Goal: Contribute content: Contribute content

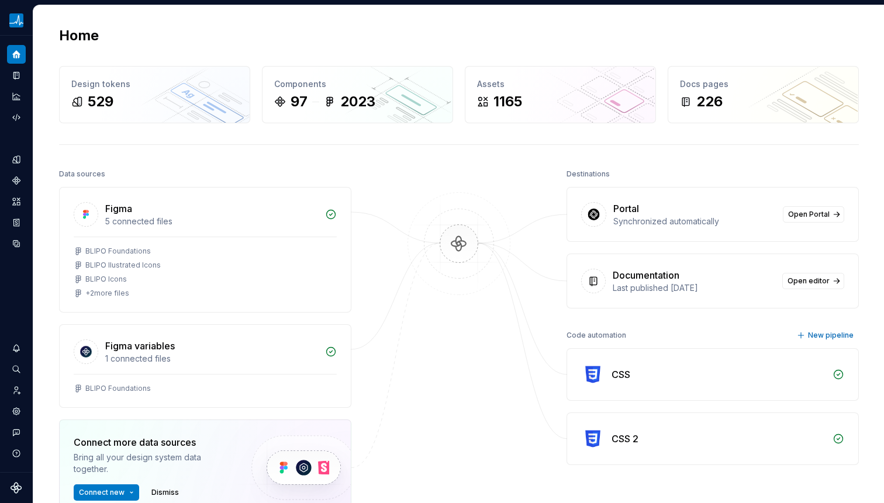
scroll to position [47, 0]
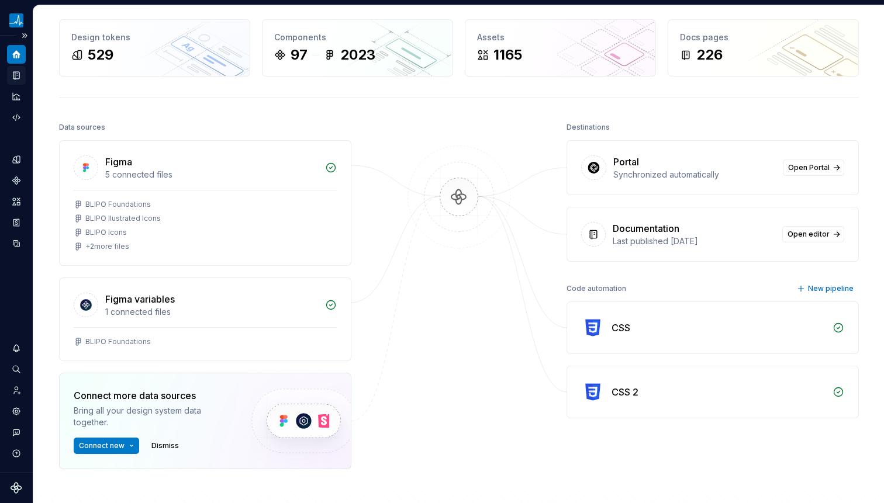
click at [16, 66] on div "Documentation" at bounding box center [16, 75] width 19 height 19
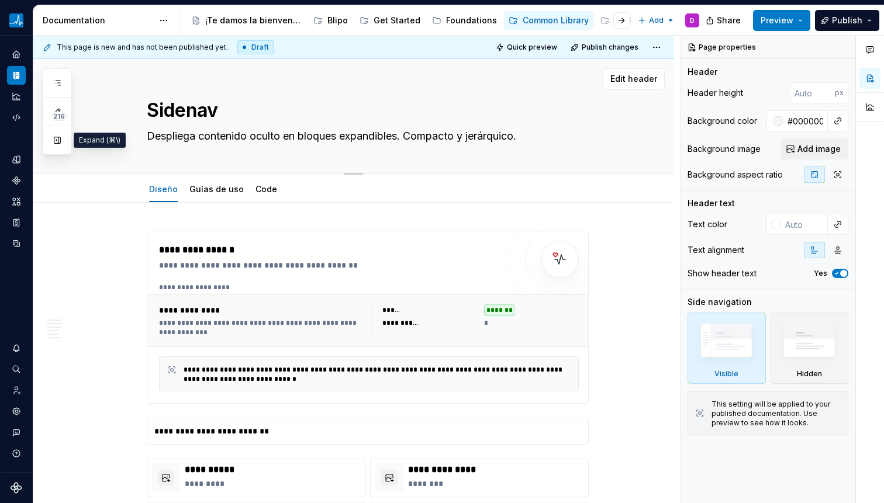
click at [58, 141] on button "button" at bounding box center [57, 140] width 21 height 21
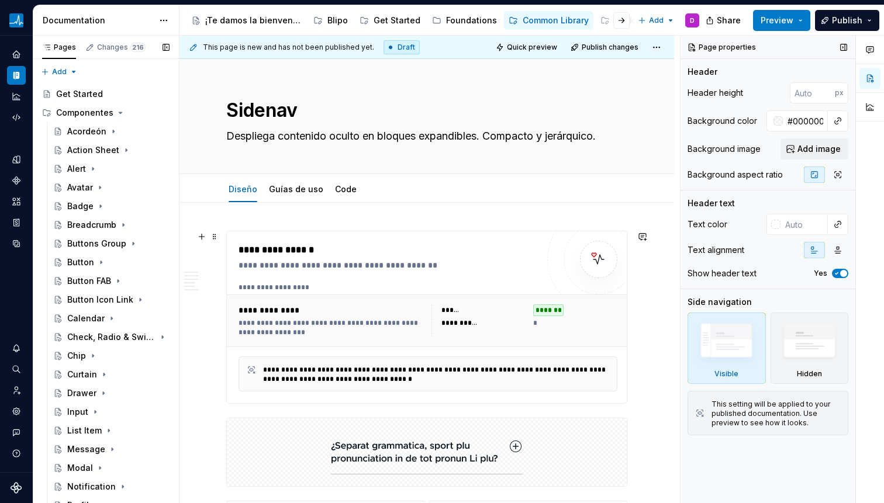
type textarea "*"
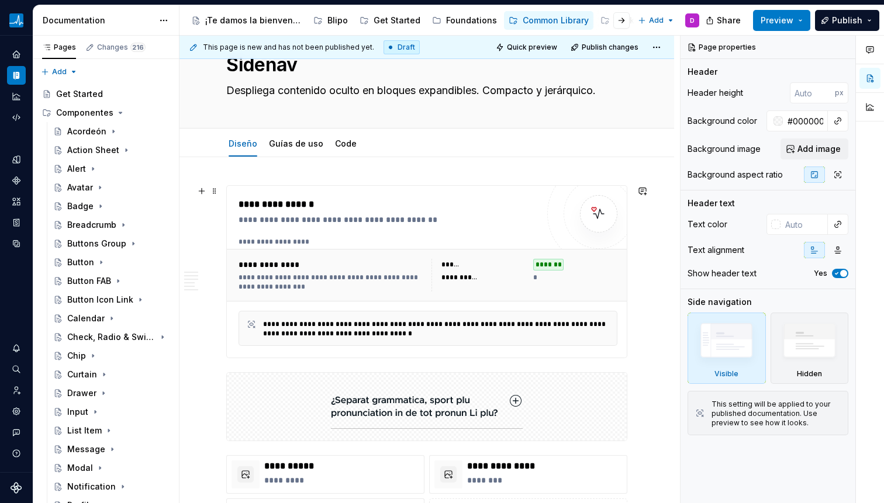
scroll to position [48, 0]
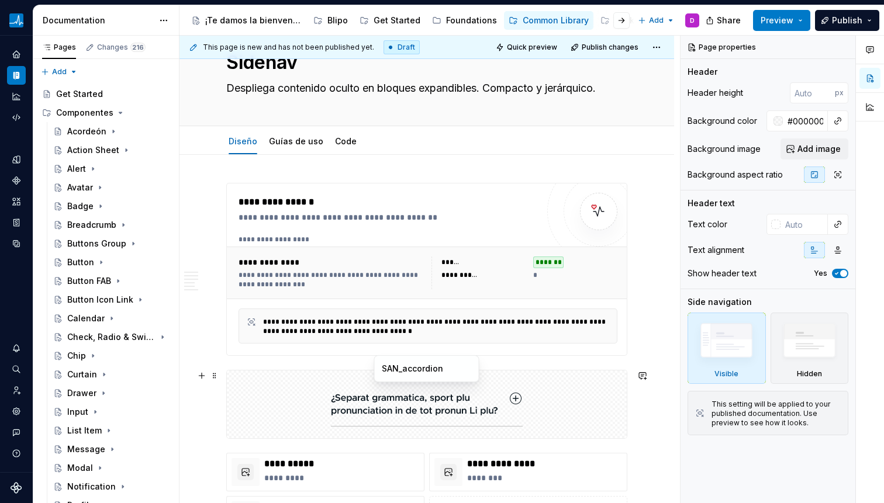
click at [438, 406] on img at bounding box center [427, 404] width 192 height 58
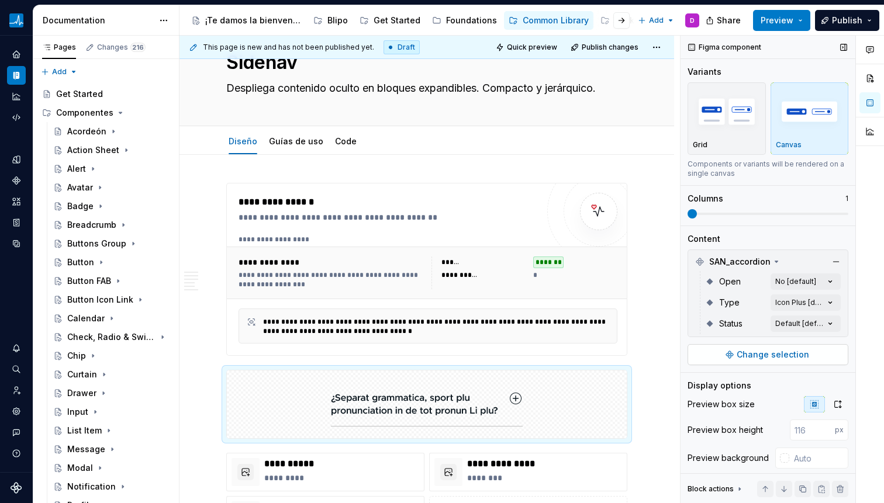
click at [773, 353] on span "Change selection" at bounding box center [773, 355] width 72 height 12
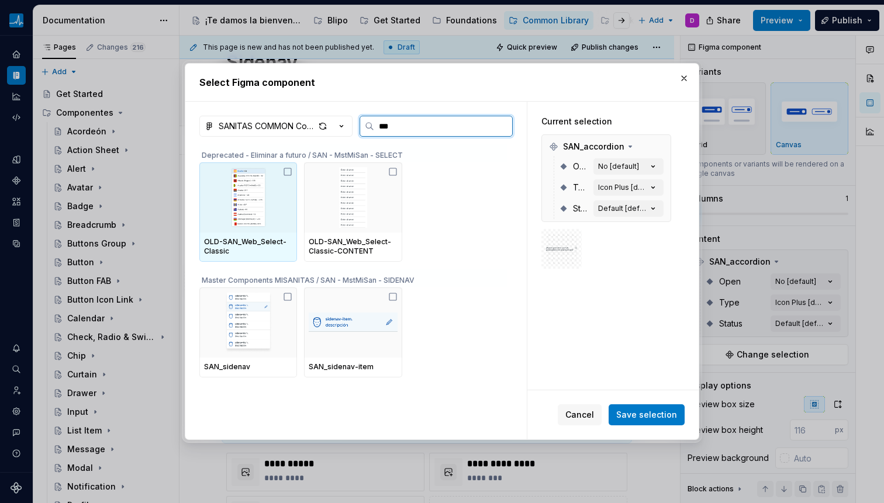
type input "****"
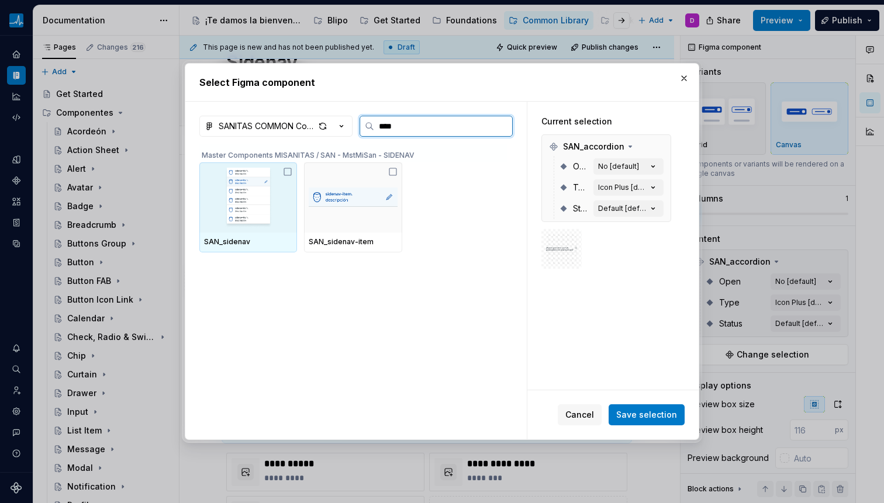
click at [286, 174] on icon at bounding box center [287, 171] width 9 height 9
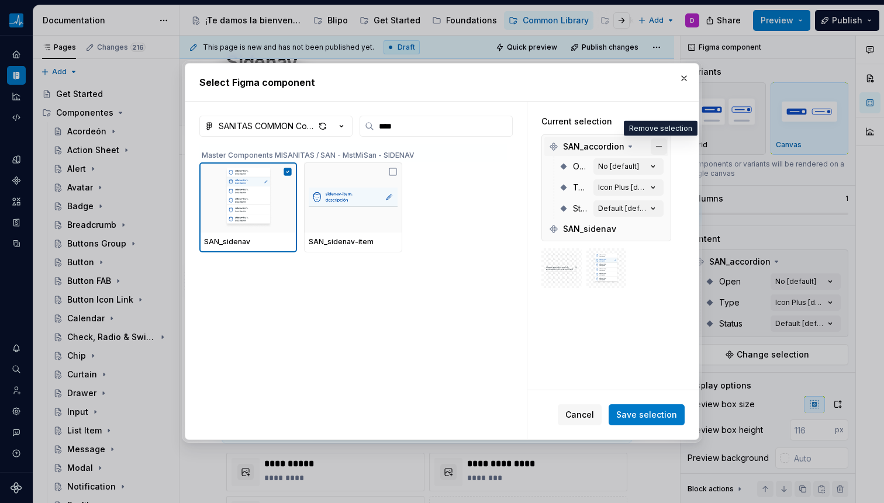
click at [660, 143] on button "button" at bounding box center [659, 147] width 16 height 16
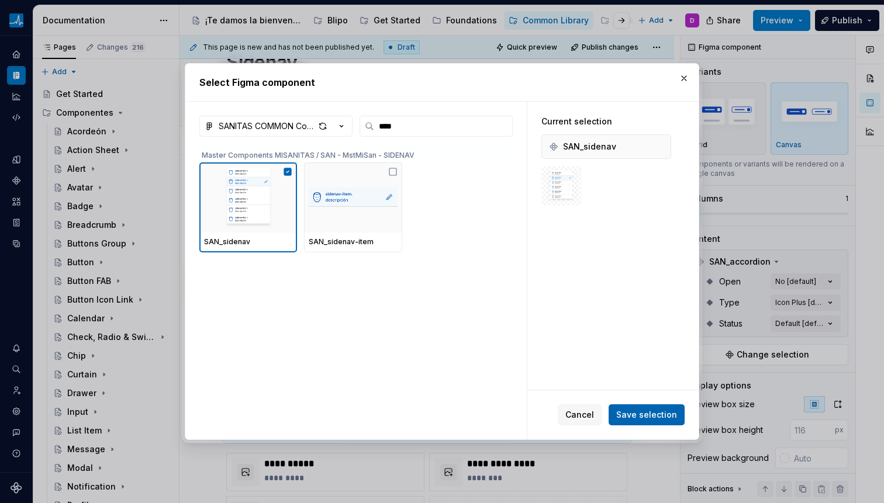
click at [658, 420] on span "Save selection" at bounding box center [646, 415] width 61 height 12
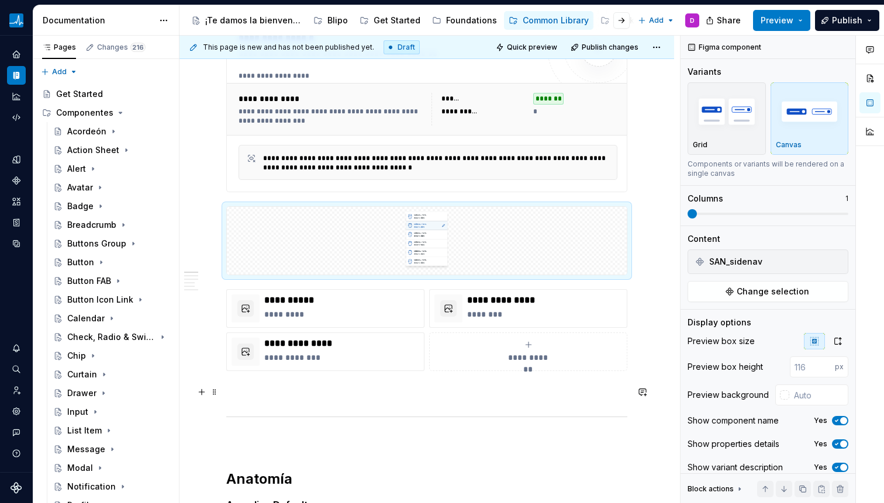
scroll to position [313, 0]
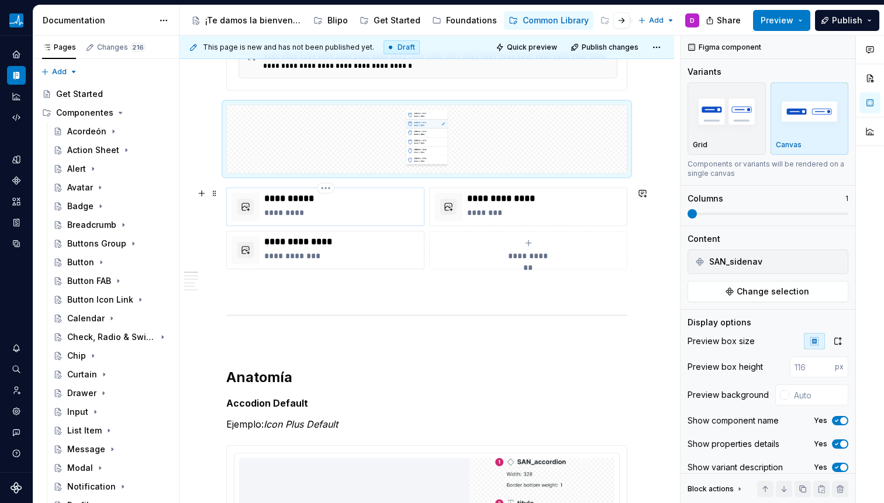
click at [300, 212] on p "*********" at bounding box center [341, 213] width 155 height 12
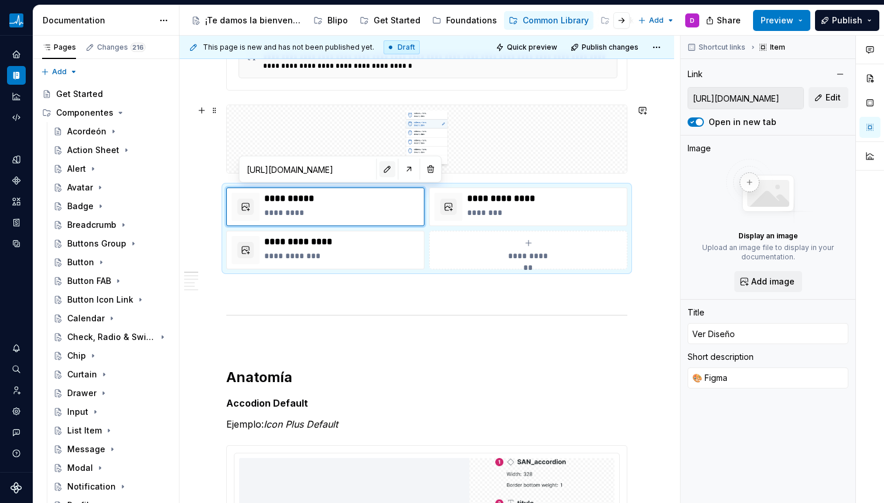
click at [379, 168] on button "button" at bounding box center [387, 169] width 16 height 16
type textarea "*"
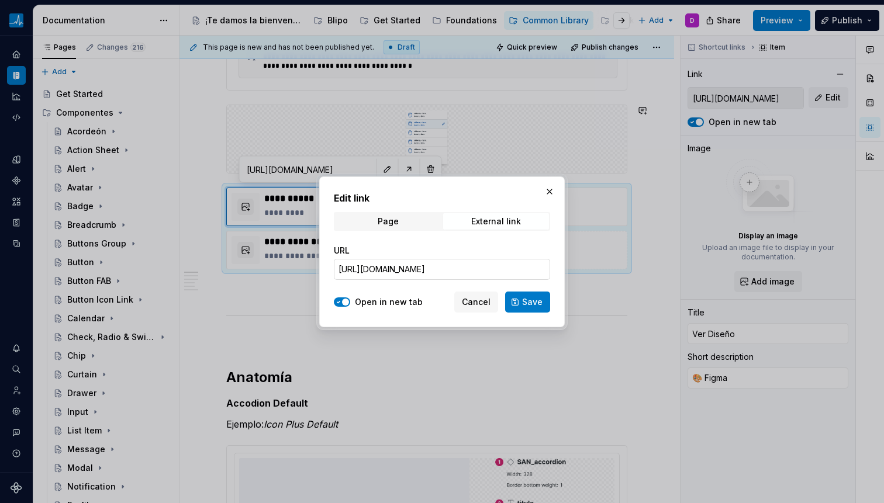
click at [496, 270] on input "[URL][DOMAIN_NAME]" at bounding box center [442, 269] width 216 height 21
click at [495, 269] on input "[URL][DOMAIN_NAME]" at bounding box center [442, 269] width 216 height 21
paste input "https://www.figma.com/design/0Ul78tb8kGcQr4CWxRlTFf/SANITAS-COMMON-Components?m…"
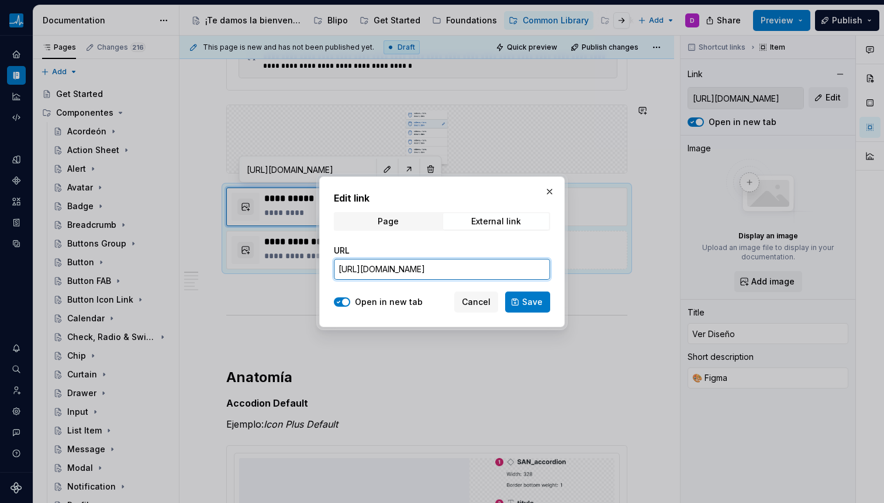
type input "https://www.figma.com/design/0Ul78tb8kGcQr4CWxRlTFf/SANITAS-COMMON-Components?m…"
click at [519, 308] on button "Save" at bounding box center [527, 302] width 45 height 21
type textarea "*"
type input "https://www.figma.com/design/0Ul78tb8kGcQr4CWxRlTFf/SANITAS-COMMON-Components?m…"
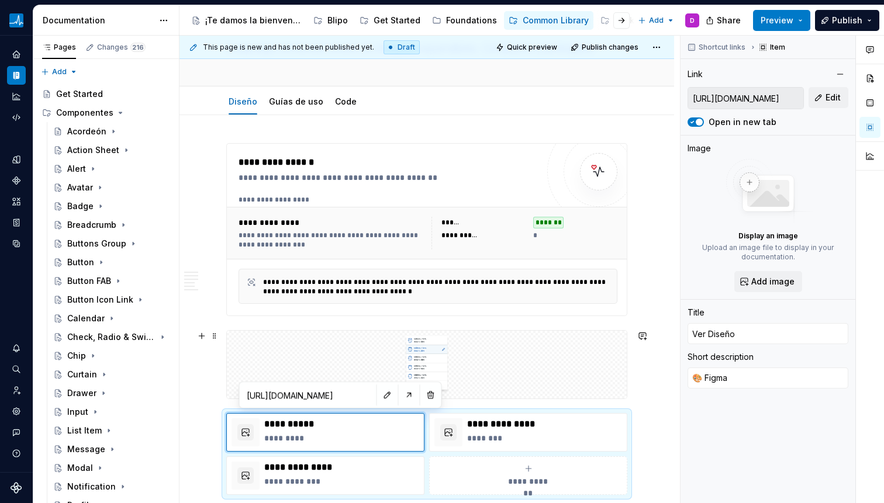
scroll to position [90, 0]
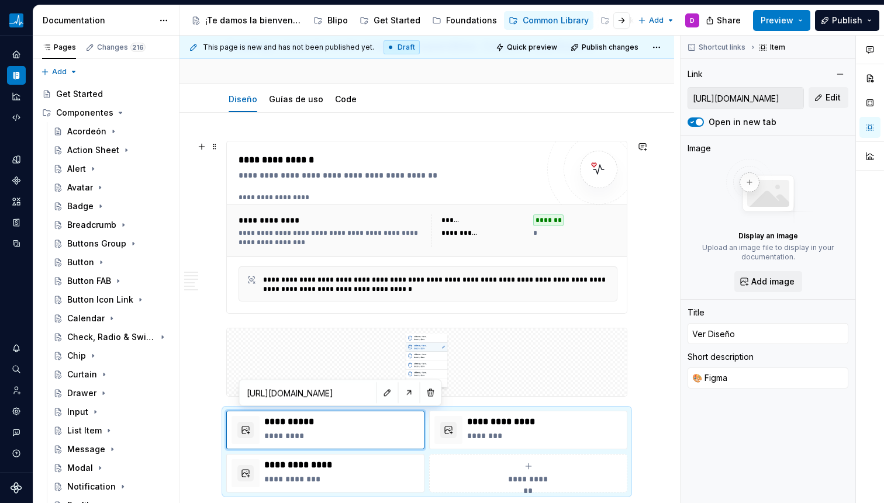
click at [322, 157] on div "**********" at bounding box center [388, 160] width 299 height 14
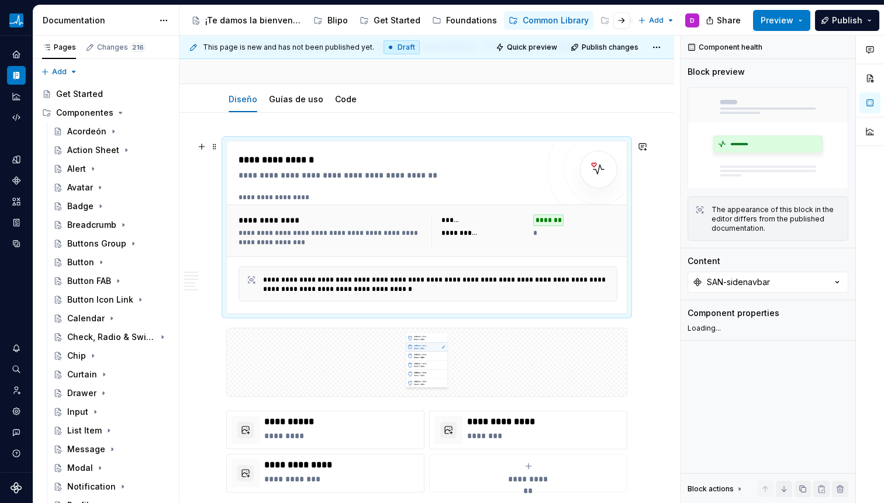
type textarea "*"
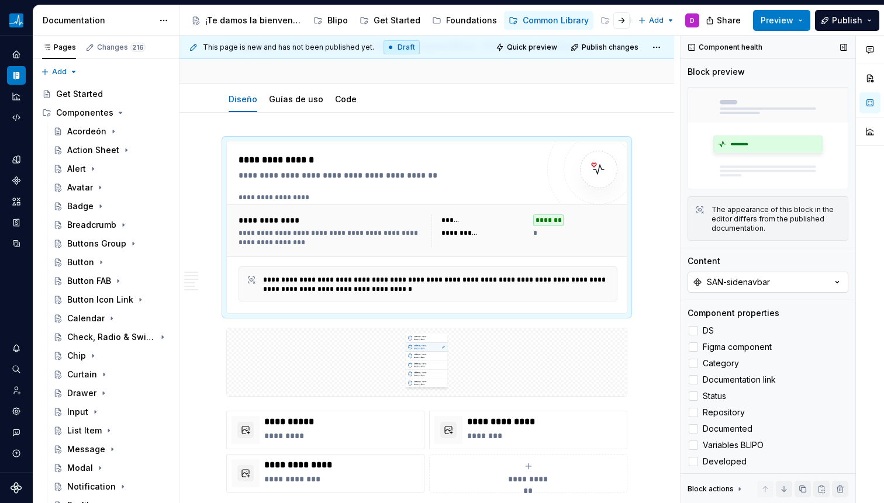
click at [766, 276] on div "SAN-sidenavbar" at bounding box center [738, 282] width 63 height 12
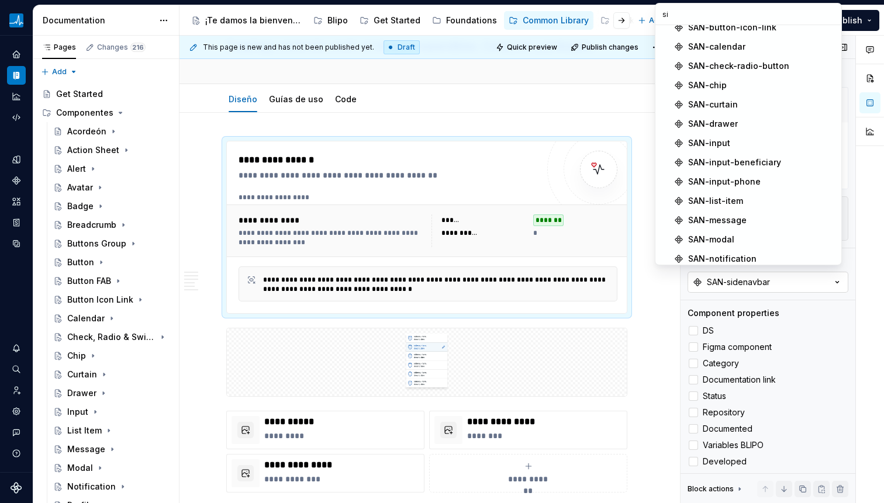
scroll to position [0, 0]
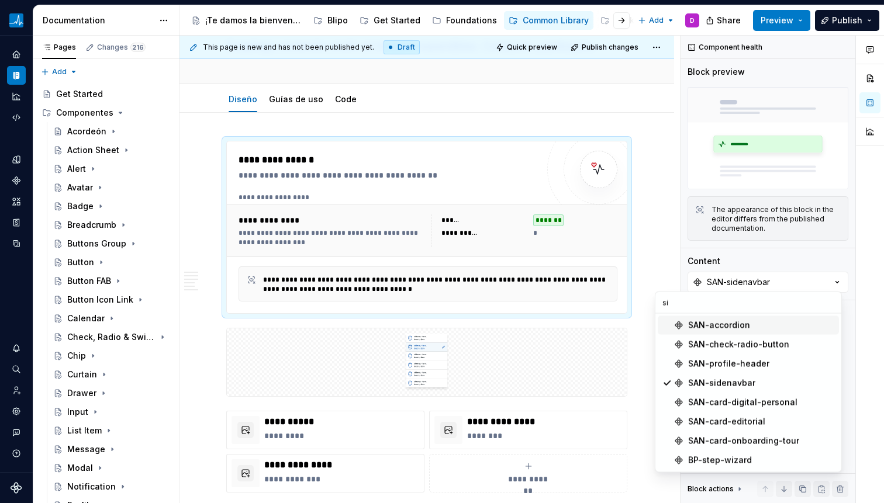
type input "s"
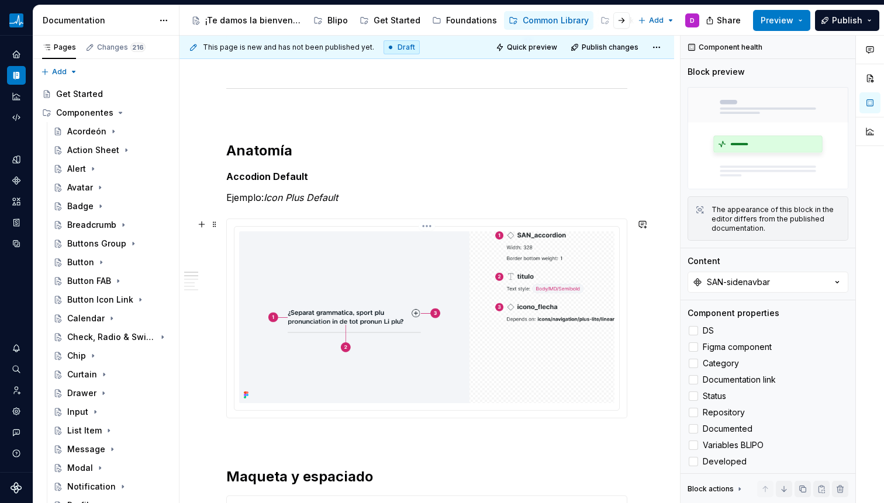
scroll to position [540, 0]
click at [258, 178] on strong "Accodion Default" at bounding box center [267, 177] width 82 height 12
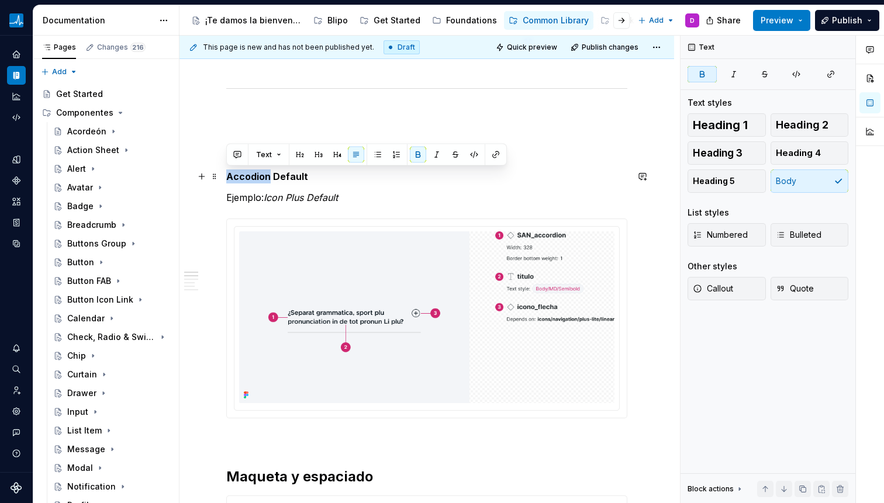
click at [257, 178] on strong "Accodion Default" at bounding box center [267, 177] width 82 height 12
click at [258, 175] on strong "Accodion Default" at bounding box center [267, 177] width 82 height 12
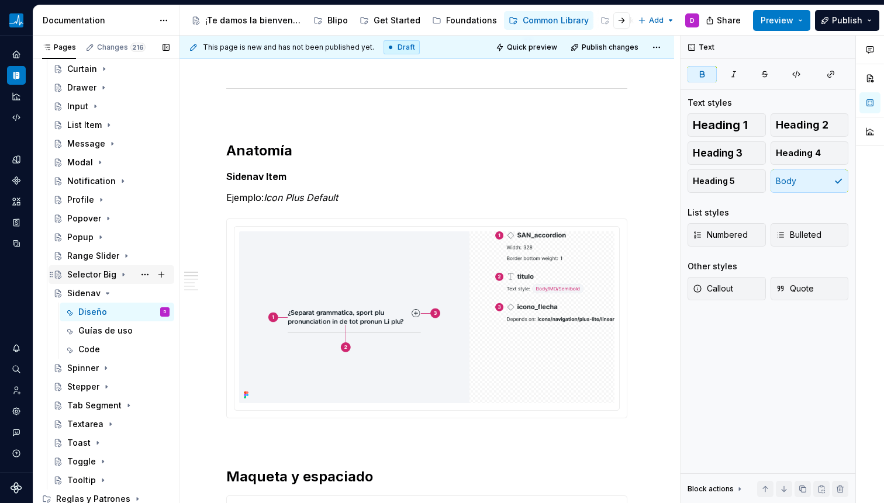
scroll to position [327, 0]
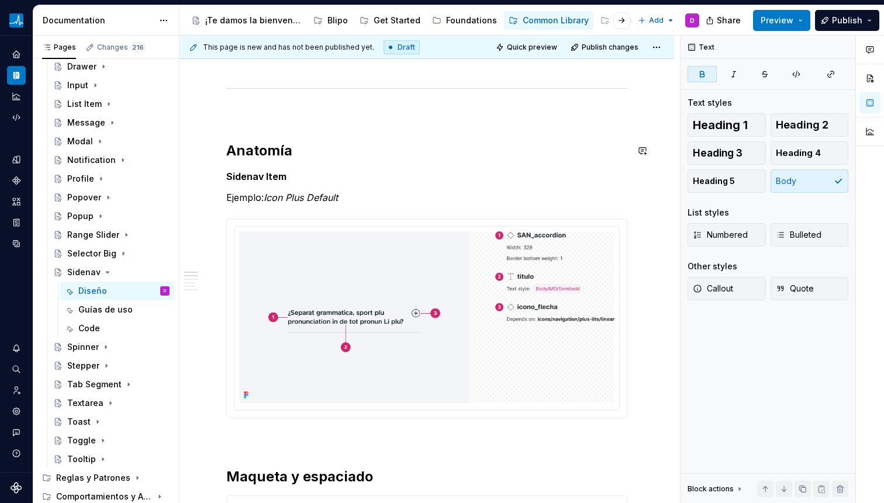
click at [300, 198] on em "Icon Plus Default" at bounding box center [301, 198] width 74 height 12
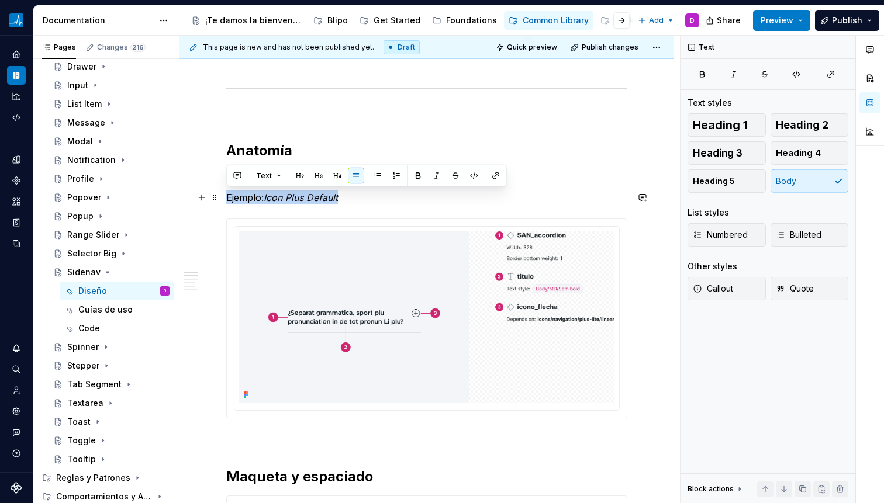
click at [300, 198] on em "Icon Plus Default" at bounding box center [301, 198] width 74 height 12
click at [287, 202] on em "Icon Plus Default" at bounding box center [301, 198] width 74 height 12
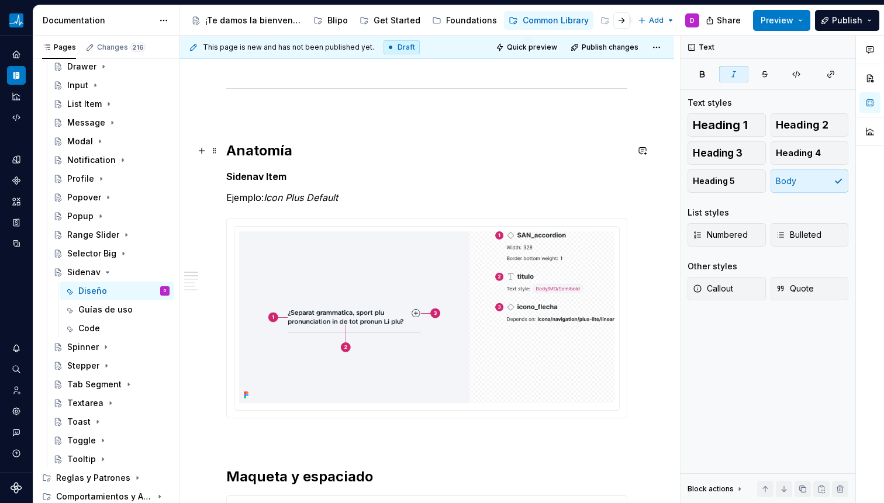
click at [352, 141] on h2 "Anatomía" at bounding box center [426, 150] width 401 height 19
click at [211, 175] on span at bounding box center [214, 176] width 9 height 16
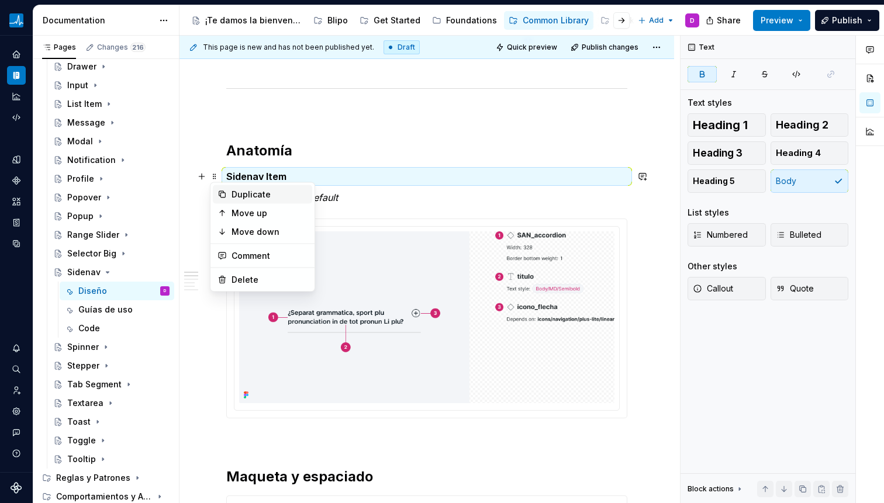
click at [231, 192] on div "Duplicate" at bounding box center [262, 194] width 99 height 19
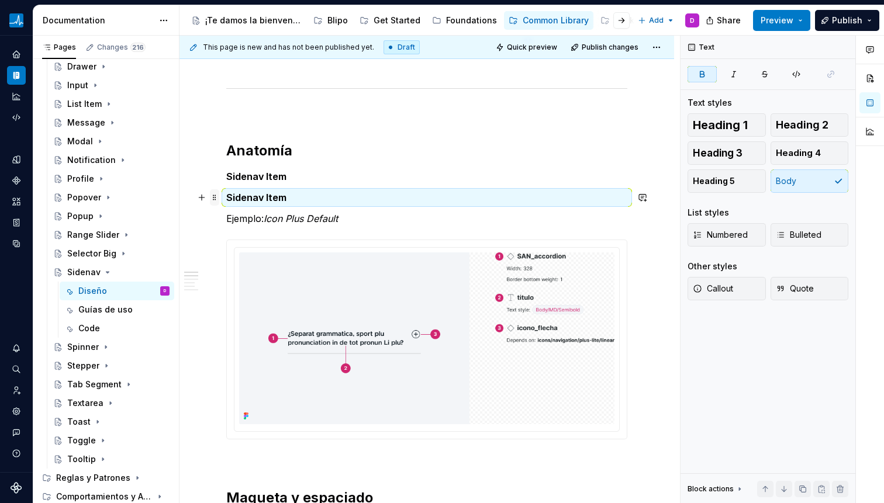
click at [217, 198] on span at bounding box center [214, 197] width 9 height 16
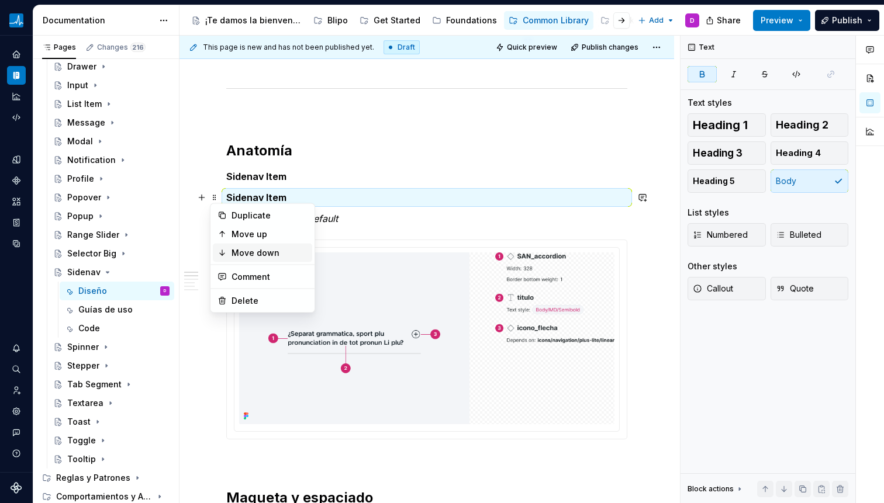
click at [220, 252] on icon at bounding box center [221, 252] width 9 height 9
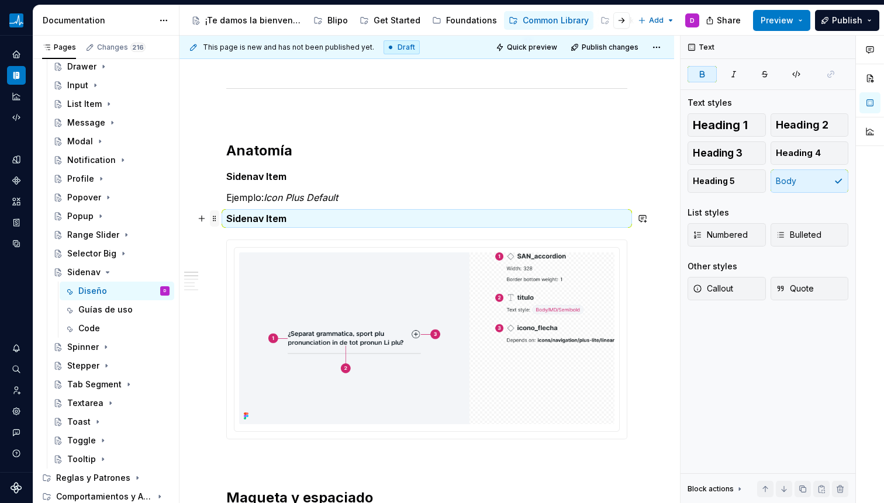
click at [215, 223] on span at bounding box center [214, 218] width 9 height 16
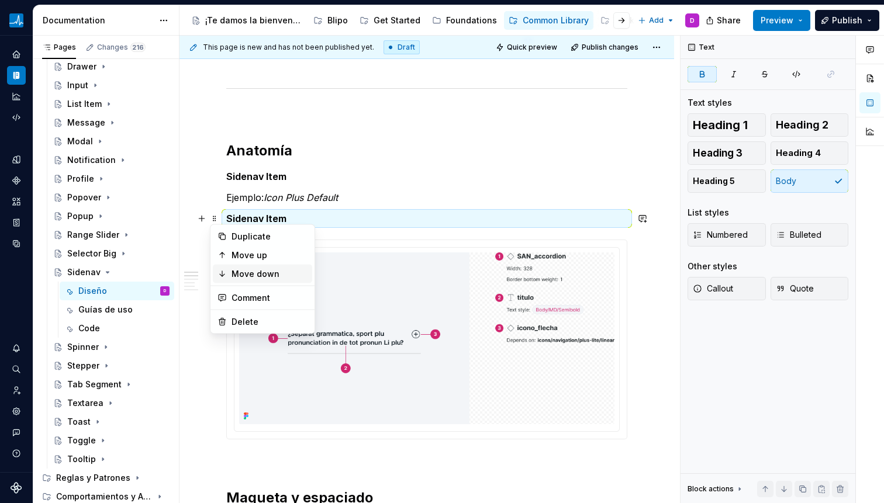
click at [230, 267] on div "Move down" at bounding box center [262, 274] width 99 height 19
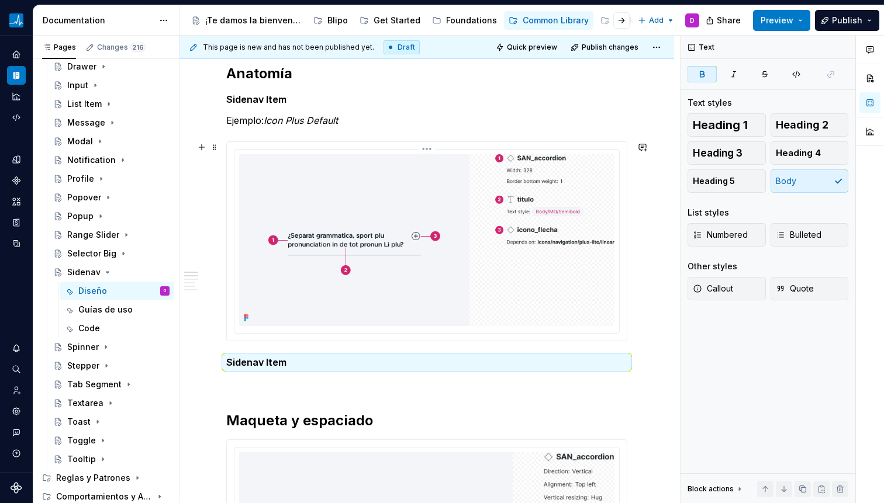
scroll to position [681, 0]
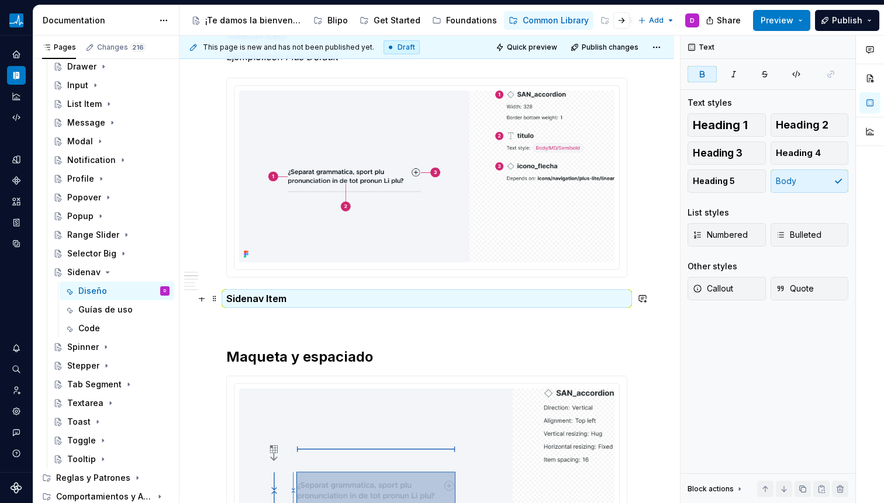
click at [270, 298] on strong "Sidenav Item" at bounding box center [256, 299] width 60 height 12
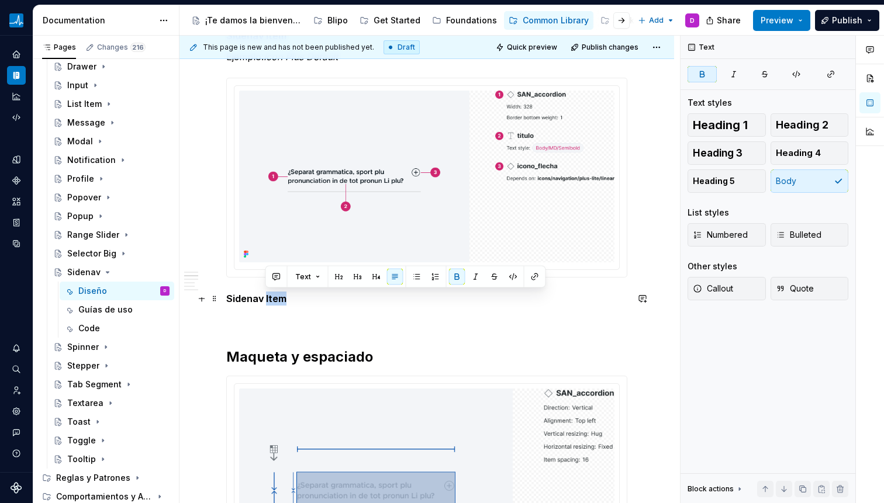
click at [270, 298] on strong "Sidenav Item" at bounding box center [256, 299] width 60 height 12
click at [212, 84] on span at bounding box center [214, 83] width 9 height 16
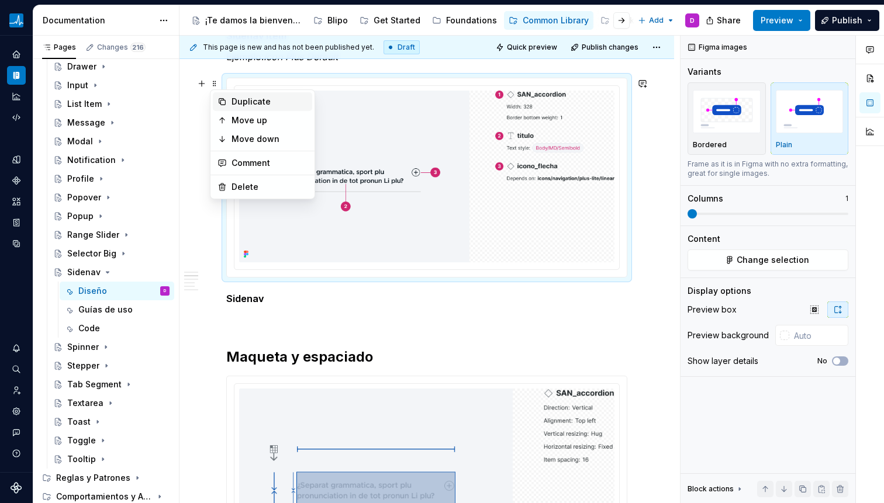
click at [246, 104] on div "Duplicate" at bounding box center [269, 102] width 76 height 12
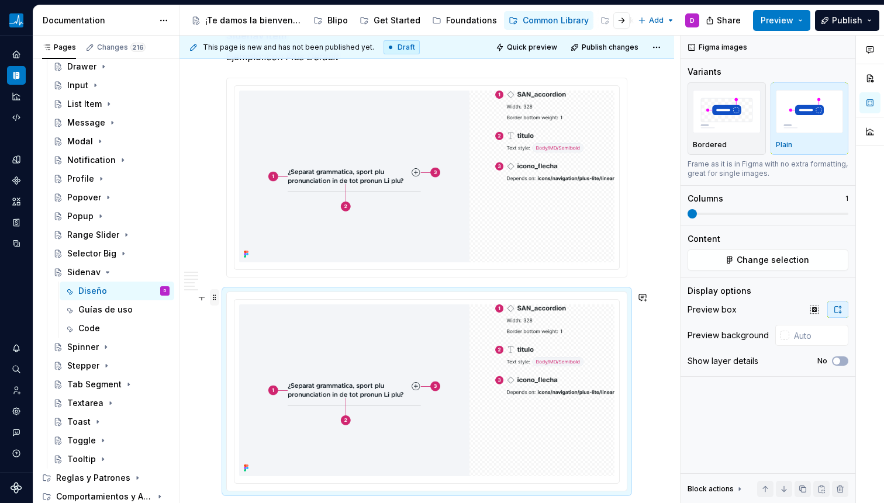
click at [216, 301] on span at bounding box center [214, 297] width 9 height 16
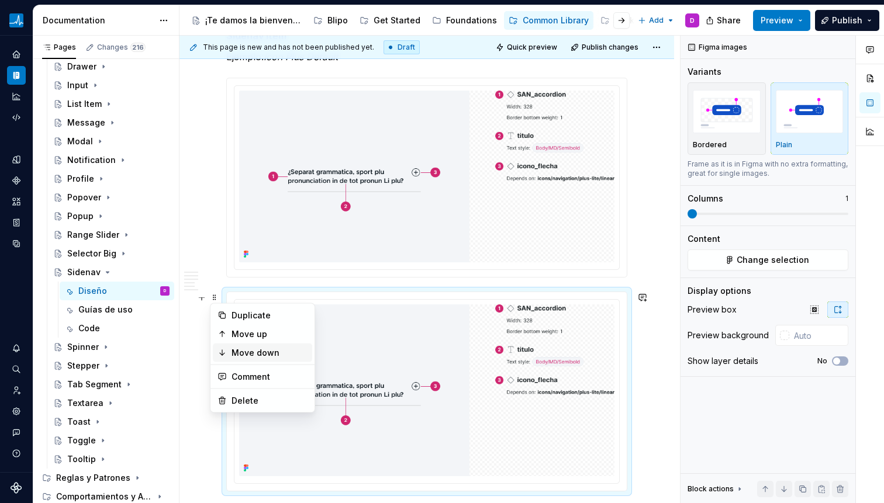
click at [239, 360] on div "Move down" at bounding box center [262, 353] width 99 height 19
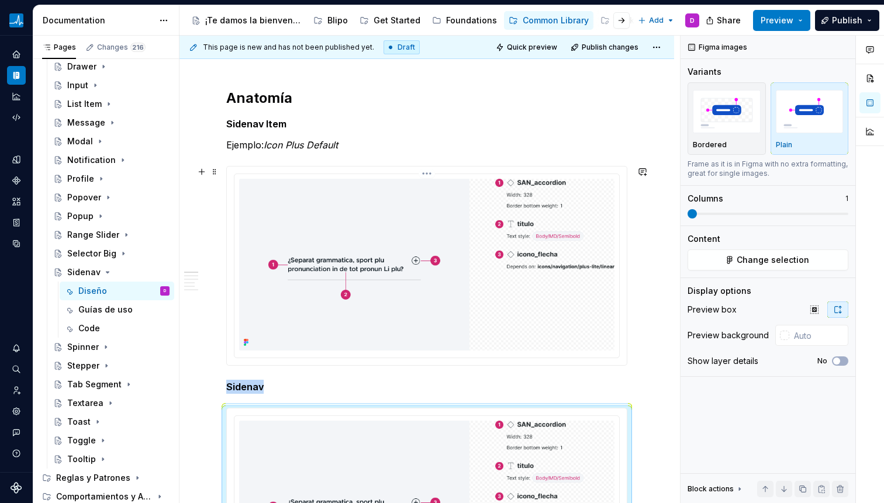
scroll to position [551, 0]
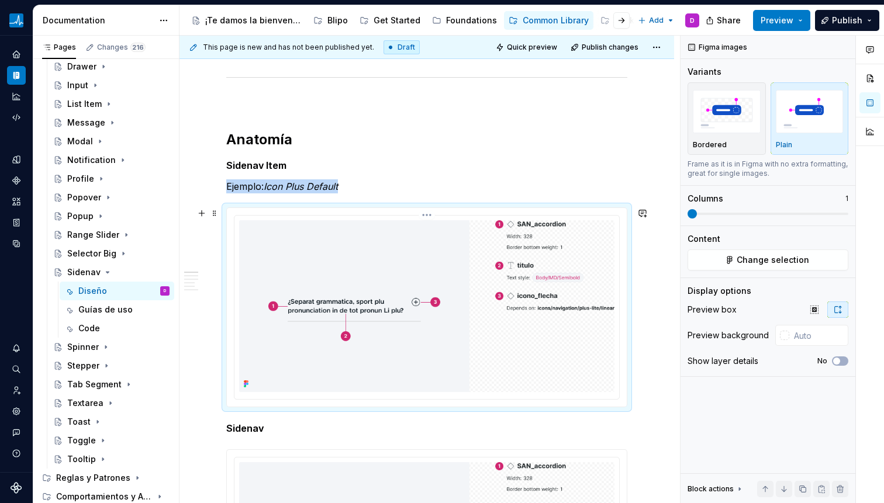
click at [504, 264] on img at bounding box center [426, 306] width 375 height 172
click at [802, 260] on span "Change selection" at bounding box center [773, 260] width 72 height 12
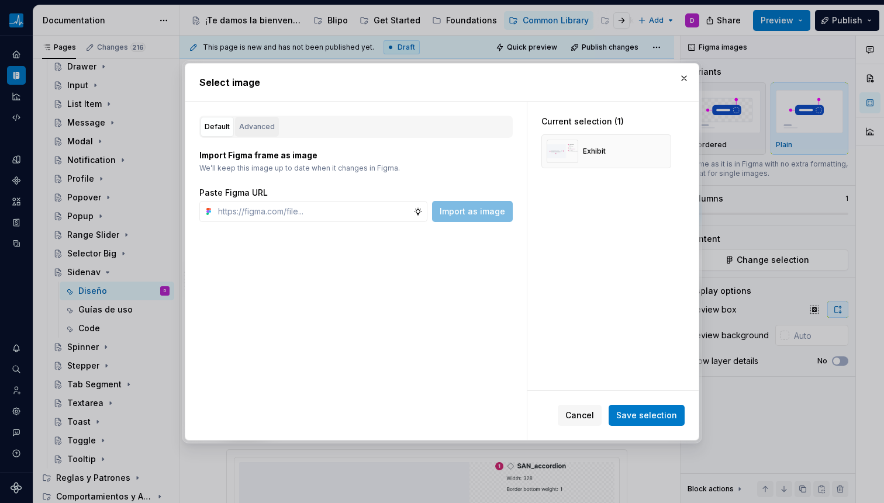
click at [269, 125] on div "Advanced" at bounding box center [257, 127] width 36 height 12
type textarea "*"
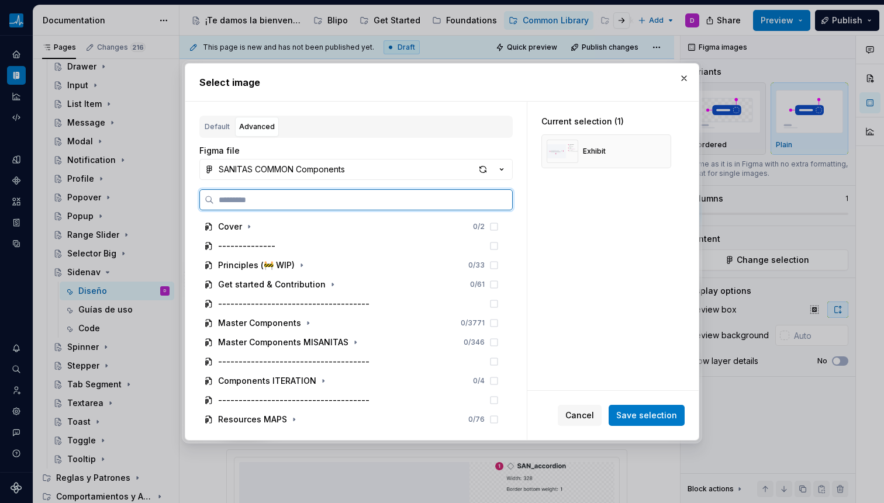
click at [317, 196] on input "search" at bounding box center [363, 200] width 298 height 12
paste input "**********"
type input "**********"
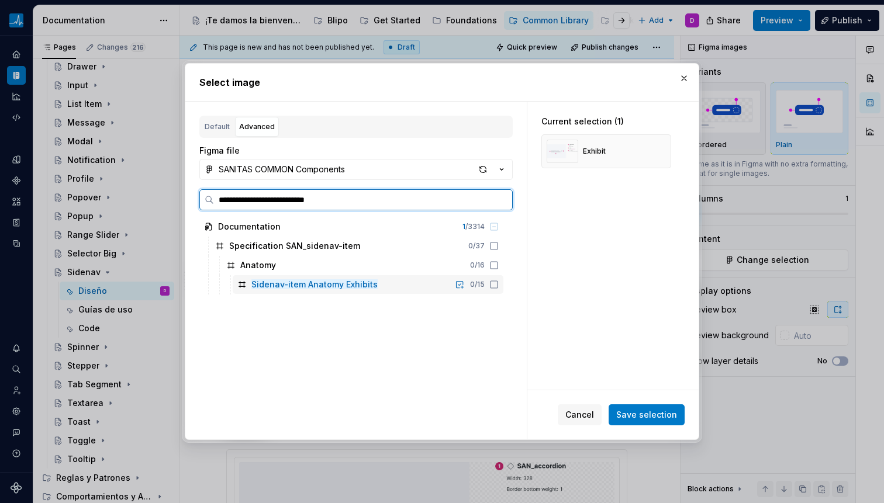
click at [497, 285] on icon at bounding box center [493, 284] width 9 height 9
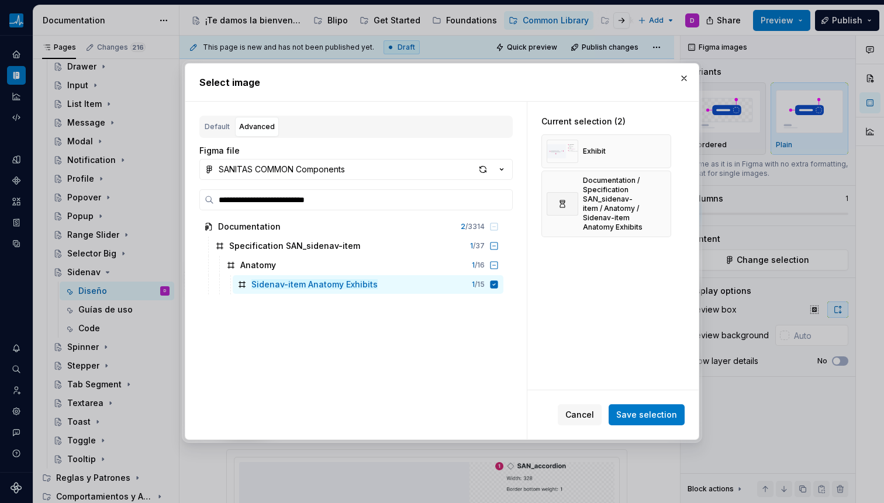
drag, startPoint x: 659, startPoint y: 152, endPoint x: 675, endPoint y: 188, distance: 39.2
click at [659, 152] on button "button" at bounding box center [657, 151] width 16 height 16
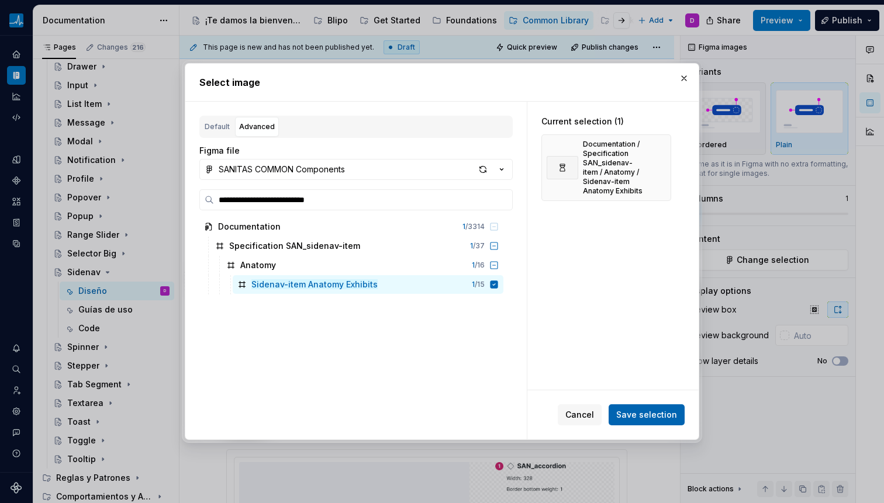
click at [669, 413] on span "Save selection" at bounding box center [646, 415] width 61 height 12
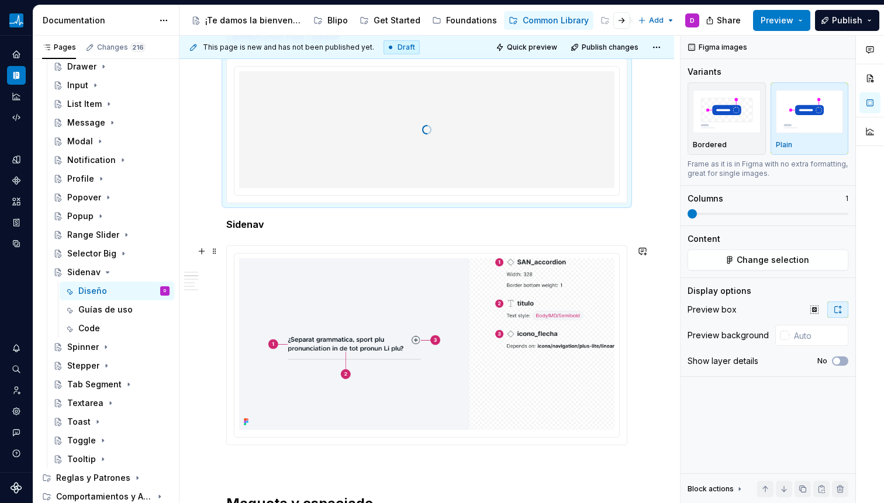
scroll to position [701, 0]
click at [462, 281] on img at bounding box center [426, 344] width 375 height 172
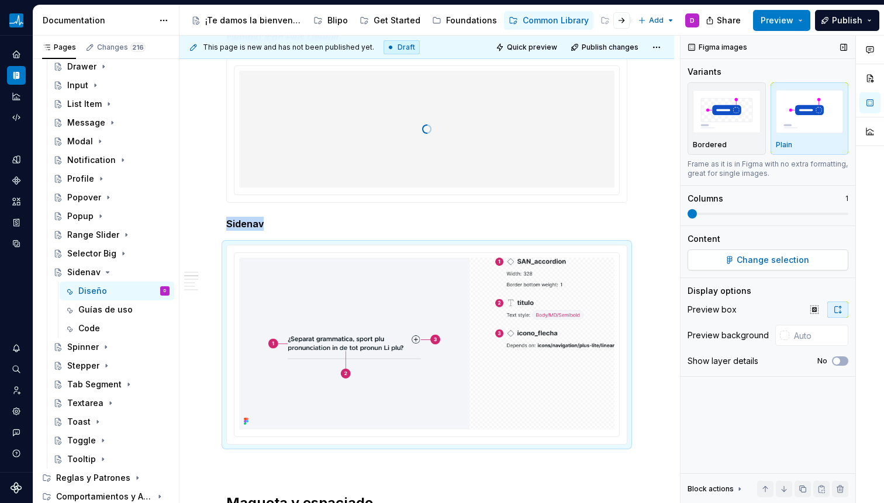
click at [721, 264] on button "Change selection" at bounding box center [767, 260] width 161 height 21
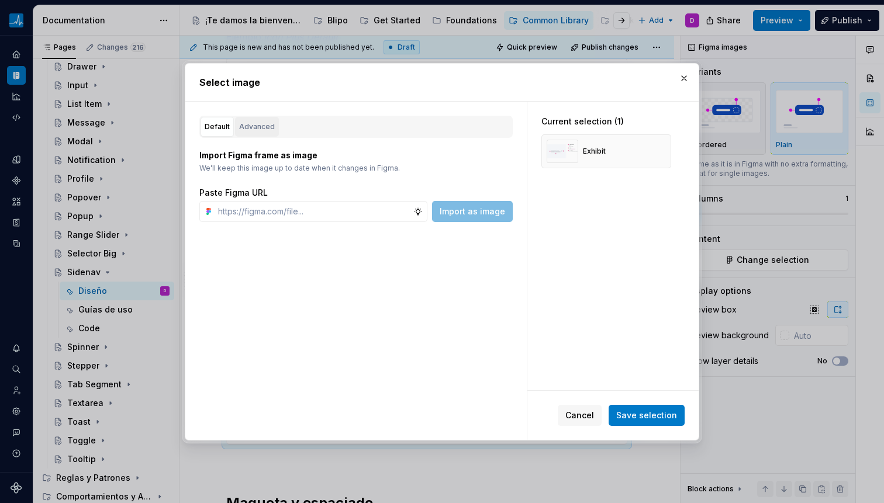
click at [255, 126] on div "Advanced" at bounding box center [257, 127] width 36 height 12
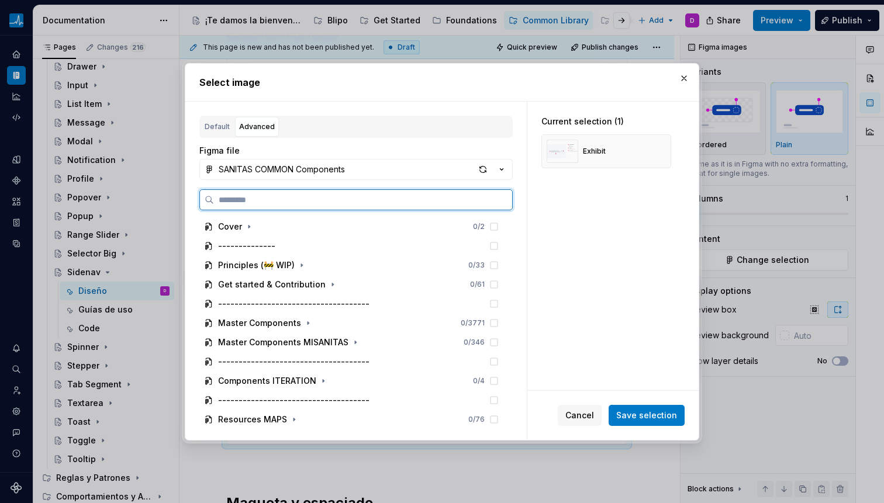
click at [275, 196] on input "search" at bounding box center [363, 200] width 298 height 12
paste input "**********"
type input "**********"
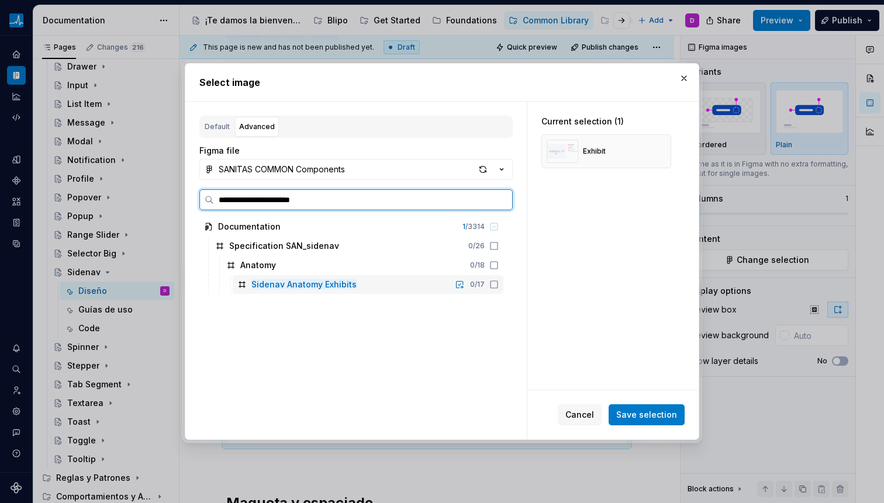
click at [492, 285] on icon at bounding box center [493, 284] width 9 height 9
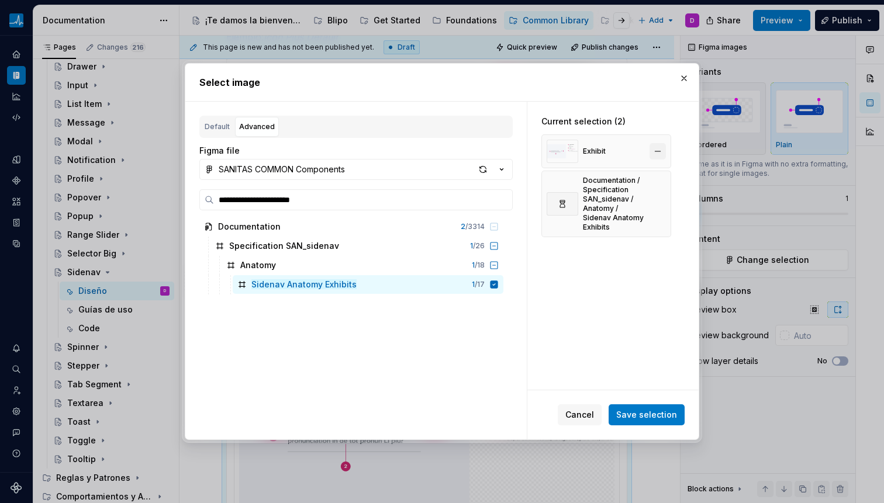
click at [657, 153] on button "button" at bounding box center [657, 151] width 16 height 16
click at [655, 410] on span "Save selection" at bounding box center [646, 415] width 61 height 12
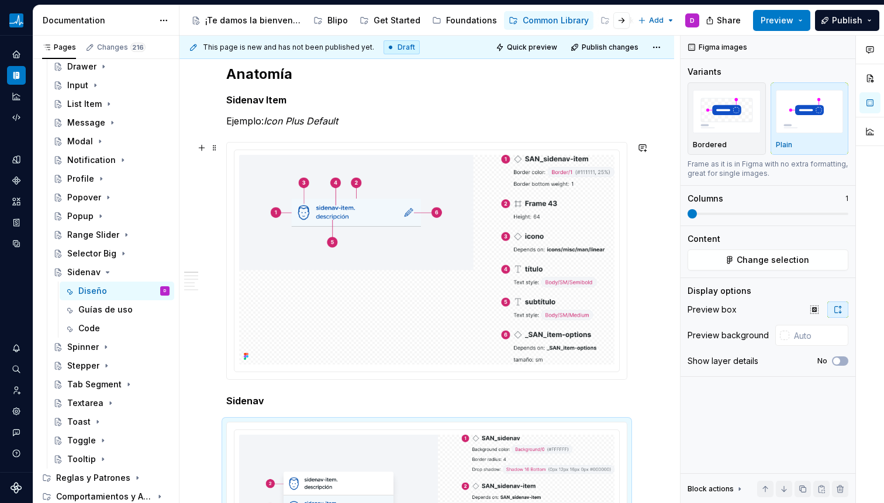
scroll to position [614, 0]
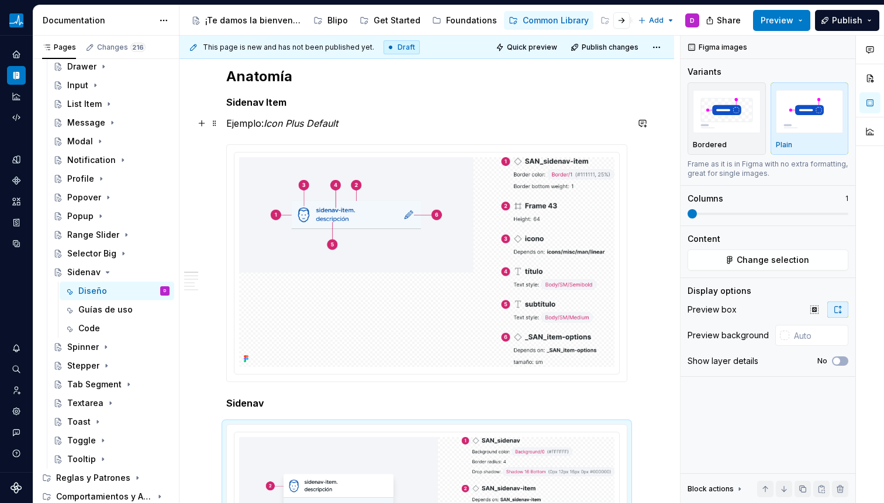
click at [271, 125] on em "Icon Plus Default" at bounding box center [301, 123] width 74 height 12
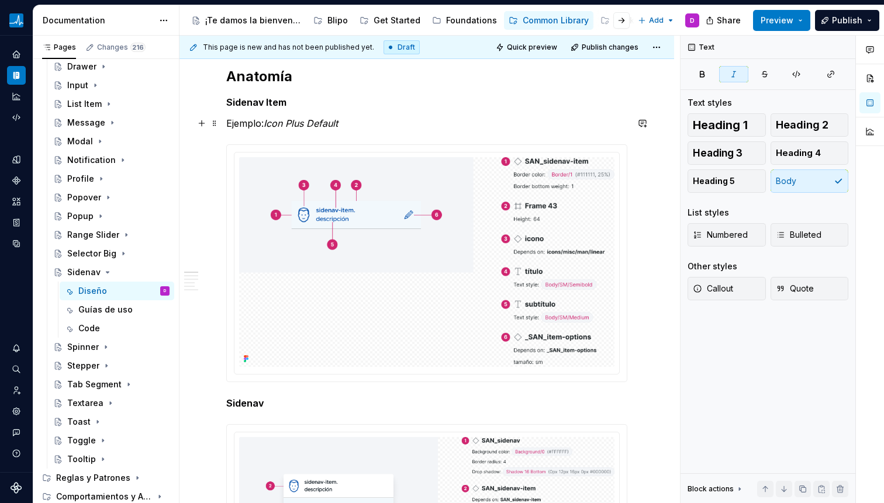
click at [269, 125] on em "Icon Plus Default" at bounding box center [301, 123] width 74 height 12
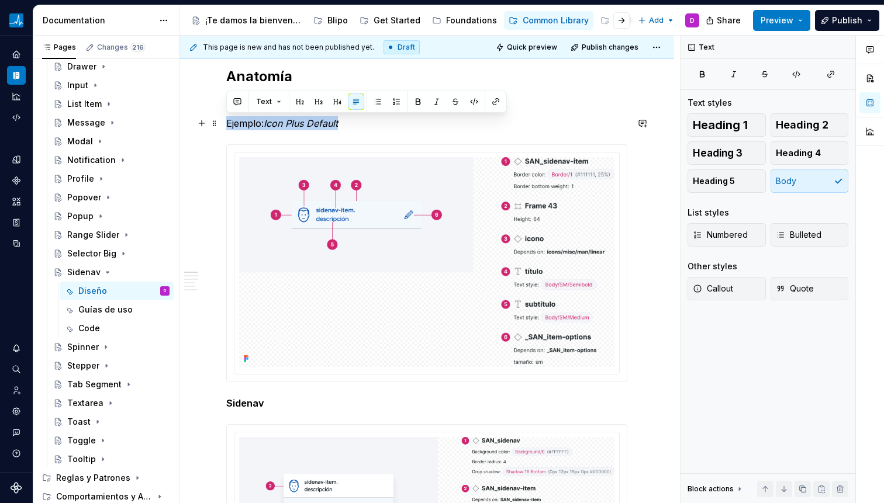
drag, startPoint x: 267, startPoint y: 124, endPoint x: 344, endPoint y: 123, distance: 77.2
click at [345, 123] on p "Ejemplo: Icon Plus Default" at bounding box center [426, 123] width 401 height 14
click at [344, 124] on p "Ejemplo: Icon Plus Default" at bounding box center [426, 123] width 401 height 14
drag, startPoint x: 344, startPoint y: 123, endPoint x: 267, endPoint y: 127, distance: 77.3
click at [267, 127] on p "Ejemplo: Icon Plus Default" at bounding box center [426, 123] width 401 height 14
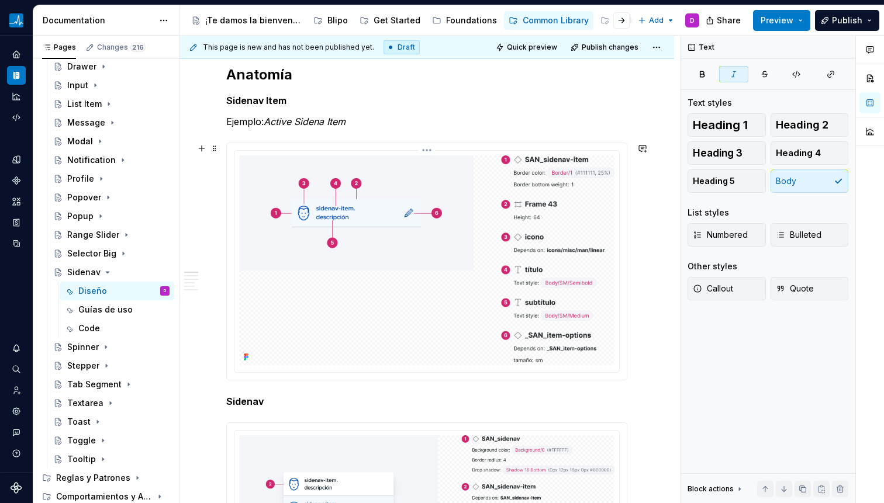
scroll to position [617, 0]
click at [298, 127] on p "Ejemplo: Active Sidena Item" at bounding box center [426, 121] width 401 height 14
click at [327, 119] on em "Active Sidena Item" at bounding box center [305, 121] width 82 height 12
click at [327, 119] on em "Active Sidenav Item" at bounding box center [307, 121] width 87 height 12
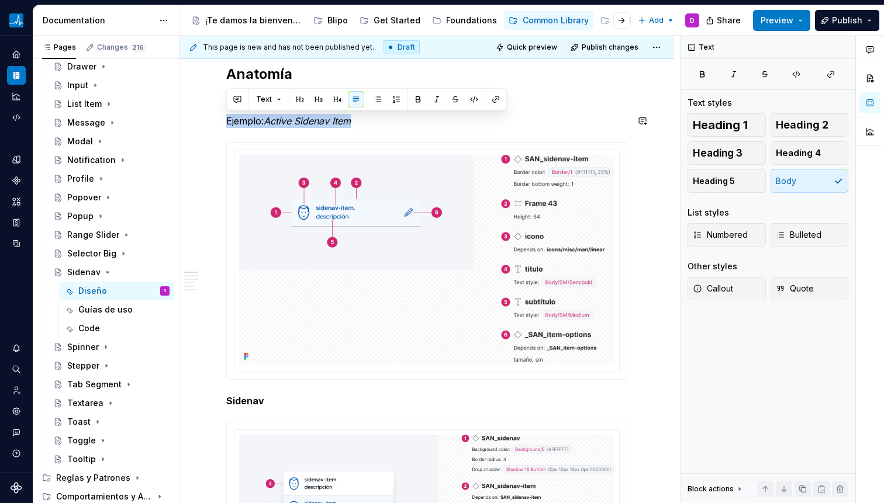
click at [327, 119] on em "Active Sidenav Item" at bounding box center [307, 121] width 87 height 12
copy p "Ejemplo: Active Sidenav Item"
click at [286, 397] on p "Sidenav" at bounding box center [426, 401] width 401 height 14
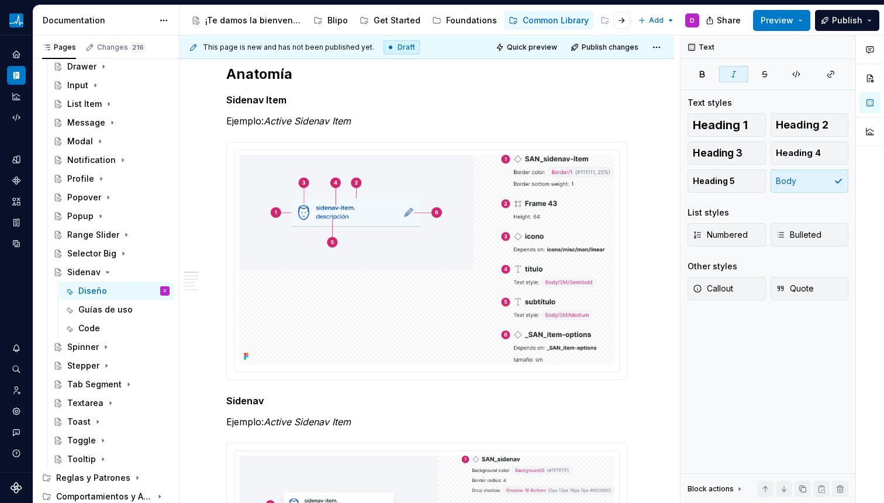
click at [300, 424] on em "Active Sidenav Item" at bounding box center [307, 422] width 87 height 12
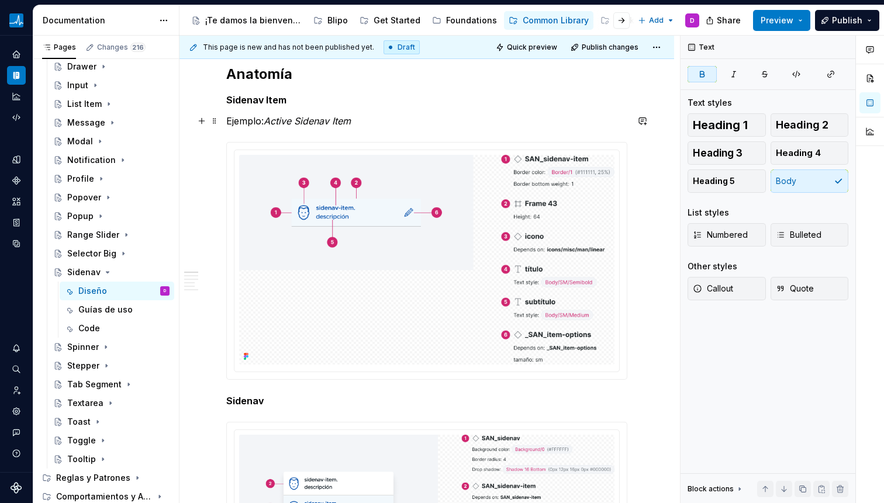
click at [313, 122] on em "Active Sidenav Item" at bounding box center [307, 121] width 87 height 12
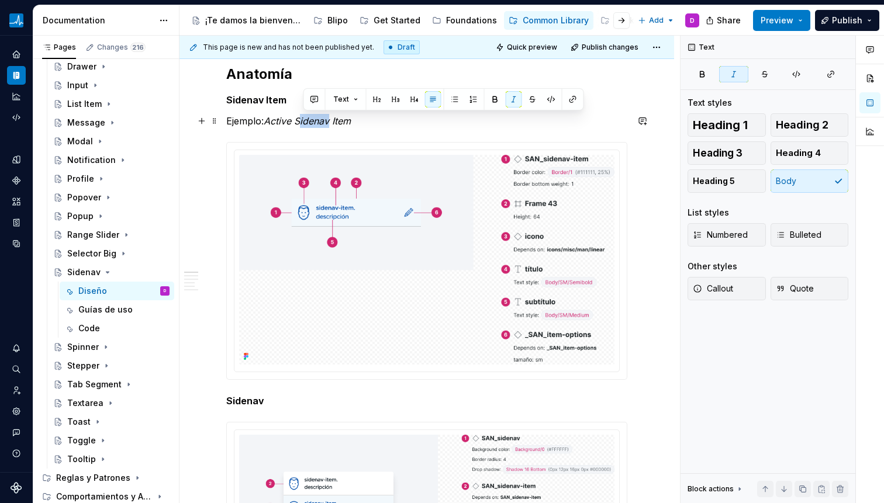
click at [304, 124] on em "Active Sidenav Item" at bounding box center [307, 121] width 87 height 12
click at [305, 124] on em "Active Sidenav Item" at bounding box center [307, 121] width 87 height 12
click at [305, 122] on em "Active Sidenav Item" at bounding box center [307, 121] width 87 height 12
drag, startPoint x: 304, startPoint y: 122, endPoint x: 347, endPoint y: 120, distance: 43.3
click at [347, 120] on em "Active Sidenav Item" at bounding box center [307, 121] width 87 height 12
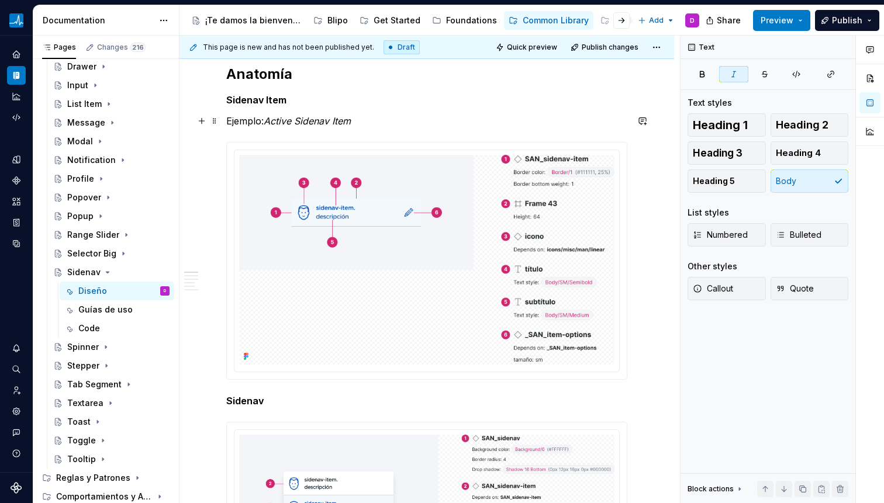
click at [348, 120] on em "Active Sidenav Item" at bounding box center [307, 121] width 87 height 12
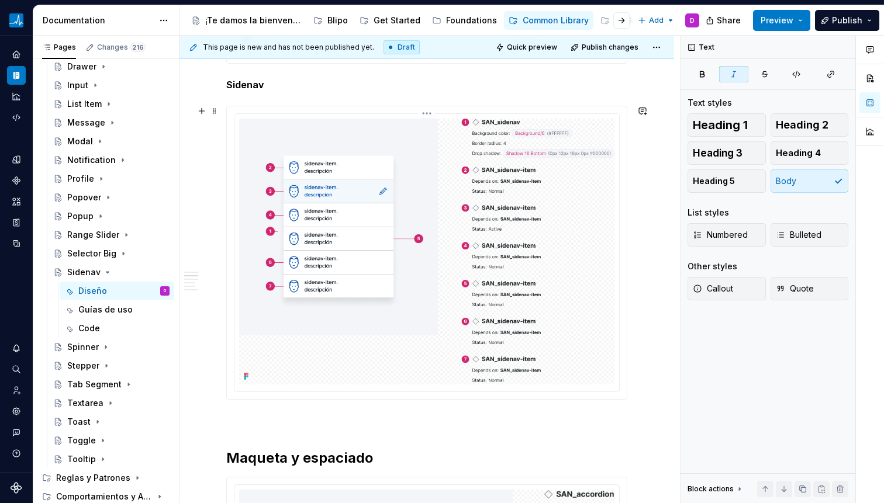
scroll to position [1142, 0]
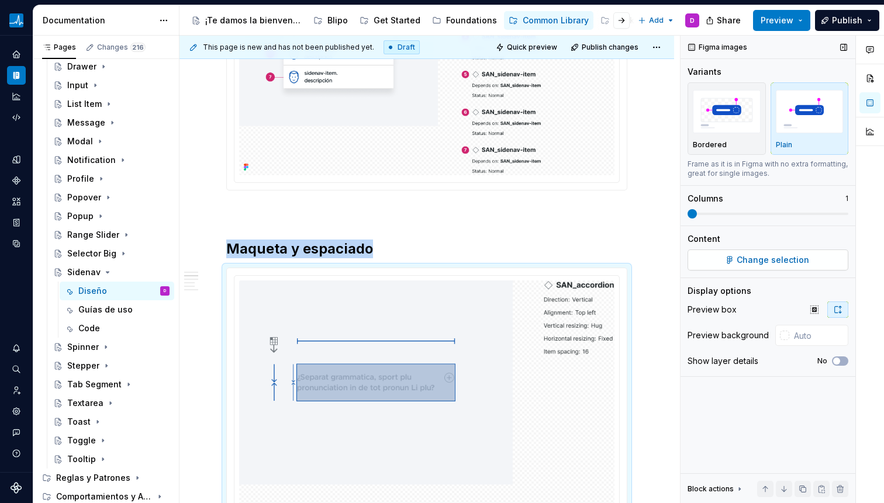
click at [784, 259] on span "Change selection" at bounding box center [773, 260] width 72 height 12
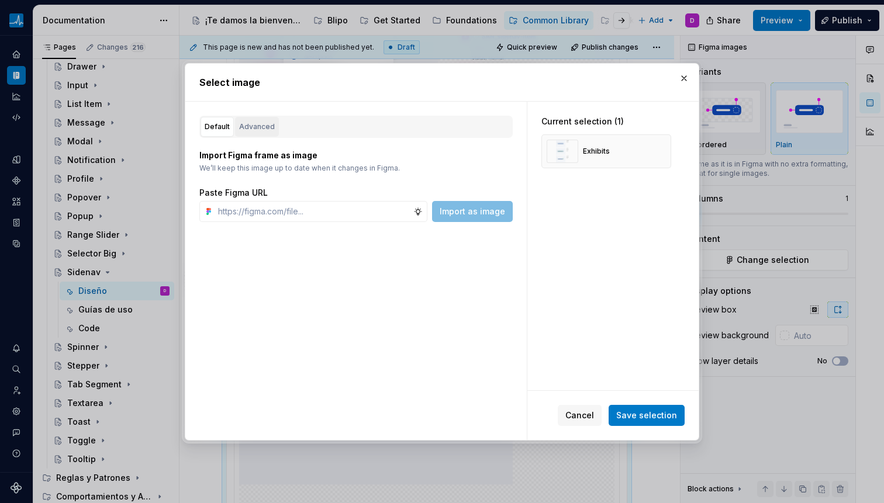
click at [258, 121] on div "Advanced" at bounding box center [257, 127] width 36 height 12
type textarea "*"
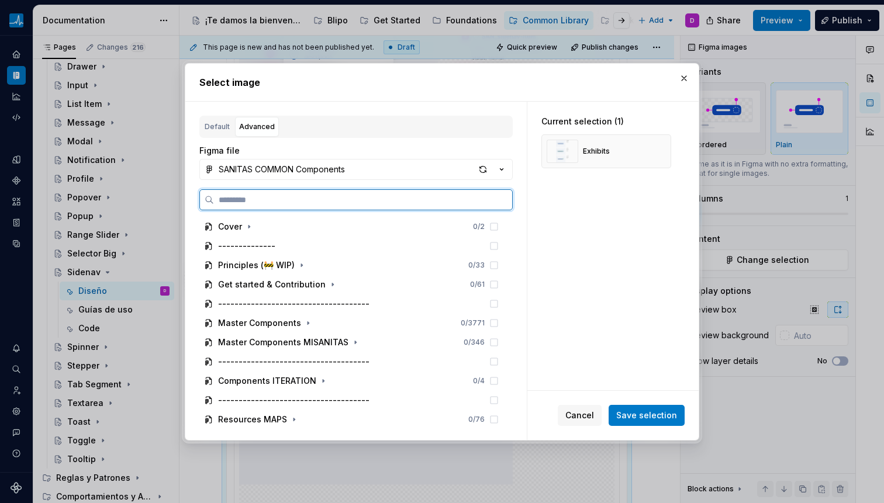
click at [288, 195] on input "search" at bounding box center [363, 200] width 298 height 12
paste input "**********"
type input "**********"
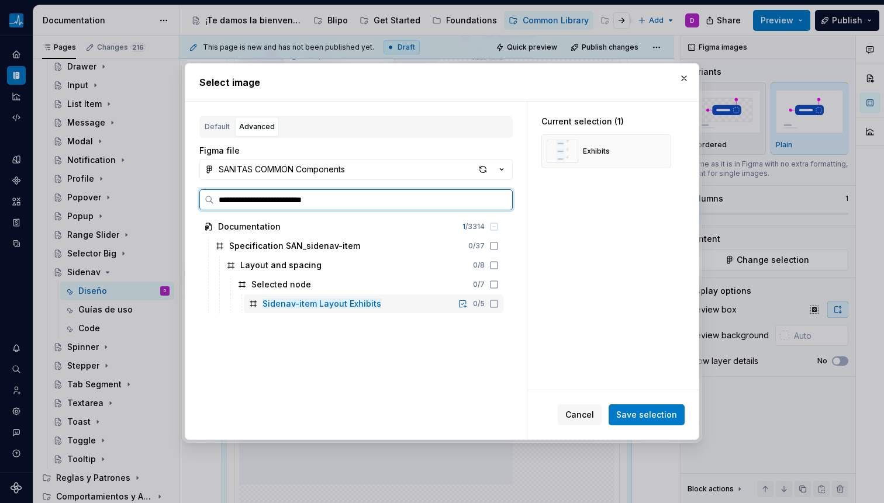
click at [488, 304] on div "0 / 5" at bounding box center [476, 303] width 44 height 9
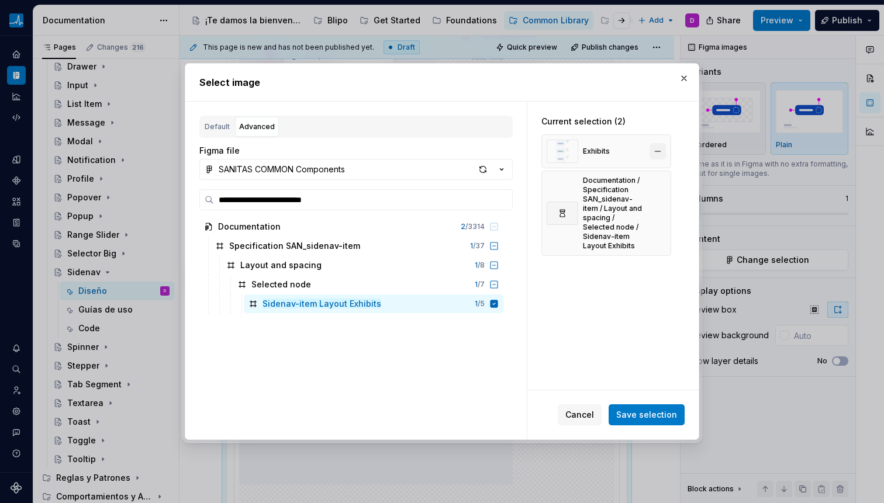
click at [662, 146] on button "button" at bounding box center [657, 151] width 16 height 16
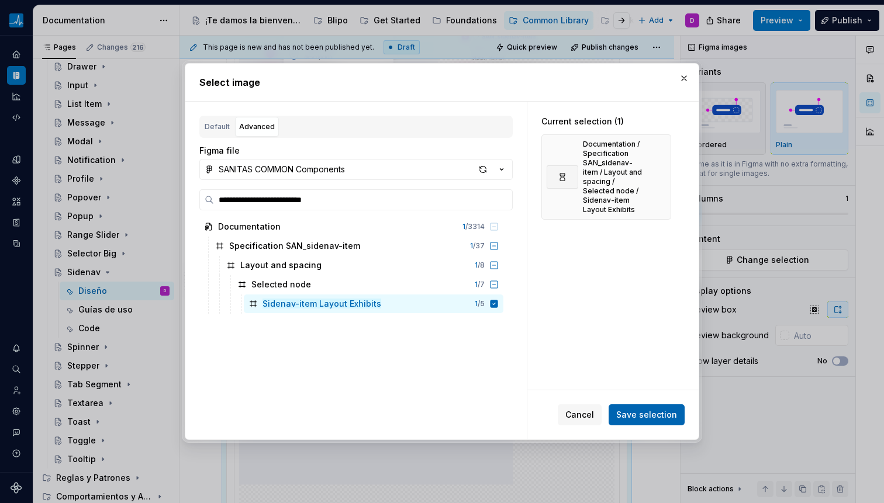
click at [648, 416] on span "Save selection" at bounding box center [646, 415] width 61 height 12
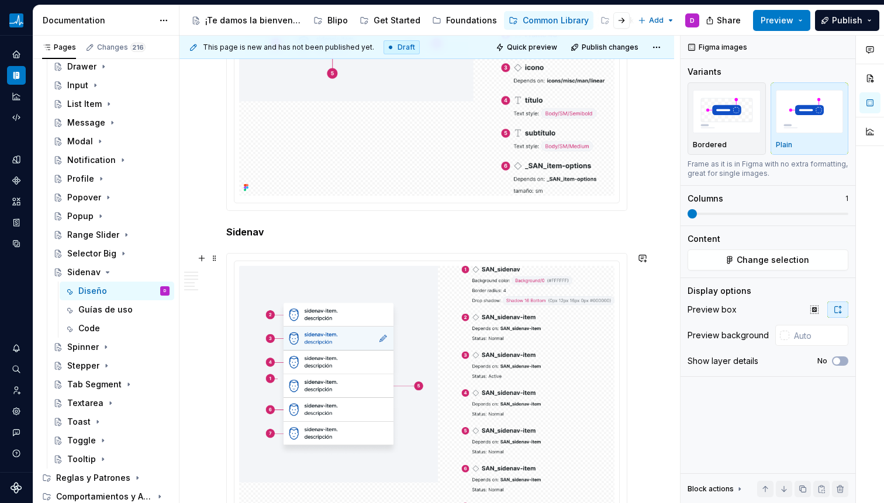
scroll to position [783, 0]
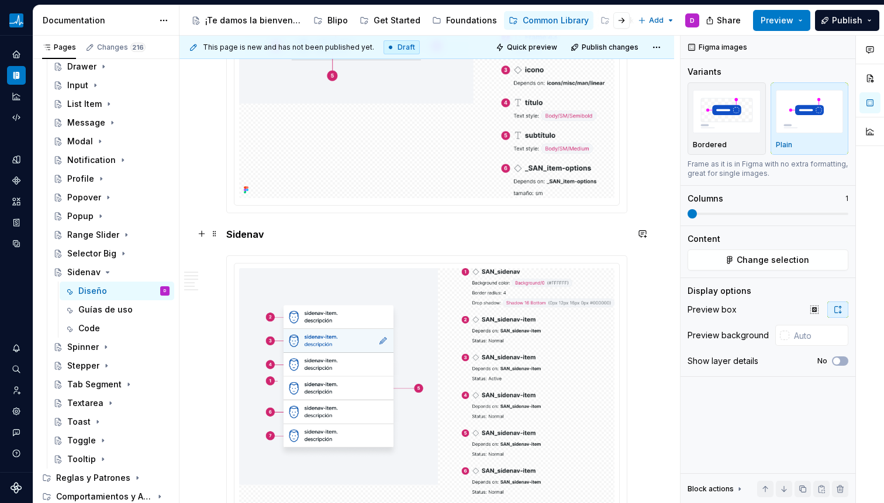
click at [252, 227] on p "Sidenav" at bounding box center [426, 234] width 401 height 14
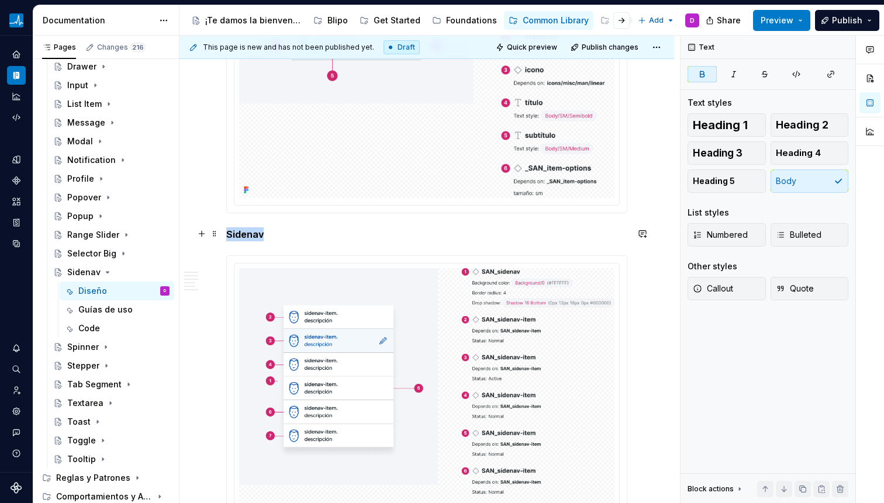
click at [252, 227] on p "Sidenav" at bounding box center [426, 234] width 401 height 14
copy strong "Sidenav"
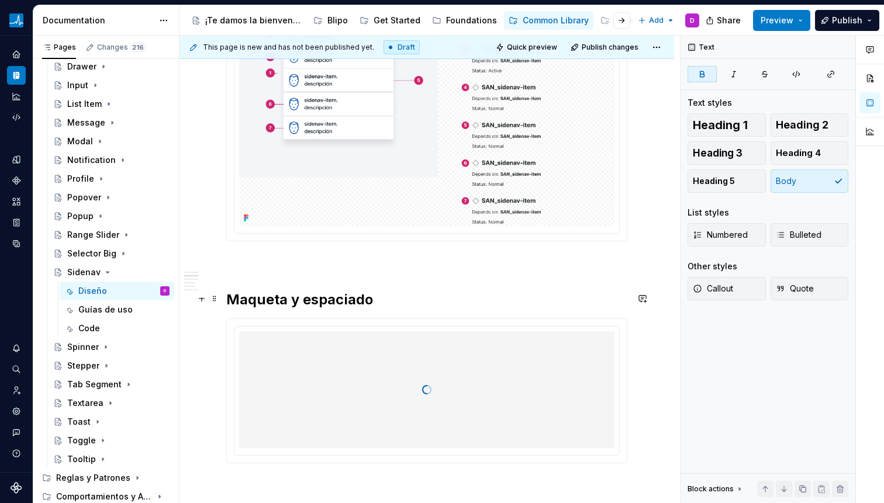
click at [403, 296] on h2 "Maqueta y espaciado" at bounding box center [426, 300] width 401 height 19
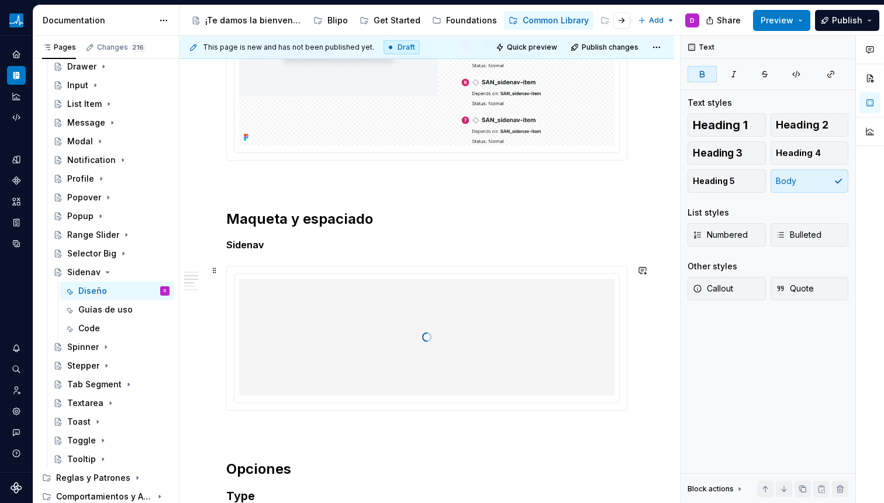
scroll to position [1247, 0]
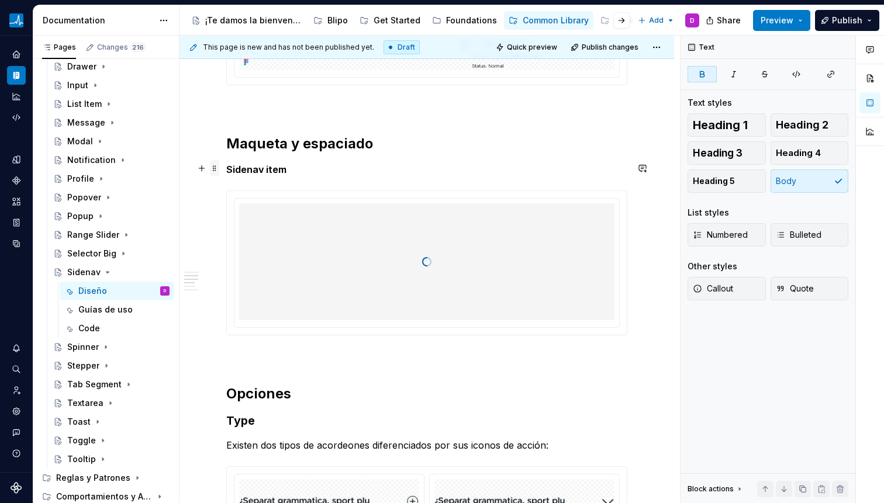
click at [215, 170] on span at bounding box center [214, 168] width 9 height 16
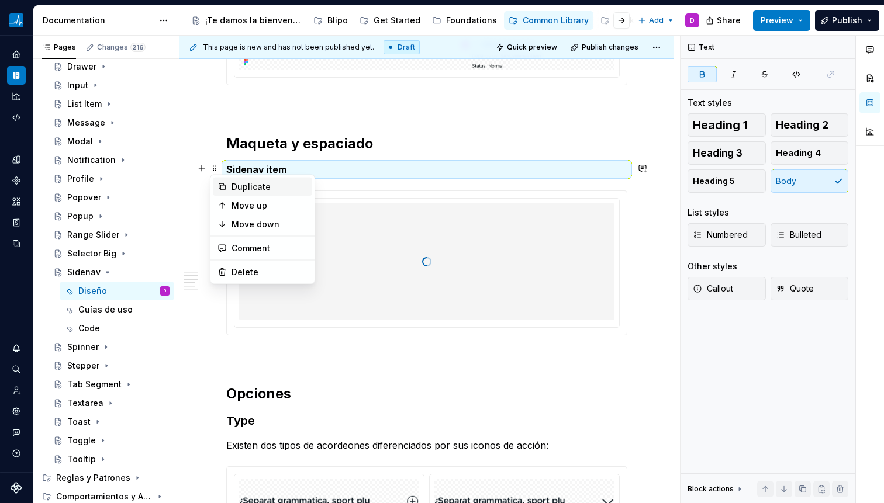
click at [223, 181] on div "Duplicate" at bounding box center [262, 187] width 99 height 19
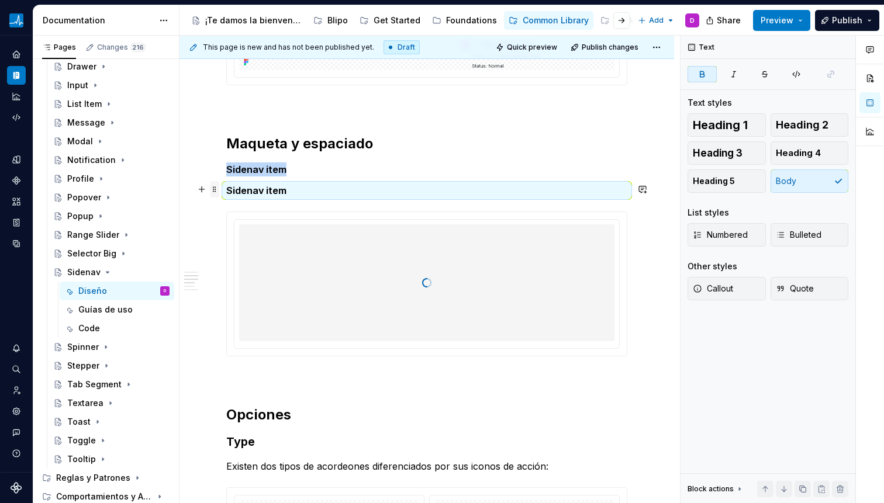
click at [215, 192] on span at bounding box center [214, 189] width 9 height 16
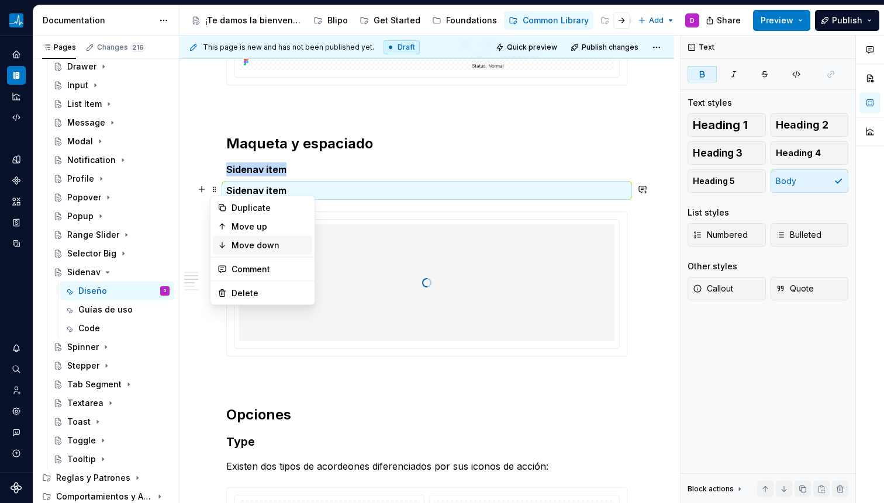
click at [224, 247] on icon at bounding box center [221, 245] width 9 height 9
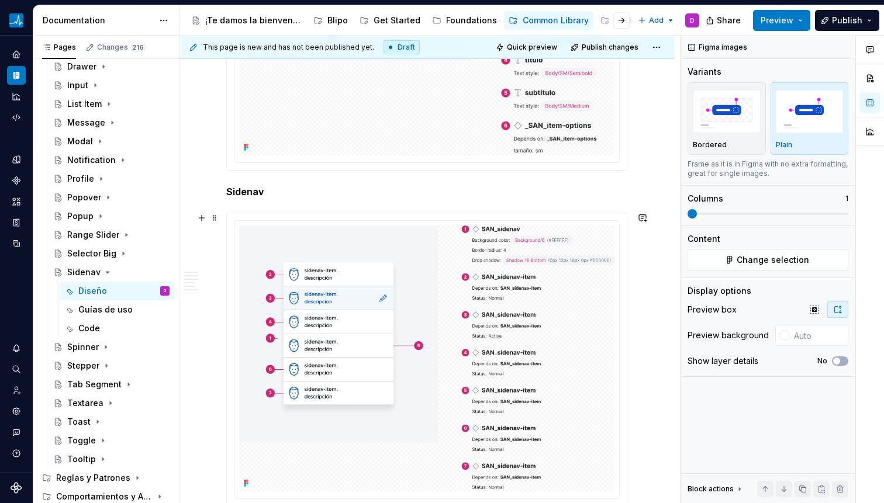
scroll to position [824, 0]
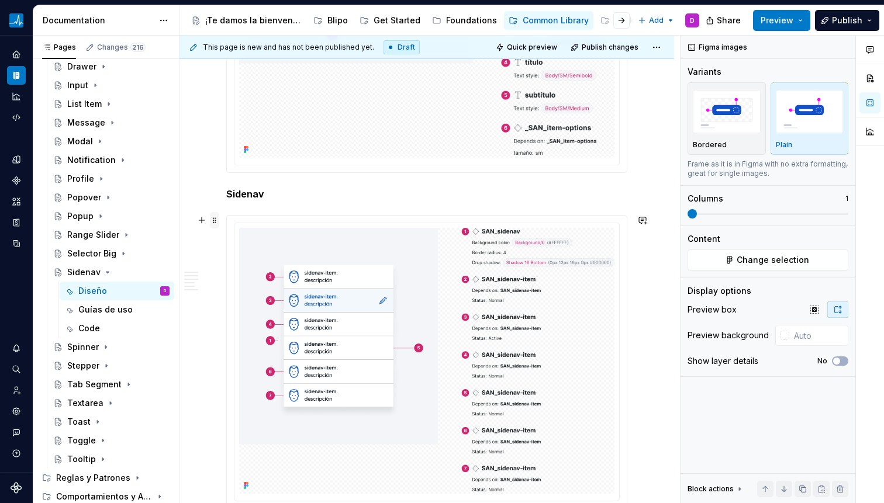
click at [214, 223] on span at bounding box center [214, 220] width 9 height 16
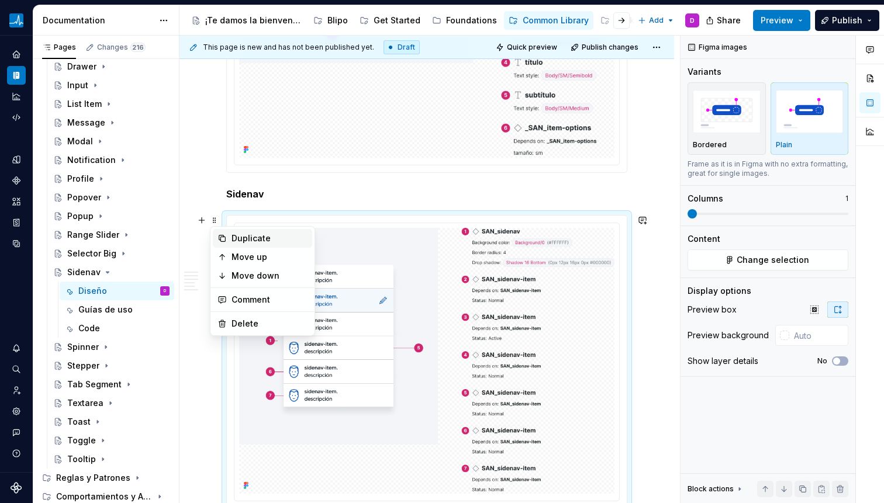
click at [257, 241] on div "Duplicate" at bounding box center [269, 239] width 76 height 12
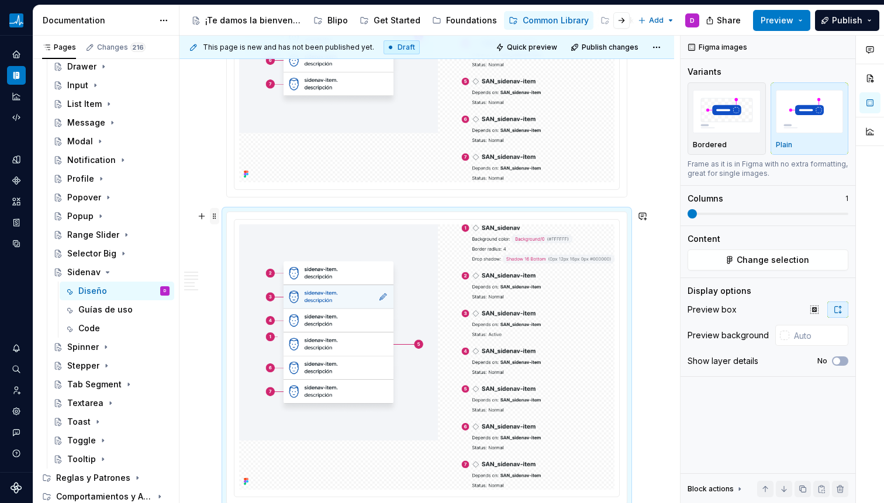
click at [216, 217] on span at bounding box center [214, 216] width 9 height 16
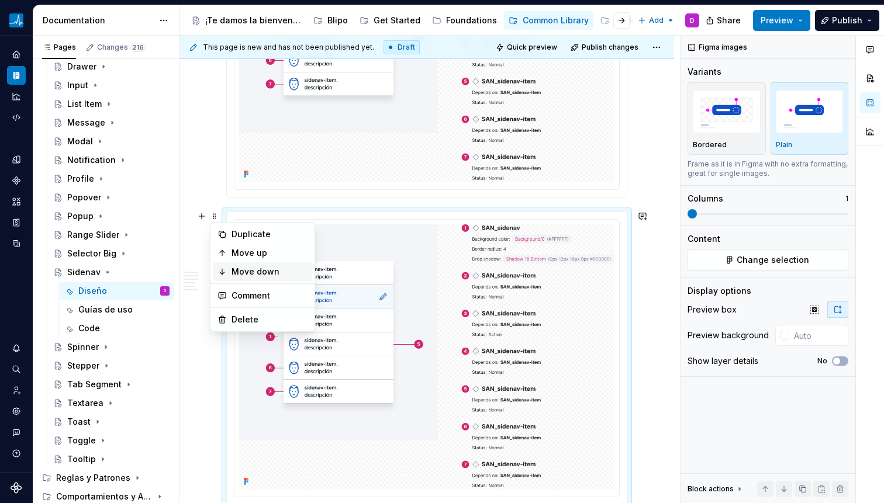
click at [230, 271] on div "Move down" at bounding box center [262, 271] width 99 height 19
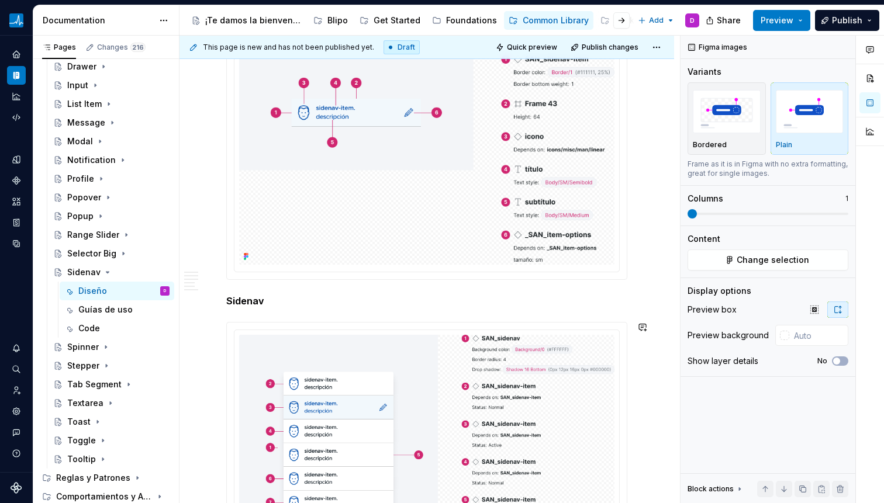
scroll to position [592, 0]
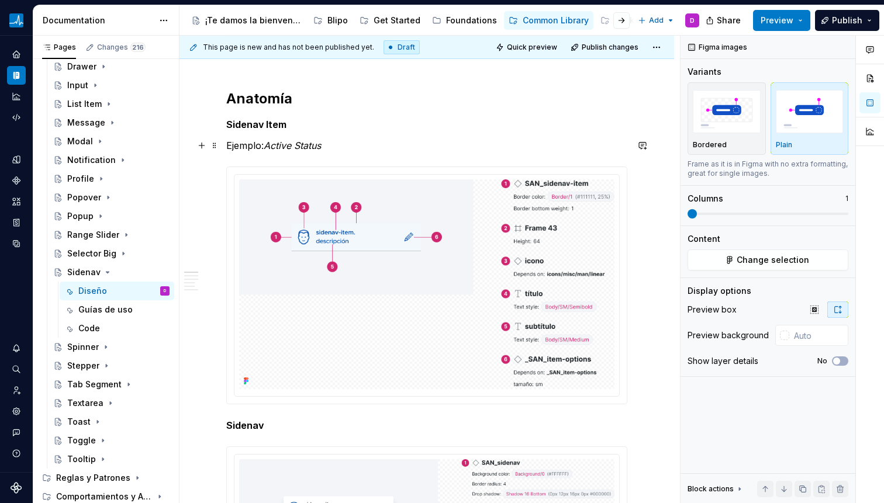
click at [273, 147] on em "Active Status" at bounding box center [292, 146] width 57 height 12
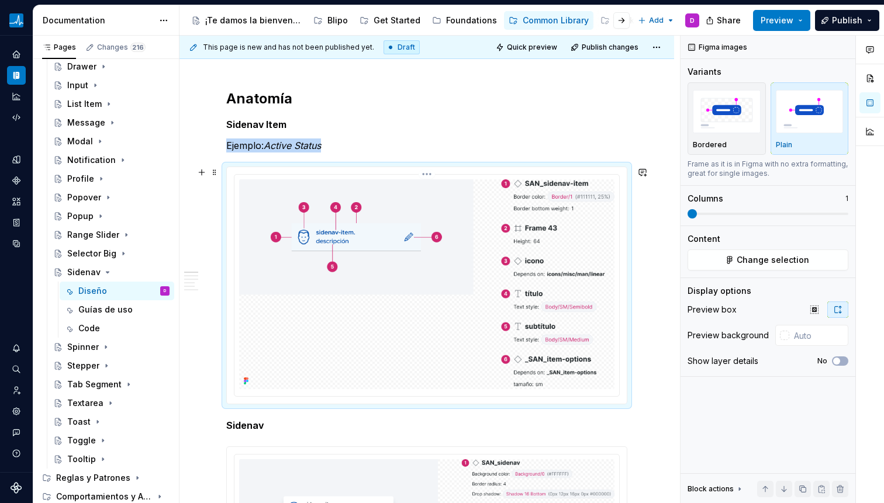
click at [303, 237] on img at bounding box center [426, 284] width 375 height 210
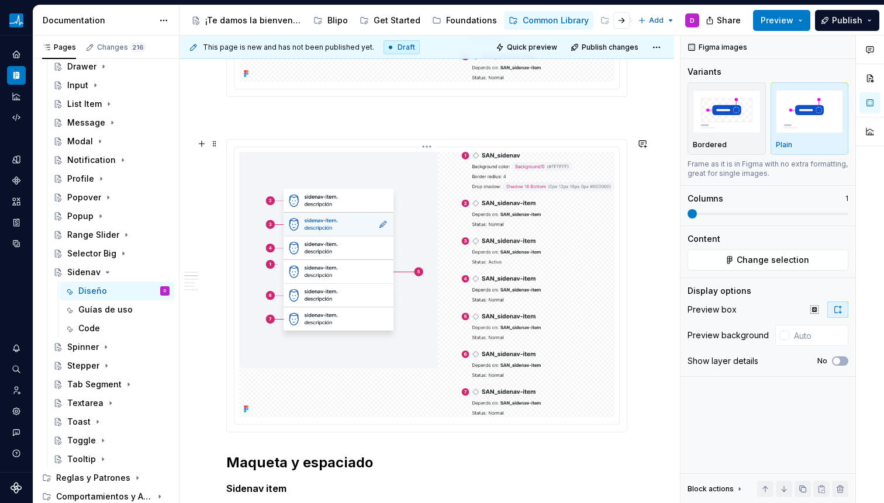
scroll to position [1097, 0]
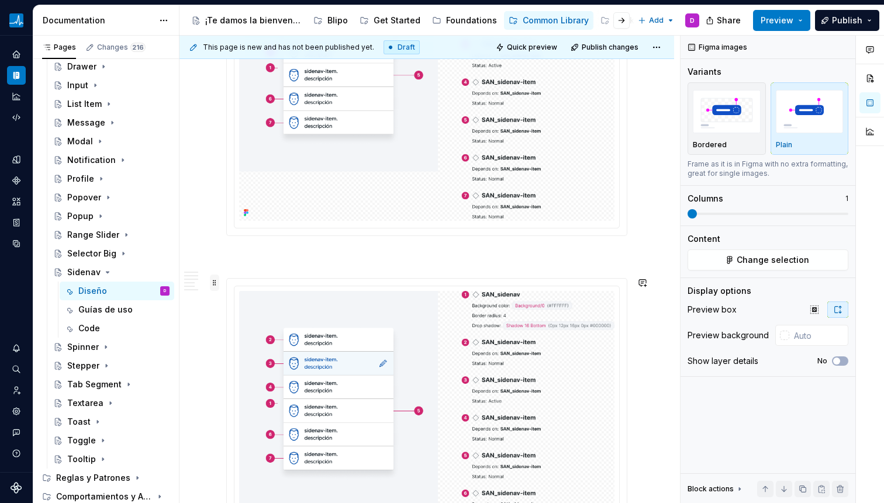
click at [216, 284] on span at bounding box center [214, 283] width 9 height 16
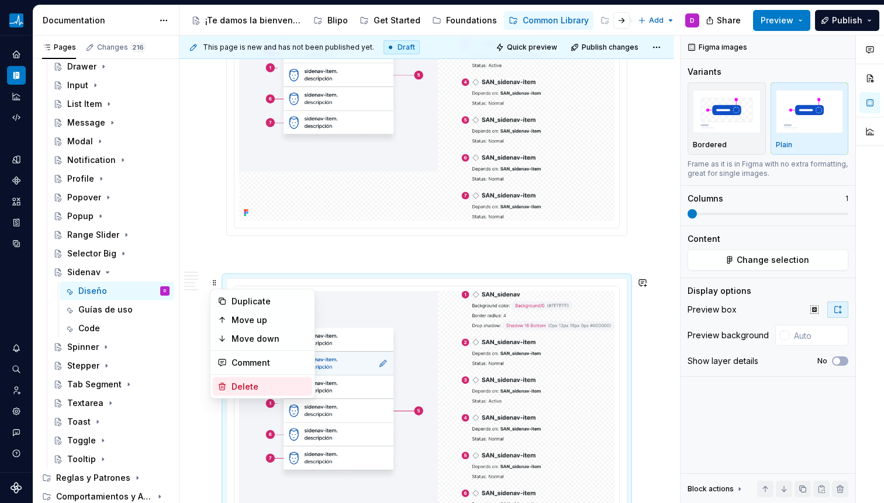
click at [254, 383] on div "Delete" at bounding box center [269, 387] width 76 height 12
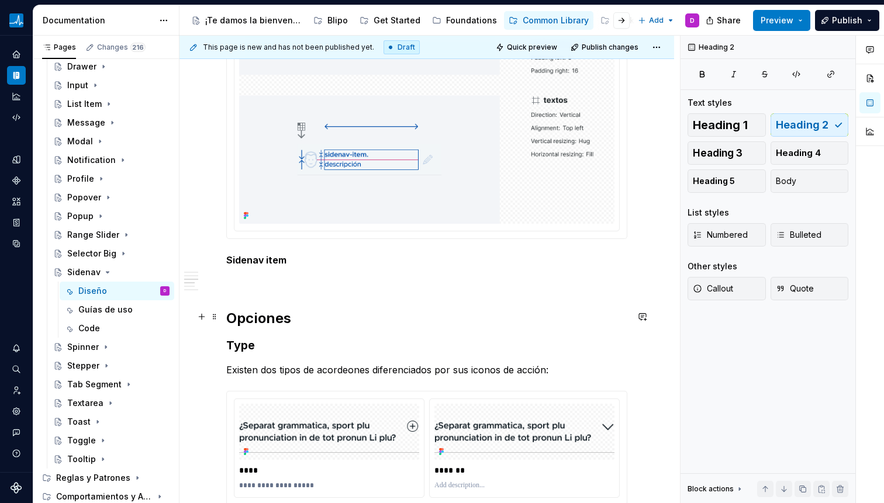
scroll to position [1653, 0]
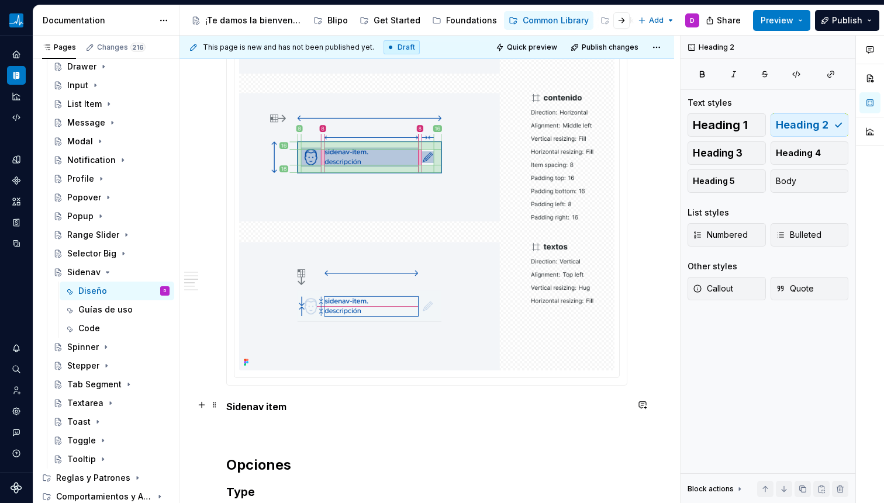
click at [274, 404] on strong "Sidenav item" at bounding box center [256, 407] width 60 height 12
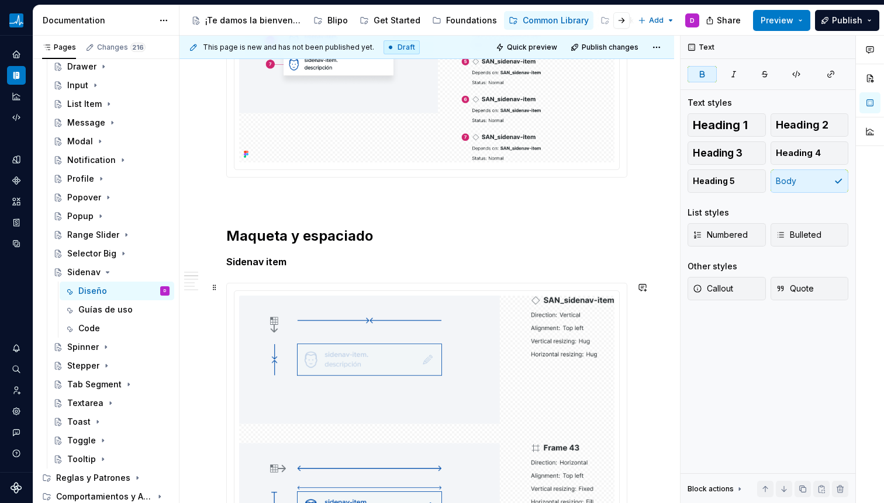
scroll to position [1155, 0]
click at [216, 286] on span at bounding box center [214, 288] width 9 height 16
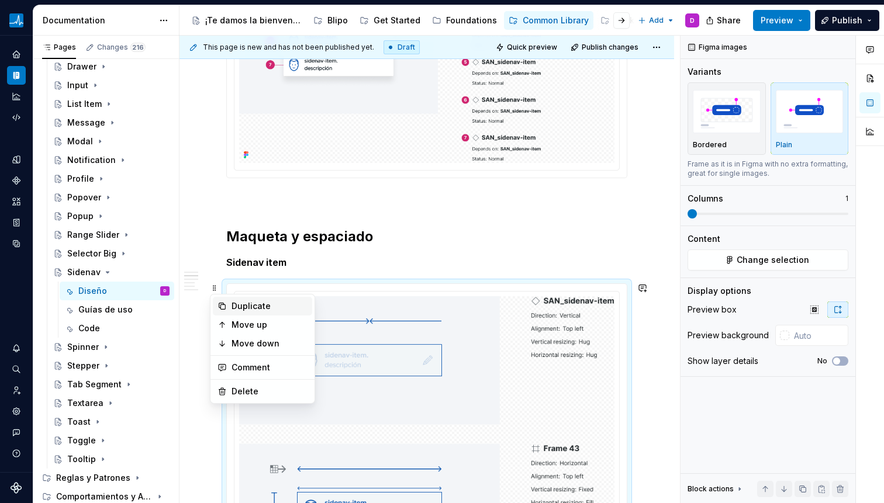
click at [243, 307] on div "Duplicate" at bounding box center [269, 306] width 76 height 12
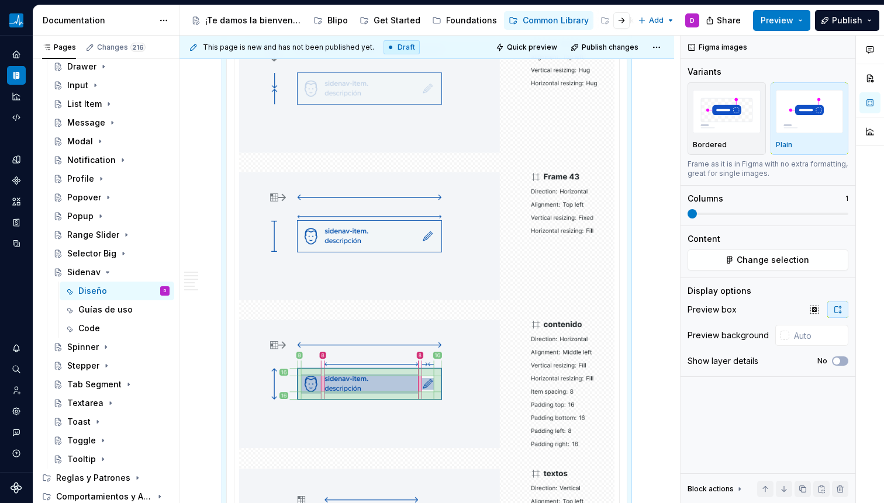
scroll to position [1888, 0]
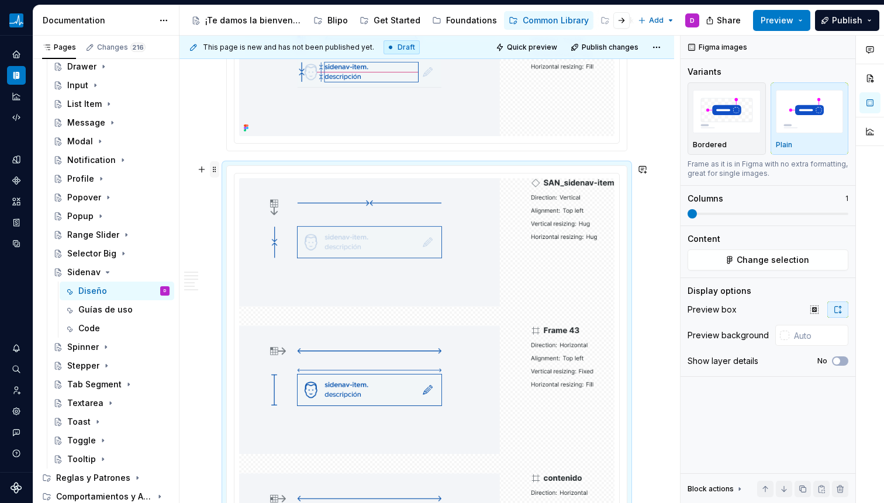
click at [216, 171] on span at bounding box center [214, 169] width 9 height 16
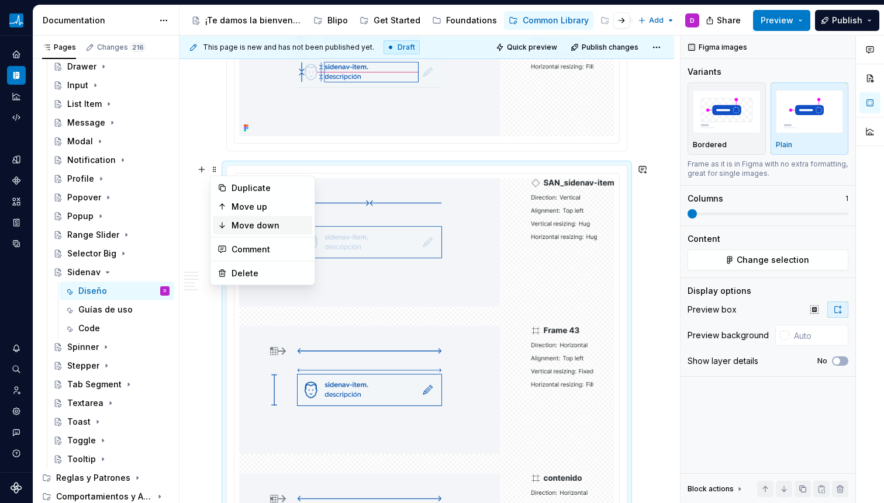
click at [229, 225] on div "Move down" at bounding box center [262, 225] width 99 height 19
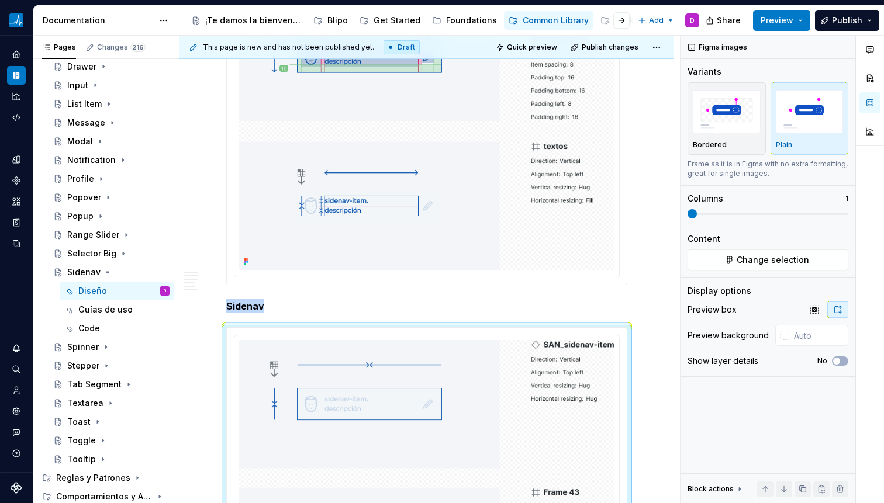
scroll to position [1756, 0]
click at [810, 267] on button "Change selection" at bounding box center [767, 260] width 161 height 21
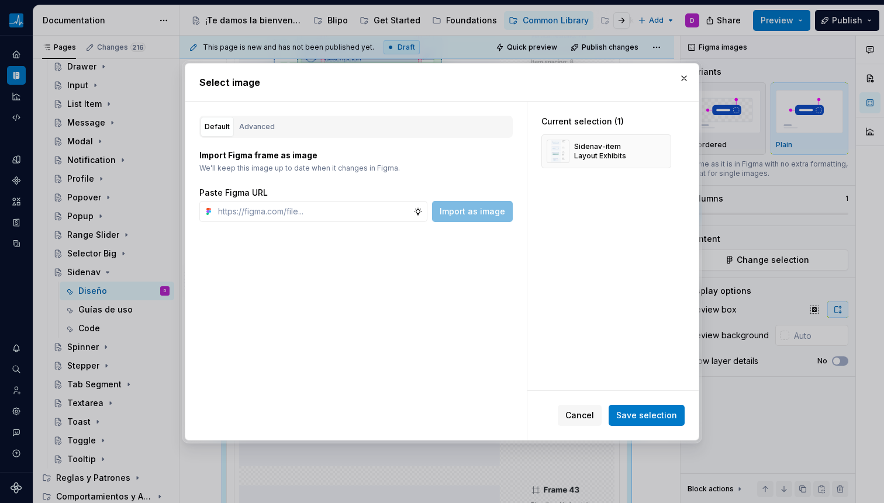
type textarea "*"
click at [248, 127] on div "Advanced" at bounding box center [257, 127] width 36 height 12
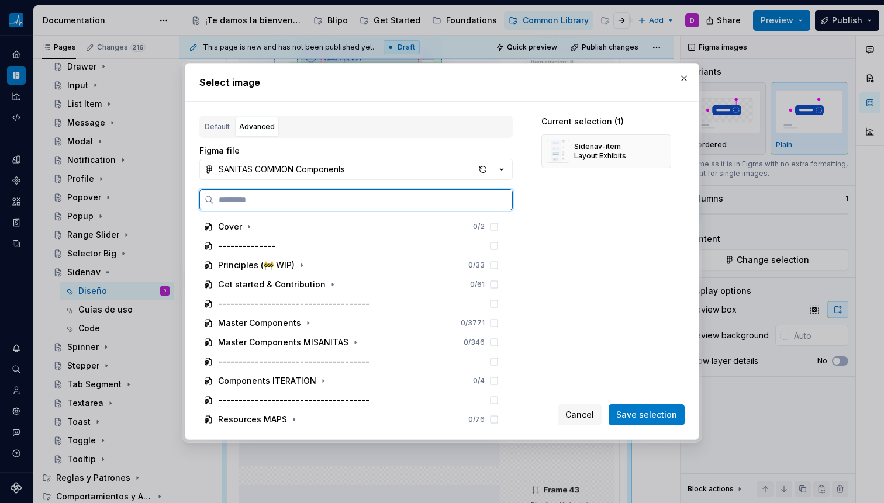
click at [273, 202] on input "search" at bounding box center [363, 200] width 298 height 12
paste input "**********"
type input "**********"
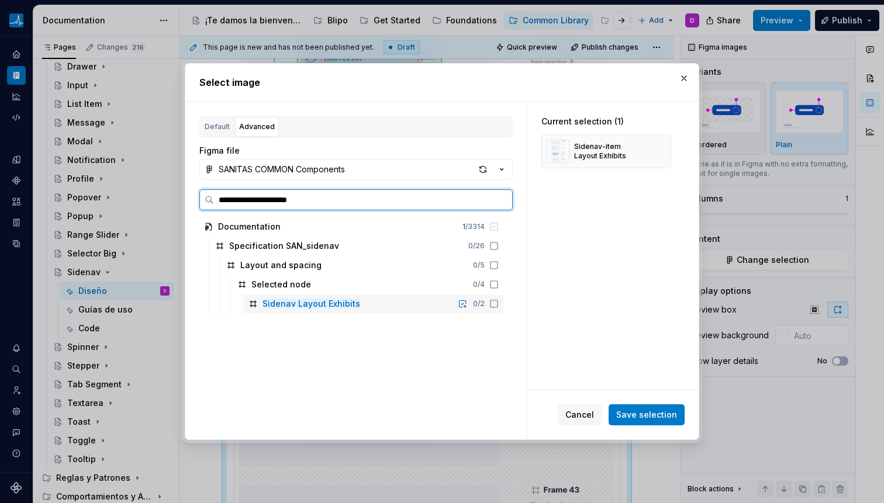
click at [491, 305] on icon at bounding box center [493, 303] width 9 height 9
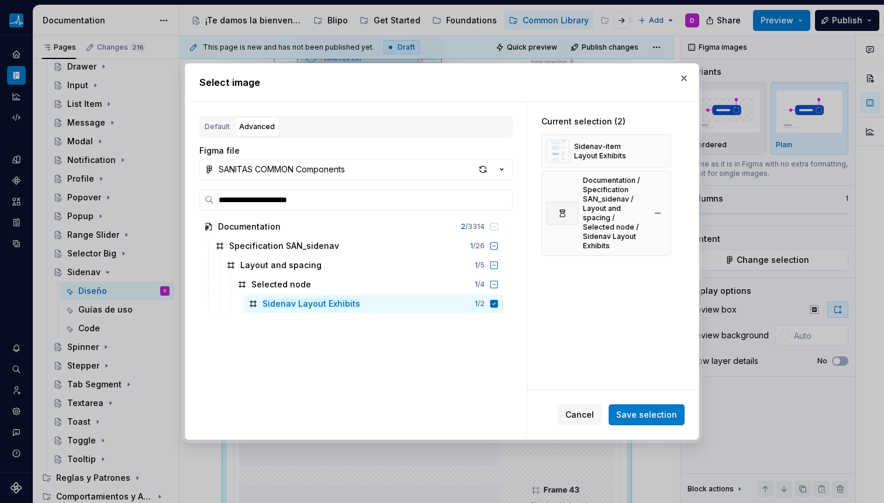
click at [653, 151] on button "button" at bounding box center [657, 151] width 16 height 16
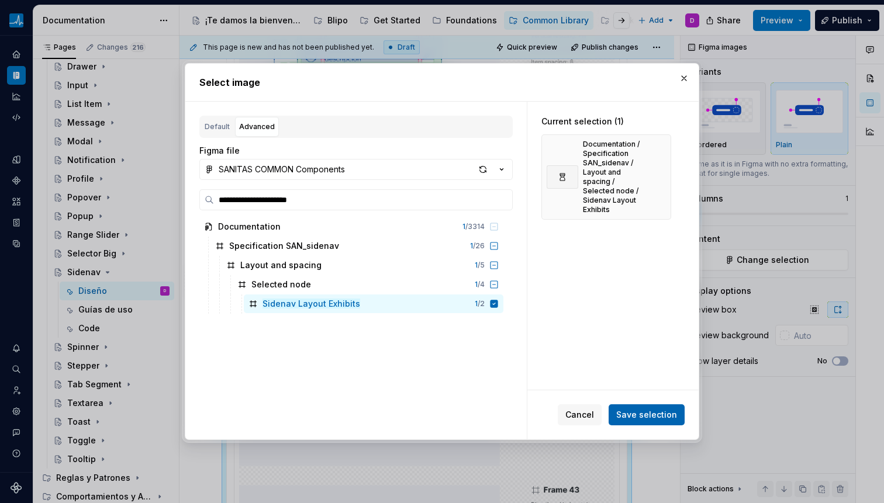
click at [666, 420] on span "Save selection" at bounding box center [646, 415] width 61 height 12
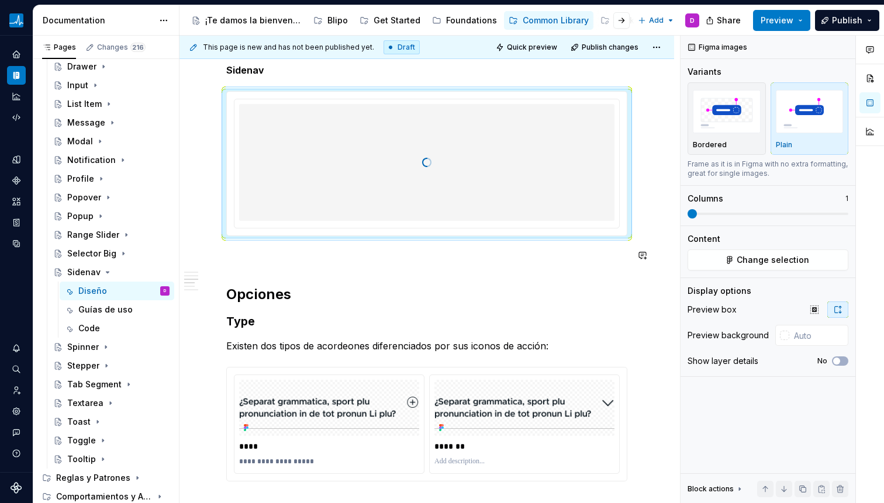
scroll to position [2234, 0]
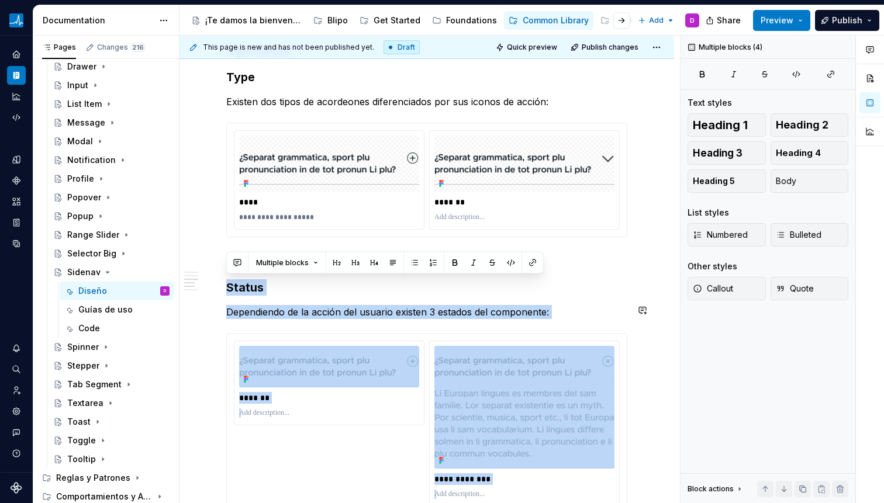
drag, startPoint x: 229, startPoint y: 287, endPoint x: 566, endPoint y: 323, distance: 339.2
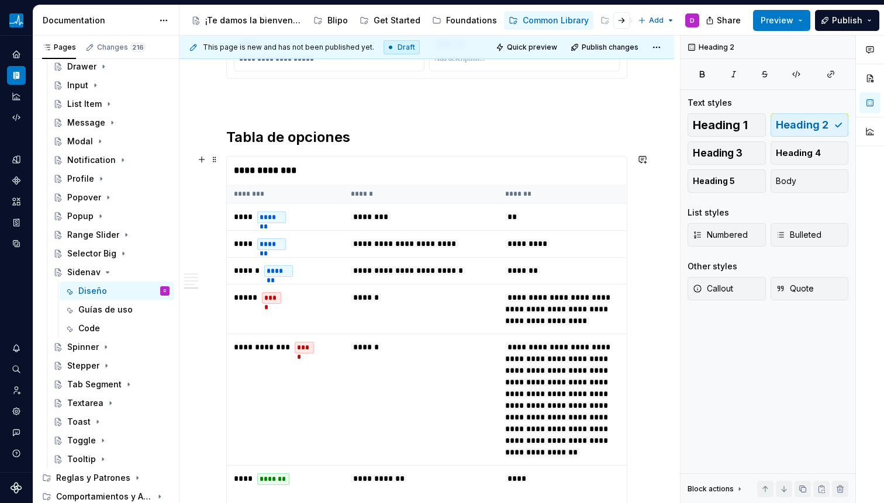
scroll to position [2704, 0]
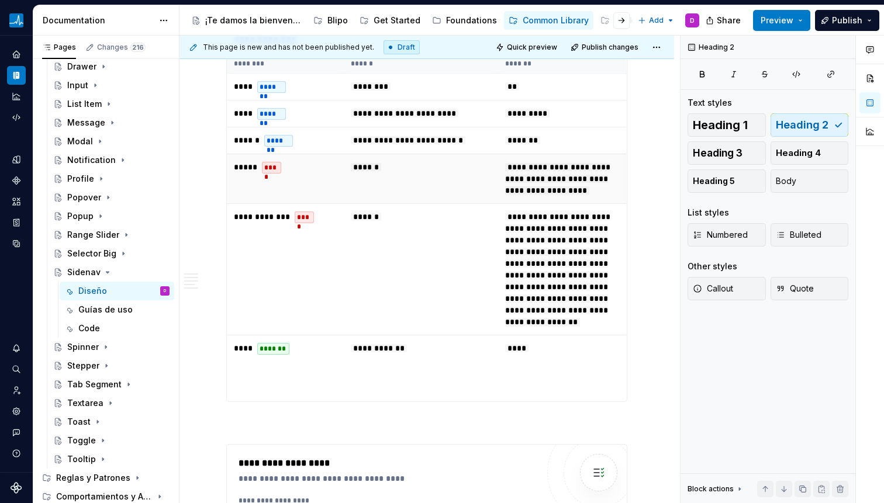
click at [422, 159] on td "******" at bounding box center [421, 179] width 154 height 50
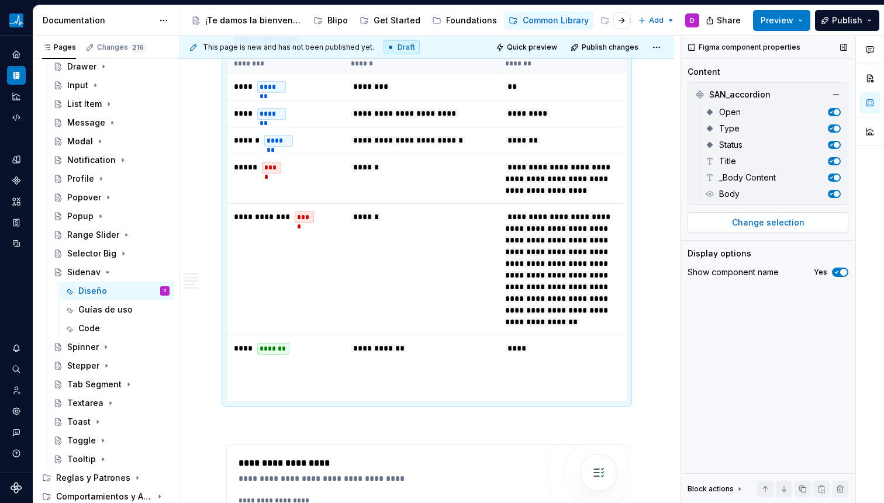
click at [751, 221] on span "Change selection" at bounding box center [768, 223] width 72 height 12
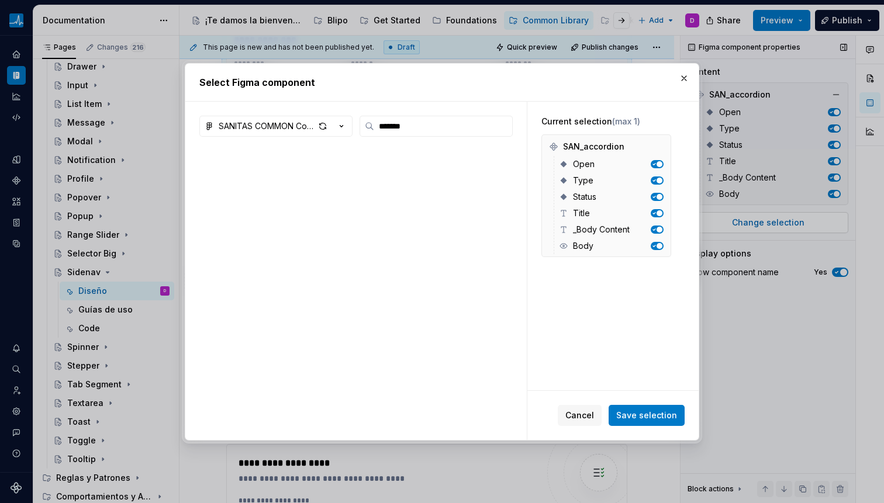
type input "*******"
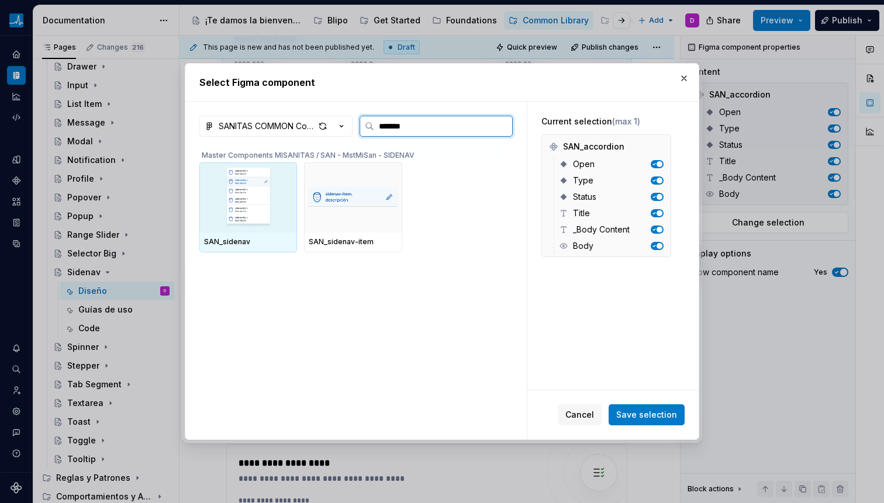
click at [248, 219] on img at bounding box center [248, 197] width 88 height 61
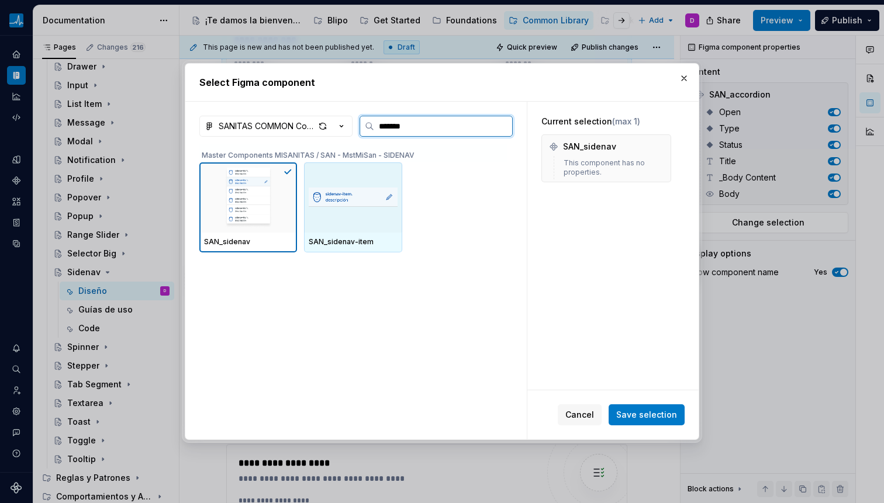
click at [376, 231] on div at bounding box center [353, 198] width 98 height 70
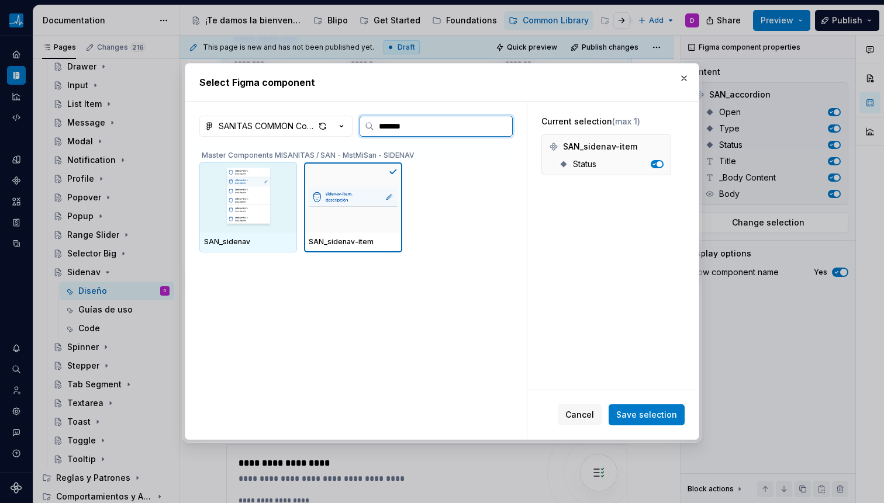
click at [281, 209] on img at bounding box center [248, 197] width 88 height 61
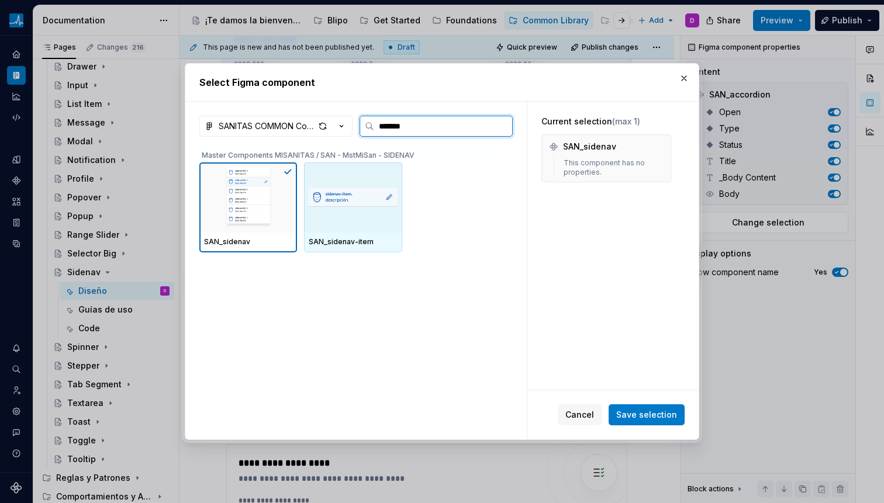
click at [332, 208] on img at bounding box center [353, 197] width 88 height 37
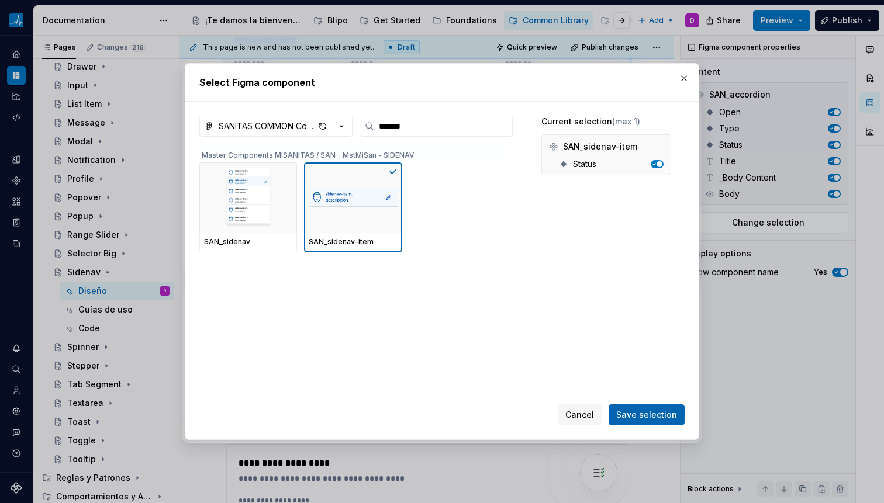
drag, startPoint x: 644, startPoint y: 410, endPoint x: 638, endPoint y: 409, distance: 6.0
click at [644, 410] on span "Save selection" at bounding box center [646, 415] width 61 height 12
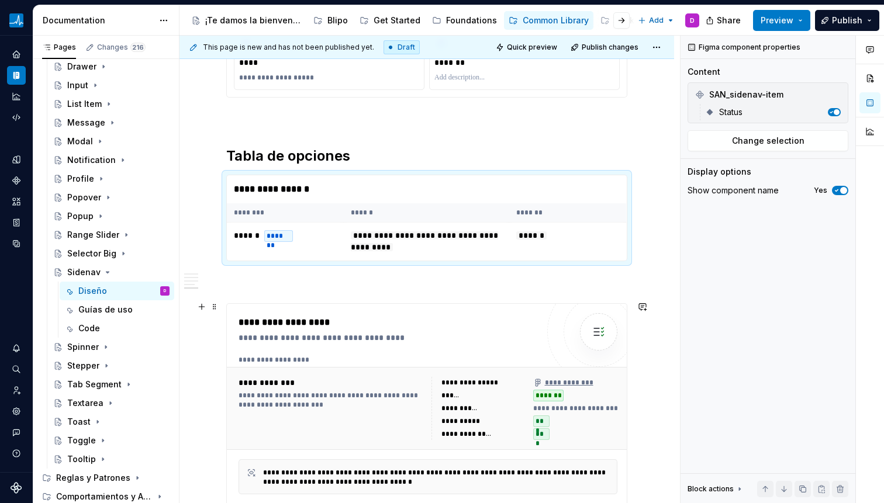
scroll to position [2474, 0]
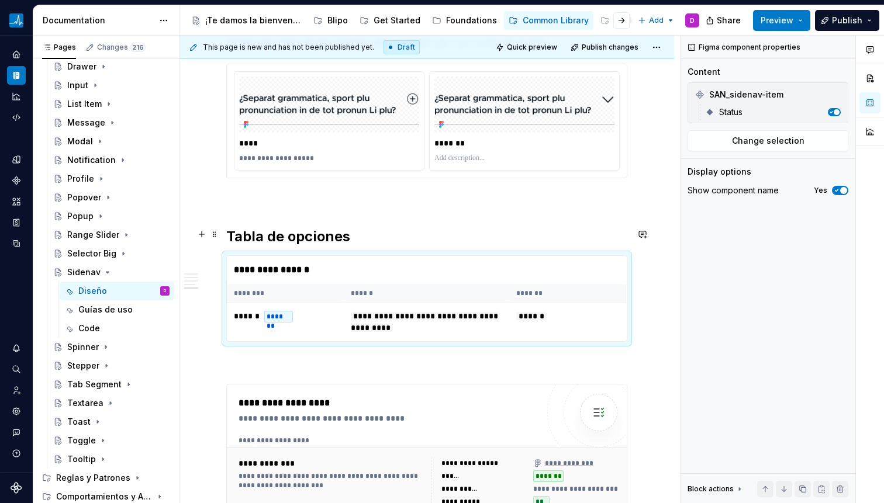
click at [367, 230] on h2 "Tabla de opciones" at bounding box center [426, 236] width 401 height 19
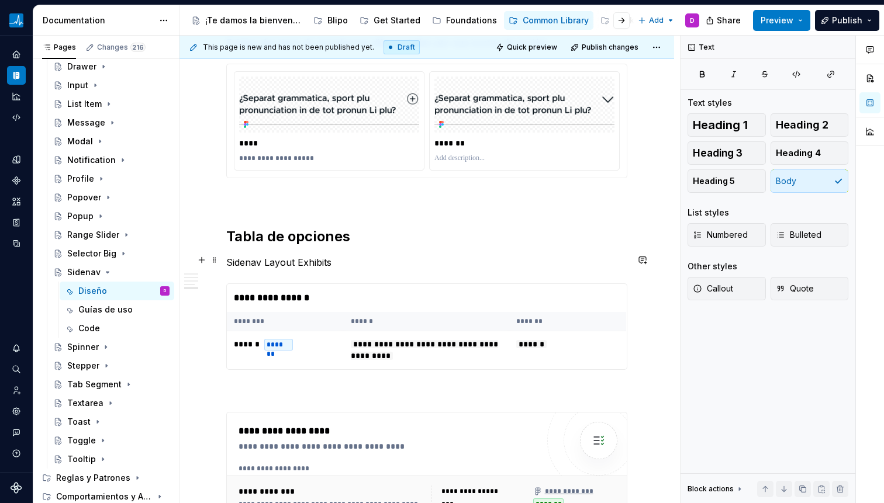
click at [274, 262] on p "Sidenav Layout Exhibits" at bounding box center [426, 262] width 401 height 14
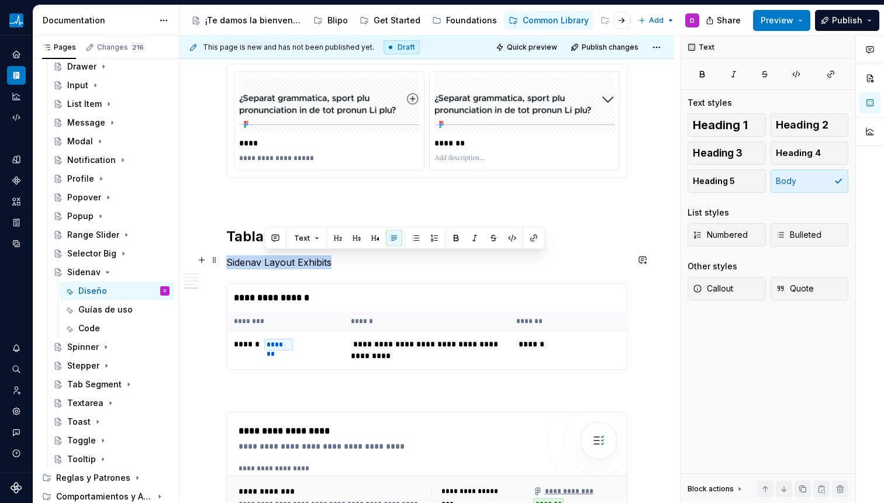
click at [274, 262] on p "Sidenav Layout Exhibits" at bounding box center [426, 262] width 401 height 14
click at [410, 240] on button "button" at bounding box center [418, 238] width 16 height 16
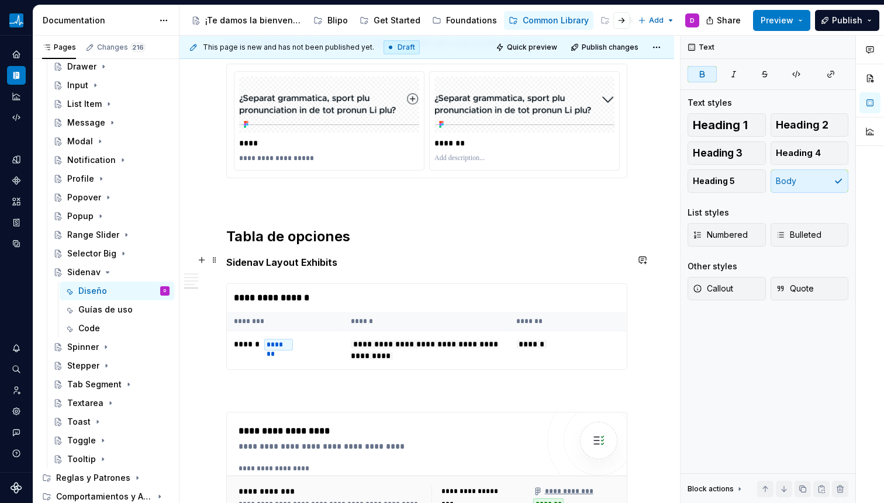
click at [287, 267] on p "Sidenav Layout Exhibits" at bounding box center [426, 262] width 401 height 14
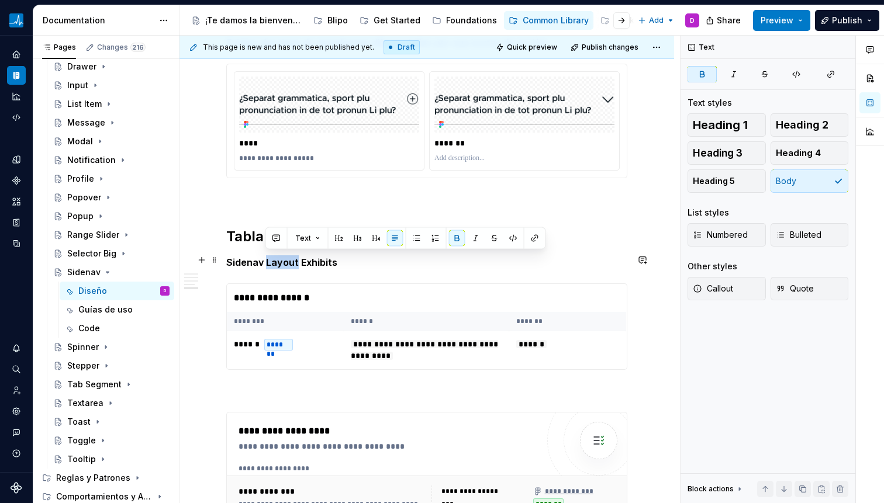
click at [276, 264] on strong "Sidenav Layout Exhibits" at bounding box center [281, 263] width 111 height 12
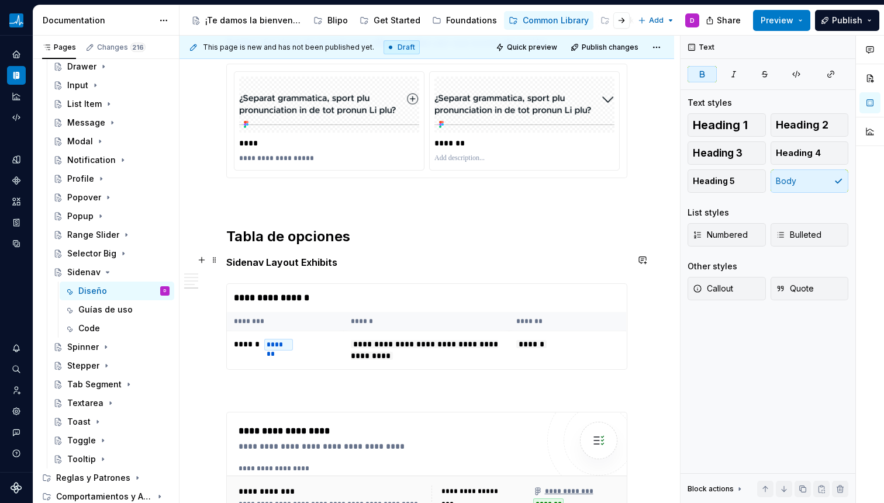
click at [264, 260] on strong "Sidenav Layout Exhibits" at bounding box center [281, 263] width 111 height 12
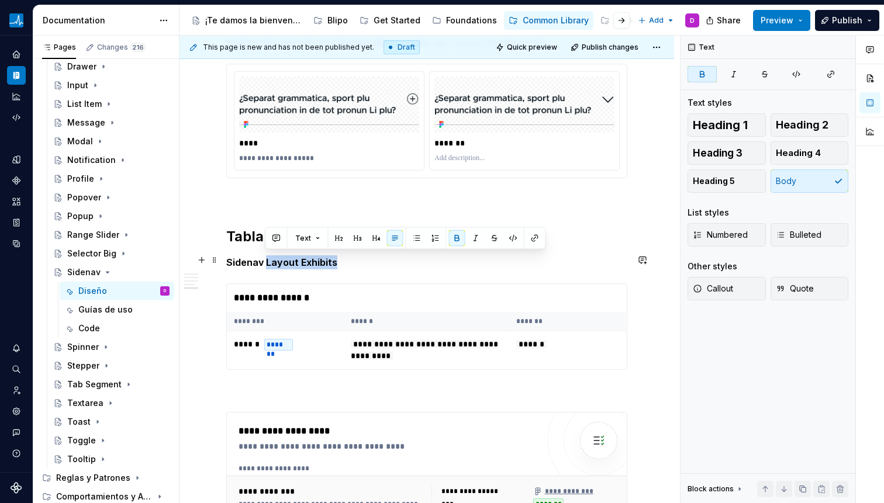
drag, startPoint x: 264, startPoint y: 260, endPoint x: 336, endPoint y: 258, distance: 71.9
click at [336, 258] on p "Sidenav Layout Exhibits" at bounding box center [426, 262] width 401 height 14
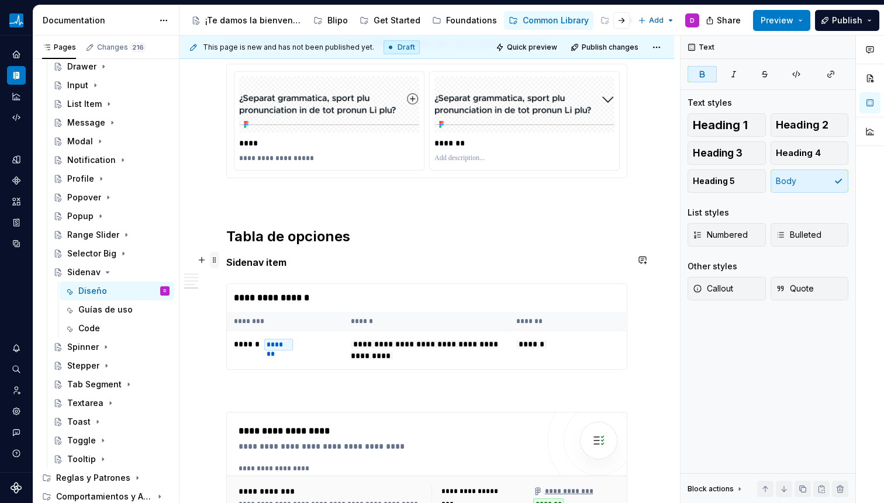
click at [213, 260] on span at bounding box center [214, 260] width 9 height 16
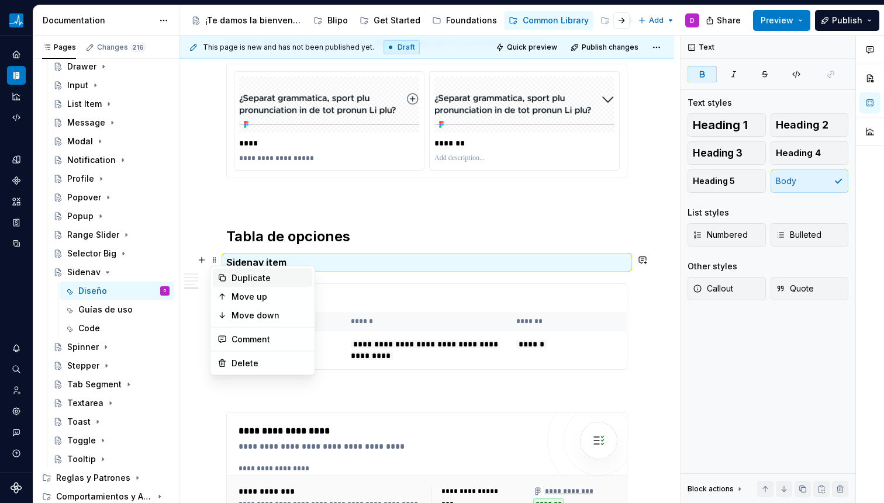
click at [233, 278] on div "Duplicate" at bounding box center [269, 278] width 76 height 12
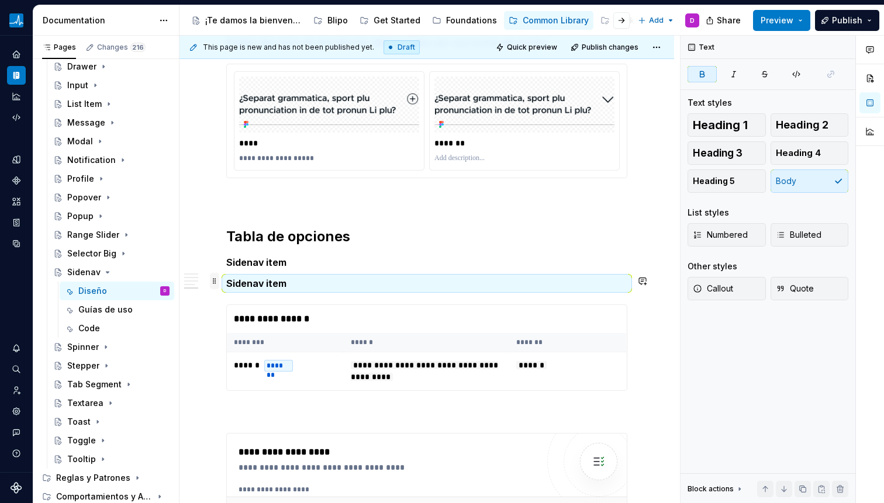
click at [213, 281] on span at bounding box center [214, 281] width 9 height 16
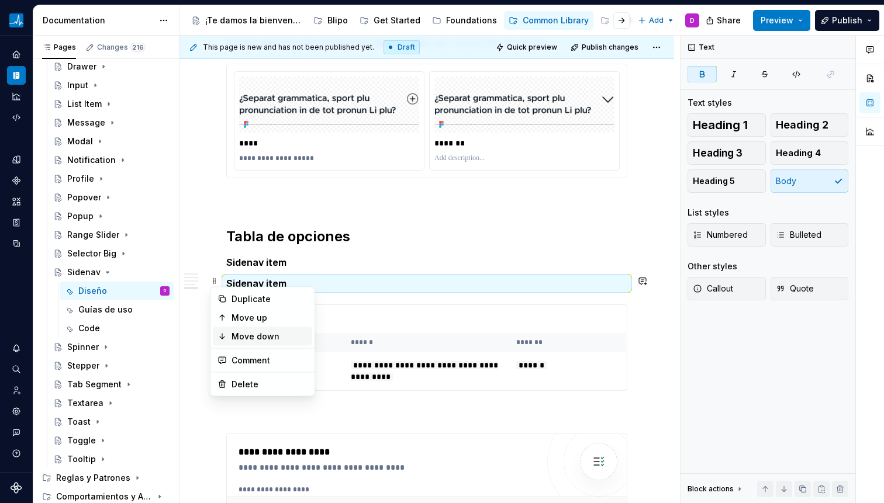
click at [255, 337] on div "Move down" at bounding box center [269, 337] width 76 height 12
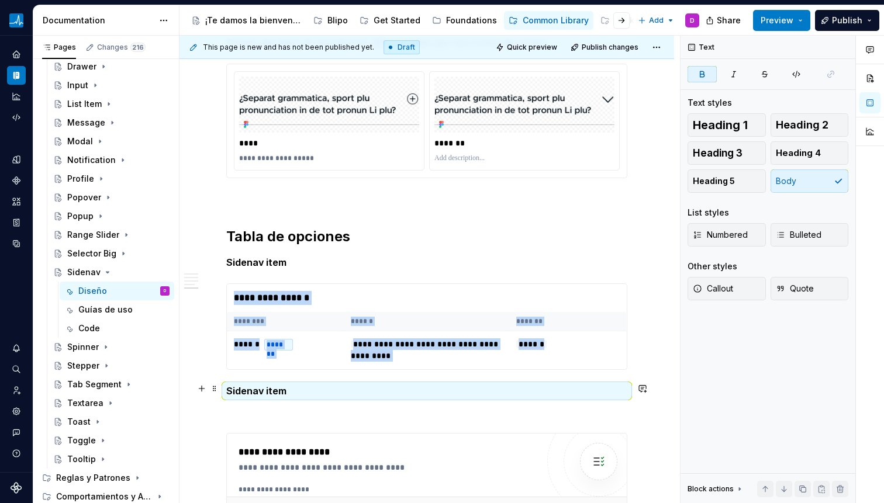
click at [269, 393] on strong "Sidenav item" at bounding box center [256, 391] width 60 height 12
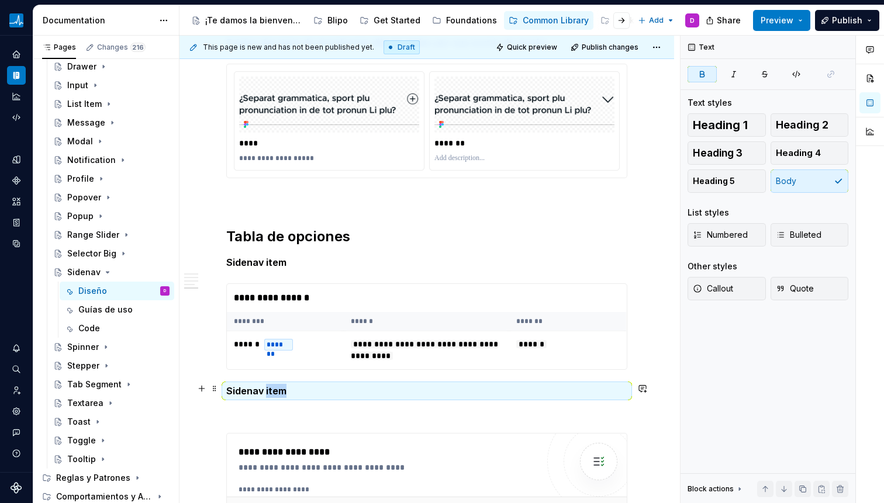
click at [269, 393] on strong "Sidenav item" at bounding box center [256, 391] width 60 height 12
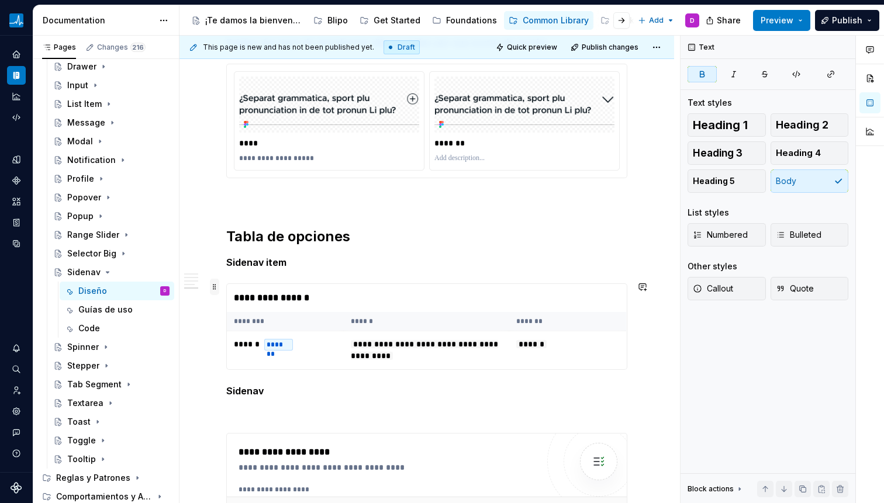
click at [217, 293] on span at bounding box center [214, 287] width 9 height 16
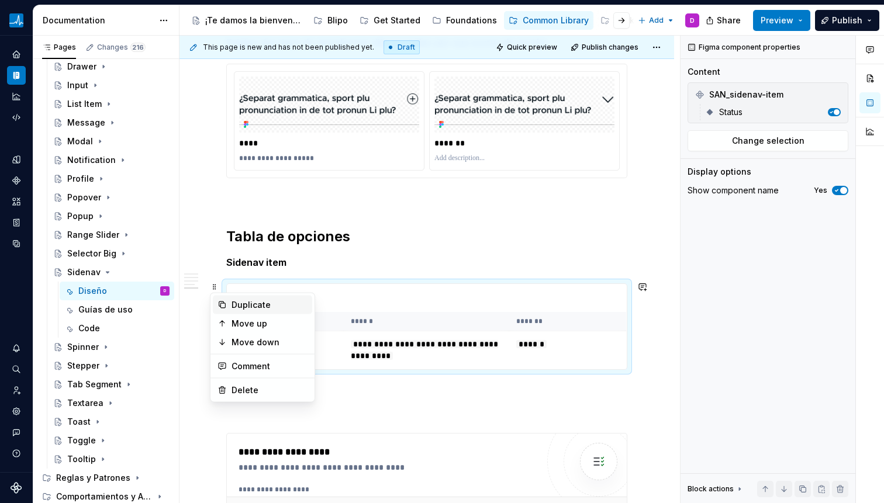
click at [247, 305] on div "Duplicate" at bounding box center [269, 305] width 76 height 12
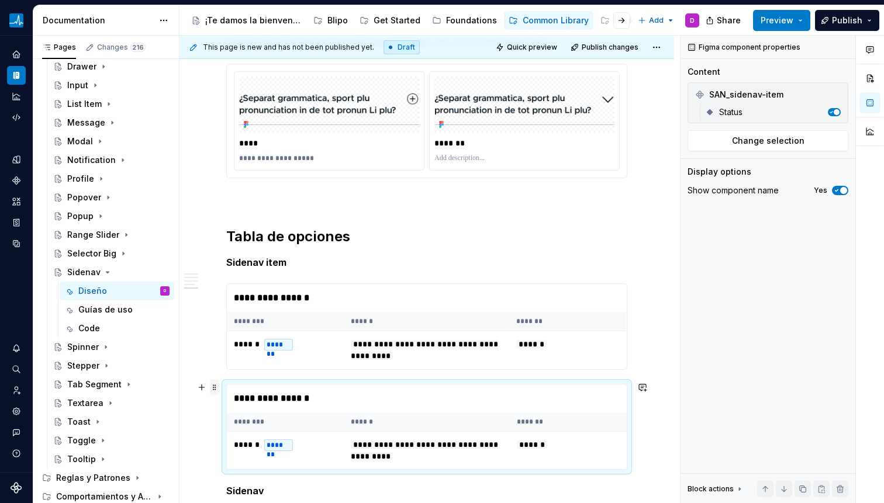
click at [216, 388] on span at bounding box center [214, 387] width 9 height 16
click at [236, 434] on div "Move down" at bounding box center [262, 443] width 99 height 19
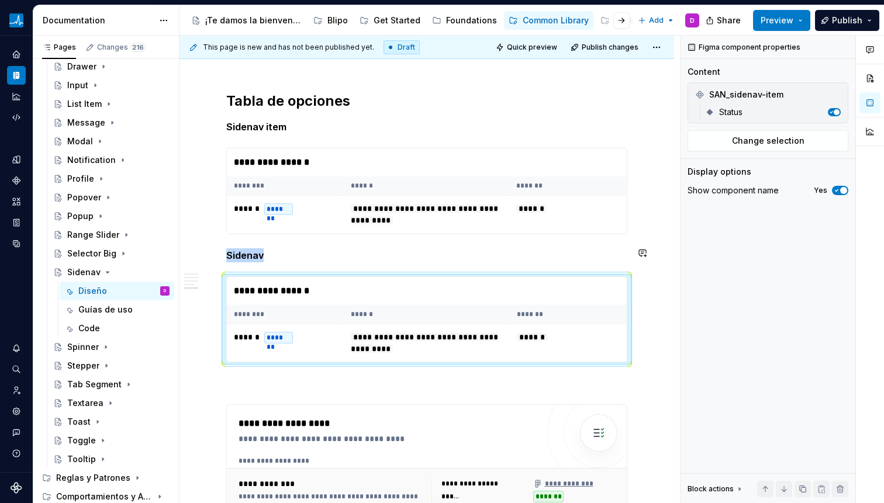
scroll to position [2730, 0]
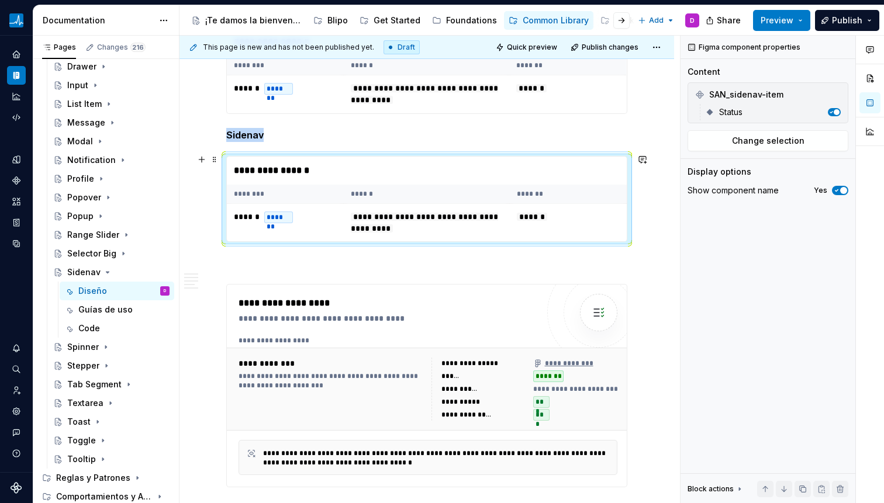
click at [402, 195] on th "******" at bounding box center [427, 194] width 166 height 19
click at [785, 135] on span "Change selection" at bounding box center [768, 141] width 72 height 12
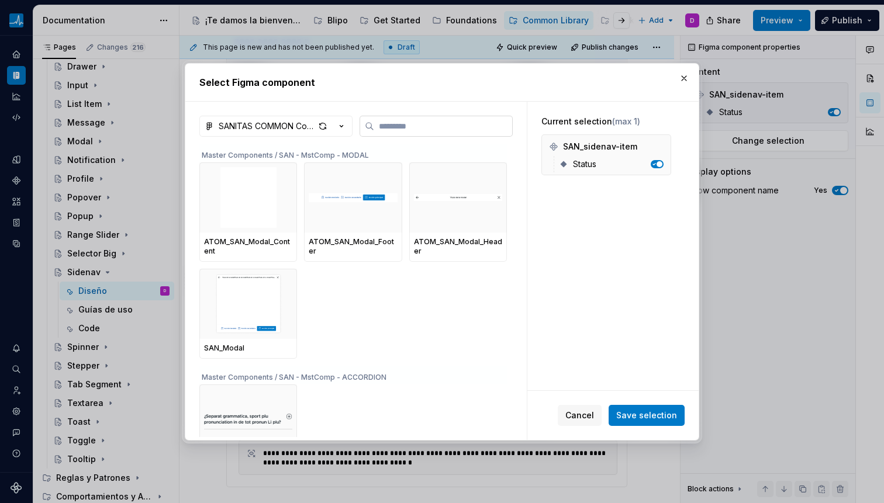
type textarea "*"
click at [440, 129] on input "search" at bounding box center [443, 126] width 138 height 12
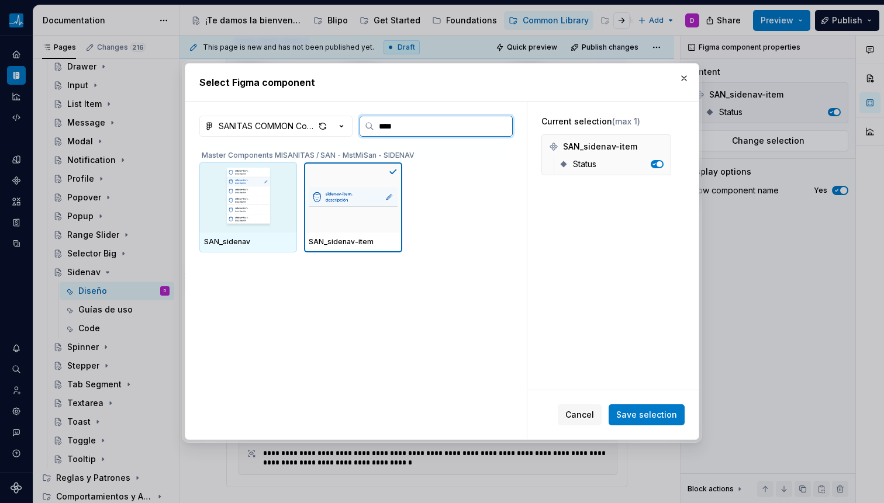
type input "*****"
click at [272, 200] on img at bounding box center [248, 197] width 88 height 61
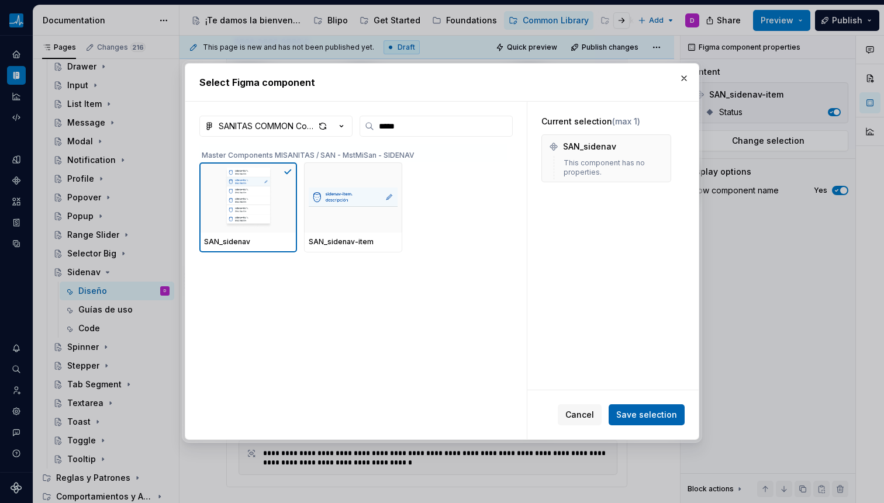
click at [654, 407] on button "Save selection" at bounding box center [647, 415] width 76 height 21
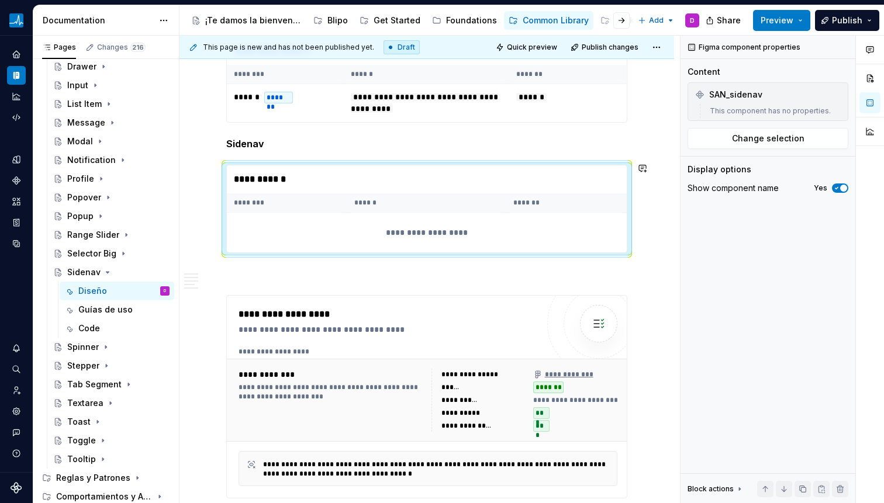
scroll to position [2722, 0]
click at [394, 327] on div "**********" at bounding box center [388, 329] width 299 height 12
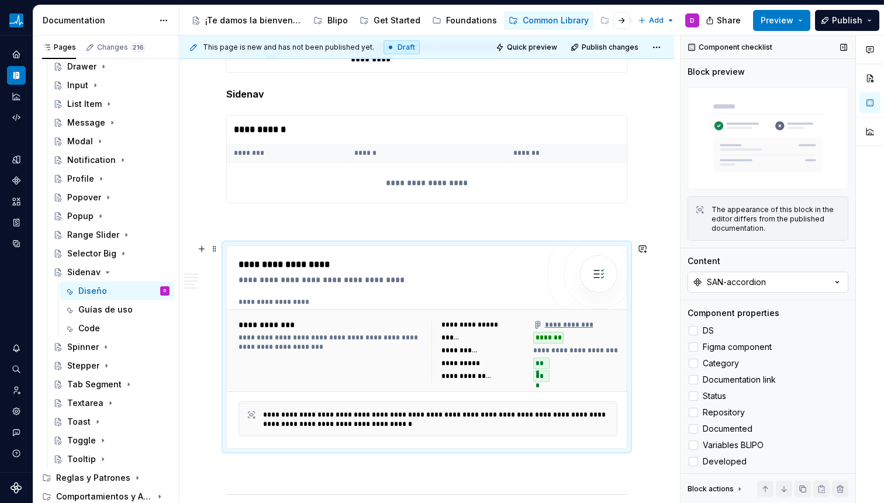
scroll to position [2778, 0]
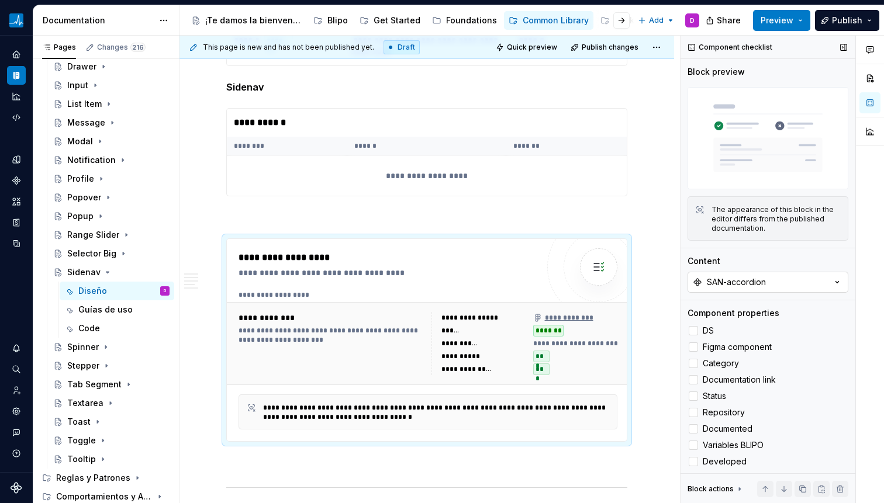
type textarea "*"
click at [738, 276] on div "SAN-accordion" at bounding box center [736, 282] width 59 height 12
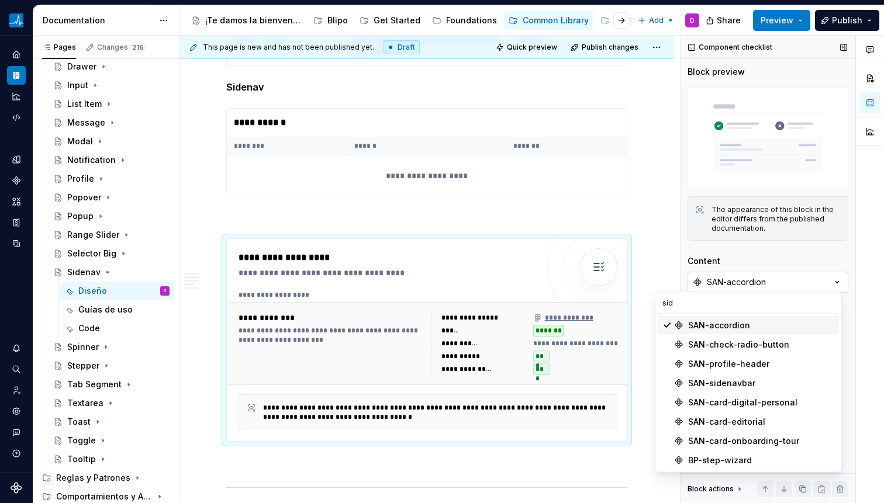
type input "side"
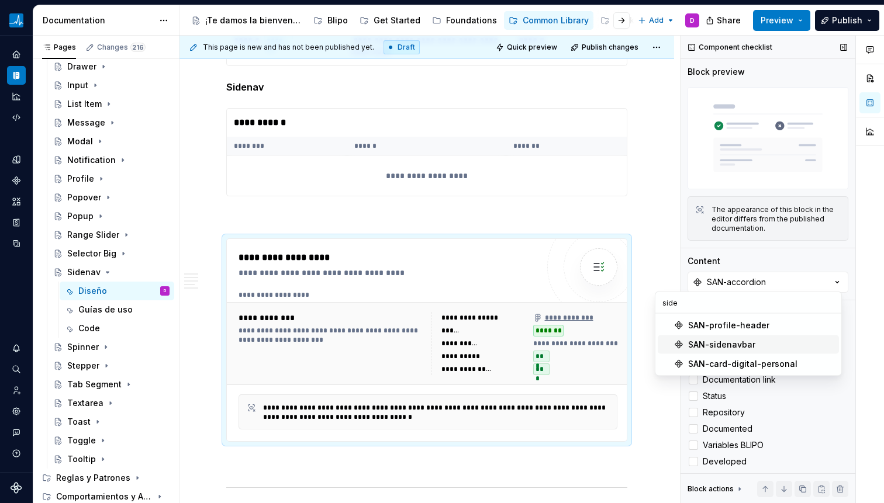
click at [755, 343] on div "SAN-sidenavbar" at bounding box center [761, 345] width 146 height 12
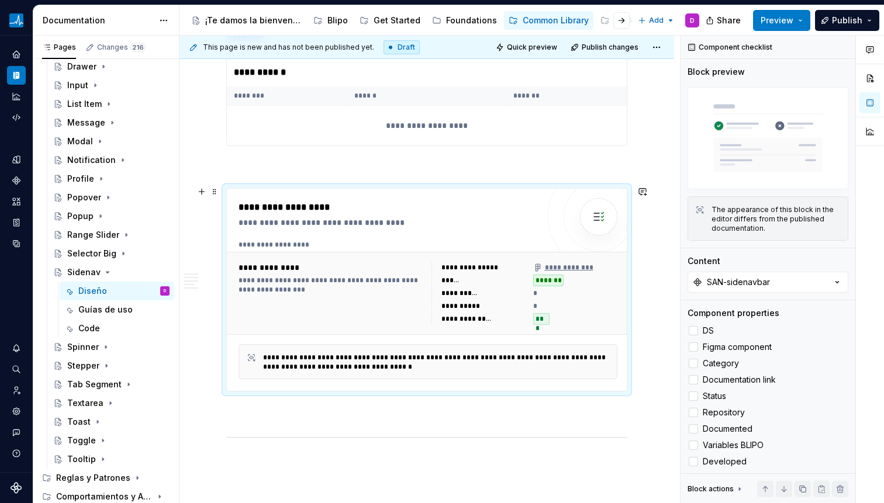
scroll to position [2829, 0]
click at [721, 284] on div "SAN-sidenavbar" at bounding box center [738, 282] width 63 height 12
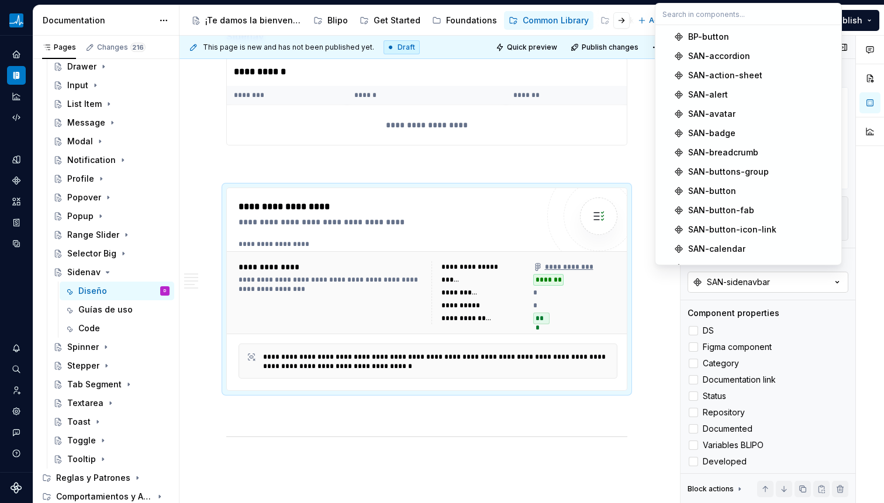
click at [721, 284] on div "SAN-sidenavbar" at bounding box center [738, 282] width 63 height 12
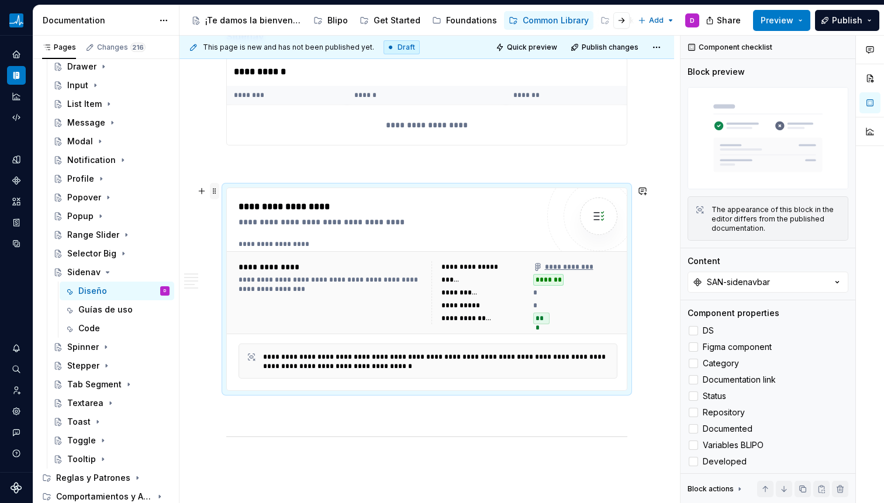
click at [216, 195] on span at bounding box center [214, 191] width 9 height 16
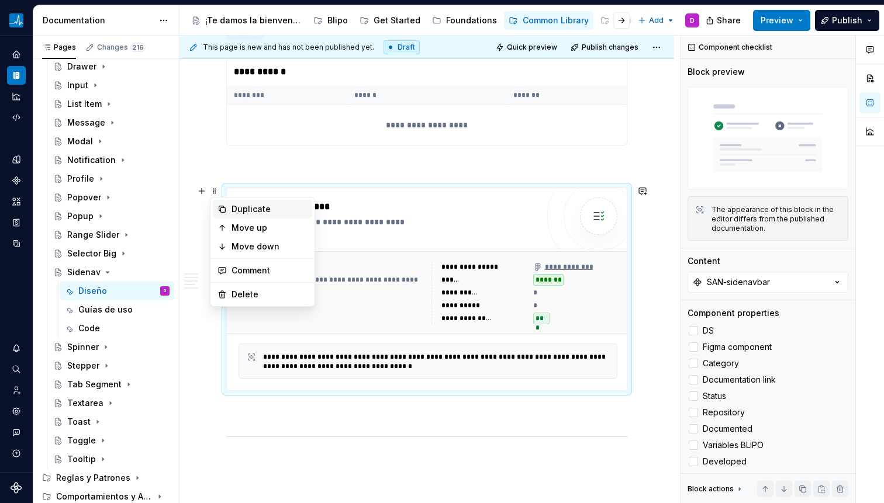
click at [261, 212] on div "Duplicate" at bounding box center [269, 209] width 76 height 12
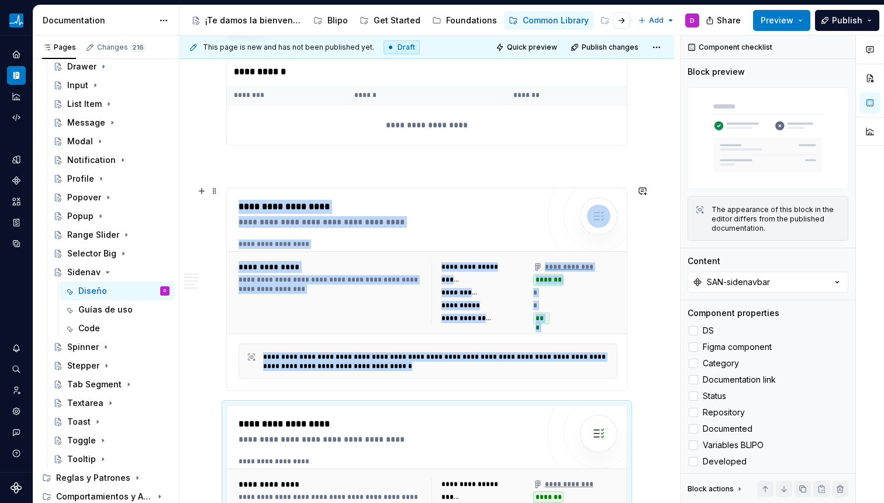
scroll to position [2931, 0]
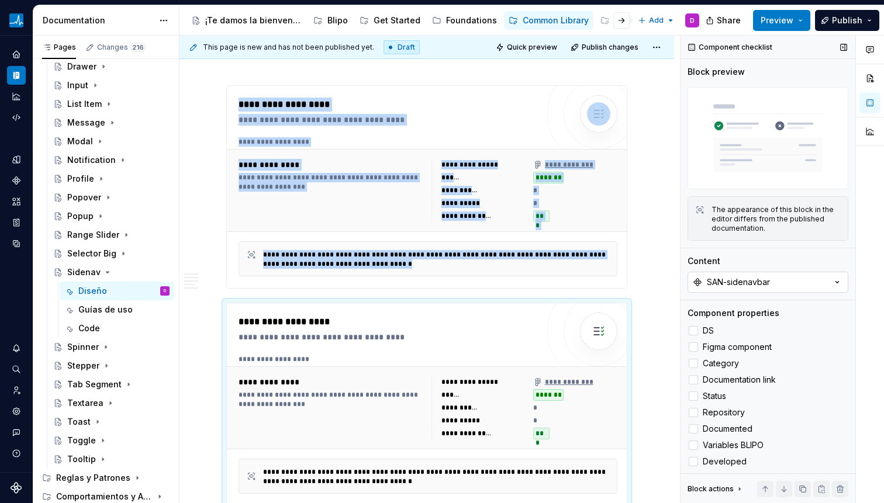
type textarea "*"
click at [744, 284] on div "SAN-sidenavbar" at bounding box center [738, 282] width 63 height 12
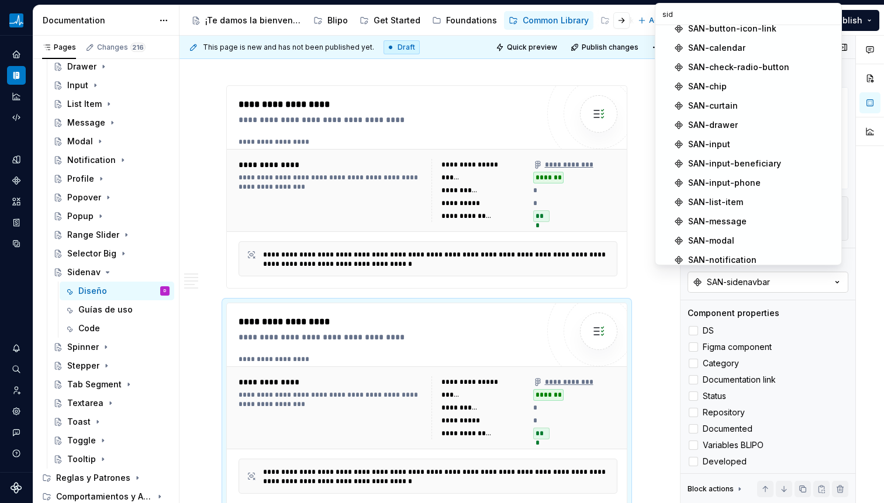
scroll to position [0, 0]
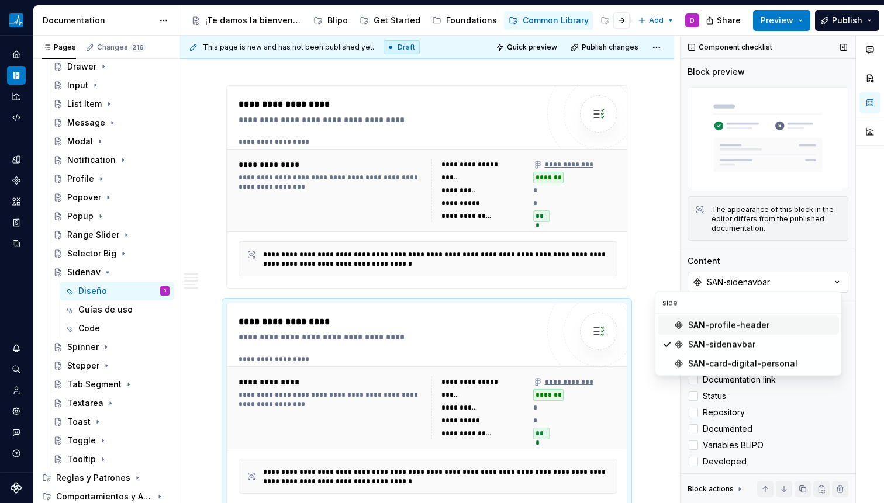
type input "siden"
click at [505, 320] on div "**********" at bounding box center [388, 322] width 299 height 14
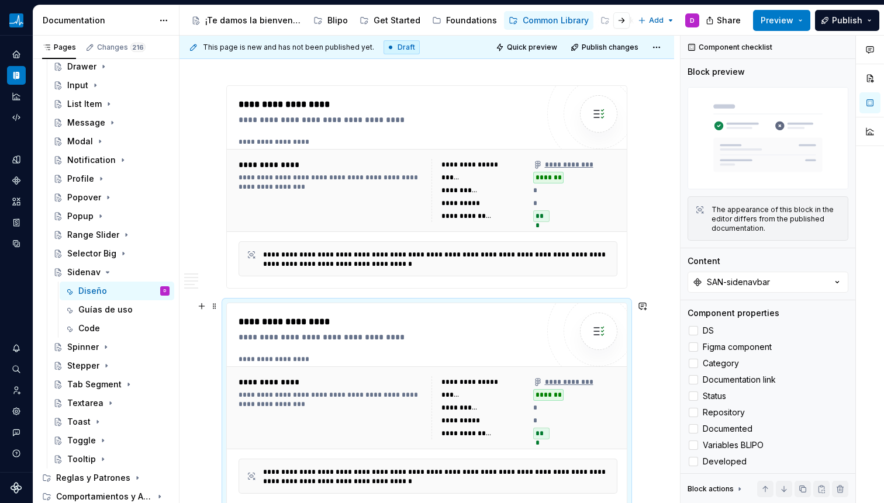
click at [226, 334] on div "**********" at bounding box center [426, 404] width 401 height 203
click at [209, 309] on button "button" at bounding box center [201, 306] width 16 height 16
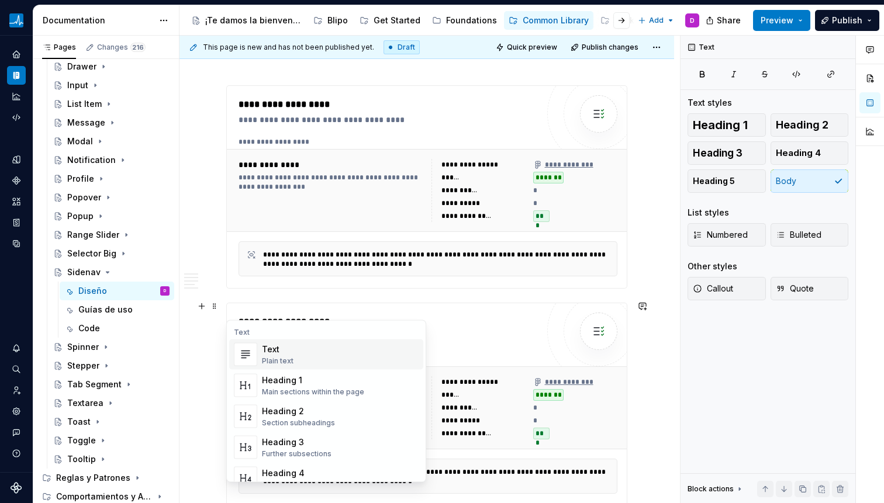
scroll to position [2960, 0]
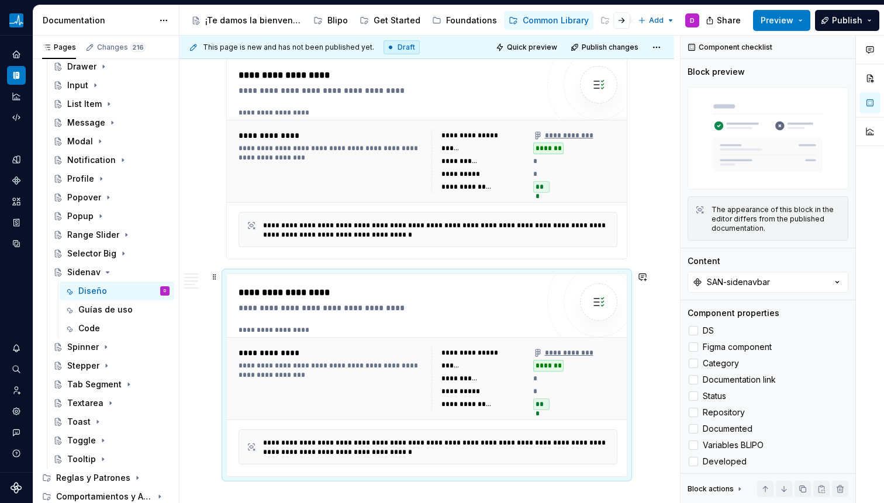
click at [239, 292] on div "**********" at bounding box center [388, 293] width 299 height 14
click at [217, 278] on div "**********" at bounding box center [429, 270] width 500 height 468
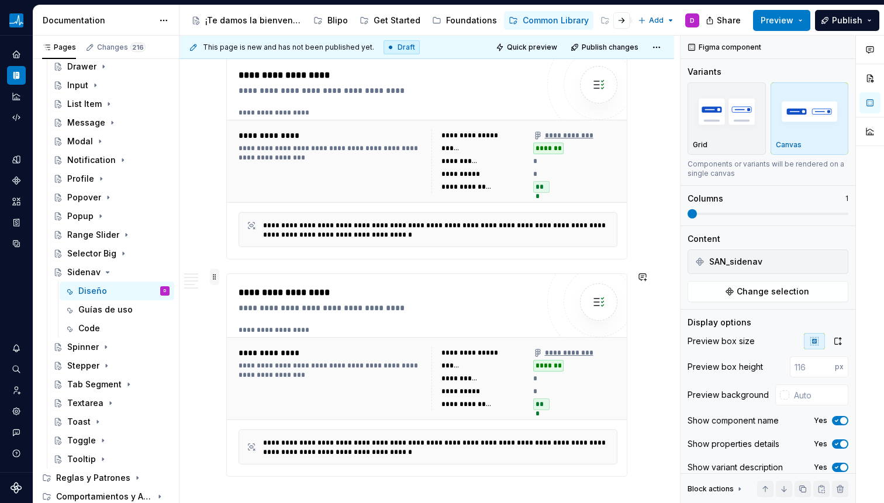
click at [212, 279] on span at bounding box center [214, 277] width 9 height 16
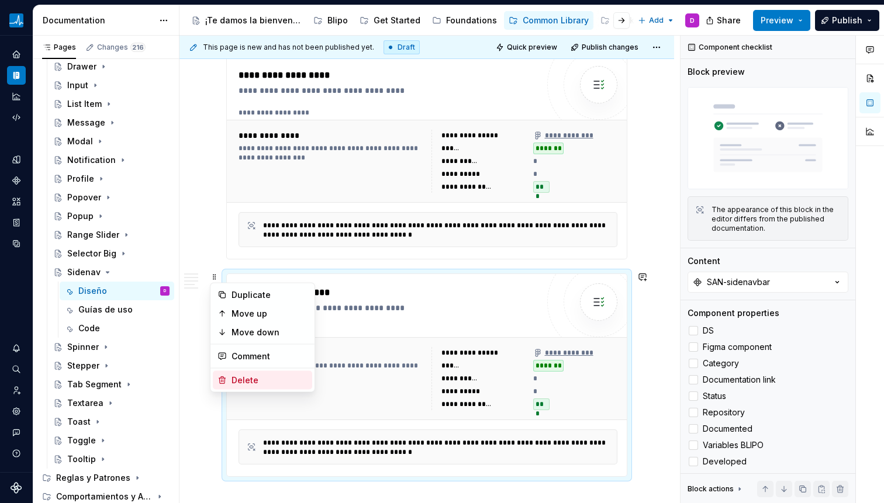
drag, startPoint x: 250, startPoint y: 376, endPoint x: 264, endPoint y: 333, distance: 45.5
click at [250, 376] on div "Delete" at bounding box center [269, 381] width 76 height 12
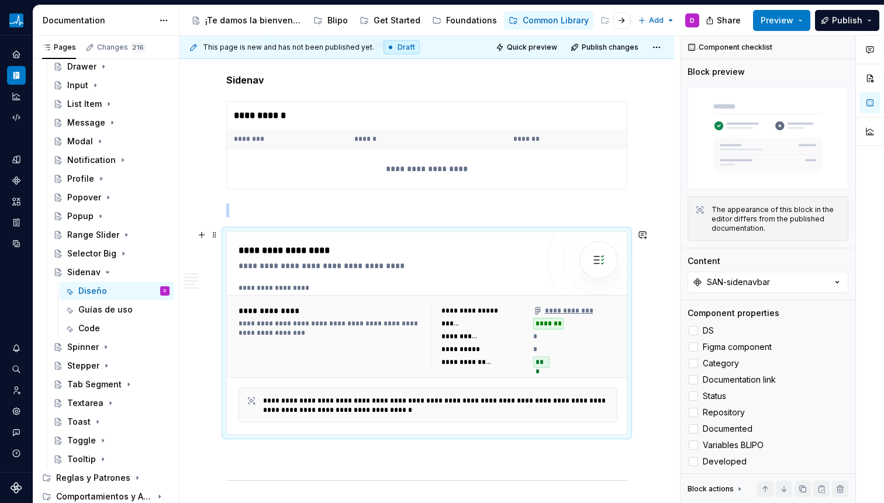
scroll to position [2761, 0]
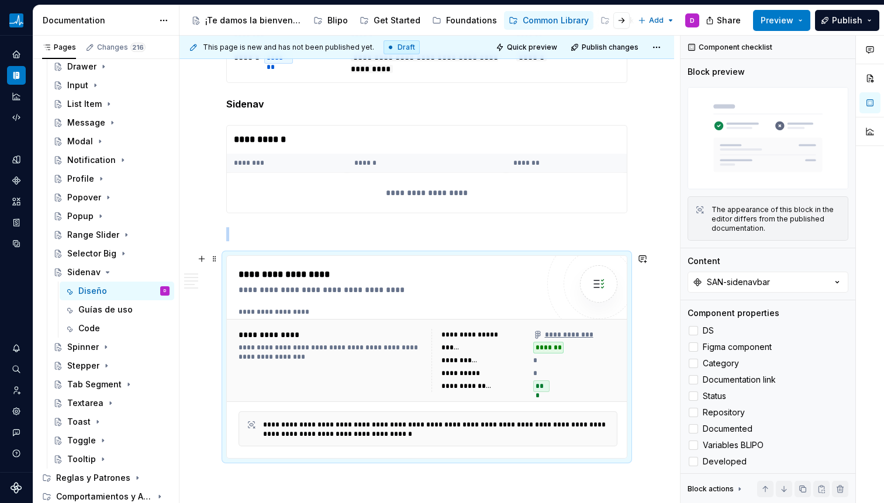
click at [345, 324] on div "**********" at bounding box center [428, 360] width 388 height 72
click at [811, 277] on button "SAN-sidenavbar" at bounding box center [767, 282] width 161 height 21
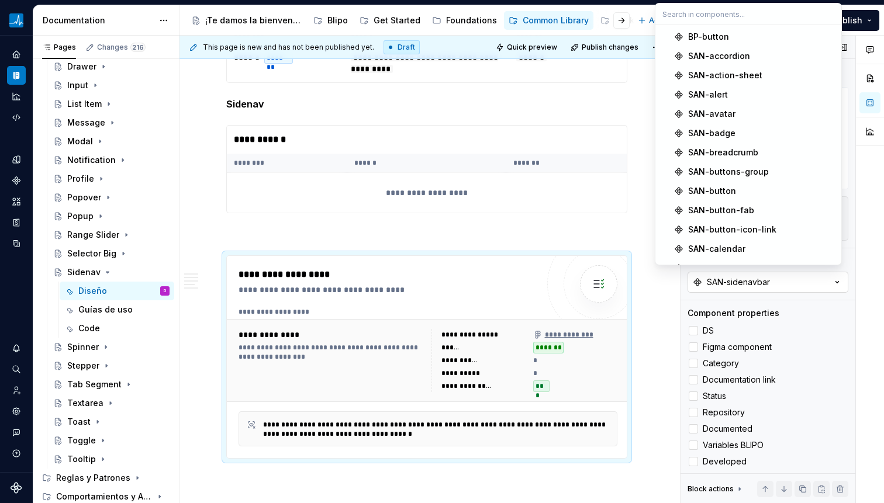
type textarea "*"
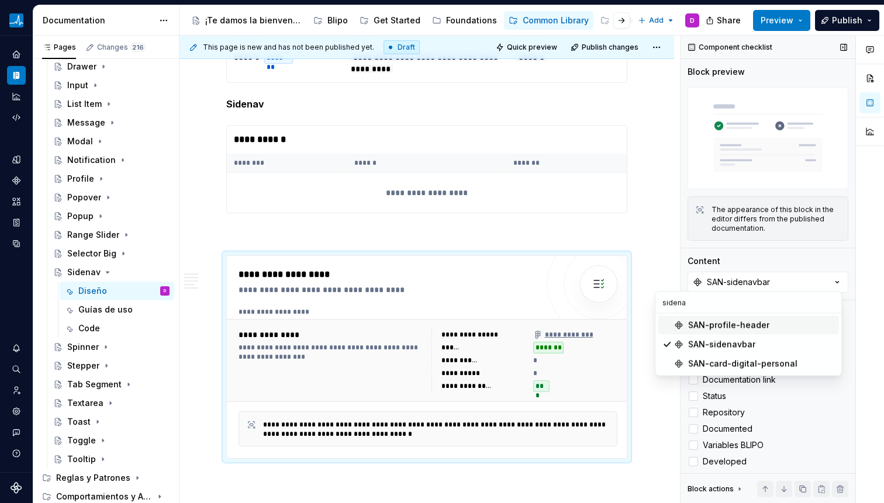
type input "sidenav"
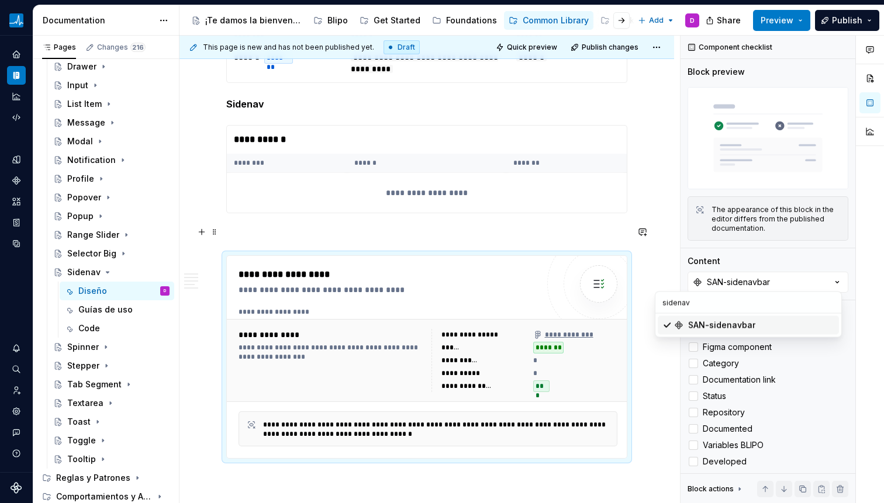
click at [586, 229] on p at bounding box center [426, 234] width 401 height 14
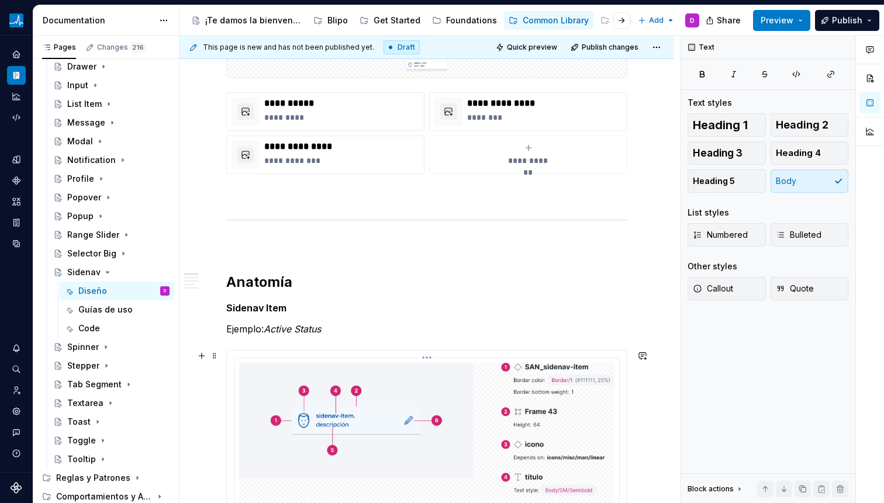
scroll to position [0, 0]
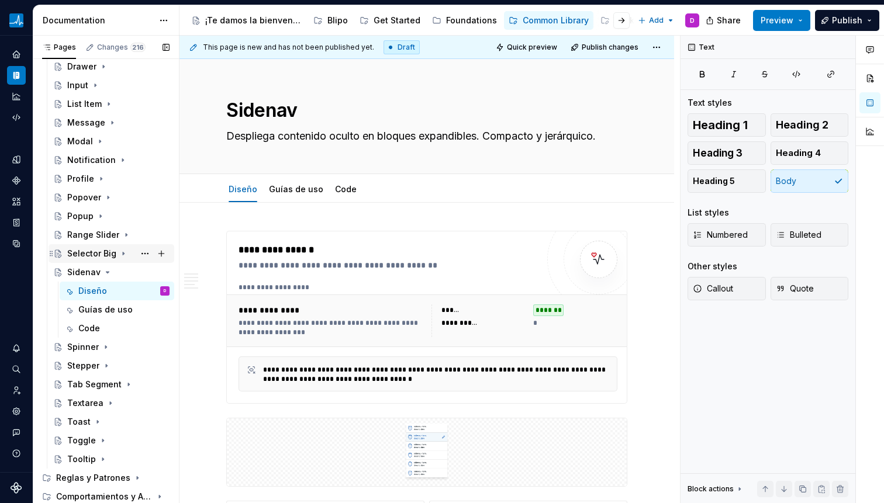
click at [123, 257] on icon "Page tree" at bounding box center [123, 253] width 9 height 9
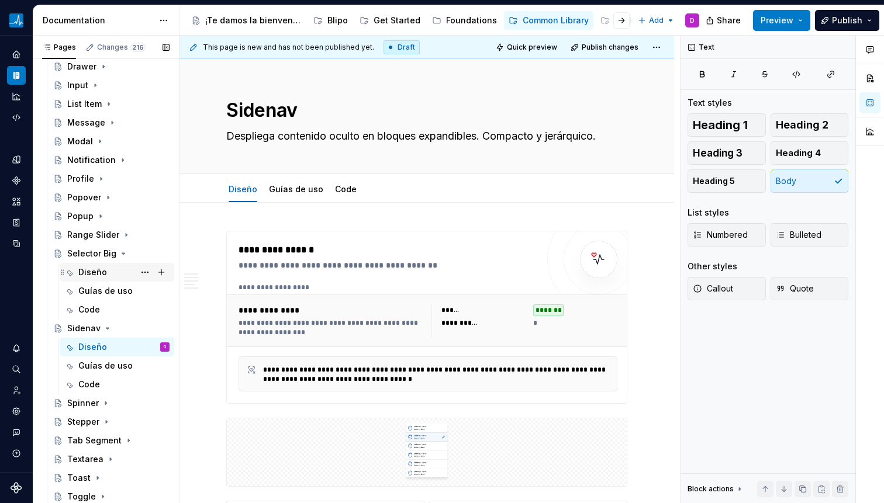
click at [112, 267] on div "Diseño" at bounding box center [123, 272] width 91 height 16
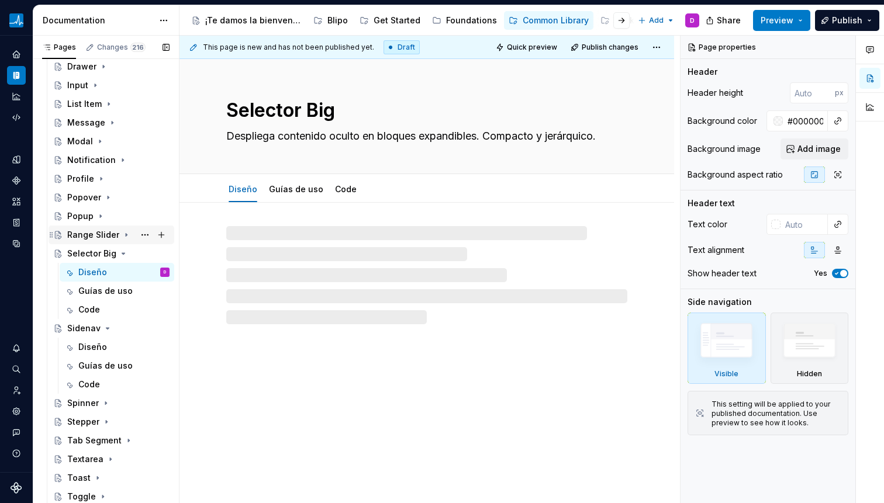
click at [118, 236] on div "Range Slider" at bounding box center [118, 235] width 102 height 16
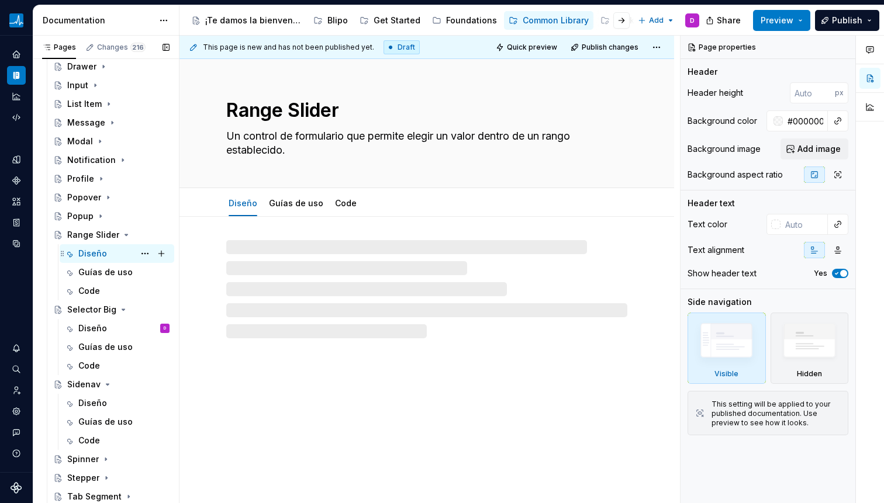
click at [109, 249] on div "Diseño D" at bounding box center [123, 254] width 91 height 16
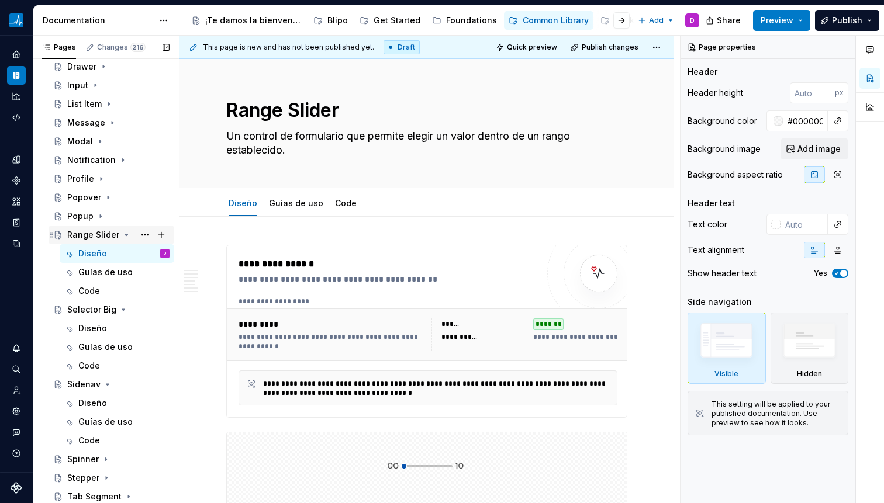
click at [123, 236] on icon "Page tree" at bounding box center [126, 234] width 9 height 9
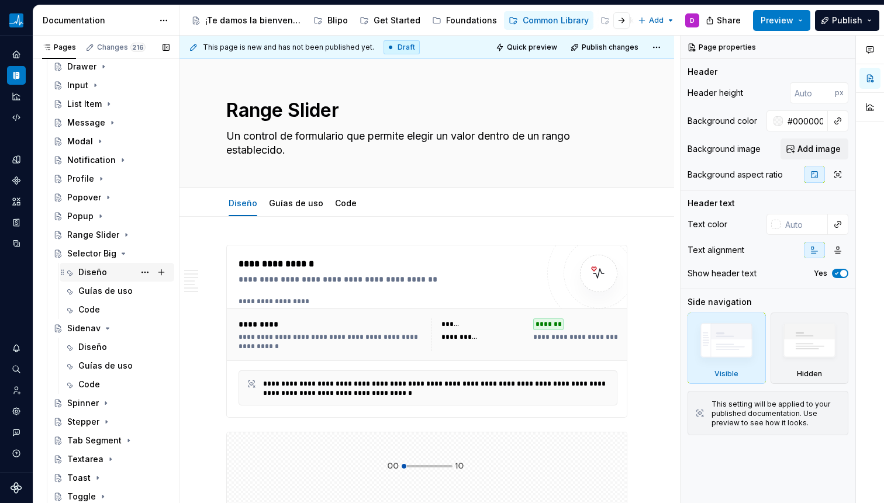
click at [98, 267] on div "Diseño" at bounding box center [92, 273] width 29 height 12
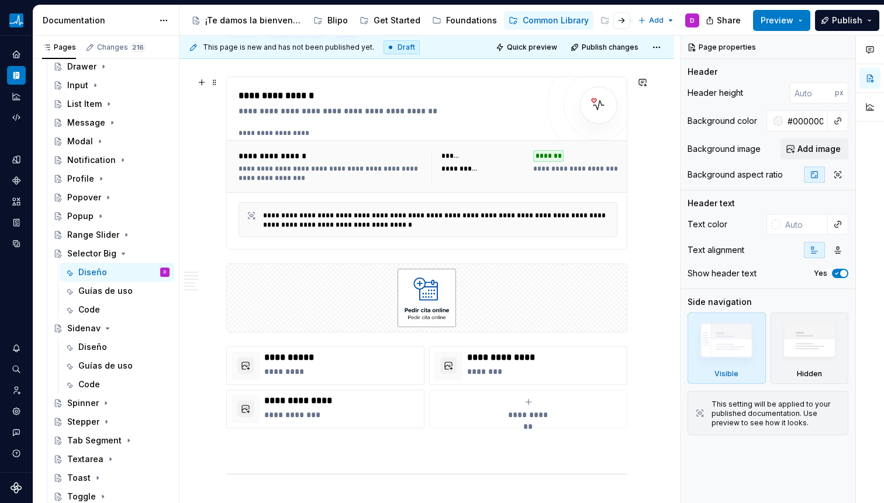
scroll to position [156, 0]
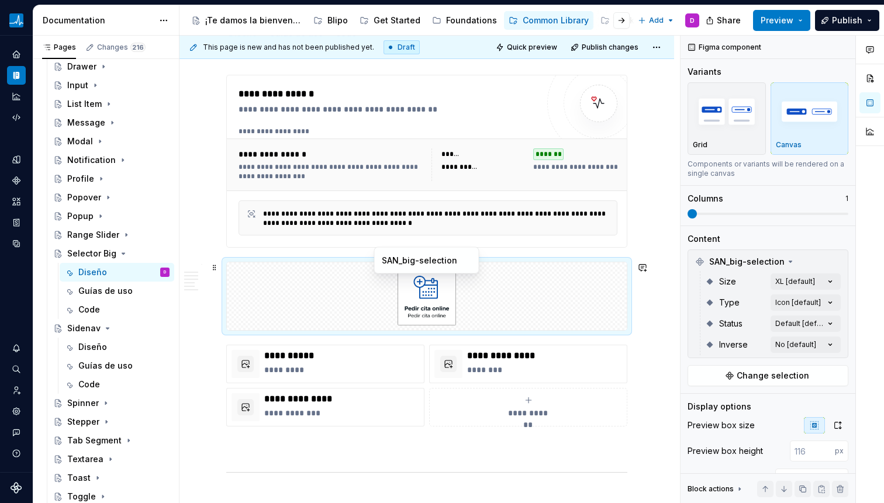
click at [415, 309] on img at bounding box center [427, 296] width 94 height 58
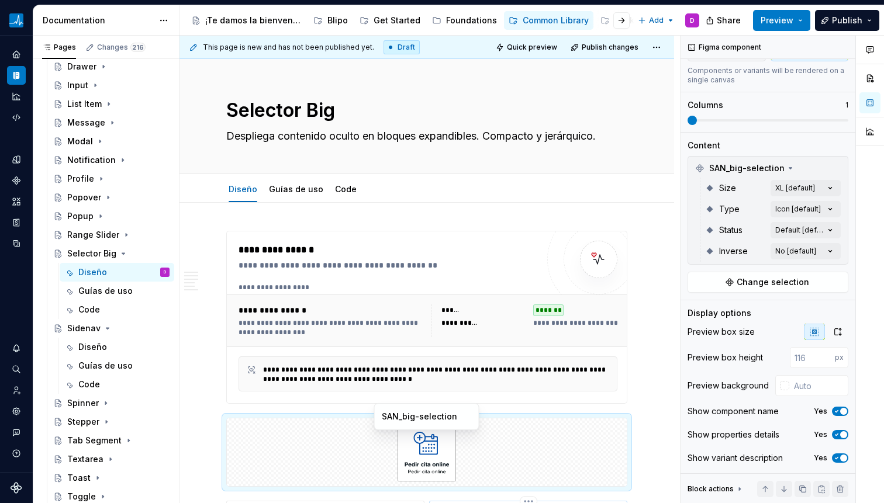
scroll to position [41, 0]
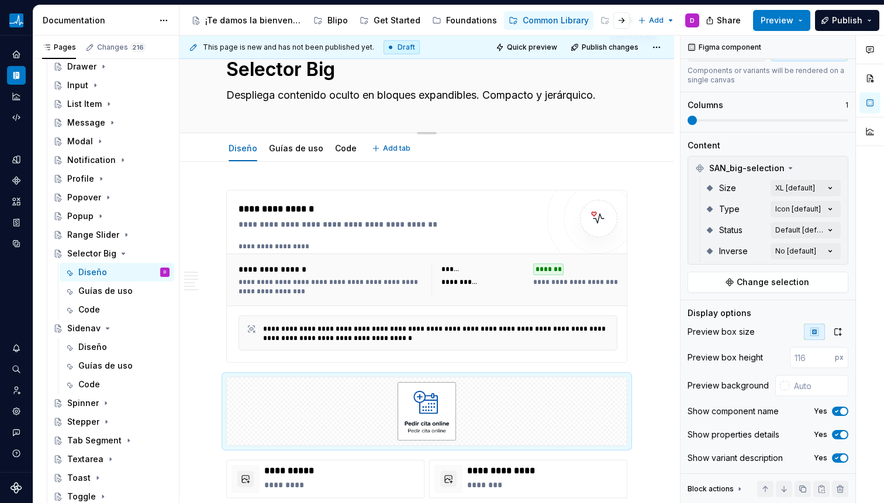
click at [262, 92] on textarea "Despliega contenido oculto en bloques expandibles. Compacto y jerárquico." at bounding box center [424, 95] width 401 height 19
type textarea "*"
type textarea "U"
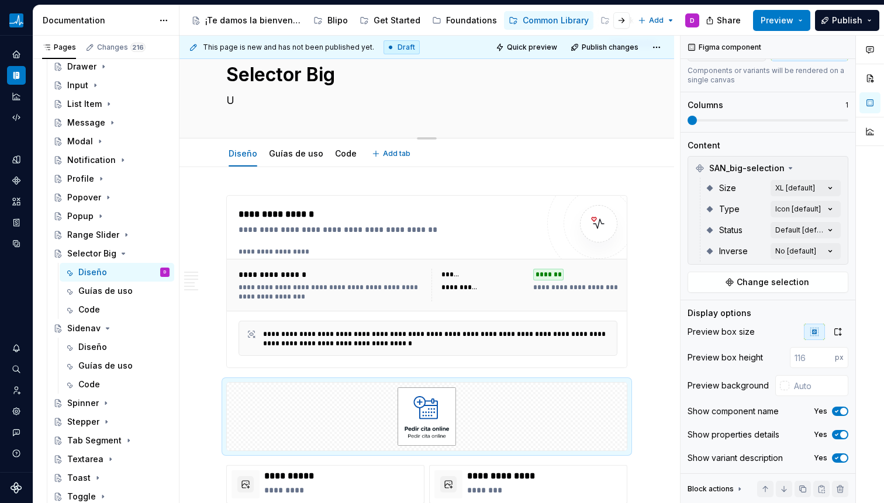
type textarea "*"
type textarea "Un"
type textarea "*"
type textarea "Un"
type textarea "*"
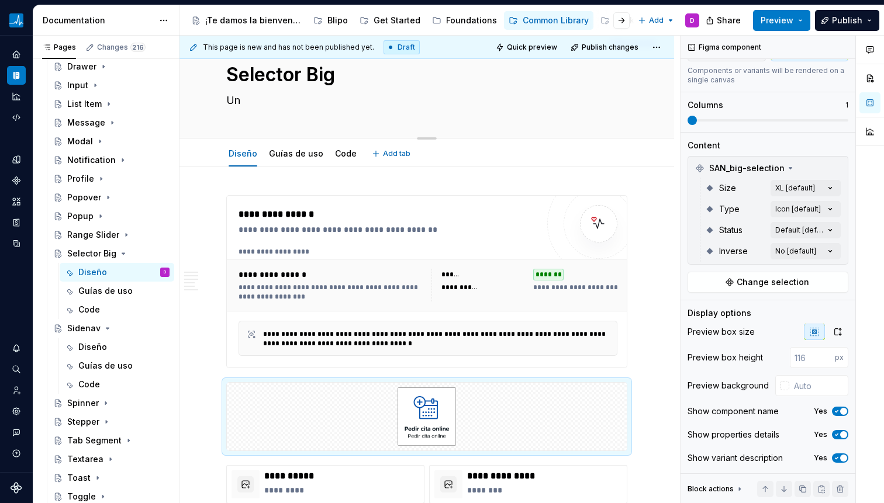
type textarea "Un b"
type textarea "*"
type textarea "Un bo"
type textarea "*"
type textarea "Un bot"
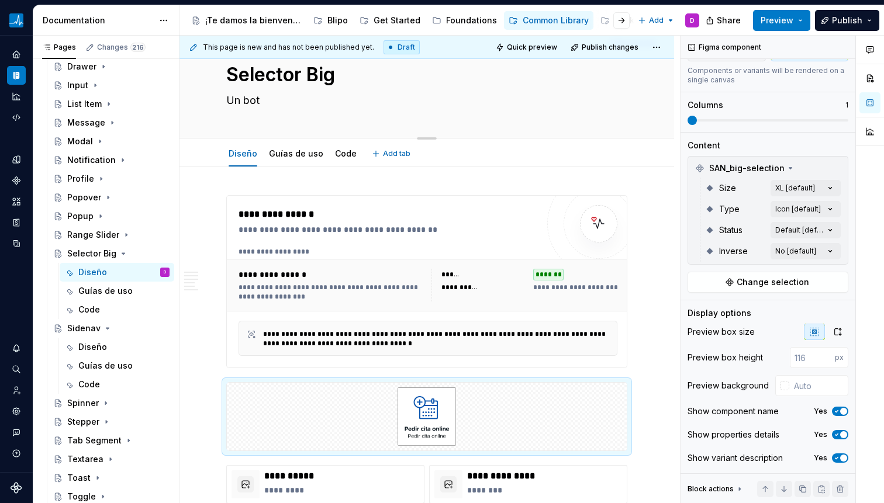
type textarea "*"
type textarea "Un bot´"
type textarea "*"
type textarea "Un botó"
type textarea "*"
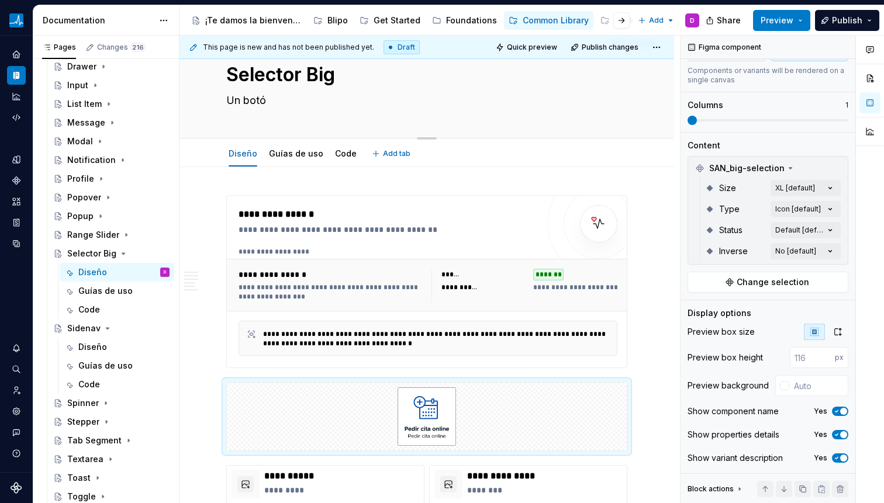
type textarea "Un botón"
type textarea "*"
type textarea "Un botón"
type textarea "*"
type textarea "Un botón c"
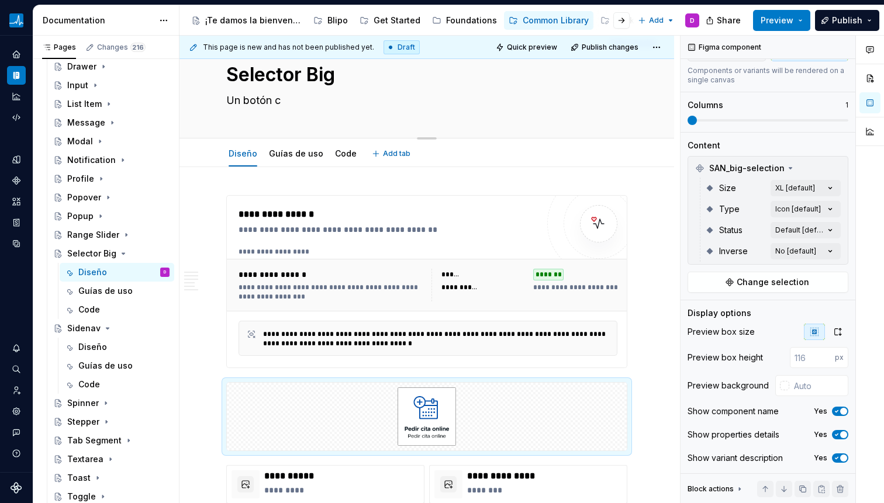
type textarea "*"
type textarea "Un botón co"
type textarea "*"
type textarea "Un botón con"
type textarea "*"
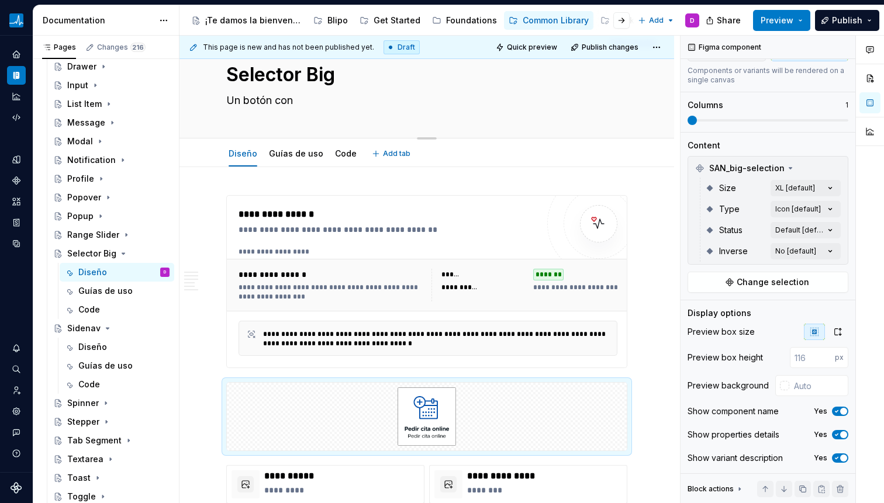
type textarea "Un botón con"
type textarea "*"
type textarea "Un botón con m"
type textarea "*"
type textarea "Un botón con m´"
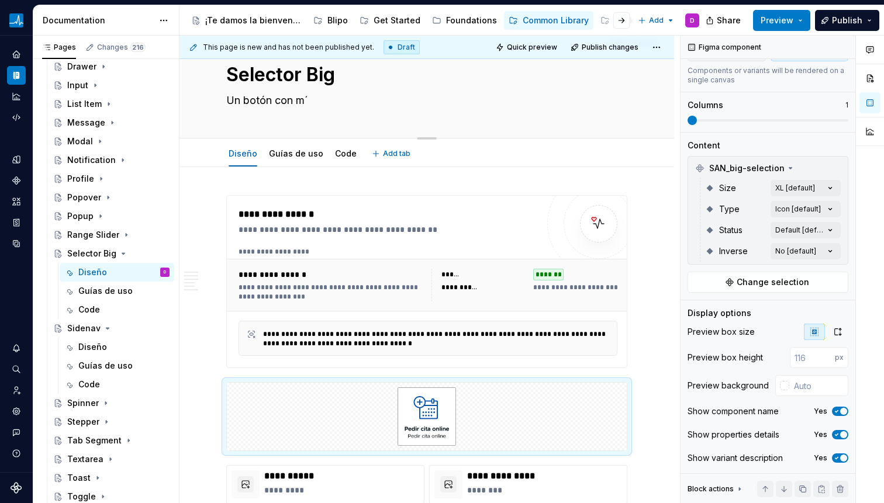
type textarea "*"
type textarea "Un botón con má"
type textarea "*"
type textarea "Un botón con más"
type textarea "*"
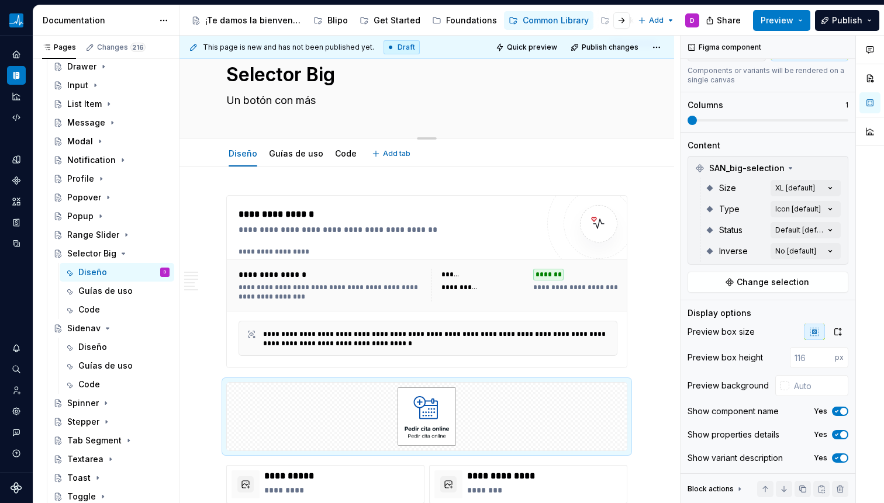
type textarea "Un botón con más"
type textarea "*"
type textarea "Un botón con más c"
type textarea "*"
type textarea "Un botón con más ca"
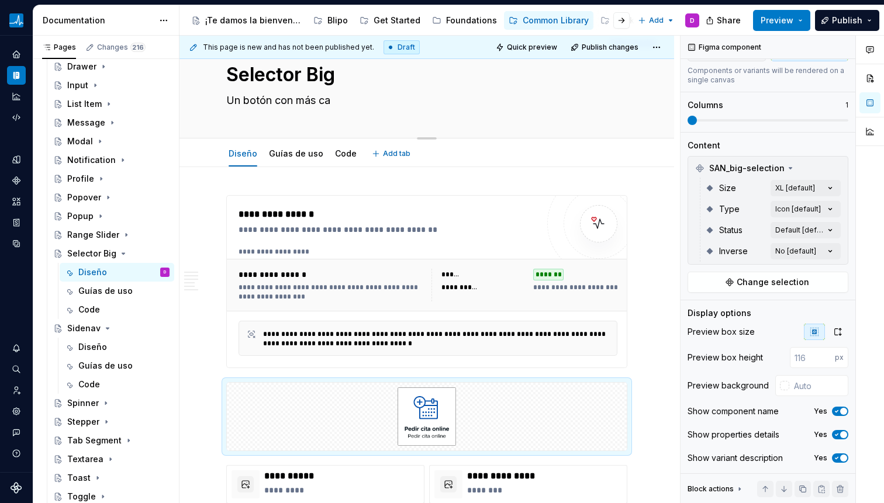
type textarea "*"
type textarea "Un botón con más car"
type textarea "*"
type textarea "Un botón con más carg"
type textarea "*"
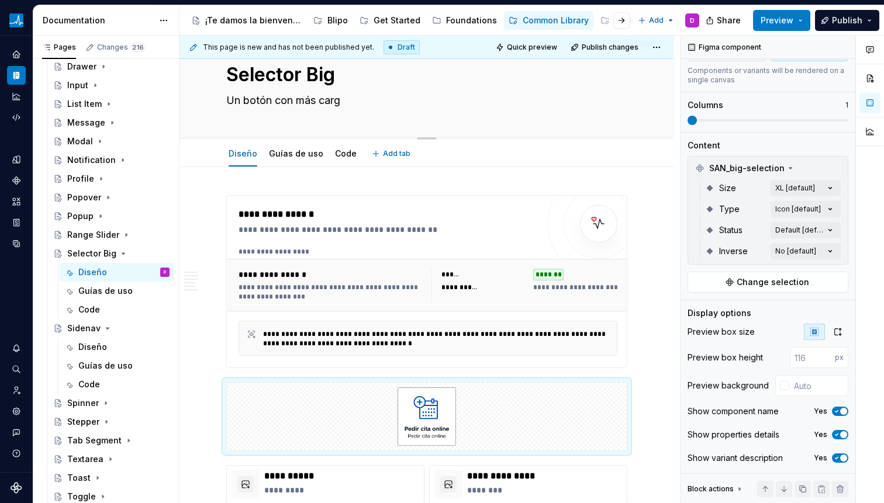
type textarea "Un botón con más carga"
type textarea "*"
type textarea "Un botón con más carga"
type textarea "*"
type textarea "Un botón con más carga v"
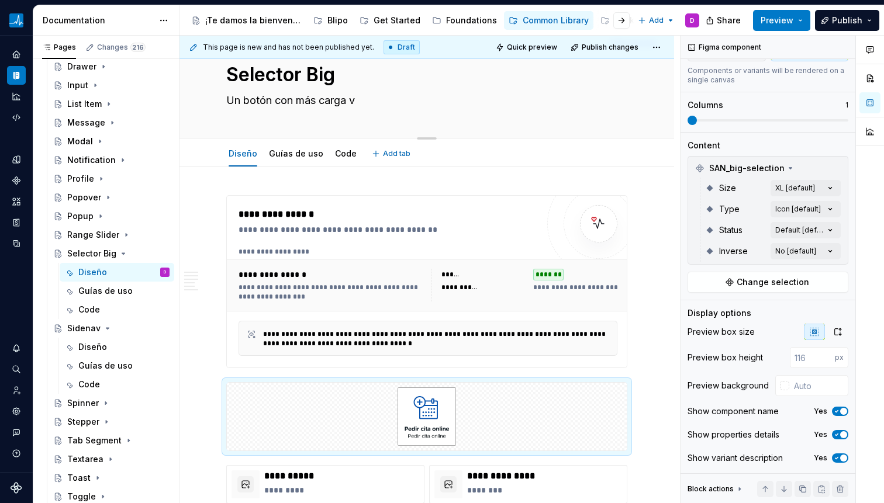
type textarea "*"
type textarea "Un botón con más carga vi"
type textarea "*"
type textarea "Un botón con más carga vis"
type textarea "*"
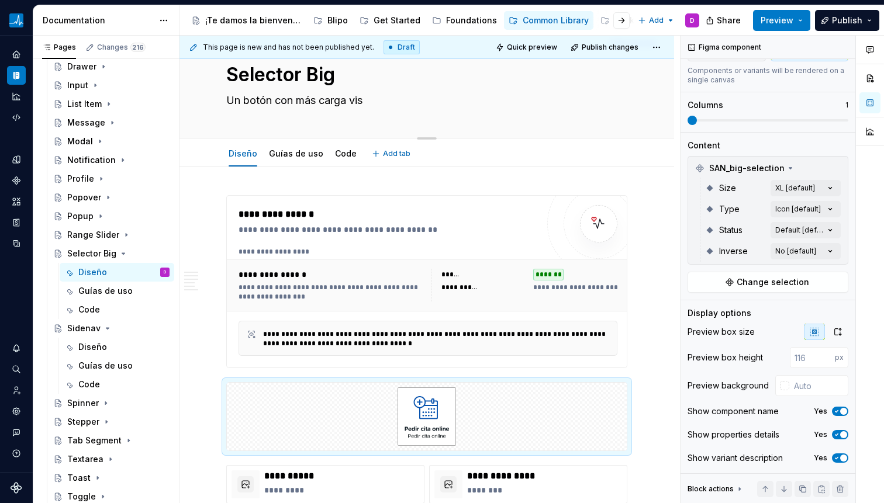
type textarea "Un botón con más carga visu"
type textarea "*"
type textarea "Un botón con más carga visua"
type textarea "*"
type textarea "Un botón con más carga visual"
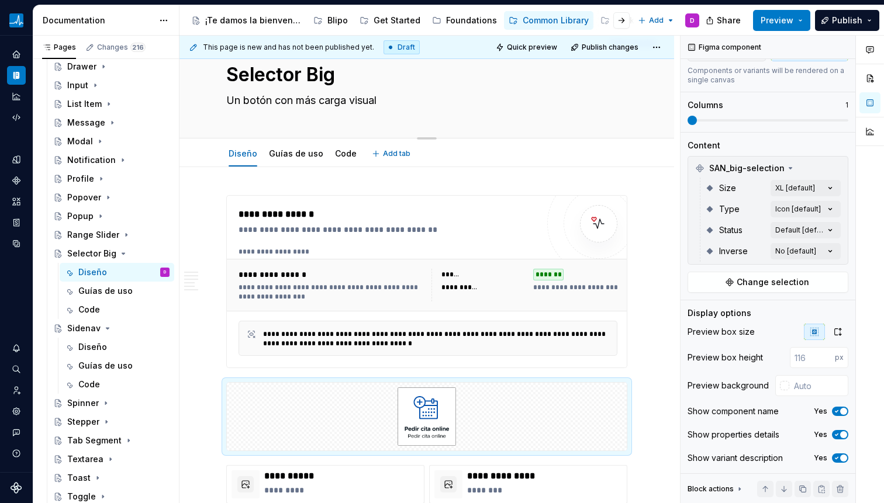
type textarea "*"
type textarea "Un botón con más carga visual"
type textarea "*"
type textarea "Un botón con más carga visual q"
type textarea "*"
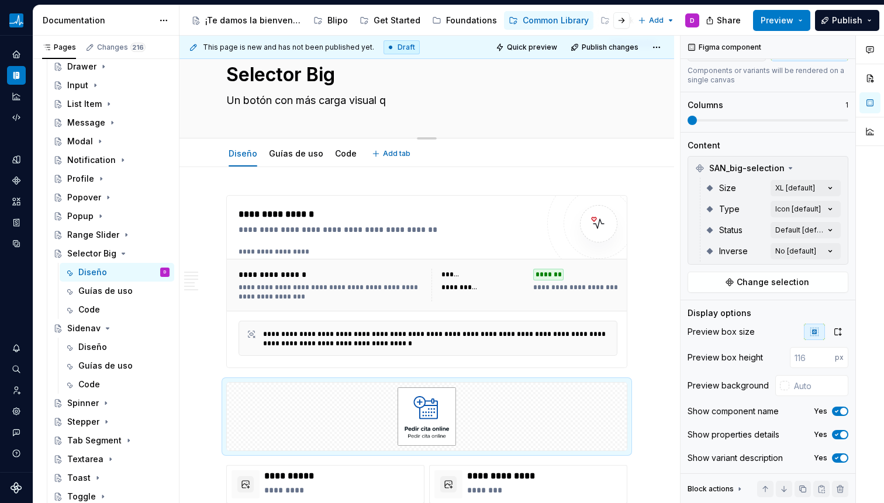
type textarea "Un botón con más carga visual qu"
type textarea "*"
type textarea "Un botón con más carga visual que"
type textarea "*"
type textarea "Un botón con más carga visual que"
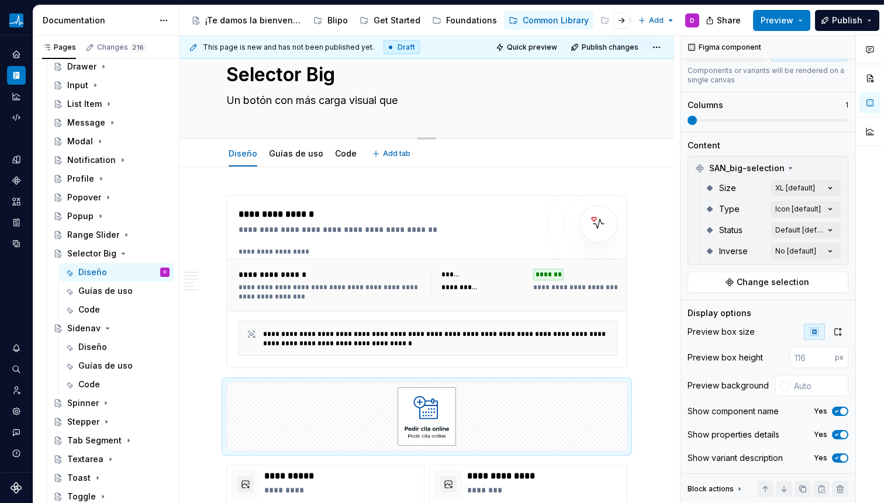
type textarea "*"
type textarea "Un botón con más carga visual que n"
type textarea "*"
type textarea "Un botón con más carga visual que no"
type textarea "*"
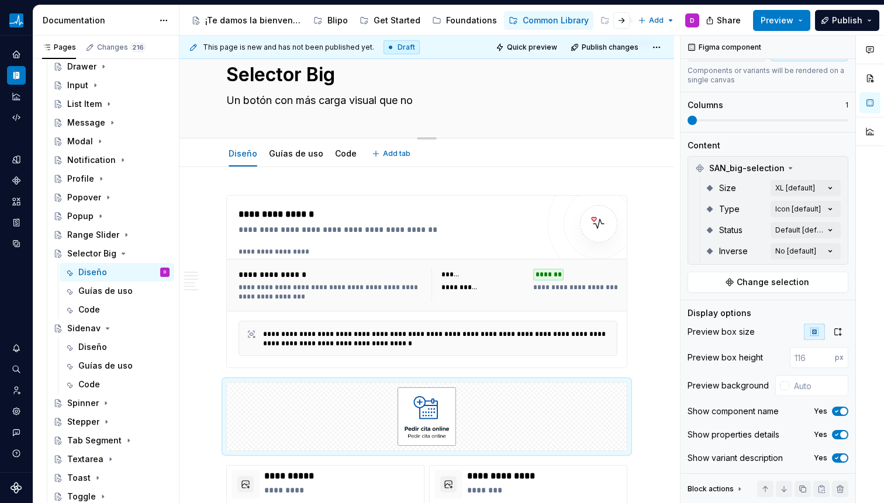
type textarea "Un botón con más carga visual que nom"
type textarea "*"
type textarea "Un botón con más carga visual que no"
type textarea "*"
type textarea "Un botón con más carga visual que nor"
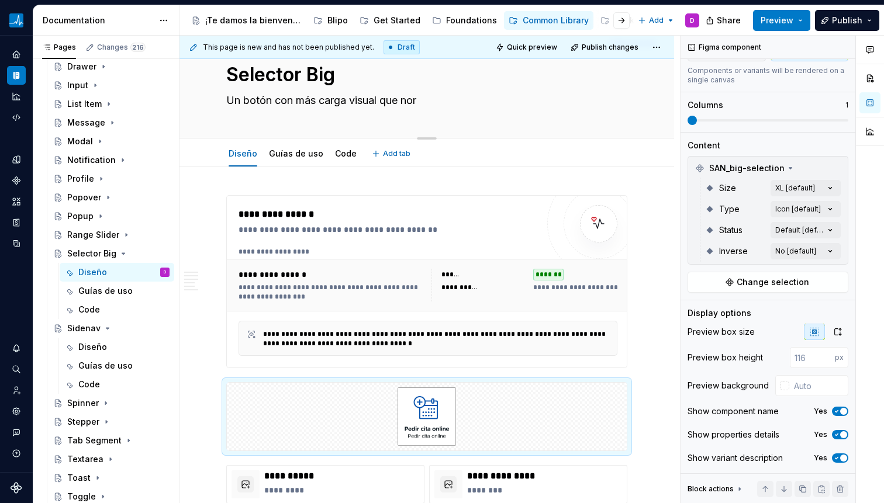
type textarea "*"
type textarea "Un botón con más carga visual que norm"
type textarea "*"
type textarea "Un botón con más carga visual que norma"
type textarea "*"
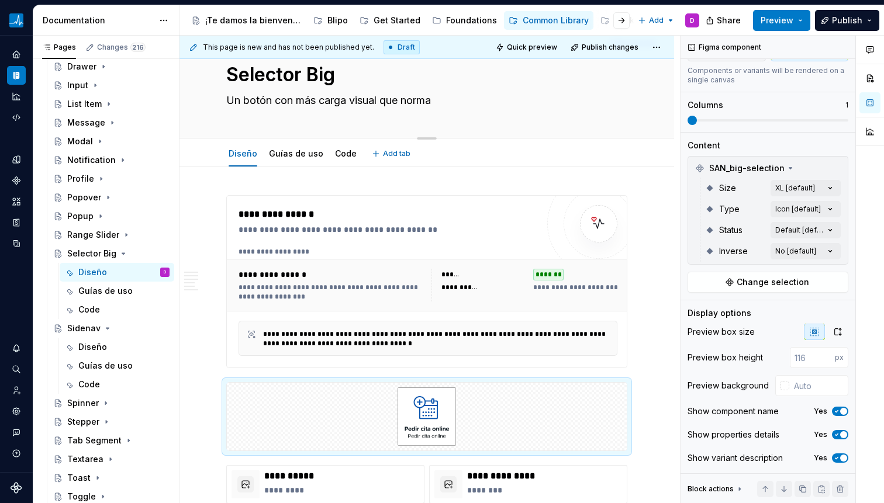
type textarea "Un botón con más carga visual que normal"
type textarea "*"
type textarea "Un botón con más carga visual que normalm"
type textarea "*"
type textarea "Un botón con más carga visual que normalme"
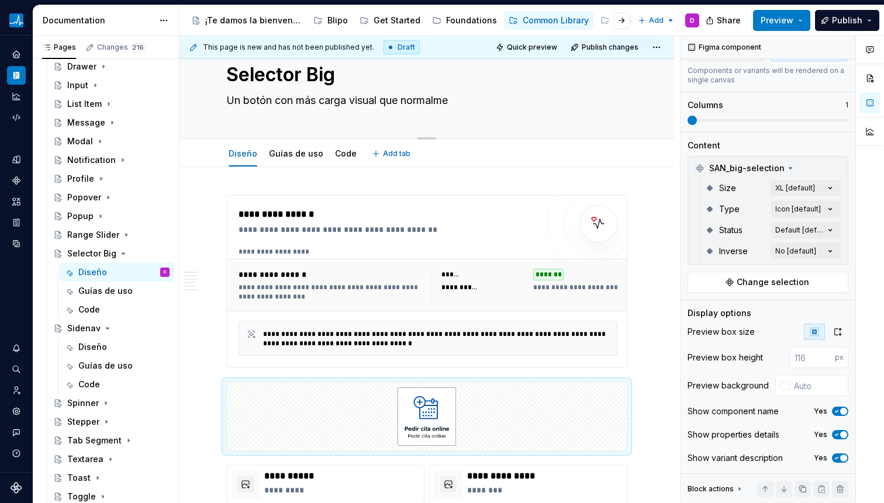
type textarea "*"
type textarea "Un botón con más carga visual que normalmen"
type textarea "*"
type textarea "Un botón con más carga visual que normalment"
type textarea "*"
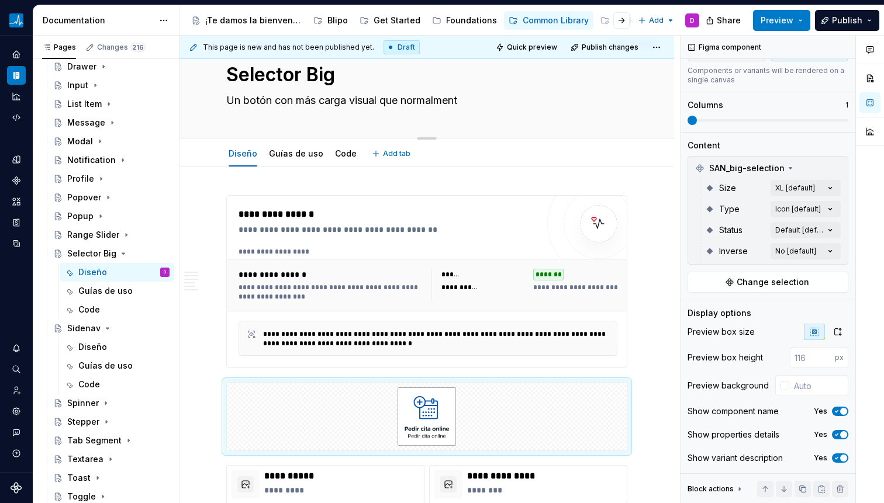
type textarea "Un botón con más carga visual que normalmente"
type textarea "*"
type textarea "Un botón con más carga visual que normalmente"
type textarea "*"
type textarea "Un botón con más carga visual que normalmente s"
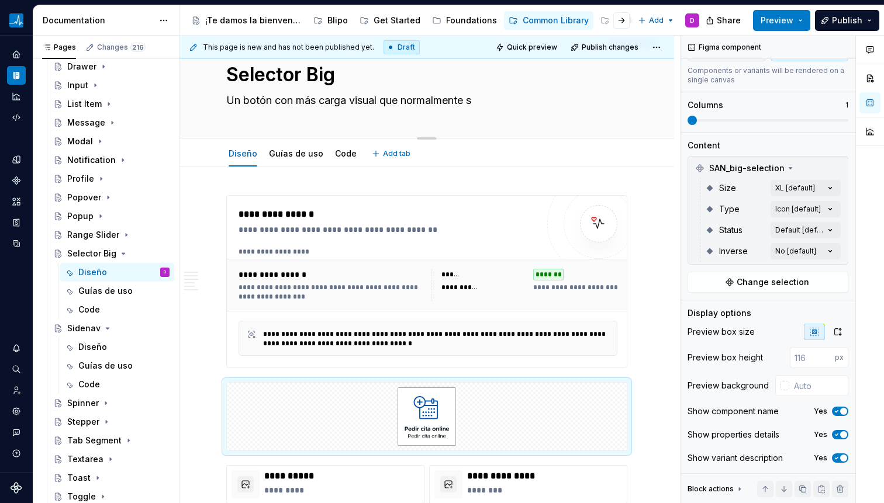
type textarea "*"
type textarea "Un botón con más carga visual que normalmente se"
type textarea "*"
type textarea "Un botón con más carga visual que normalmente se"
type textarea "*"
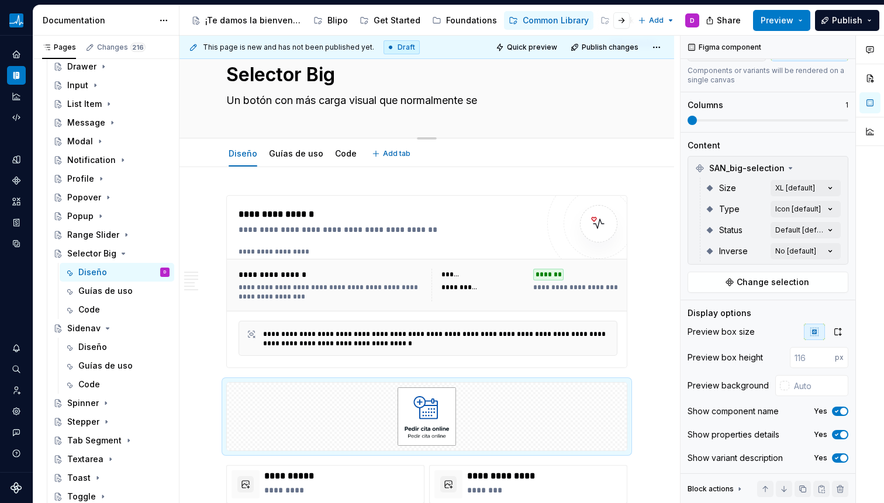
type textarea "Un botón con más carga visual que normalmente se u"
type textarea "*"
type textarea "Un botón con más carga visual que normalmente se ut"
type textarea "*"
type textarea "Un botón con más carga visual que normalmente se uti"
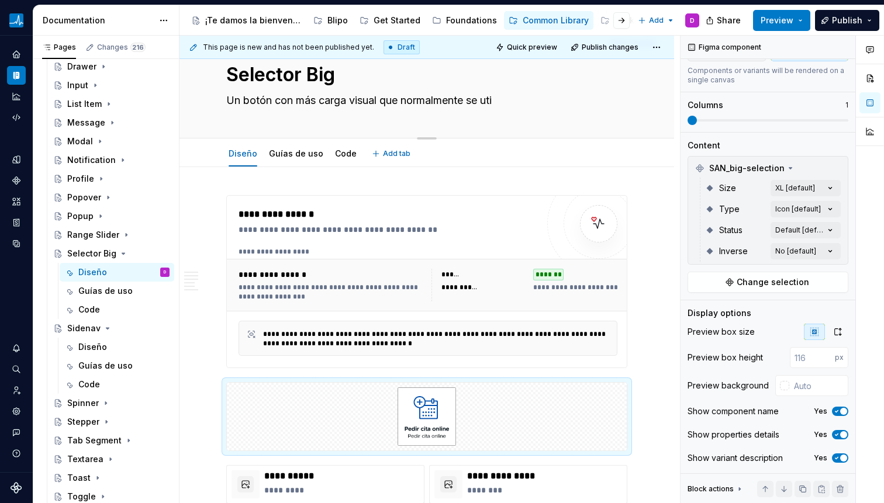
type textarea "*"
type textarea "Un botón con más carga visual que normalmente se util"
type textarea "*"
type textarea "Un botón con más carga visual que normalmente se utili"
type textarea "*"
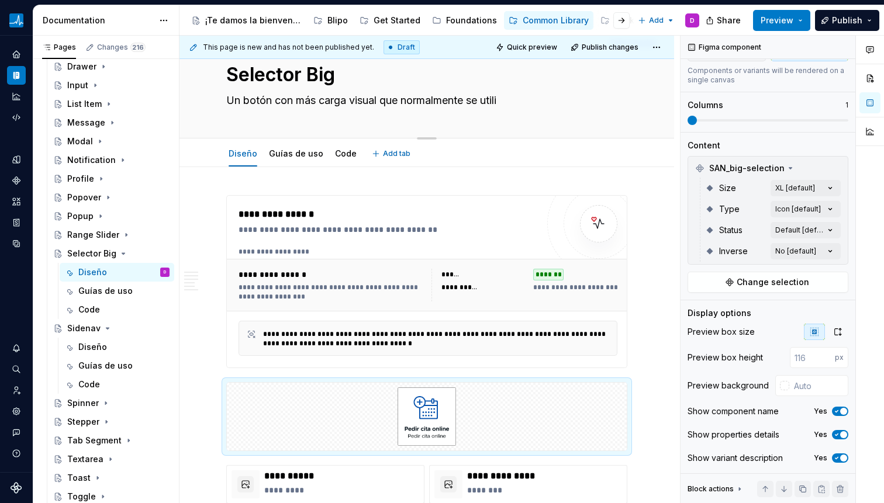
type textarea "Un botón con más carga visual que normalmente se utiliz"
type textarea "*"
type textarea "Un botón con más carga visual que normalmente se utiliza"
type textarea "*"
type textarea "Un botón con más carga visual que normalmente se utiliza"
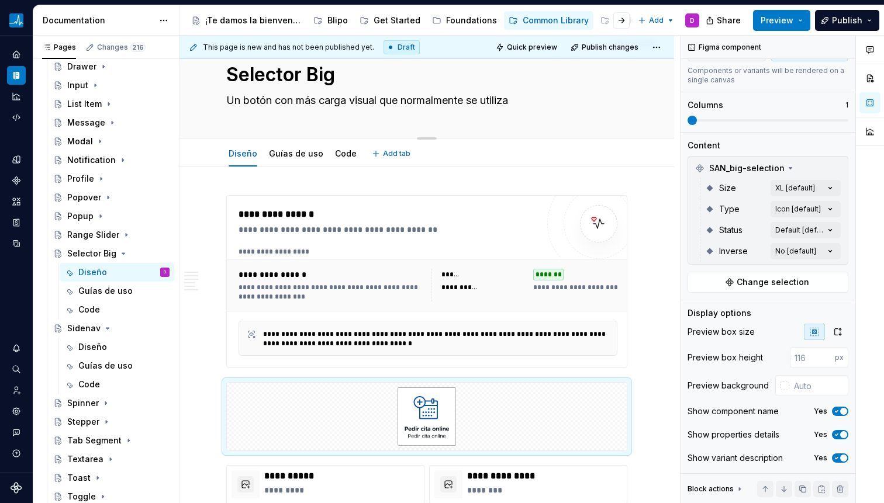
type textarea "*"
type textarea "Un botón con más carga visual que normalmente se utiliza p"
type textarea "*"
type textarea "Un botón con más carga visual que normalmente se utiliza po"
type textarea "*"
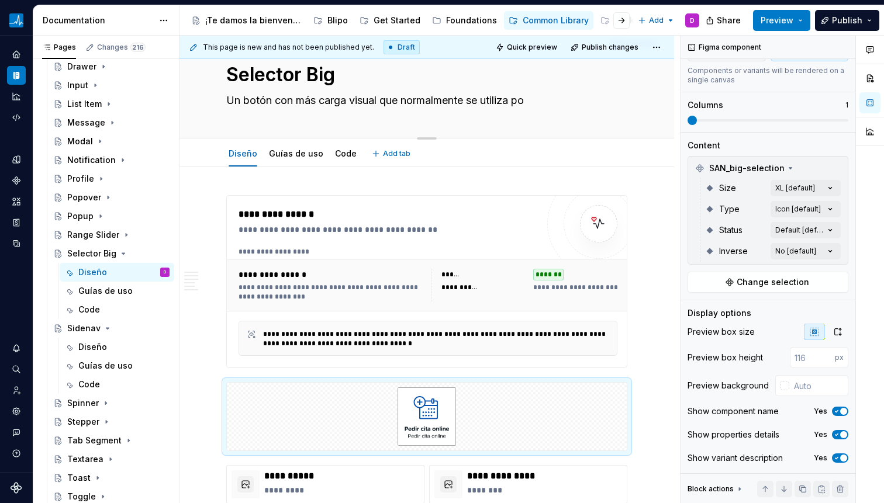
type textarea "Un botón con más carga visual que normalmente se utiliza por"
type textarea "*"
type textarea "Un botón con más carga visual que normalmente se utiliza por"
type textarea "*"
type textarea "Un botón con más carga visual que normalmente se utiliza por g"
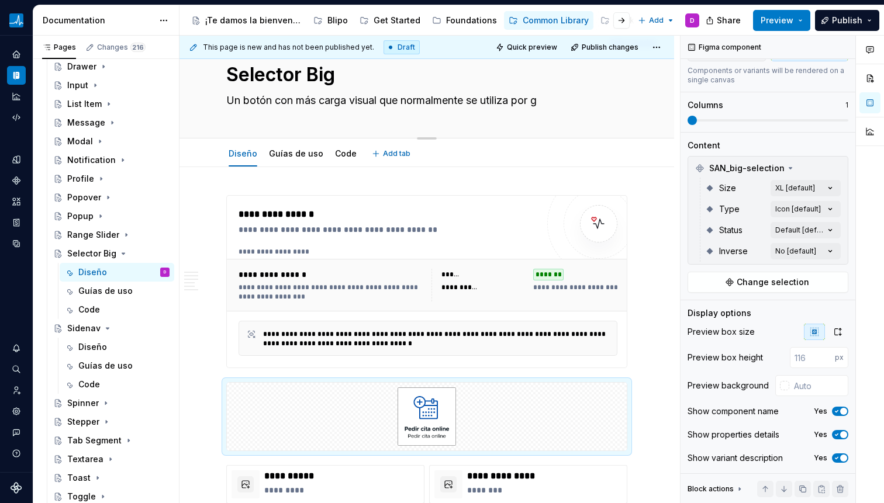
type textarea "*"
type textarea "Un botón con más carga visual que normalmente se utiliza por gr"
type textarea "*"
type textarea "Un botón con más carga visual que normalmente se utiliza por gru"
type textarea "*"
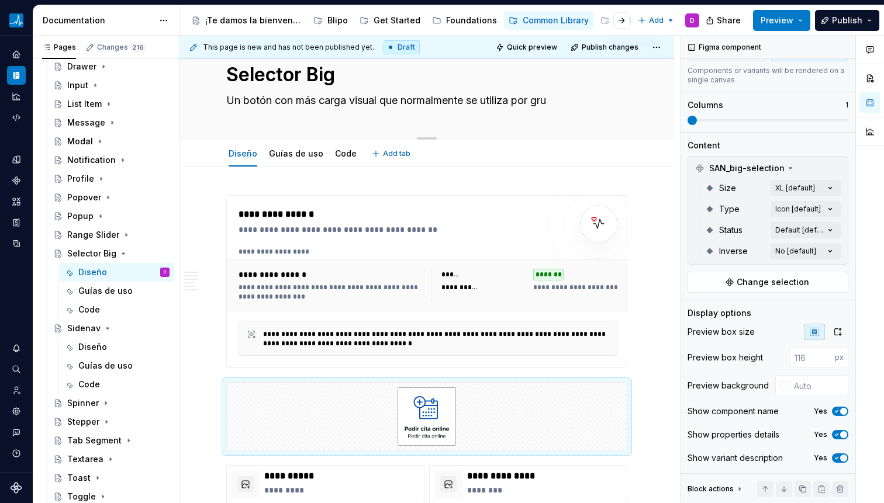
type textarea "Un botón con más carga visual que normalmente se utiliza por grup"
type textarea "*"
type textarea "Un botón con más carga visual que normalmente se utiliza por grupo"
type textarea "*"
type textarea "Un botón con más carga visual que normalmente se utiliza por grupos"
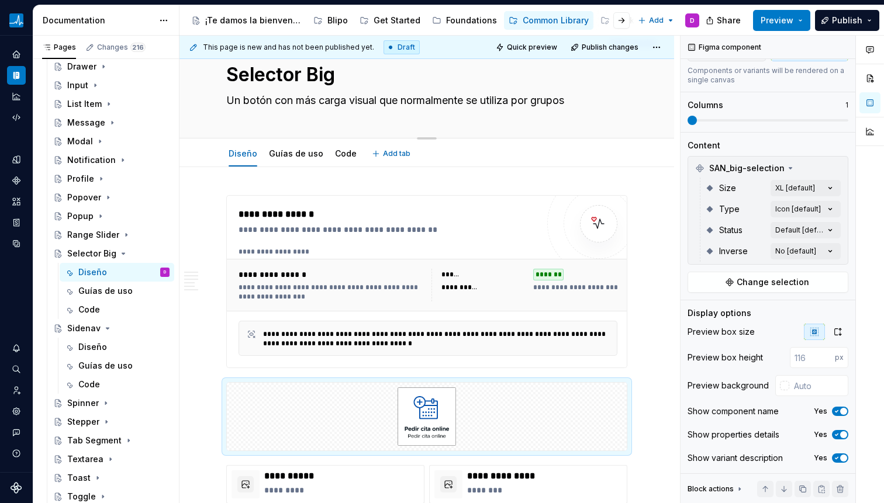
type textarea "*"
type textarea "Un botón con más carga visual que normalmente se utiliza por grupos"
type textarea "*"
type textarea "Un botón con más carga visual que normalmente se utiliza por grupos c"
type textarea "*"
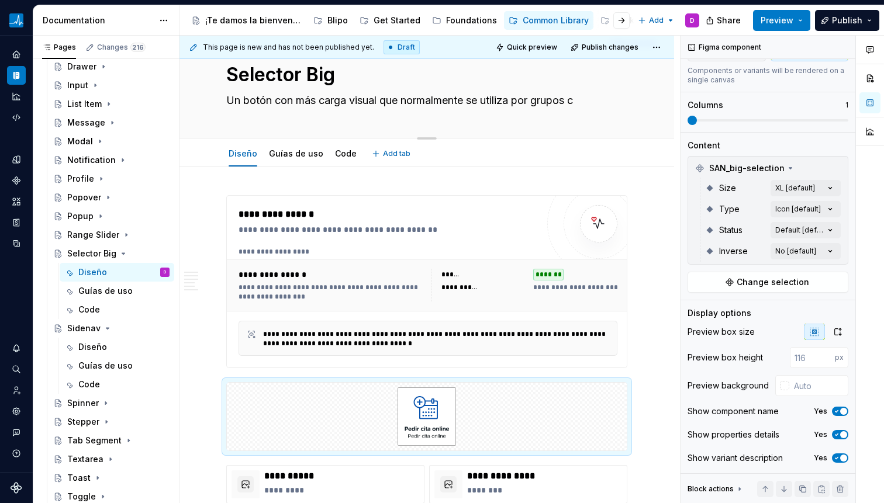
type textarea "Un botón con más carga visual que normalmente se utiliza por grupos co"
type textarea "*"
type textarea "Un botón con más carga visual que normalmente se utiliza por grupos com"
type textarea "*"
type textarea "Un botón con más carga visual que normalmente se utiliza por grupos como"
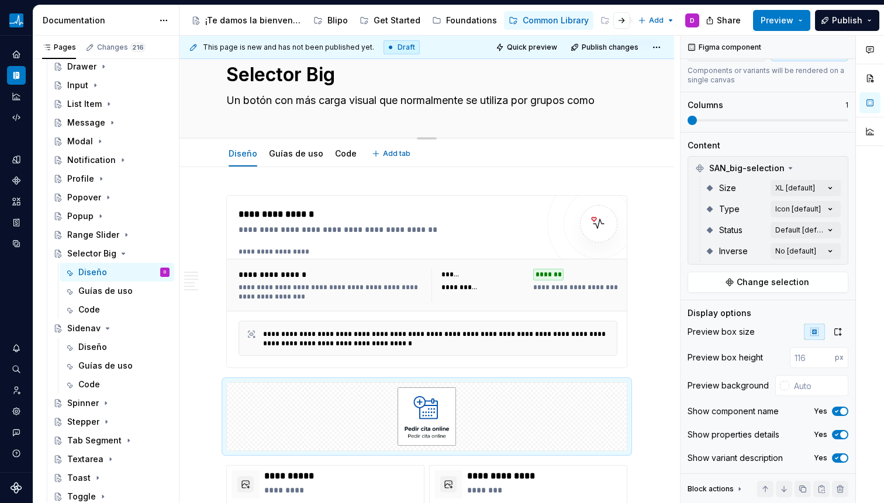
type textarea "*"
type textarea "Un botón con más carga visual que normalmente se utiliza por grupos como"
type textarea "*"
type textarea "Un botón con más carga visual que normalmente se utiliza por grupos como u"
type textarea "*"
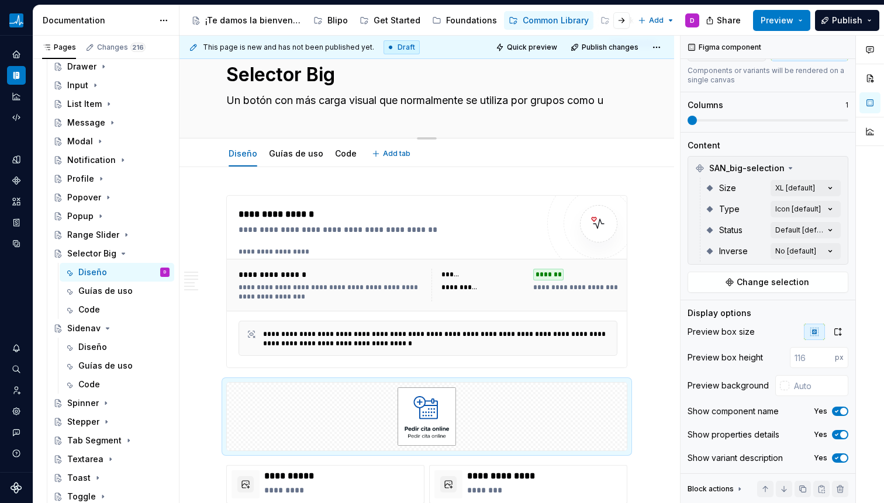
type textarea "Un botón con más carga visual que normalmente se utiliza por grupos como un"
type textarea "*"
type textarea "Un botón con más carga visual que normalmente se utiliza por grupos como un"
type textarea "*"
type textarea "Un botón con más carga visual que normalmente se utiliza por grupos como un b"
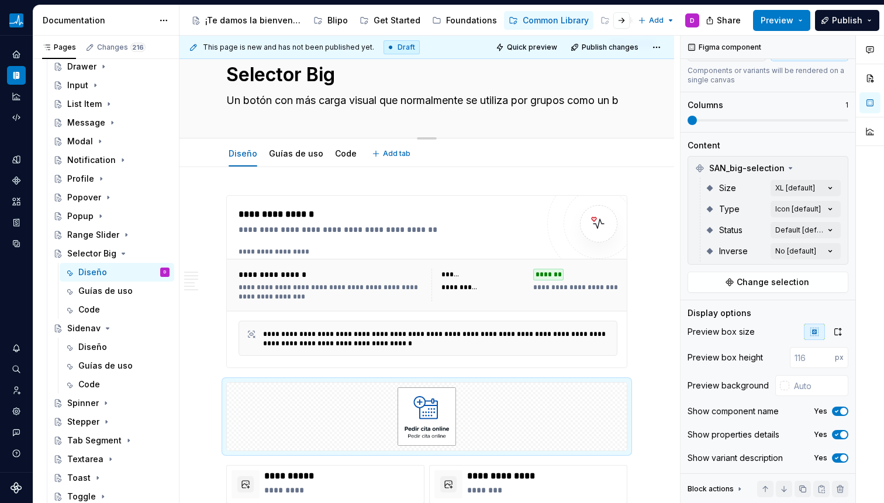
type textarea "*"
type textarea "Un botón con más carga visual que normalmente se utiliza por grupos como un bu"
type textarea "*"
type textarea "Un botón con más carga visual que normalmente se utiliza por grupos como un but"
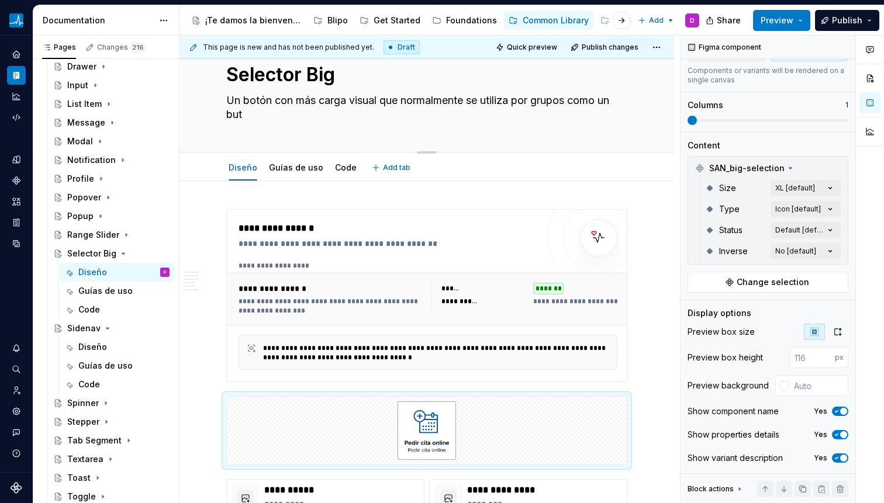
type textarea "*"
type textarea "Un botón con más carga visual que normalmente se utiliza por grupos como un butt"
type textarea "*"
type textarea "Un botón con más carga visual que normalmente se utiliza por grupos como un but…"
type textarea "*"
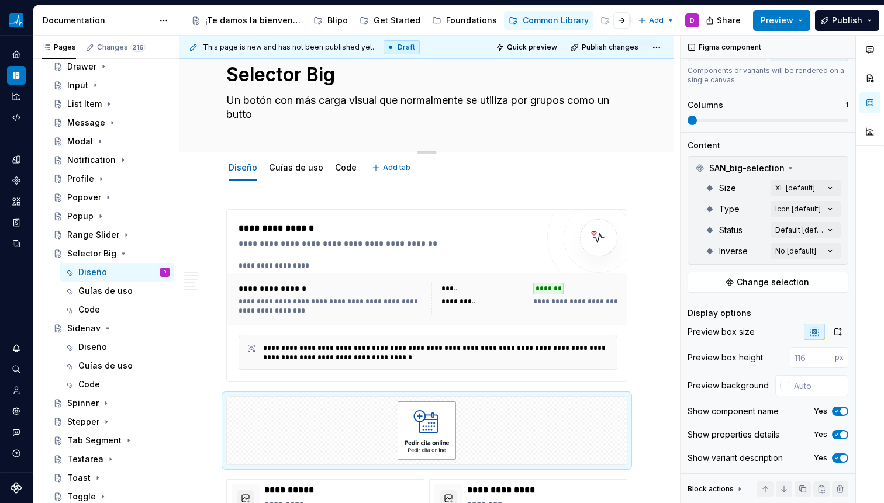
type textarea "Un botón con más carga visual que normalmente se utiliza por grupos como un but…"
click at [341, 109] on textarea "Un botón con más carga visual que normalmente se utiliza por grupos como un but…" at bounding box center [424, 107] width 401 height 33
click at [340, 113] on textarea "Un botón con más carga visual que normalmente se utiliza por grupos como un but…" at bounding box center [424, 107] width 401 height 33
click at [369, 106] on textarea "Un botón con más carga visual que normalmente se utiliza por grupos como un but…" at bounding box center [424, 107] width 401 height 33
click at [387, 101] on textarea "Un botón con más carga visual que normalmente se utiliza por grupos como un but…" at bounding box center [424, 107] width 401 height 33
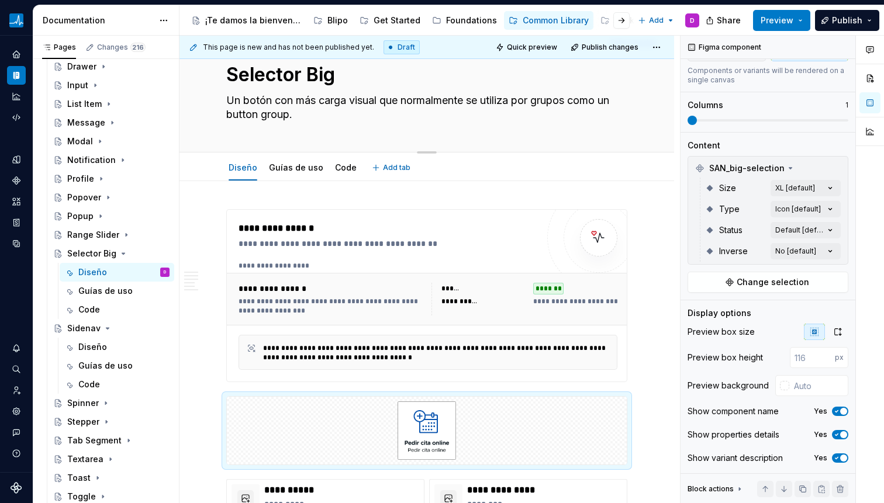
click at [387, 101] on textarea "Un botón con más carga visual que normalmente se utiliza por grupos como un but…" at bounding box center [424, 107] width 401 height 33
click at [365, 117] on textarea "Un botón con más carga visual que normalmente se utiliza por grupos como un but…" at bounding box center [424, 107] width 401 height 33
click at [328, 105] on textarea "Un botón con más carga visual que normalmente se utiliza por grupos como un but…" at bounding box center [424, 107] width 401 height 33
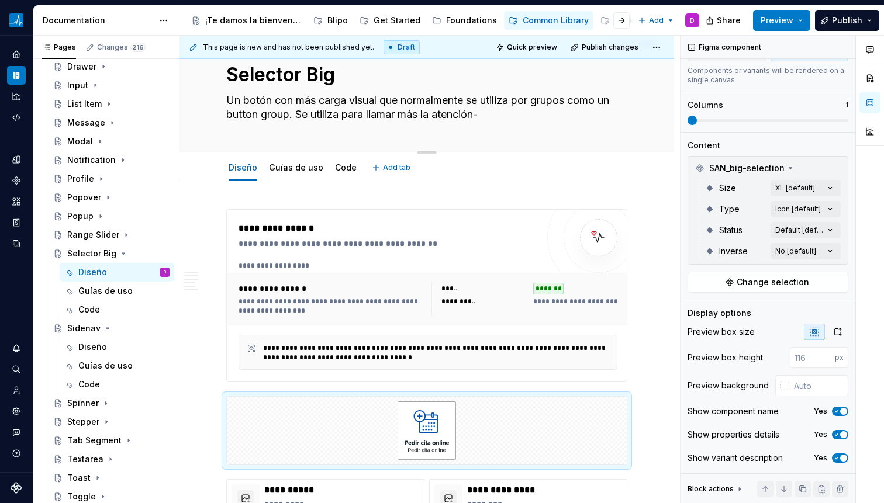
click at [328, 105] on textarea "Un botón con más carga visual que normalmente se utiliza por grupos como un but…" at bounding box center [424, 107] width 401 height 33
click at [319, 109] on textarea "Un botón con más carga visual que normalmente se utiliza por grupos como un but…" at bounding box center [424, 107] width 401 height 33
paste textarea "ayor peso visual, normalmente usado dentro de grupos (button groups), diseñado …"
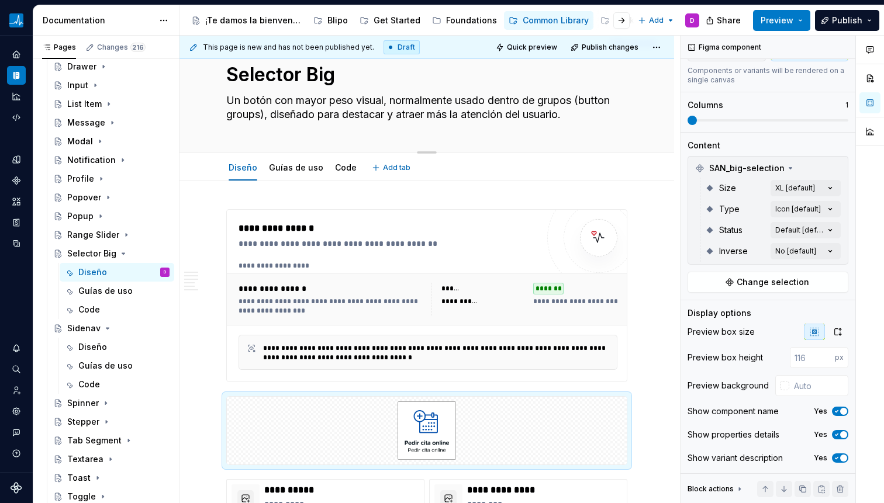
drag, startPoint x: 326, startPoint y: 100, endPoint x: 504, endPoint y: 152, distance: 185.7
click at [504, 152] on div "Selector Big Un botón con mayor peso visual, normalmente usado dentro de grupos…" at bounding box center [426, 87] width 495 height 129
click at [482, 118] on textarea "Un botón con mayor peso visual, normalmente usado dentro de grupos (button grou…" at bounding box center [424, 107] width 401 height 33
drag, startPoint x: 298, startPoint y: 117, endPoint x: 419, endPoint y: 113, distance: 121.7
click at [419, 113] on textarea "Un botón con mayor peso visual, normalmente usado dentro de grupos (button grou…" at bounding box center [424, 107] width 401 height 33
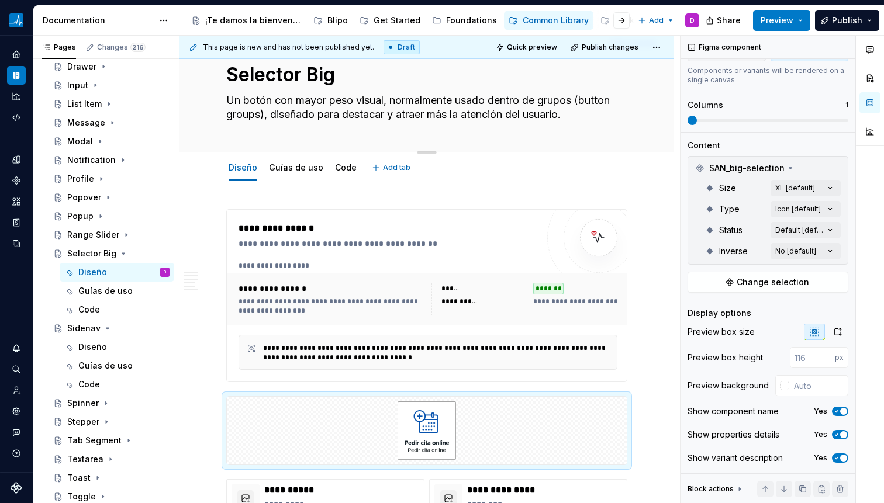
click at [419, 113] on textarea "Un botón con mayor peso visual, normalmente usado dentro de grupos (button grou…" at bounding box center [424, 107] width 401 height 33
drag, startPoint x: 484, startPoint y: 116, endPoint x: 531, endPoint y: 125, distance: 48.2
click at [531, 125] on div "Selector Big Un botón con mayor peso visual, normalmente usado dentro de grupos…" at bounding box center [426, 87] width 401 height 129
drag, startPoint x: 220, startPoint y: 97, endPoint x: 471, endPoint y: 109, distance: 250.5
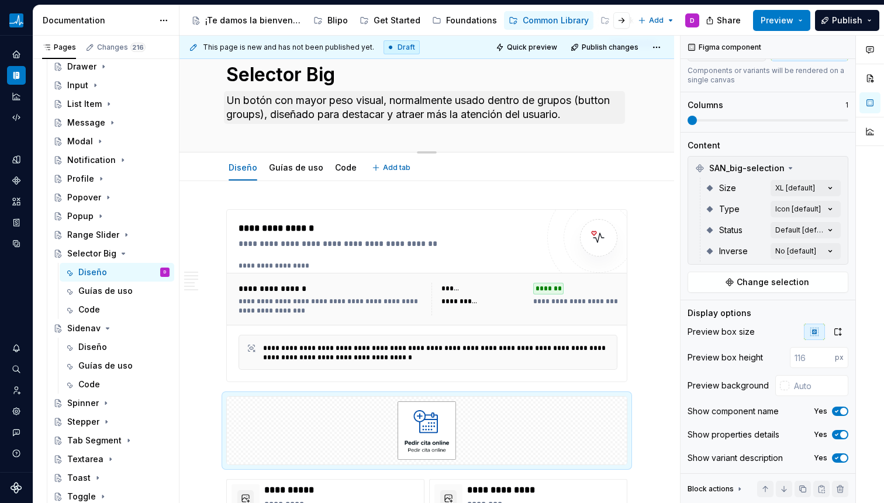
click at [471, 109] on div "Selector Big Un botón con mayor peso visual, normalmente usado dentro de grupos…" at bounding box center [426, 87] width 495 height 129
click at [584, 123] on textarea "Un botón con mayor peso visual, normalmente usado dentro de grupos (button grou…" at bounding box center [424, 107] width 401 height 33
click at [580, 119] on textarea "Un botón con mayor peso visual, normalmente usado dentro de grupos (button grou…" at bounding box center [424, 107] width 401 height 33
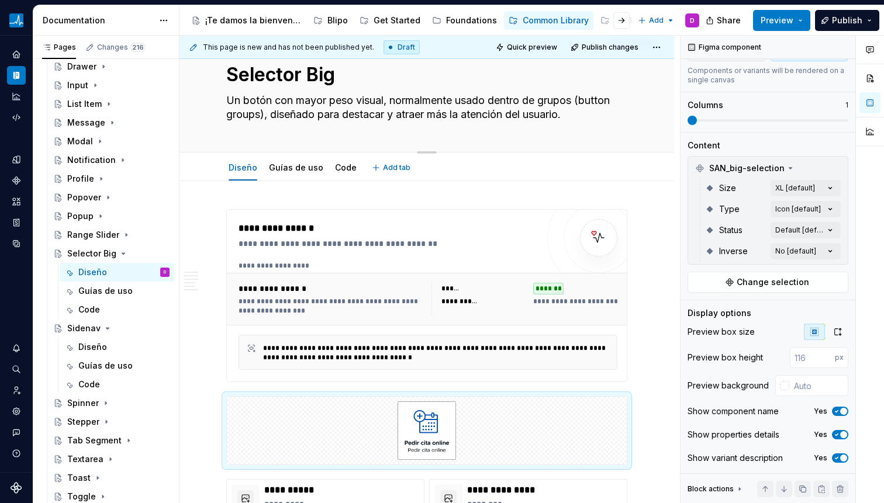
click at [493, 125] on div "Selector Big Un botón con mayor peso visual, normalmente usado dentro de grupos…" at bounding box center [426, 87] width 401 height 129
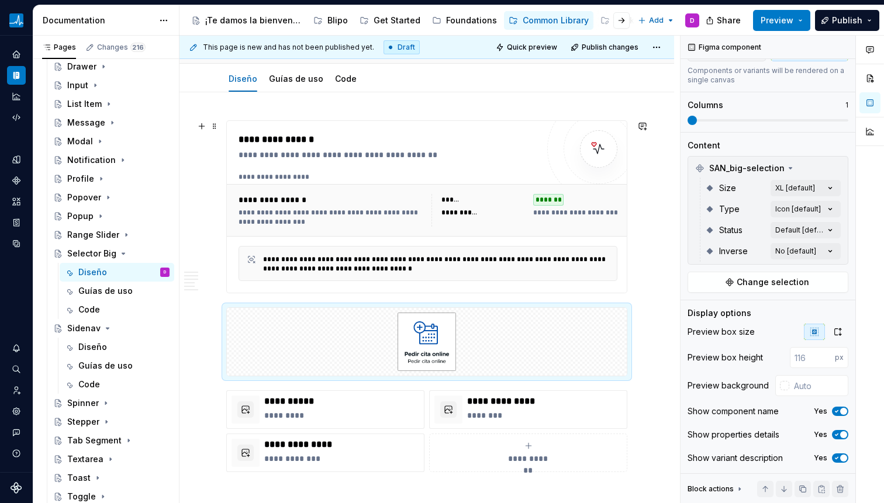
scroll to position [126, 0]
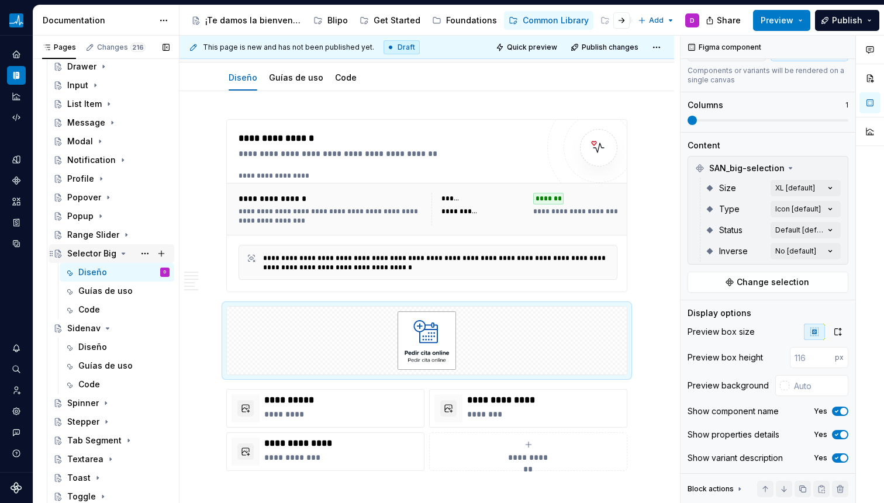
click at [122, 254] on icon "Page tree" at bounding box center [123, 253] width 3 height 1
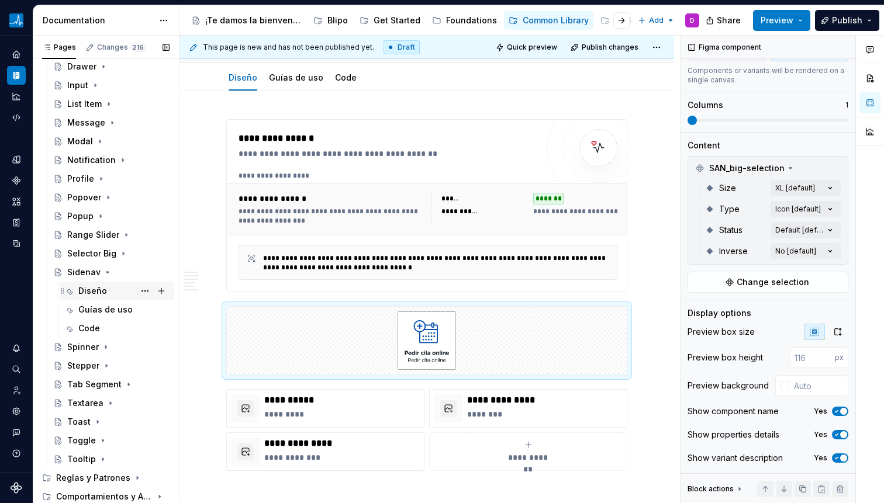
click at [88, 293] on div "Diseño" at bounding box center [92, 291] width 29 height 12
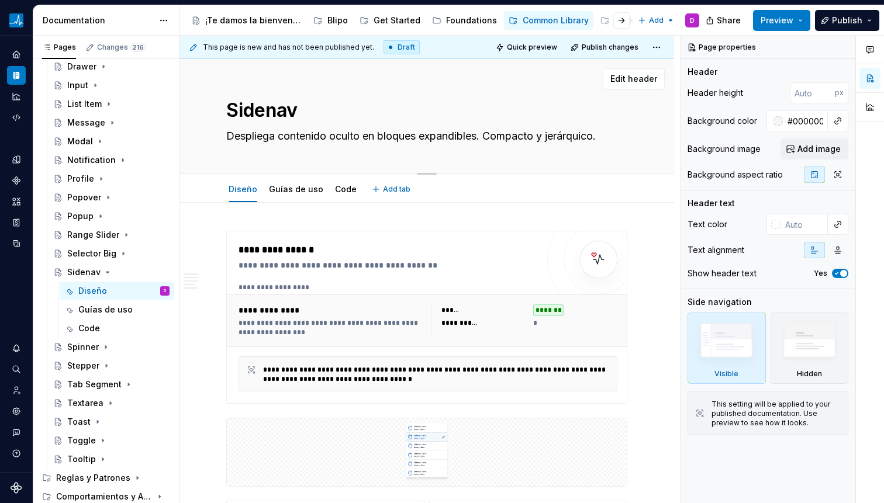
click at [316, 141] on textarea "Despliega contenido oculto en bloques expandibles. Compacto y jerárquico." at bounding box center [424, 136] width 401 height 19
click at [270, 135] on textarea "Despliega contenido oculto en bloques expandibles. Compacto y jerárquico." at bounding box center [424, 136] width 401 height 19
click at [269, 135] on textarea "Despliega contenido oculto en bloques expandibles. Compacto y jerárquico." at bounding box center [424, 136] width 401 height 19
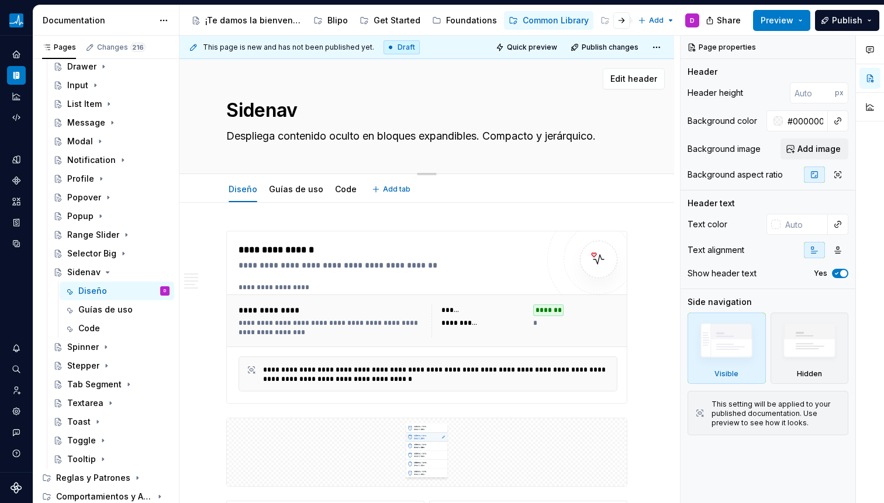
click at [269, 135] on textarea "Despliega contenido oculto en bloques expandibles. Compacto y jerárquico." at bounding box center [424, 136] width 401 height 19
paste textarea "Un Sidenav es un panel de navegación lateral que aparece junto al contenido pri…"
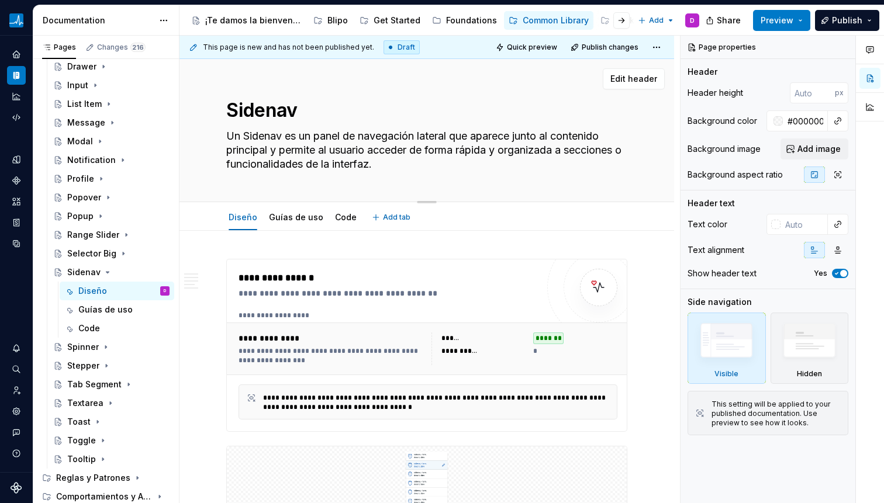
click at [314, 134] on textarea "Un Sidenav es un panel de navegación lateral que aparece junto al contenido pri…" at bounding box center [424, 150] width 401 height 47
click at [403, 139] on textarea "Un Sidenav es un panel de navegación lateral que aparece junto al contenido pri…" at bounding box center [424, 150] width 401 height 47
click at [348, 136] on textarea "Un Sidenav es un panel de navegación lateral que aparece junto al contenido pri…" at bounding box center [424, 150] width 401 height 47
click at [293, 141] on textarea "Un Sidenav es un panel de navegación lateral que aparece junto al contenido pri…" at bounding box center [424, 150] width 401 height 47
click at [295, 137] on textarea "Un Sidenav es un panel de navegación lateral que aparece junto al contenido pri…" at bounding box center [424, 150] width 401 height 47
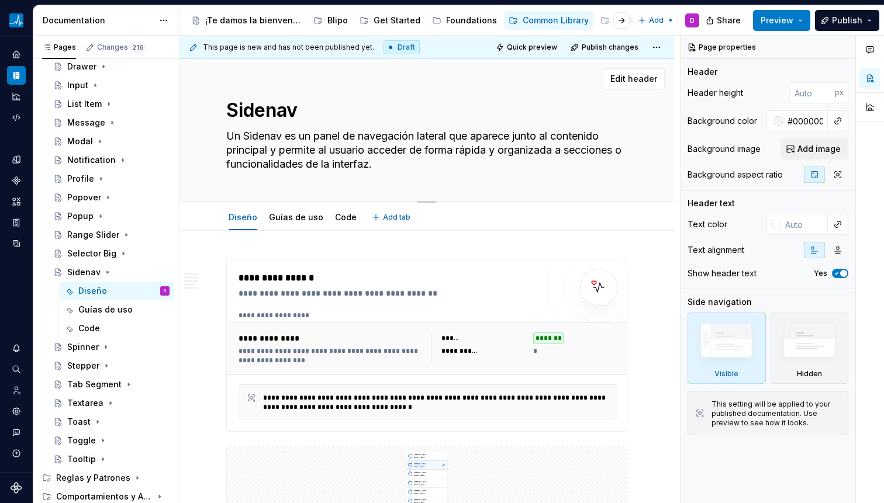
drag, startPoint x: 323, startPoint y: 136, endPoint x: 217, endPoint y: 132, distance: 105.9
click at [222, 131] on div "Sidenav Un Sidenav es un panel de navegación lateral que aparece junto al conte…" at bounding box center [426, 130] width 495 height 143
click at [291, 168] on textarea "Panel de navegación lateral que aparece junto al contenido principal y permite …" at bounding box center [424, 150] width 401 height 47
click at [294, 169] on textarea "Panel de navegación lateral que aparece junto al contenido principal y permite …" at bounding box center [424, 150] width 401 height 47
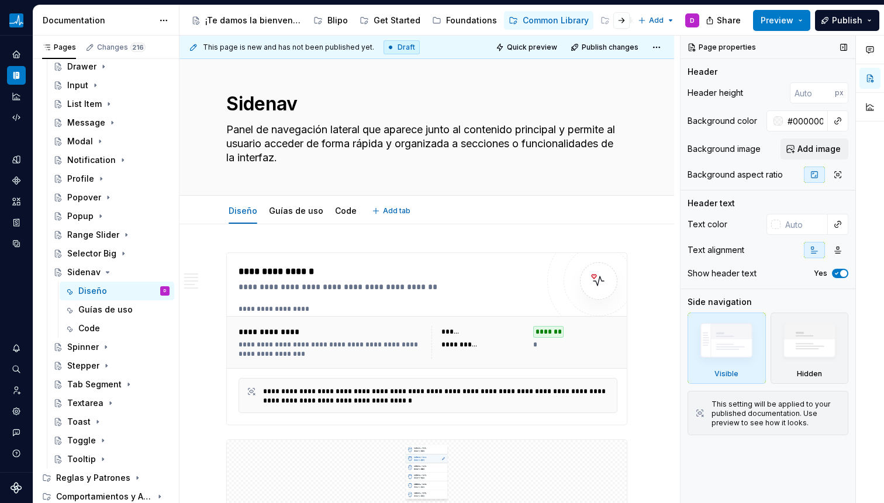
scroll to position [7, 0]
click at [310, 155] on textarea "Panel de navegación lateral que aparece junto al contenido principal y permite …" at bounding box center [424, 143] width 401 height 47
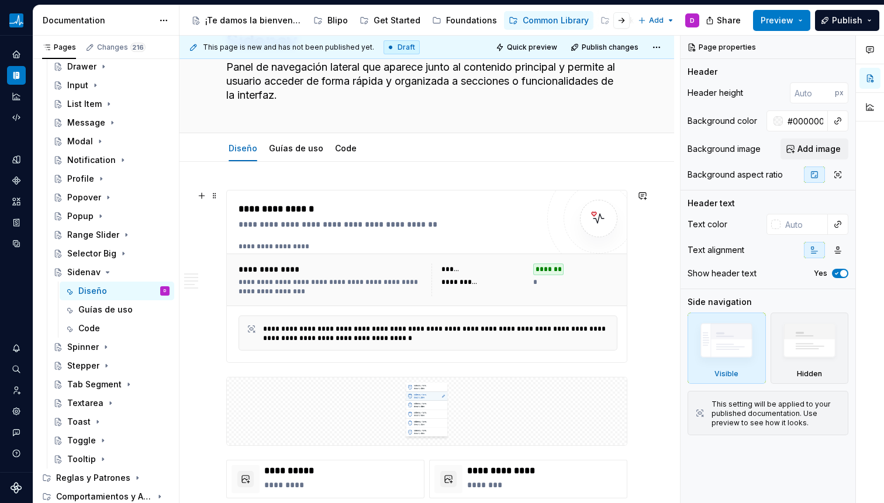
scroll to position [0, 0]
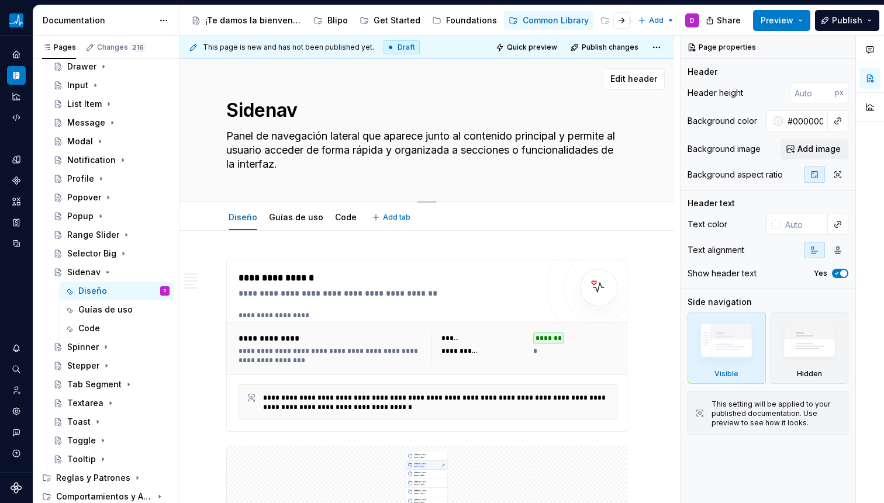
click at [293, 163] on textarea "Panel de navegación lateral que aparece junto al contenido principal y permite …" at bounding box center [424, 150] width 401 height 47
click at [303, 164] on textarea "Panel de navegación lateral que aparece junto al contenido principal y permite …" at bounding box center [424, 150] width 401 height 47
click at [344, 139] on textarea "Panel de navegación lateral que aparece junto al contenido principal y permite …" at bounding box center [424, 150] width 401 height 47
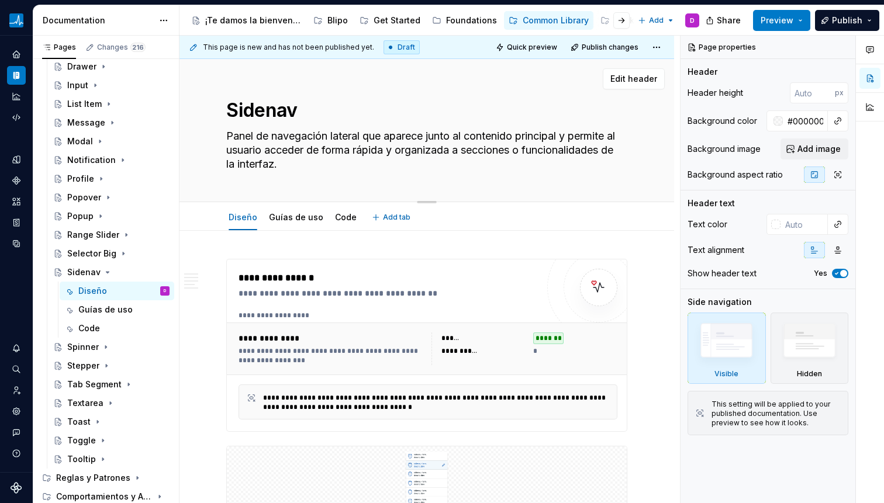
click at [348, 137] on textarea "Panel de navegación lateral que aparece junto al contenido principal y permite …" at bounding box center [424, 150] width 401 height 47
click at [296, 138] on textarea "Panel de navegación lateral que aparece junto al contenido principal y permite …" at bounding box center [424, 150] width 401 height 47
click at [269, 138] on textarea "Panel de navegación lateral que aparece junto al contenido principal y permite …" at bounding box center [424, 150] width 401 height 47
drag, startPoint x: 315, startPoint y: 131, endPoint x: 362, endPoint y: 133, distance: 46.8
click at [316, 131] on textarea "Panel de navegación lateral que aparece junto al contenido principal y permite …" at bounding box center [424, 150] width 401 height 47
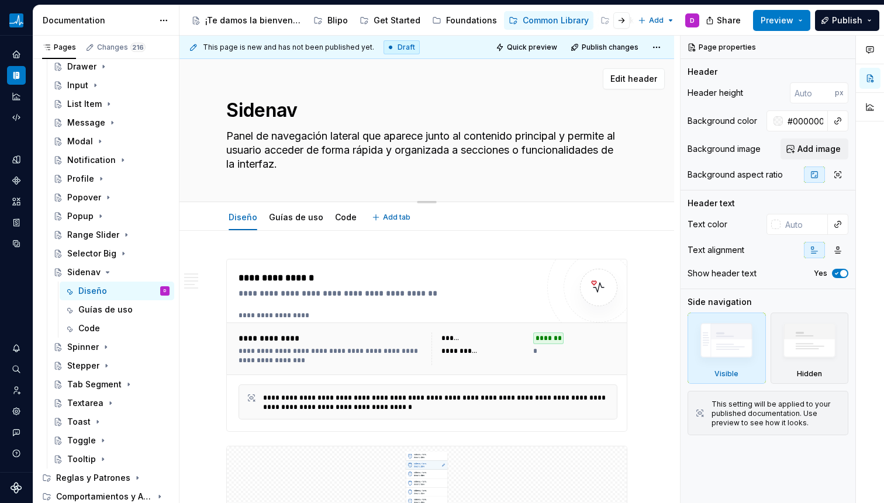
click at [424, 139] on textarea "Panel de navegación lateral que aparece junto al contenido principal y permite …" at bounding box center [424, 150] width 401 height 47
drag, startPoint x: 337, startPoint y: 137, endPoint x: 357, endPoint y: 163, distance: 32.4
click at [357, 163] on textarea "Panel de navegación lateral que aparece junto al contenido principal y permite …" at bounding box center [424, 150] width 401 height 47
drag, startPoint x: 233, startPoint y: 135, endPoint x: 367, endPoint y: 167, distance: 137.0
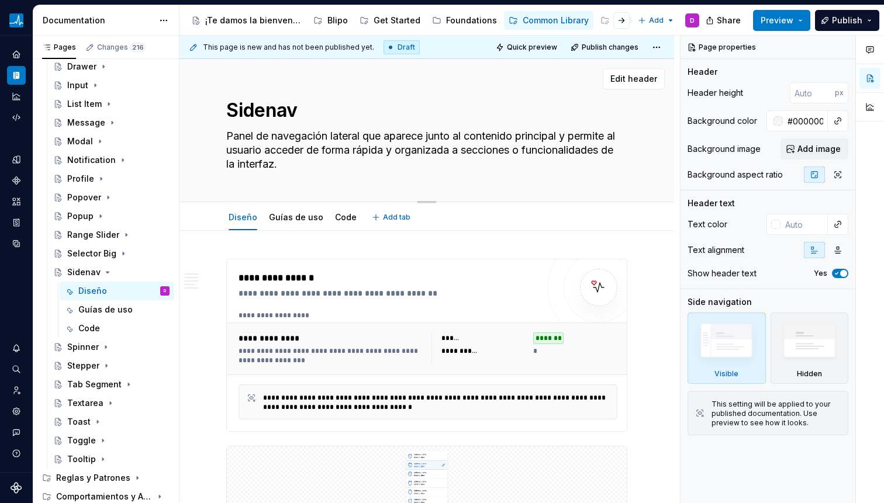
click at [363, 165] on textarea "Panel de navegación lateral que aparece junto al contenido principal y permite …" at bounding box center [424, 150] width 401 height 47
click at [370, 170] on textarea "Panel de navegación lateral que aparece junto al contenido principal y permite …" at bounding box center [424, 150] width 401 height 47
click at [106, 272] on icon "Page tree" at bounding box center [107, 272] width 3 height 1
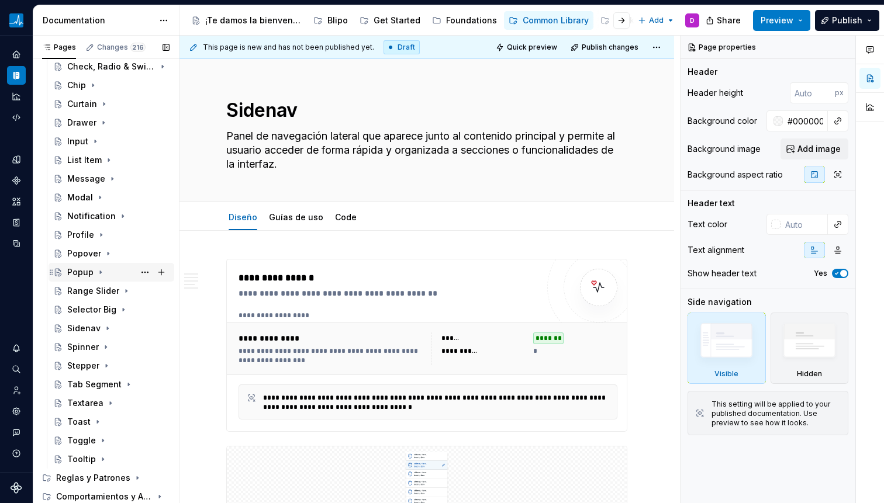
scroll to position [271, 0]
click at [122, 294] on icon "Page tree" at bounding box center [126, 290] width 9 height 9
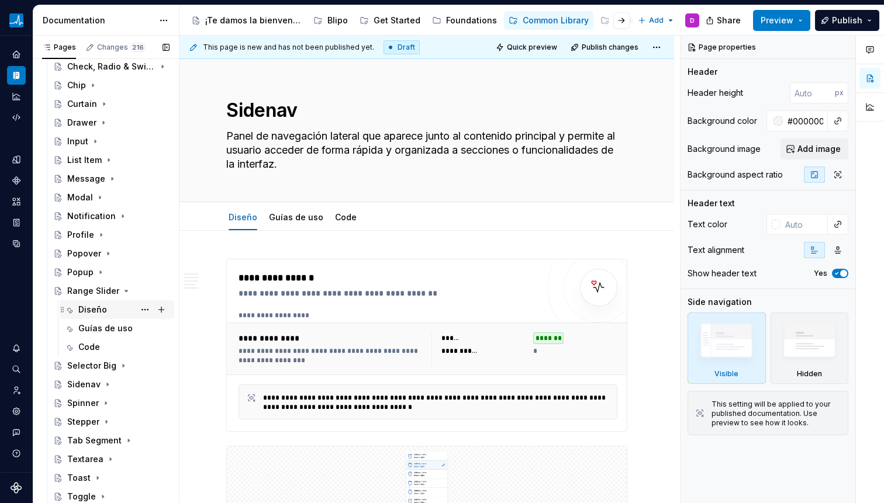
click at [100, 308] on div "Diseño" at bounding box center [92, 310] width 29 height 12
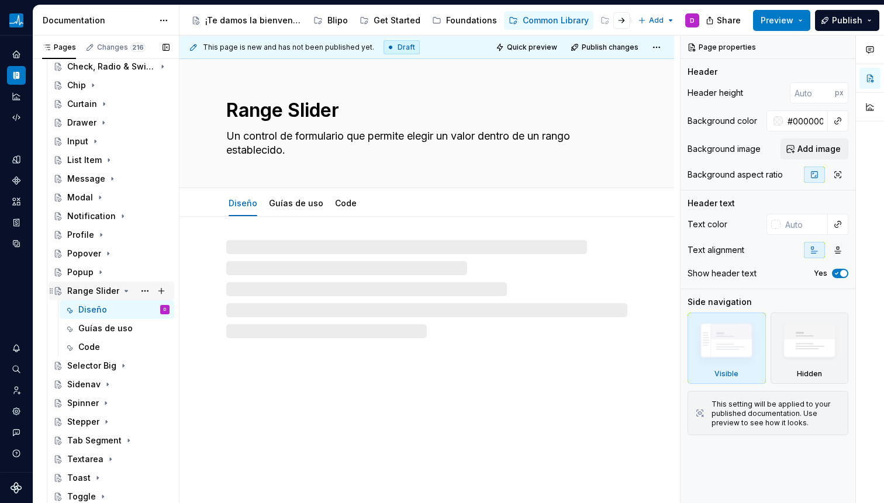
click at [127, 291] on icon "Page tree" at bounding box center [126, 290] width 9 height 9
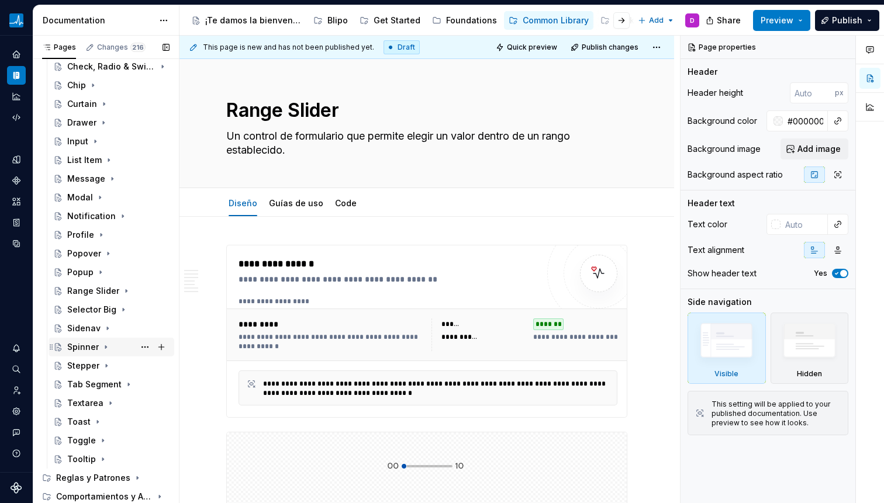
click at [89, 349] on div "Spinner" at bounding box center [83, 347] width 32 height 12
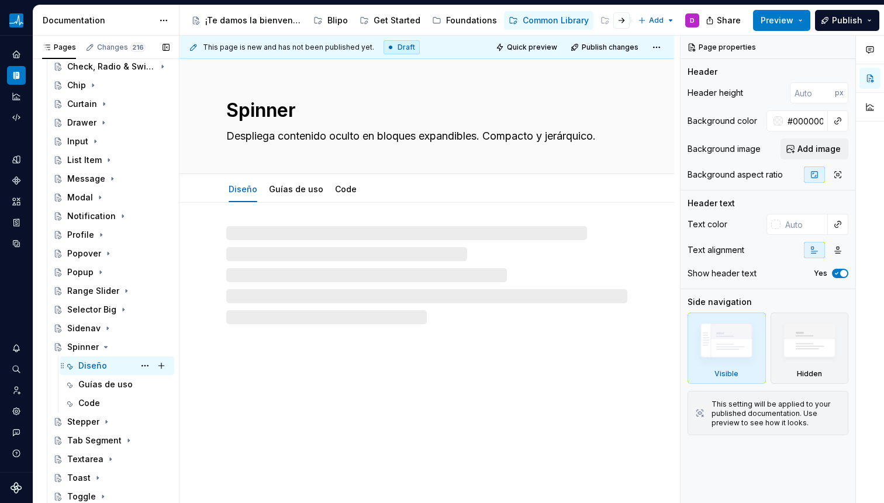
click at [96, 362] on div "Diseño" at bounding box center [92, 366] width 29 height 12
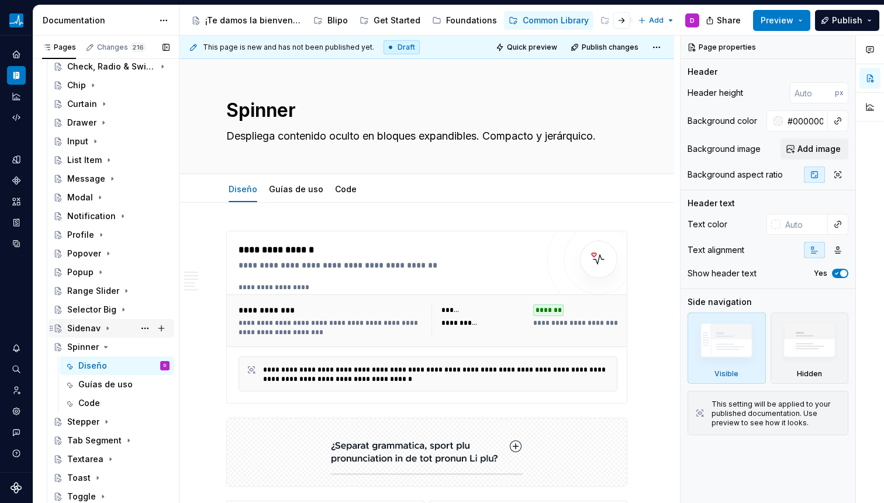
click at [92, 327] on div "Sidenav" at bounding box center [83, 329] width 33 height 12
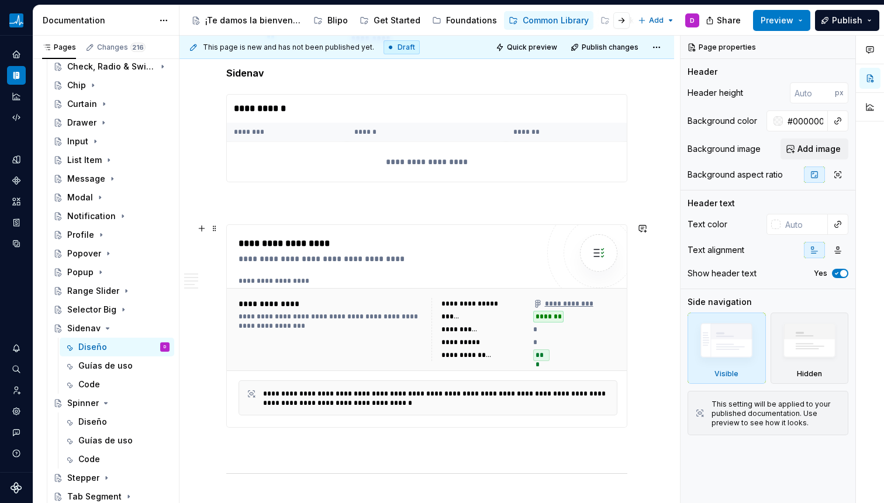
scroll to position [2661, 0]
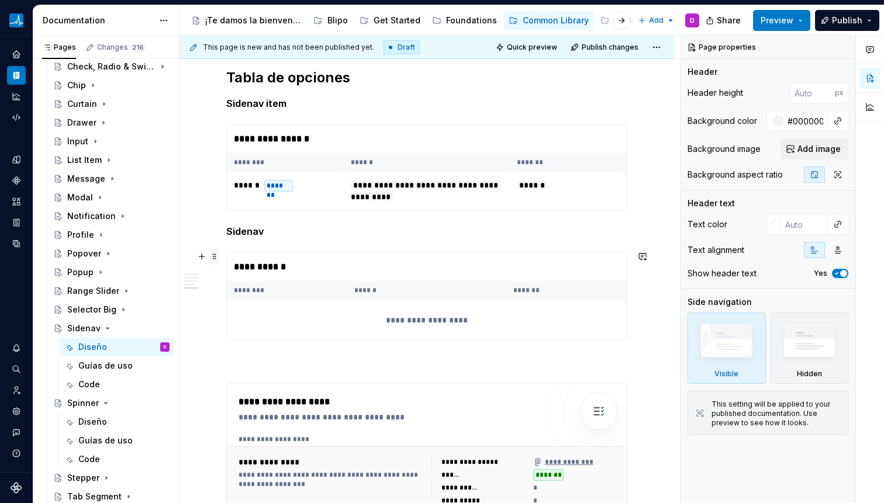
click at [216, 262] on span at bounding box center [214, 256] width 9 height 16
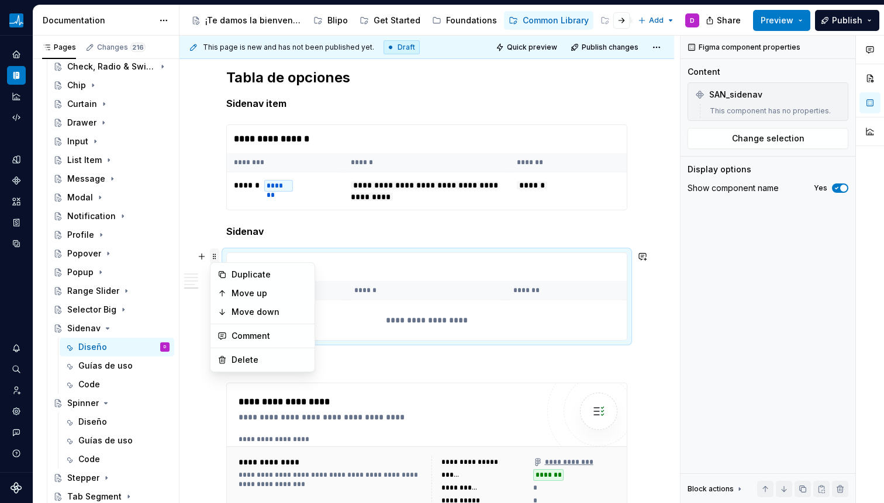
click at [215, 255] on span at bounding box center [214, 256] width 9 height 16
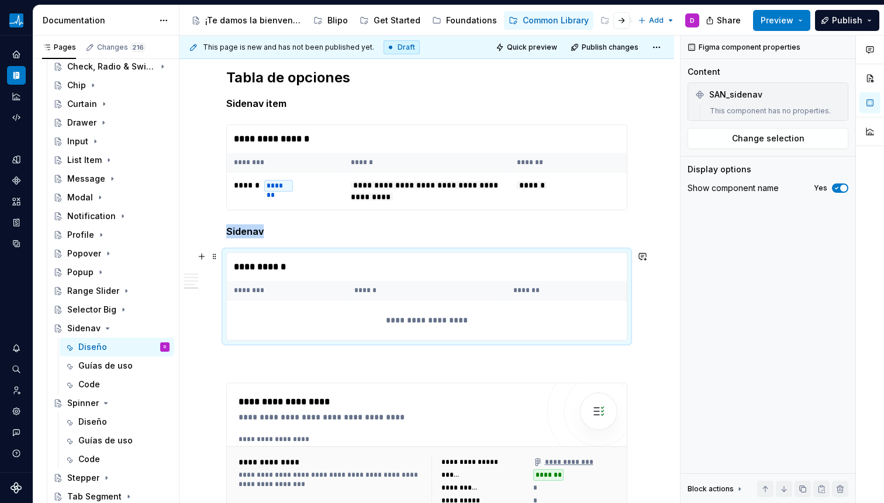
click at [297, 314] on div "**********" at bounding box center [426, 320] width 399 height 40
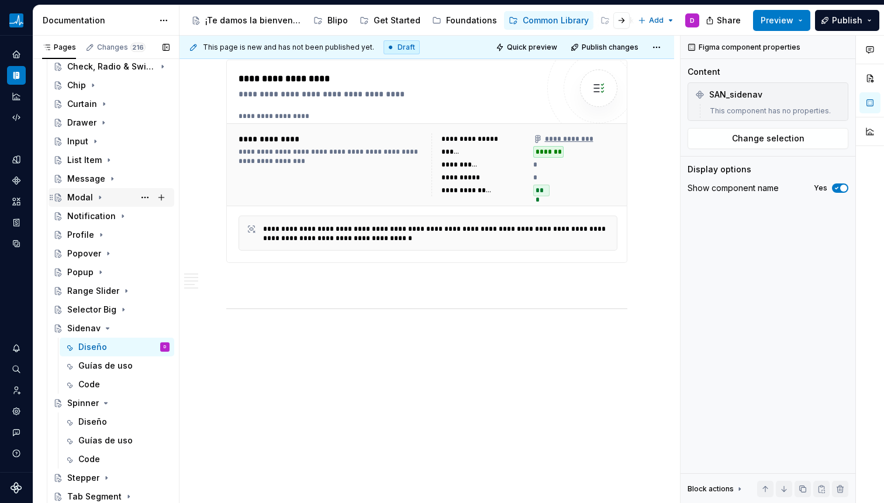
scroll to position [271, 0]
click at [105, 332] on icon "Page tree" at bounding box center [107, 328] width 9 height 9
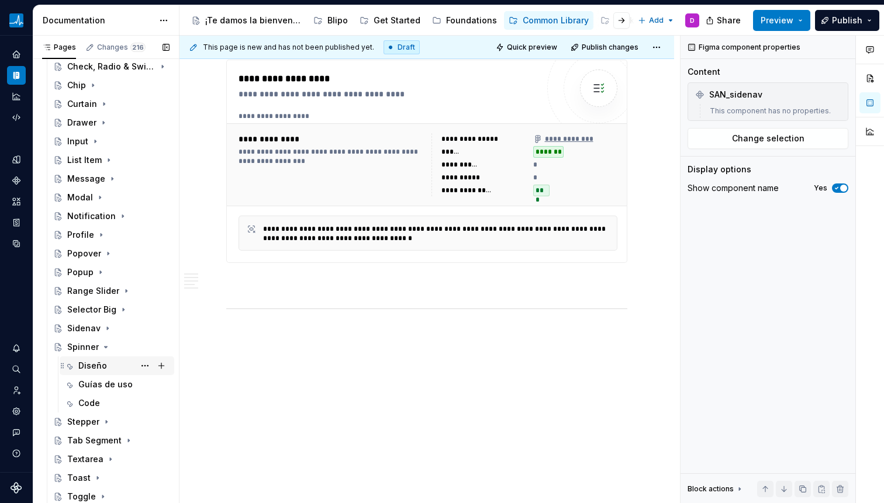
click at [92, 368] on div "Diseño" at bounding box center [92, 366] width 29 height 12
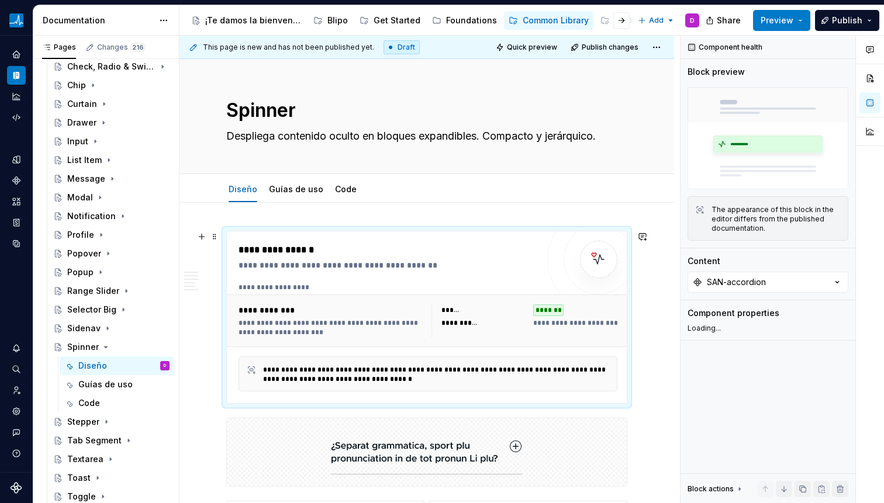
click at [375, 314] on div "**********" at bounding box center [332, 311] width 186 height 12
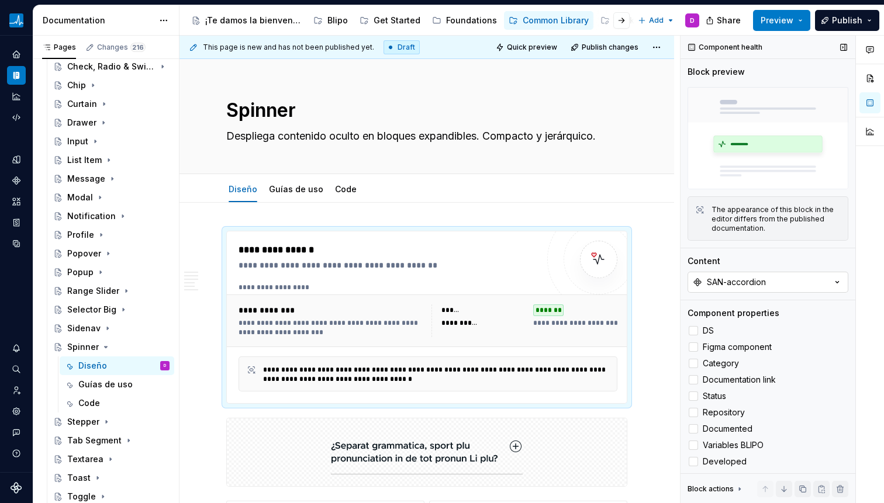
click at [747, 285] on button "SAN-accordion" at bounding box center [767, 282] width 161 height 21
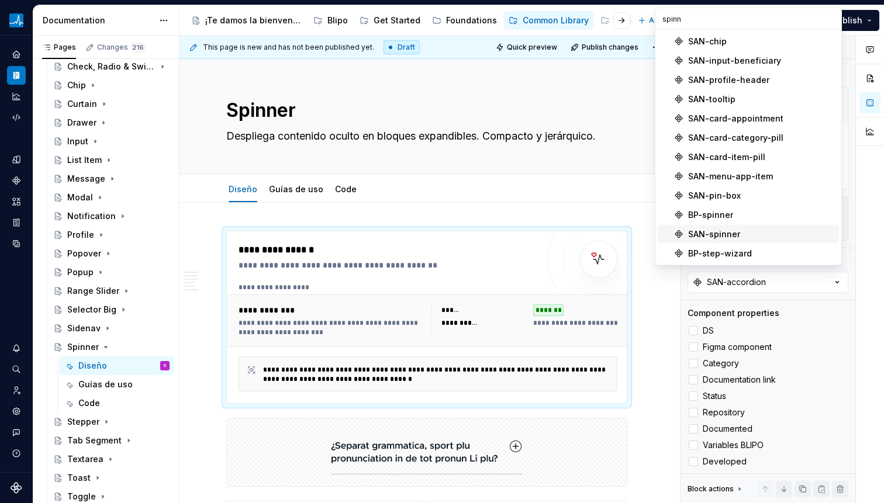
click at [718, 241] on span "SAN-spinner" at bounding box center [748, 234] width 181 height 19
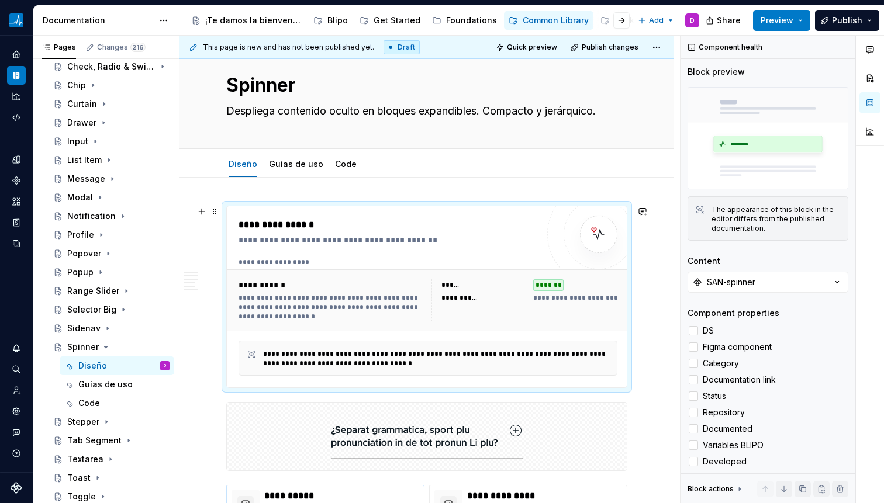
scroll to position [137, 0]
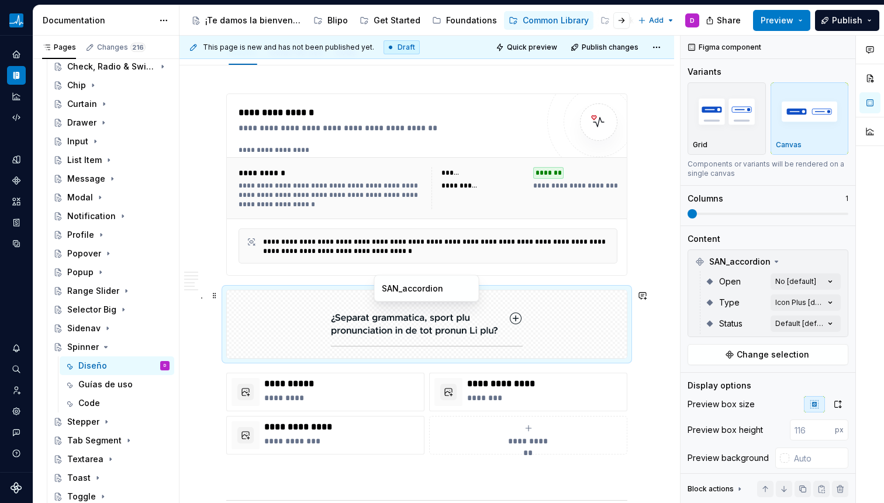
click at [431, 336] on img at bounding box center [427, 324] width 192 height 58
click at [777, 352] on span "Change selection" at bounding box center [773, 355] width 72 height 12
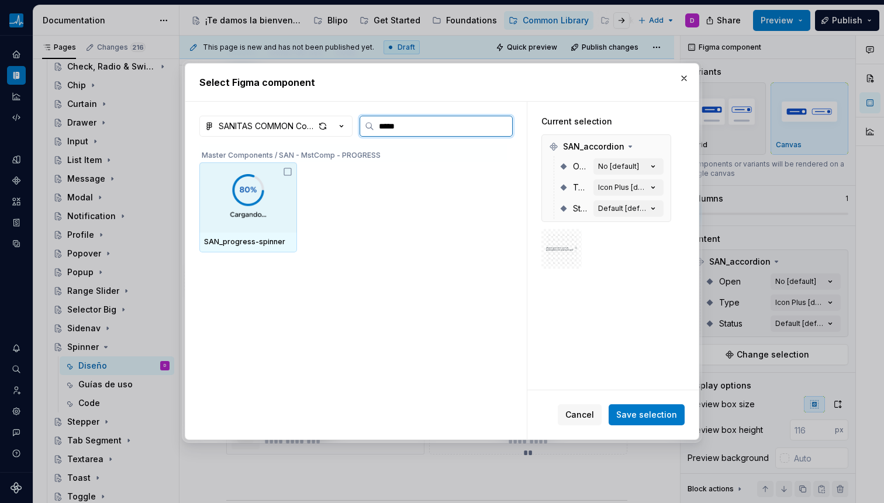
click at [247, 219] on img at bounding box center [248, 197] width 88 height 47
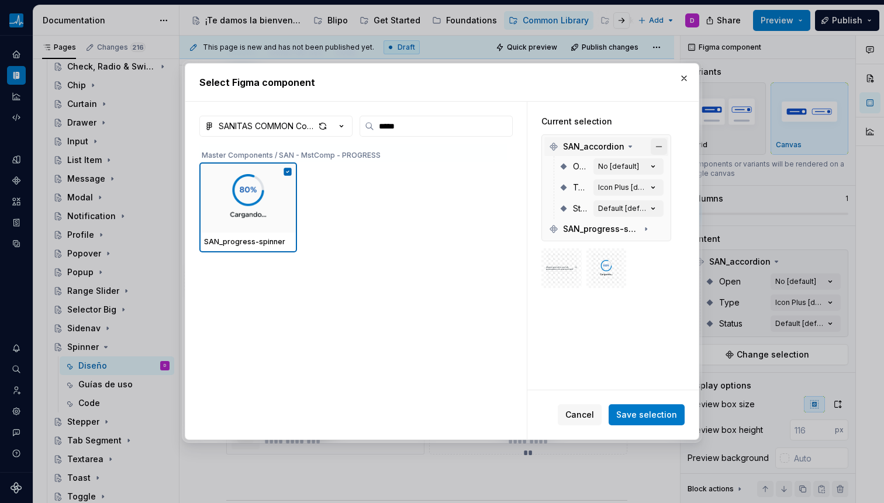
click at [652, 143] on button "button" at bounding box center [659, 147] width 16 height 16
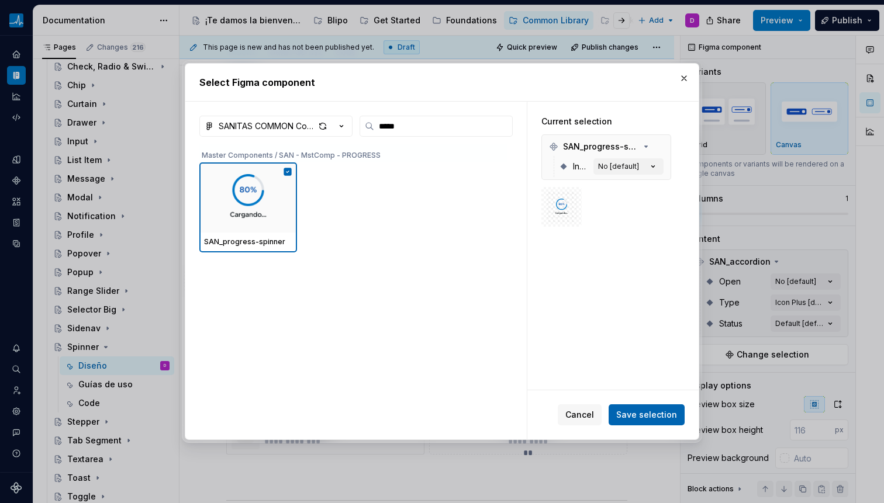
click at [639, 414] on span "Save selection" at bounding box center [646, 415] width 61 height 12
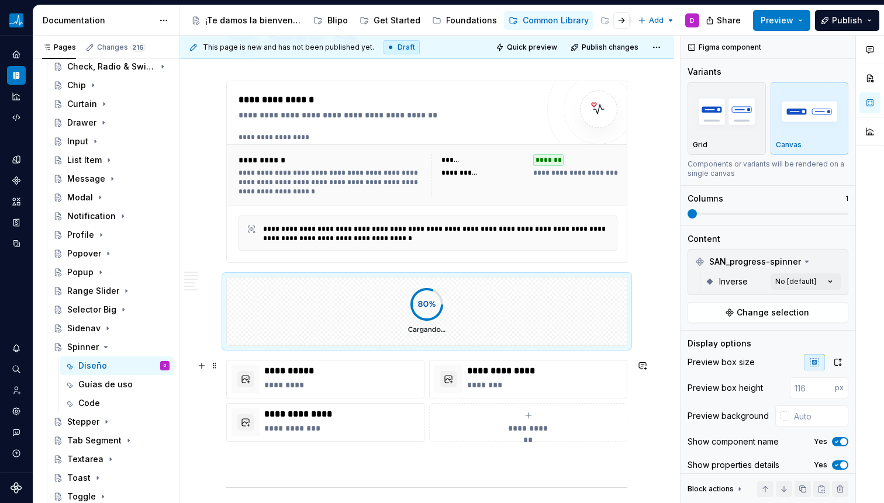
scroll to position [156, 0]
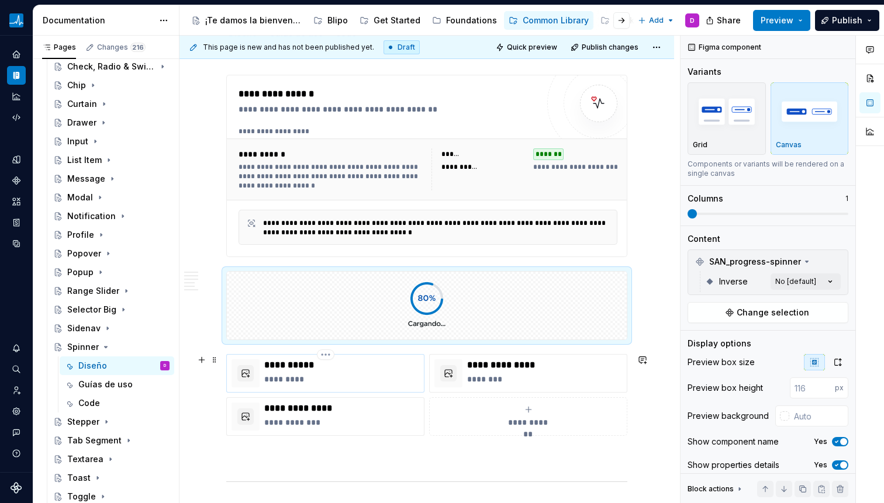
click at [326, 379] on p "*********" at bounding box center [341, 380] width 155 height 12
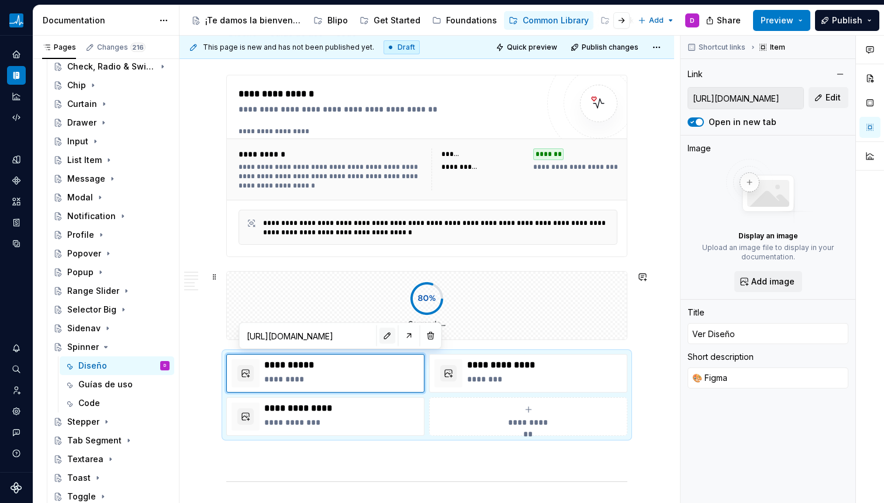
click at [379, 337] on button "button" at bounding box center [387, 336] width 16 height 16
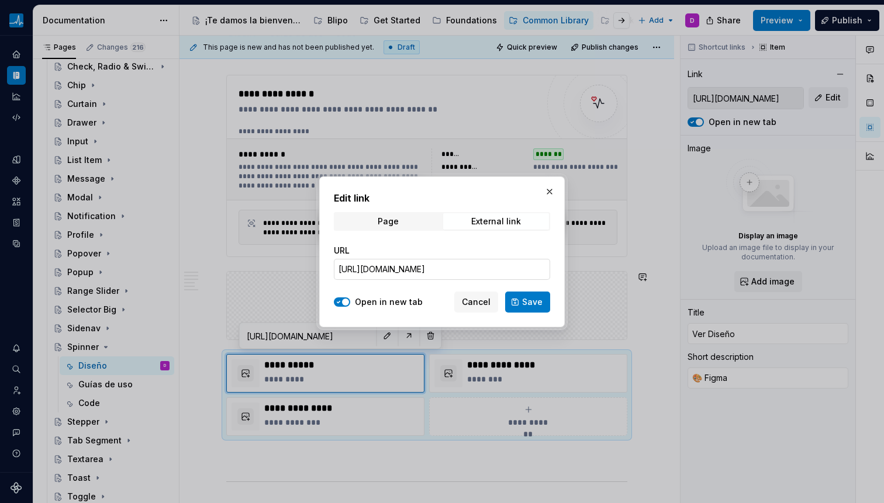
click at [447, 265] on input "[URL][DOMAIN_NAME]" at bounding box center [442, 269] width 216 height 21
paste input "https://www.figma.com/design/0Ul78tb8kGcQr4CWxRlTFf/SANITAS-COMMON-Components?m…"
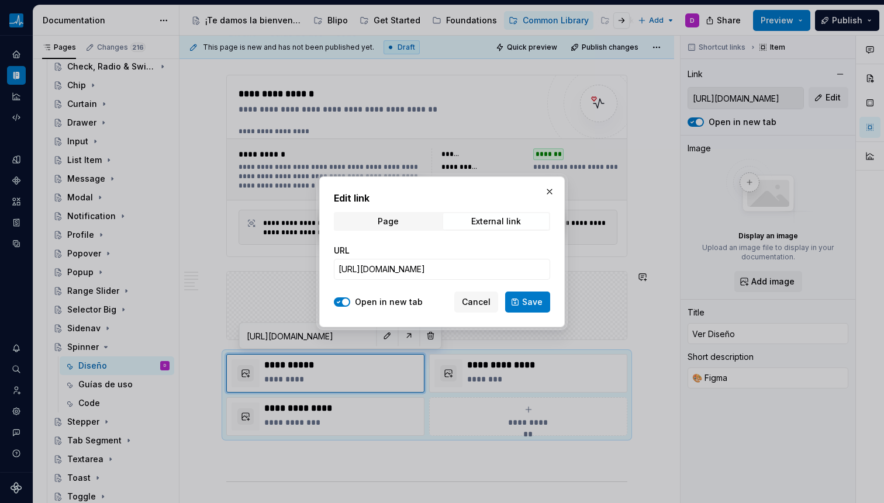
click at [529, 310] on button "Save" at bounding box center [527, 302] width 45 height 21
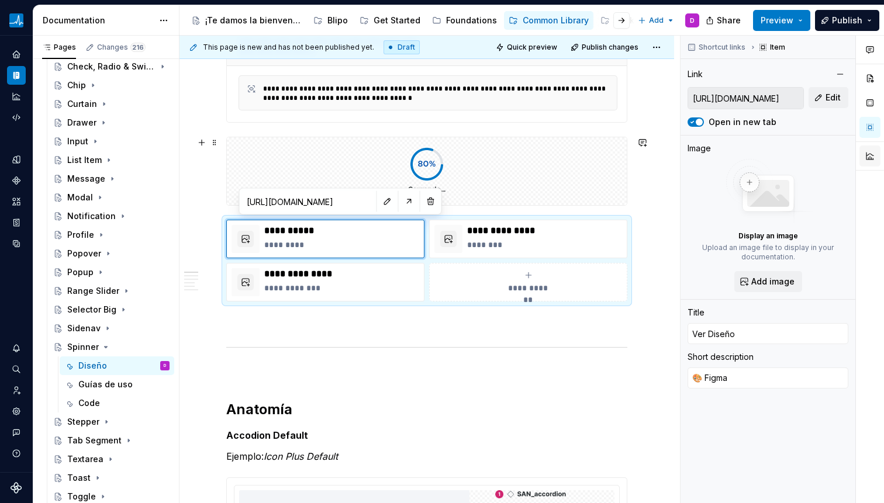
scroll to position [135, 0]
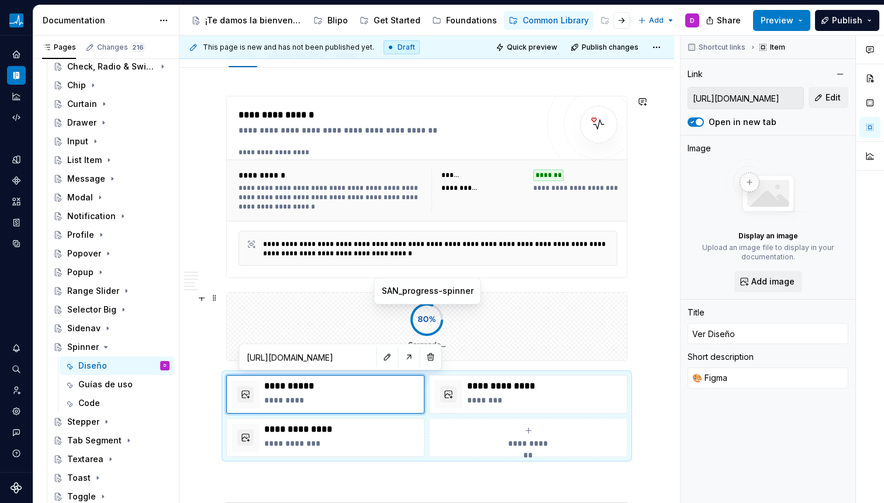
click at [489, 326] on div at bounding box center [427, 327] width 400 height 68
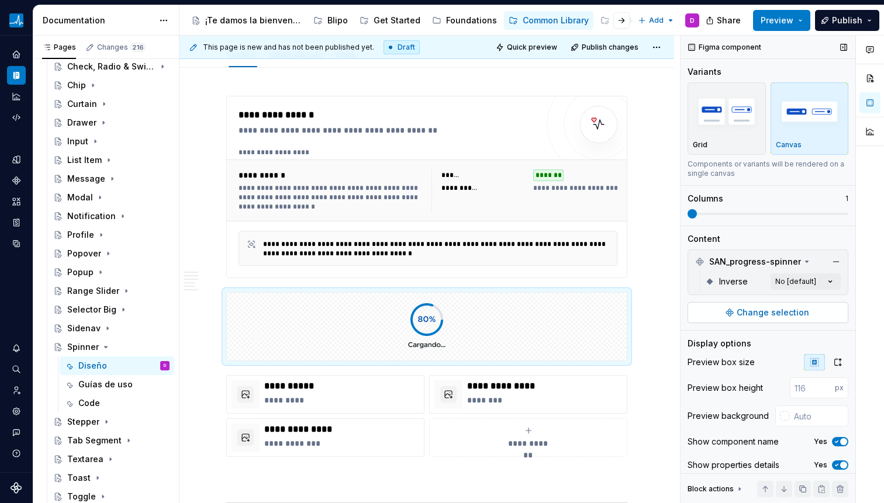
click at [773, 316] on span "Change selection" at bounding box center [773, 313] width 72 height 12
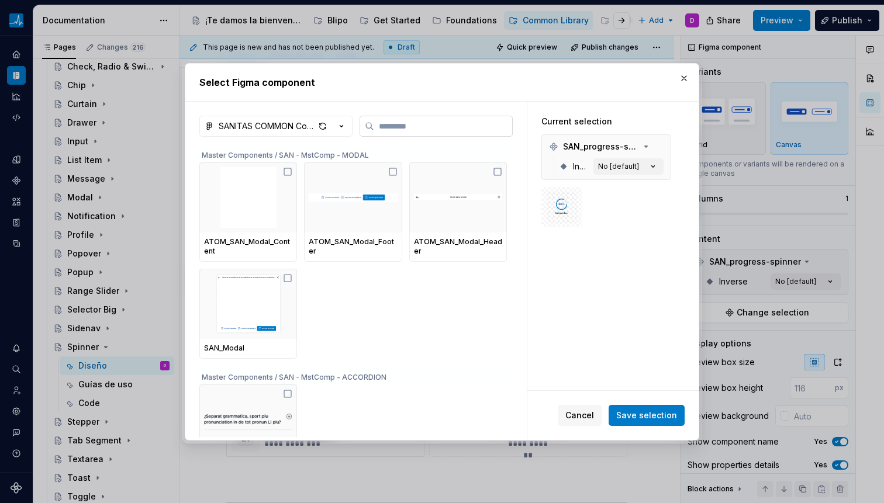
click at [455, 124] on input "search" at bounding box center [443, 126] width 138 height 12
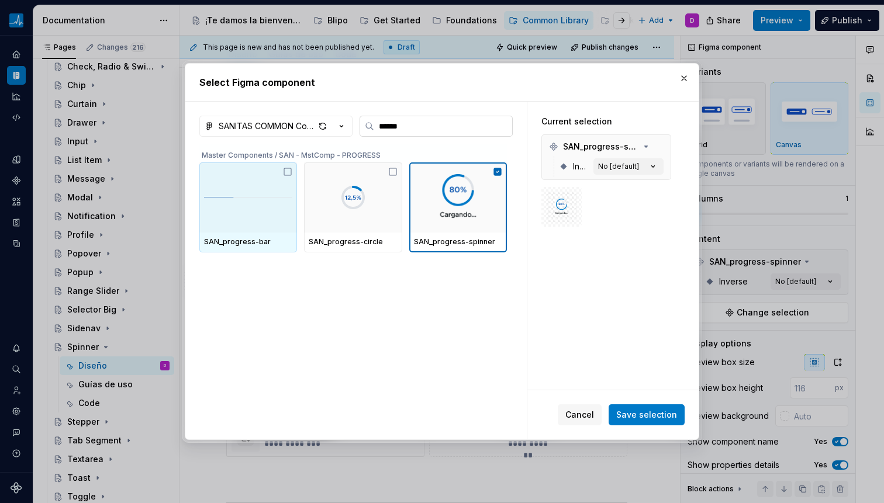
click at [454, 133] on label "******" at bounding box center [436, 126] width 153 height 21
click at [454, 132] on input "******" at bounding box center [443, 126] width 138 height 12
click at [454, 133] on label "******" at bounding box center [436, 126] width 153 height 21
click at [454, 132] on input "******" at bounding box center [443, 126] width 138 height 12
click at [454, 133] on label "******" at bounding box center [436, 126] width 153 height 21
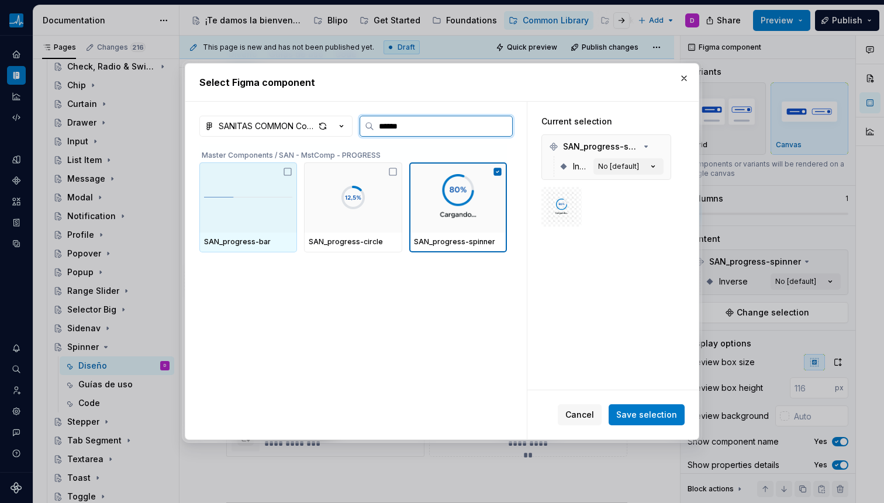
click at [454, 132] on input "******" at bounding box center [443, 126] width 138 height 12
click at [500, 129] on input "******" at bounding box center [443, 126] width 138 height 12
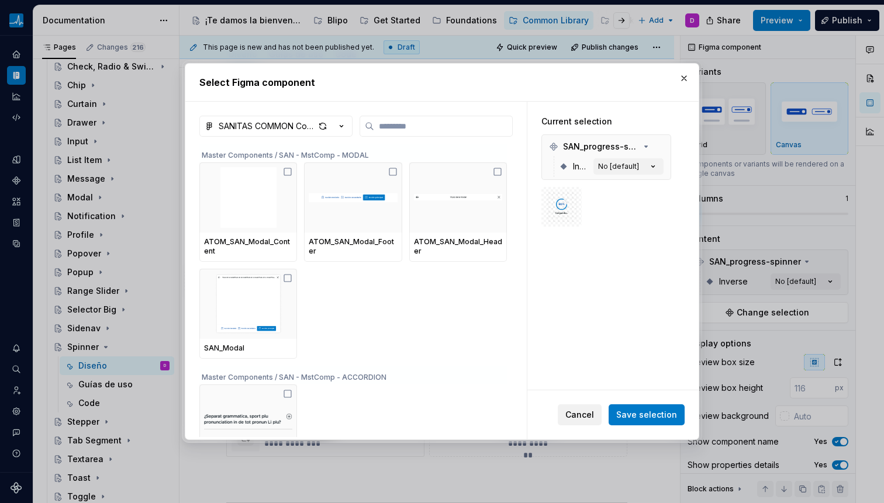
click at [571, 420] on span "Cancel" at bounding box center [579, 415] width 29 height 12
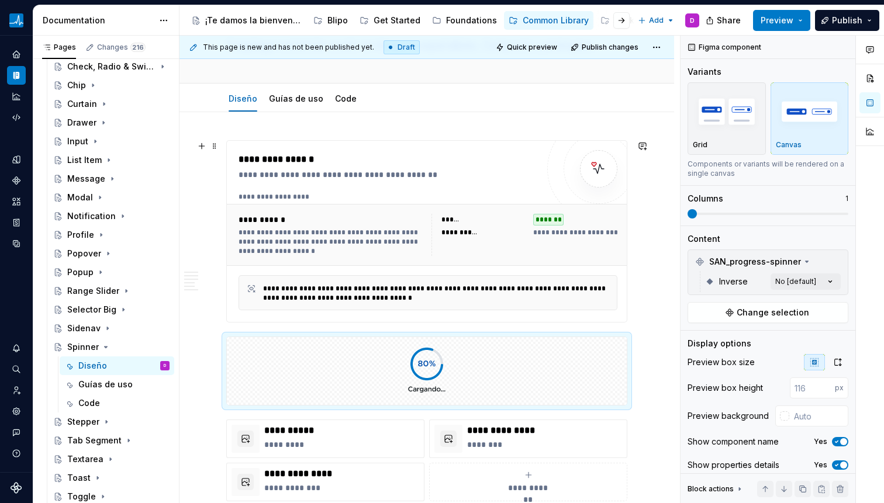
scroll to position [90, 0]
click at [308, 234] on div "**********" at bounding box center [332, 243] width 186 height 28
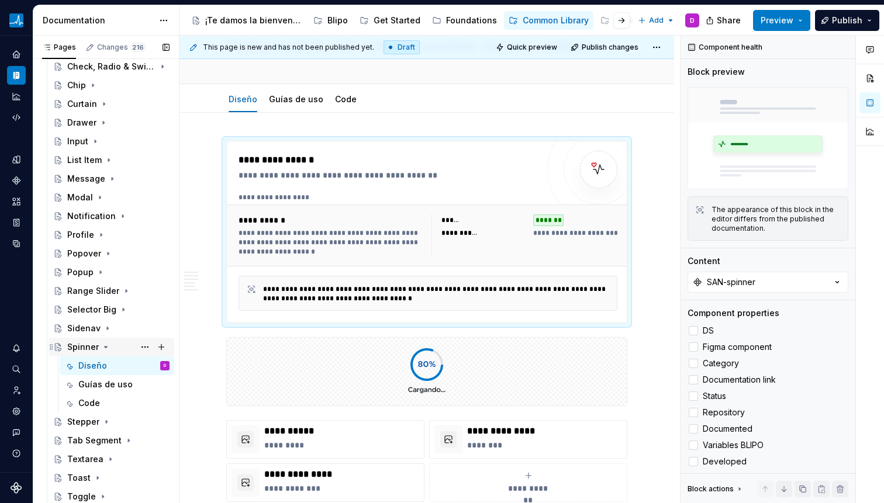
click at [80, 349] on div "Spinner" at bounding box center [83, 347] width 32 height 12
click at [80, 344] on div "Spinner" at bounding box center [83, 347] width 32 height 12
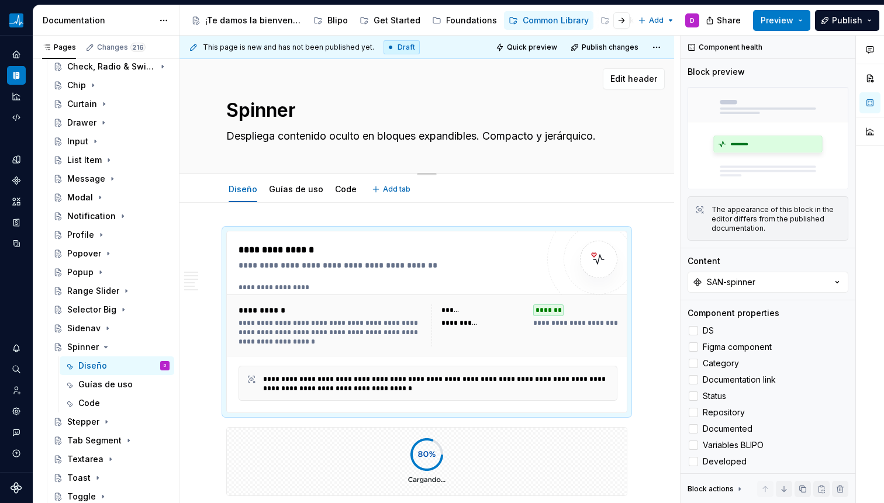
click at [250, 113] on textarea "Spinner" at bounding box center [424, 110] width 401 height 28
click at [102, 348] on icon "Page tree" at bounding box center [105, 347] width 9 height 9
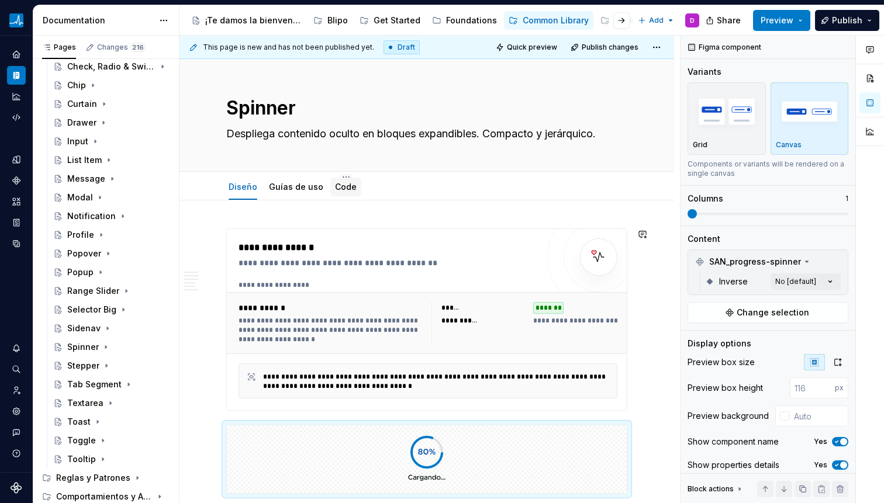
scroll to position [5, 0]
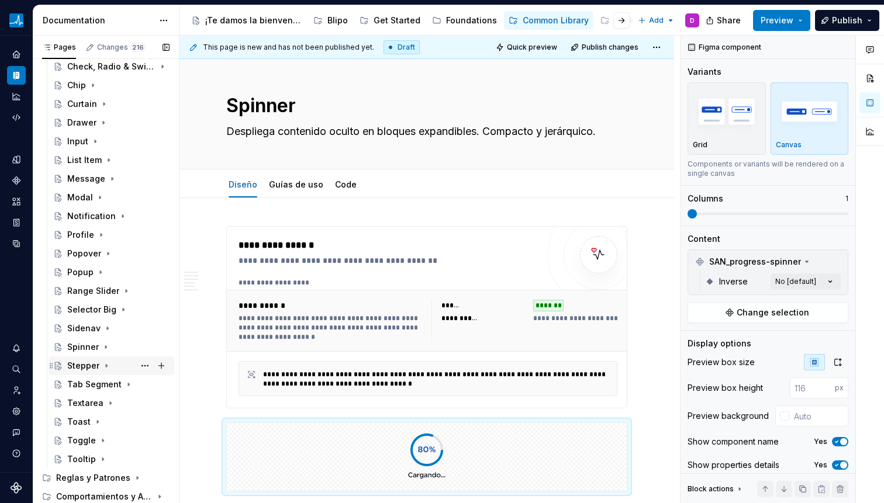
click at [95, 365] on div "Stepper" at bounding box center [83, 366] width 32 height 12
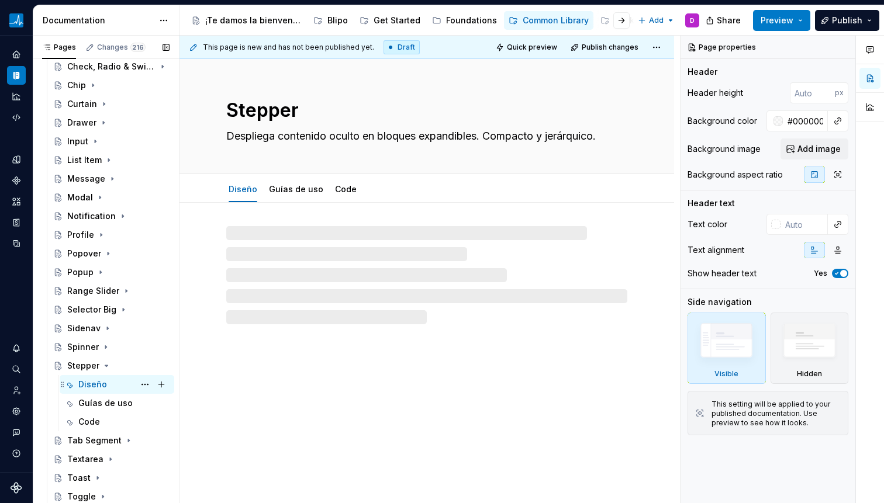
click at [102, 380] on div "Diseño" at bounding box center [92, 385] width 29 height 12
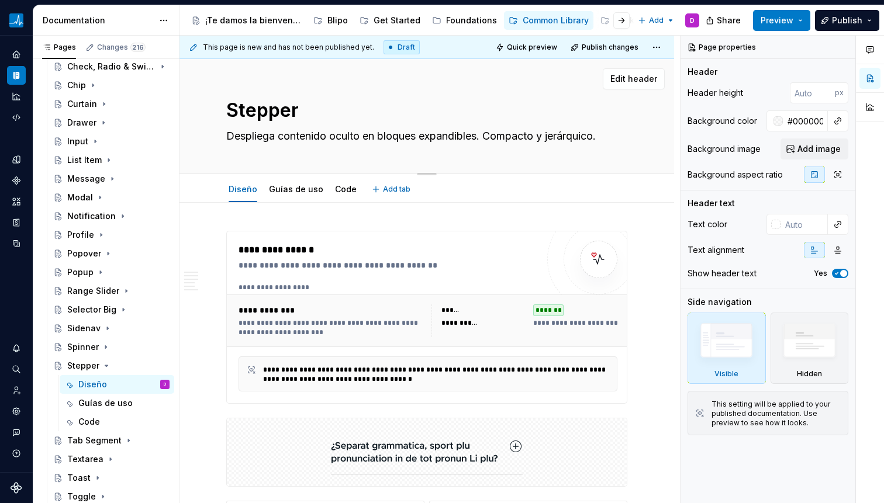
click at [343, 143] on textarea "Despliega contenido oculto en bloques expandibles. Compacto y jerárquico." at bounding box center [424, 136] width 401 height 19
click at [345, 263] on div "**********" at bounding box center [388, 266] width 299 height 12
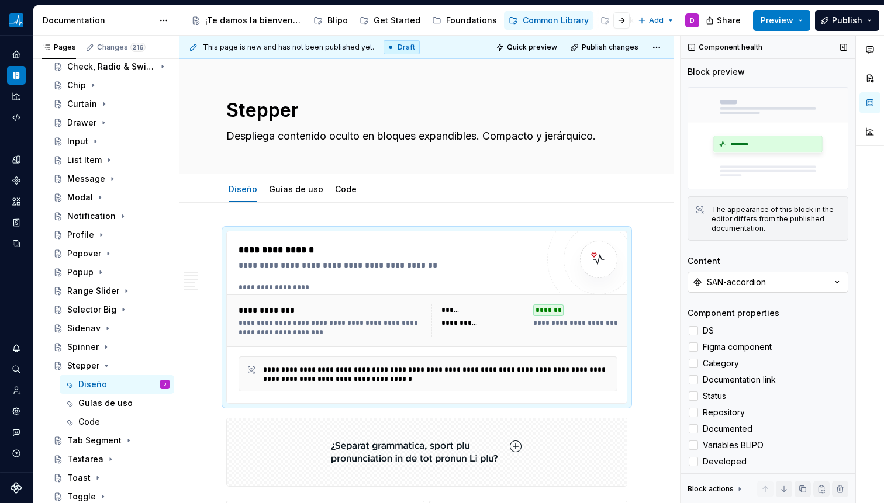
click at [831, 276] on icon "button" at bounding box center [837, 282] width 12 height 12
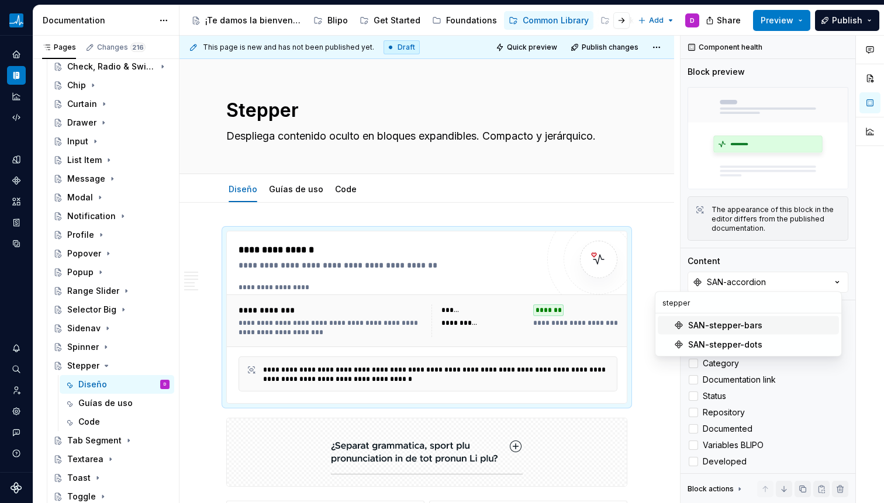
click at [682, 305] on input "stepper" at bounding box center [748, 302] width 186 height 21
paste input "SAN_S"
click at [402, 260] on div "**********" at bounding box center [388, 266] width 299 height 12
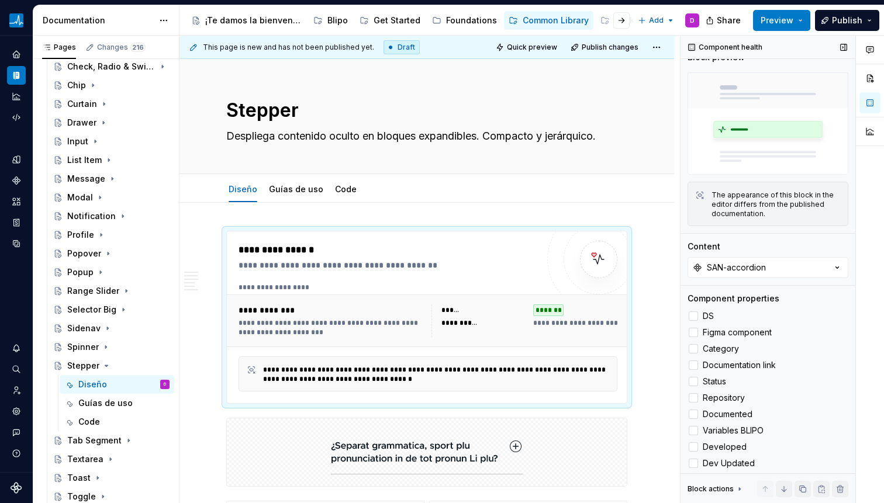
scroll to position [22, 0]
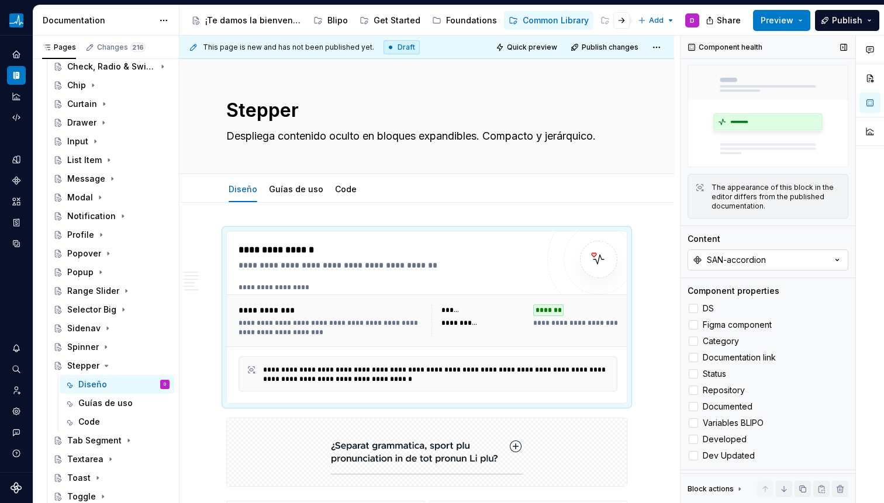
click at [748, 263] on button "SAN-accordion" at bounding box center [767, 260] width 161 height 21
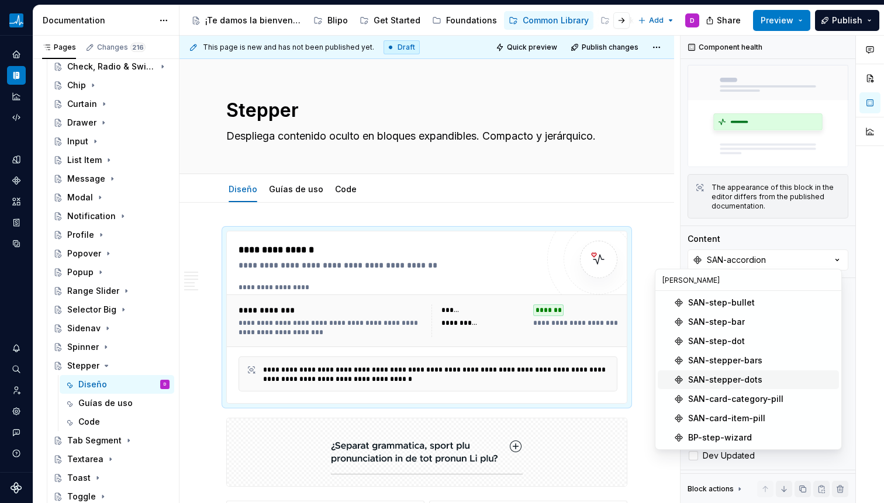
click at [704, 379] on div "SAN-stepper-dots" at bounding box center [725, 380] width 74 height 12
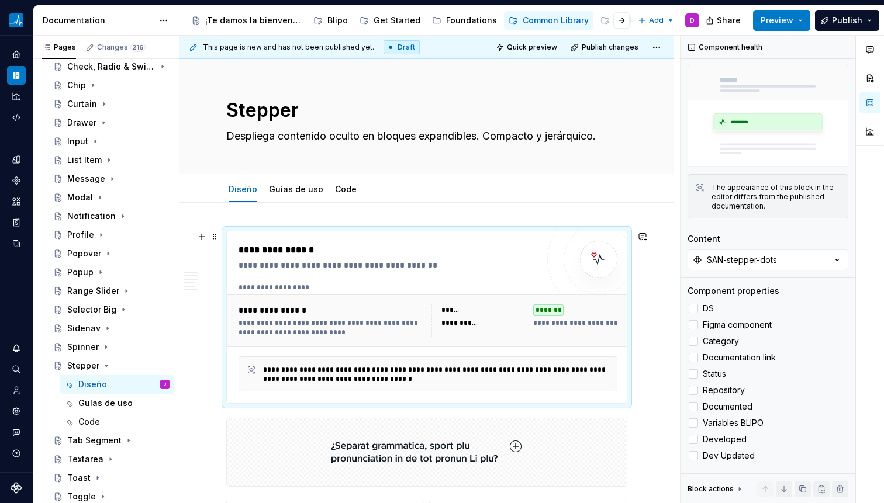
click at [511, 317] on div "**********" at bounding box center [483, 323] width 85 height 12
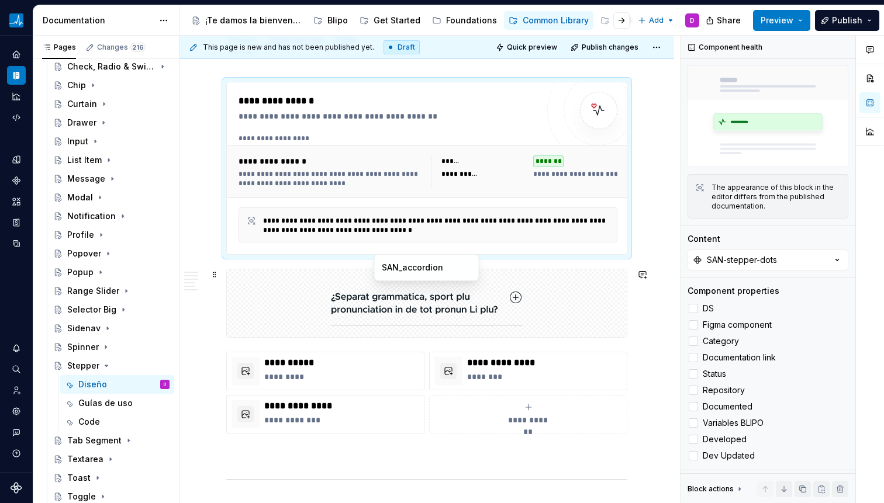
click at [439, 306] on img at bounding box center [427, 303] width 192 height 58
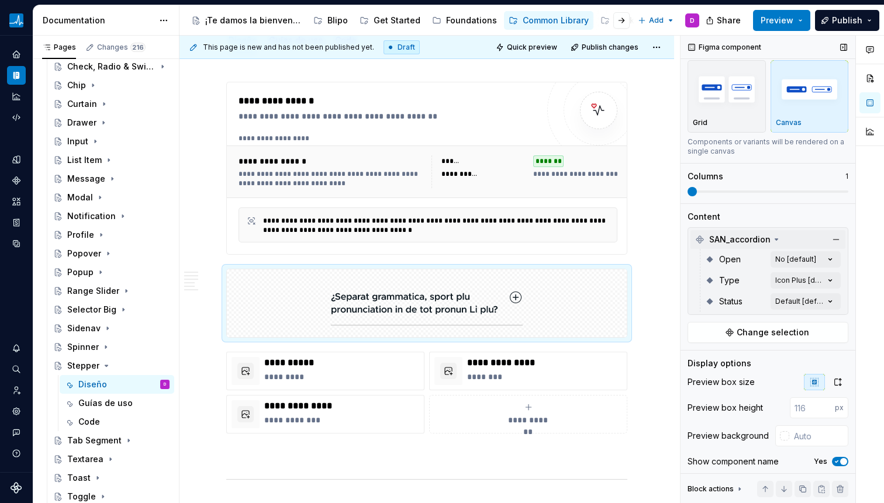
click at [772, 239] on icon at bounding box center [776, 239] width 9 height 9
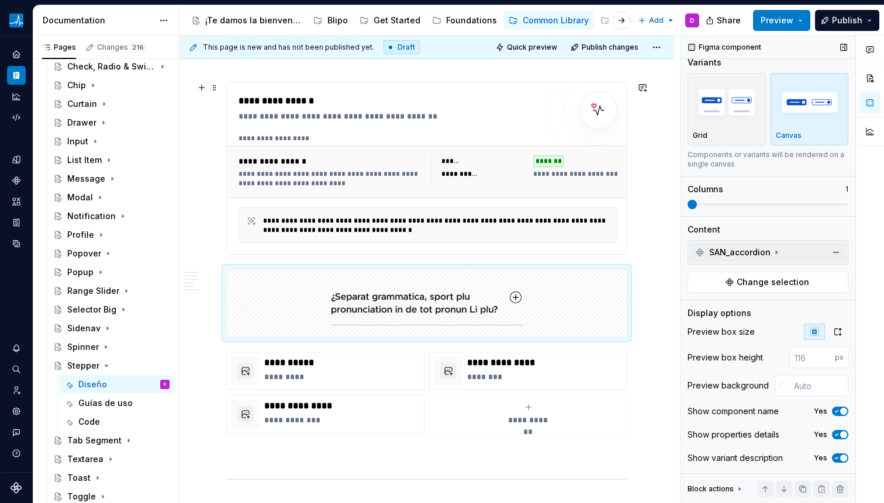
click at [492, 220] on div "**********" at bounding box center [436, 225] width 347 height 19
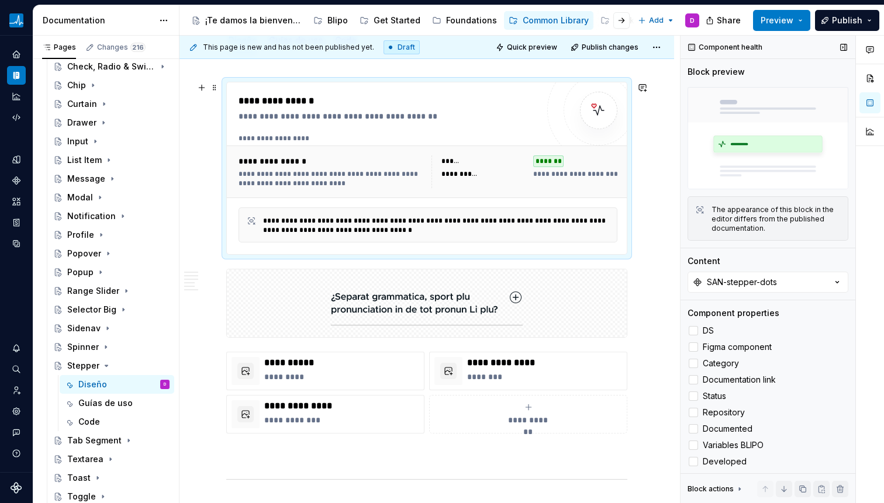
click at [479, 174] on div "**********" at bounding box center [483, 174] width 85 height 12
click at [831, 276] on icon "button" at bounding box center [837, 282] width 12 height 12
click at [831, 281] on icon "button" at bounding box center [837, 282] width 12 height 12
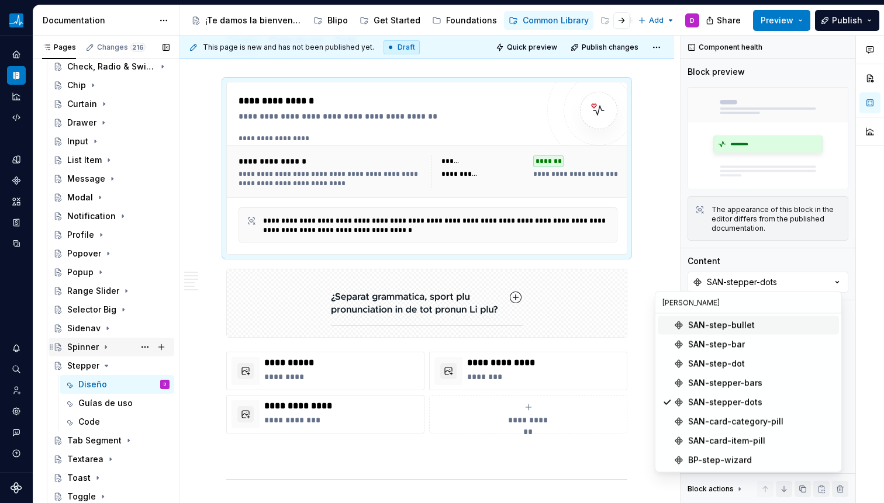
click at [105, 350] on icon "Page tree" at bounding box center [105, 347] width 9 height 9
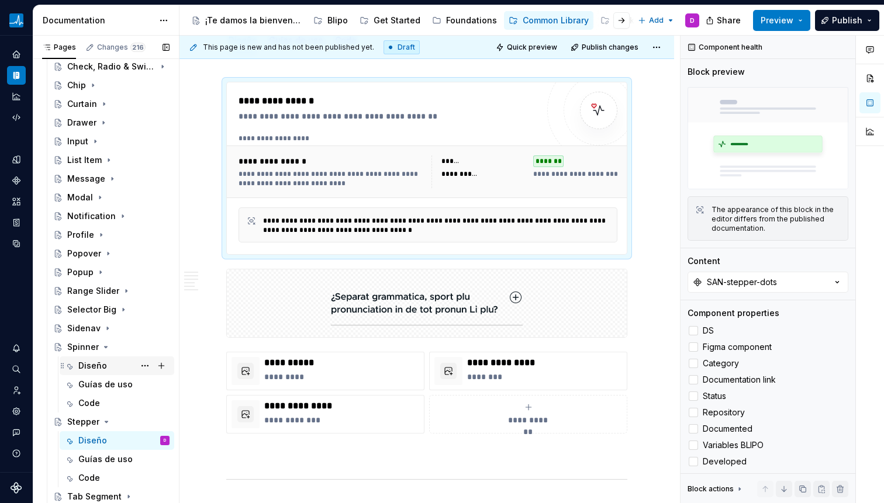
click at [87, 368] on div "Diseño" at bounding box center [92, 366] width 29 height 12
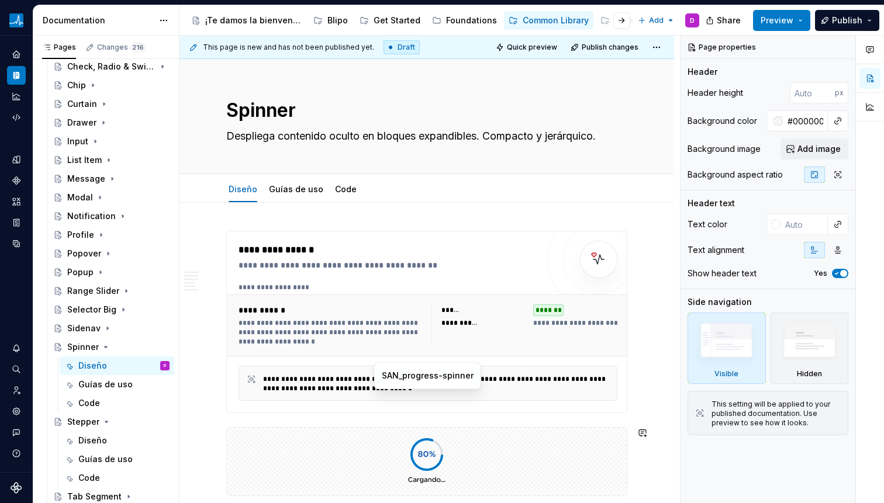
scroll to position [50, 0]
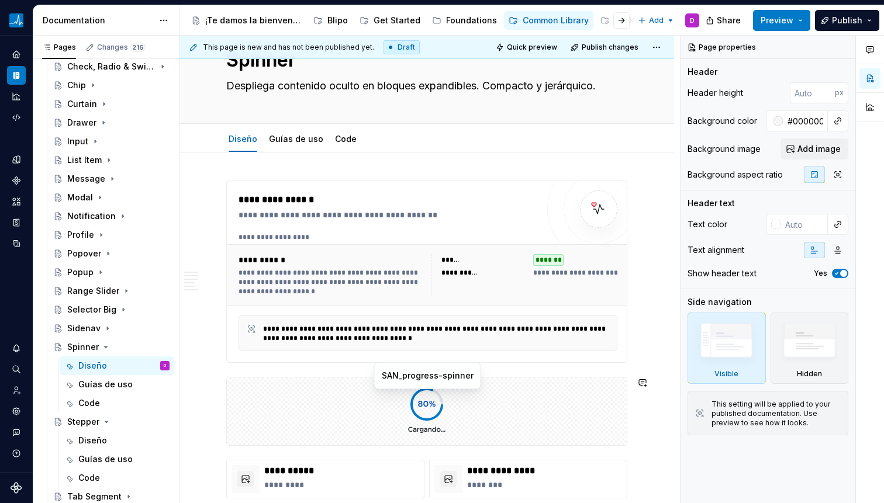
click at [404, 324] on div "**********" at bounding box center [436, 333] width 347 height 20
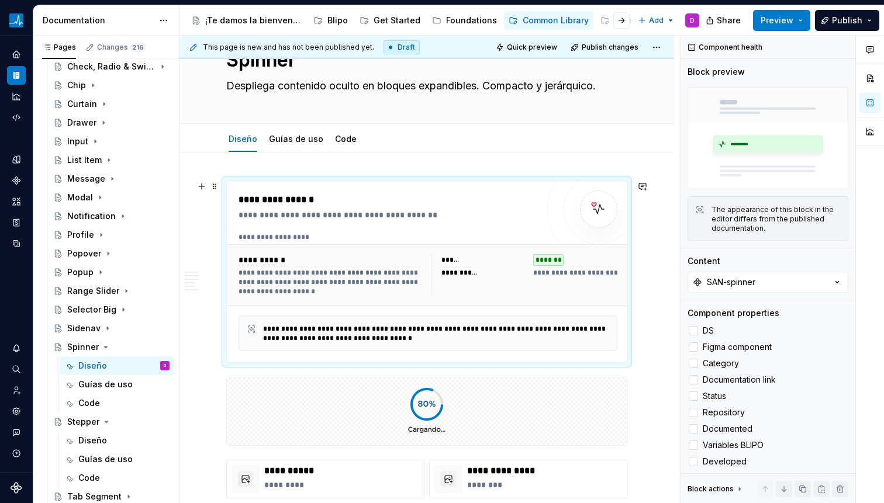
click at [405, 237] on div "**********" at bounding box center [428, 237] width 378 height 9
click at [806, 278] on button "SAN-spinner" at bounding box center [767, 282] width 161 height 21
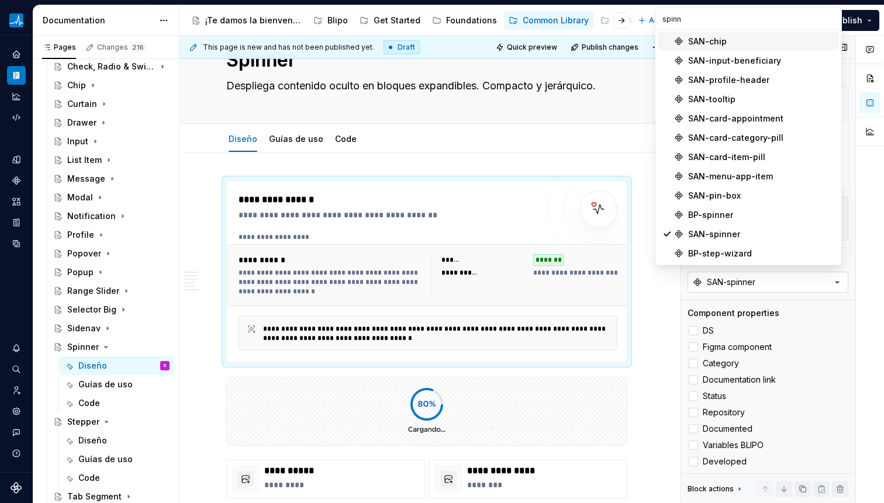
scroll to position [0, 0]
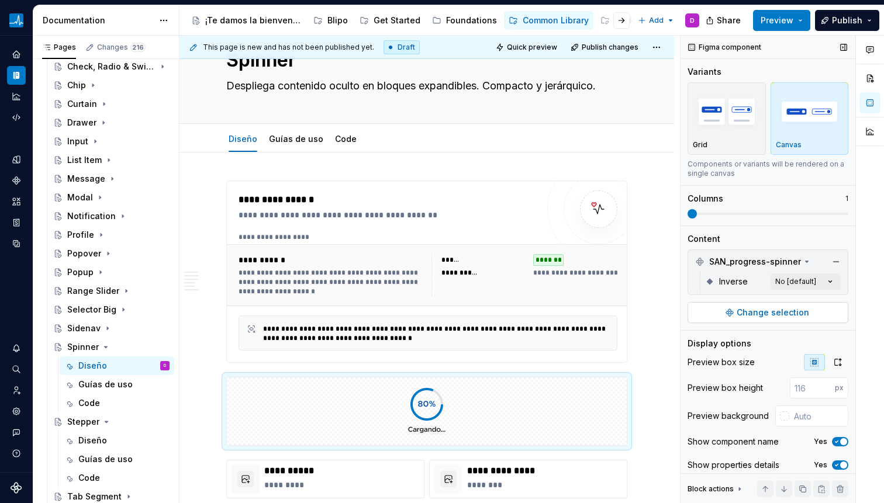
click at [752, 311] on span "Change selection" at bounding box center [773, 313] width 72 height 12
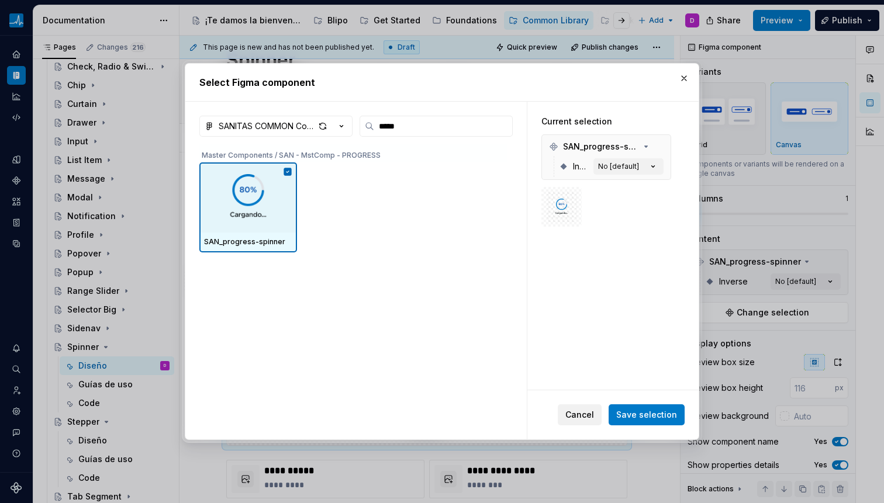
click at [568, 416] on button "Cancel" at bounding box center [580, 415] width 44 height 21
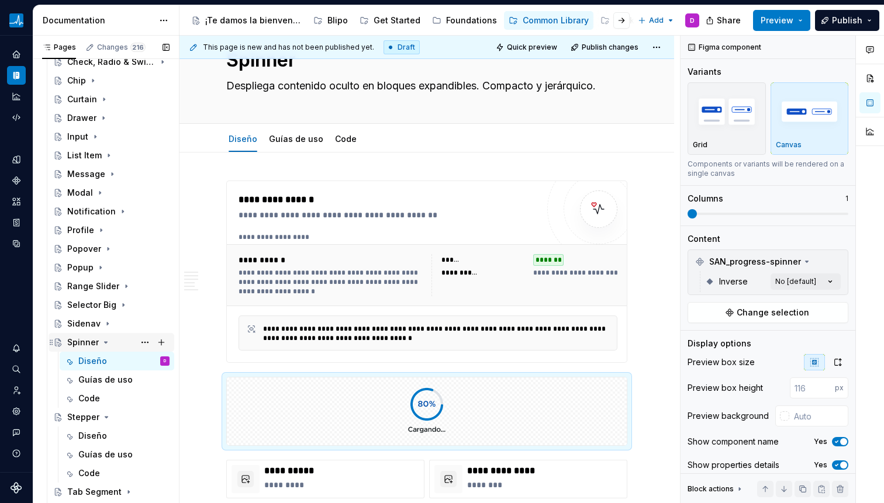
scroll to position [285, 0]
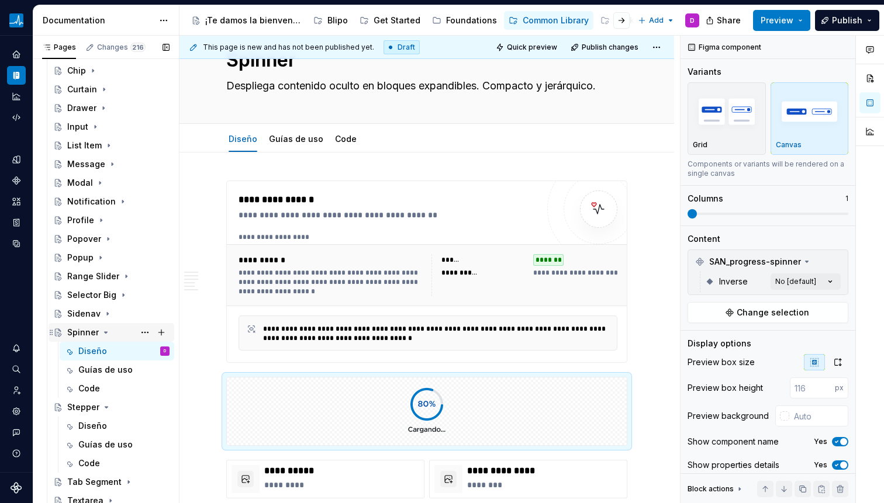
click at [102, 329] on icon "Page tree" at bounding box center [105, 332] width 9 height 9
click at [103, 348] on icon "Page tree" at bounding box center [106, 351] width 9 height 9
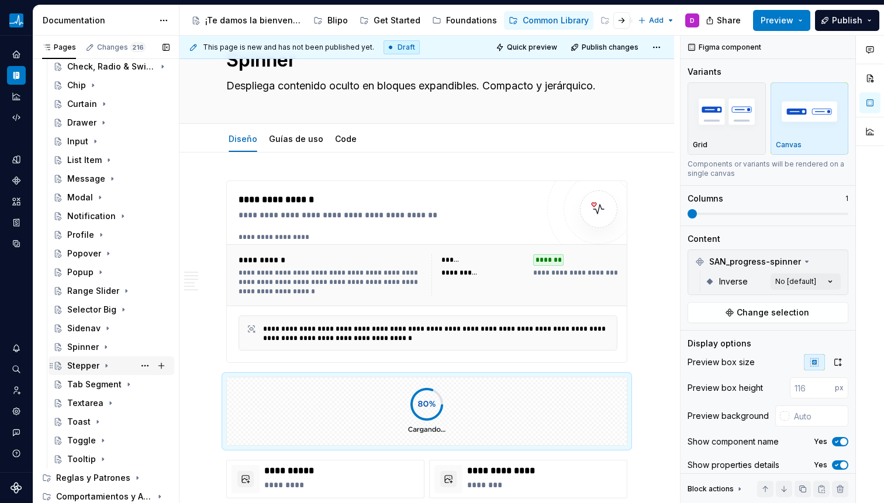
scroll to position [271, 0]
click at [128, 385] on icon "Page tree" at bounding box center [128, 384] width 1 height 3
click at [96, 402] on div "Diseño" at bounding box center [92, 404] width 29 height 12
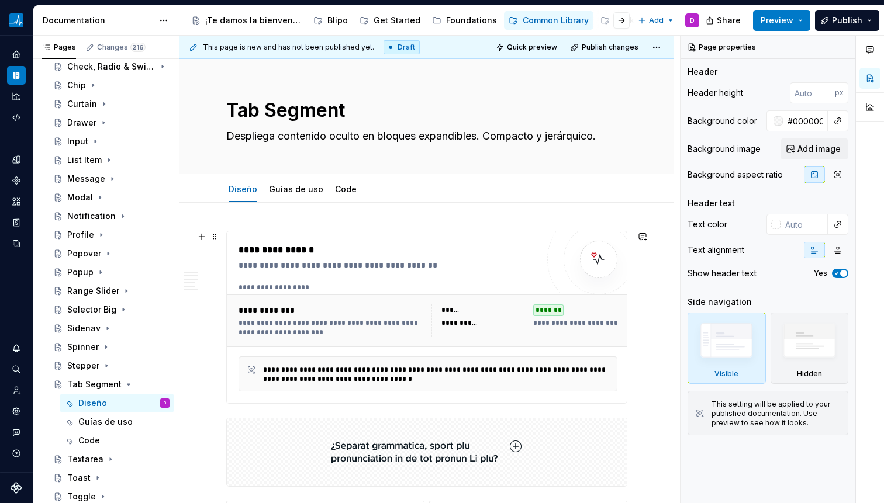
click at [461, 278] on div "**********" at bounding box center [388, 317] width 299 height 148
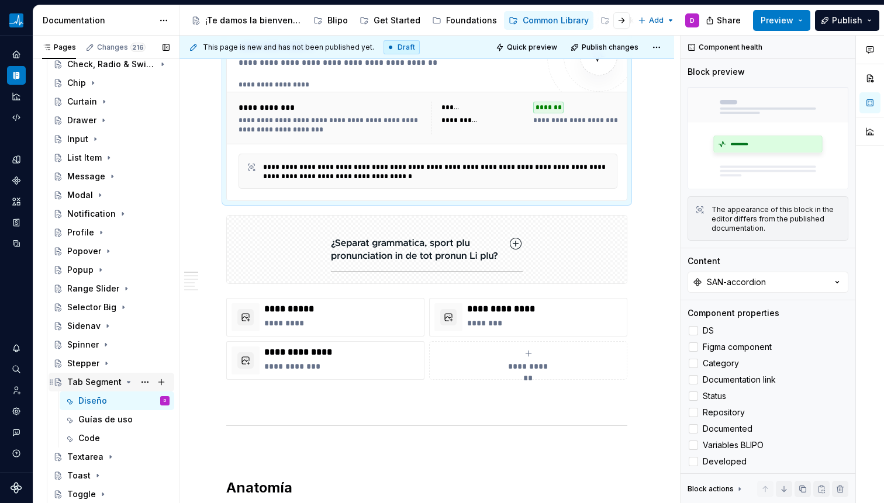
scroll to position [327, 0]
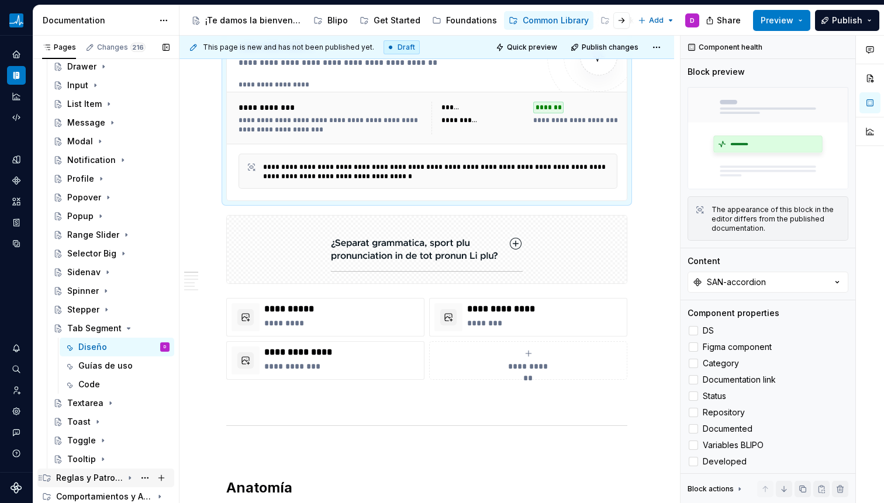
click at [129, 478] on icon "Page tree" at bounding box center [129, 478] width 1 height 3
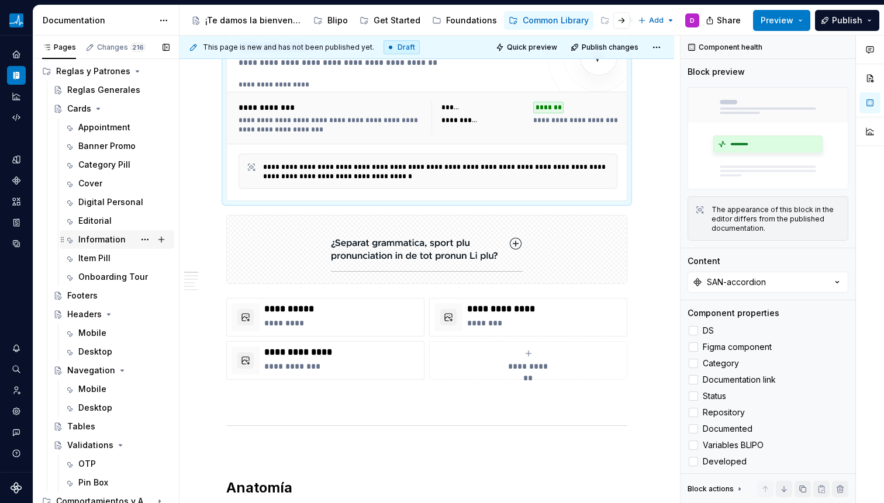
scroll to position [734, 0]
click at [81, 299] on div "Footers" at bounding box center [82, 296] width 30 height 12
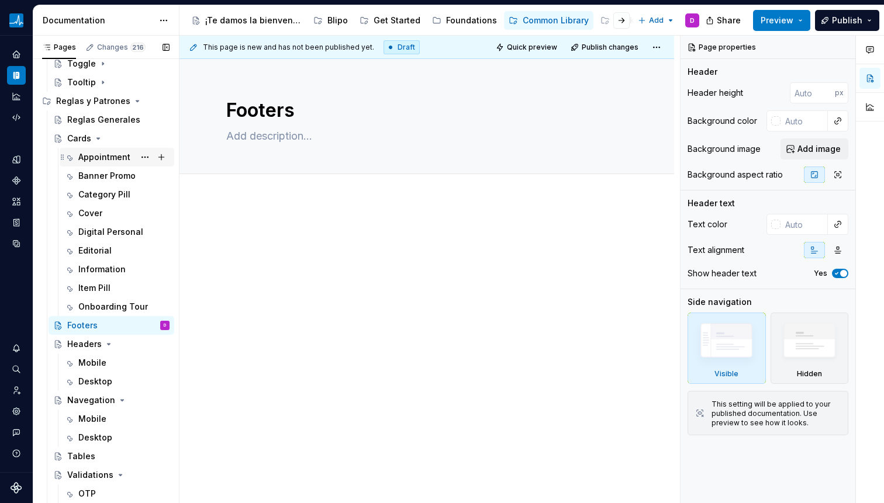
scroll to position [704, 0]
click at [77, 143] on div "Cards" at bounding box center [79, 139] width 24 height 12
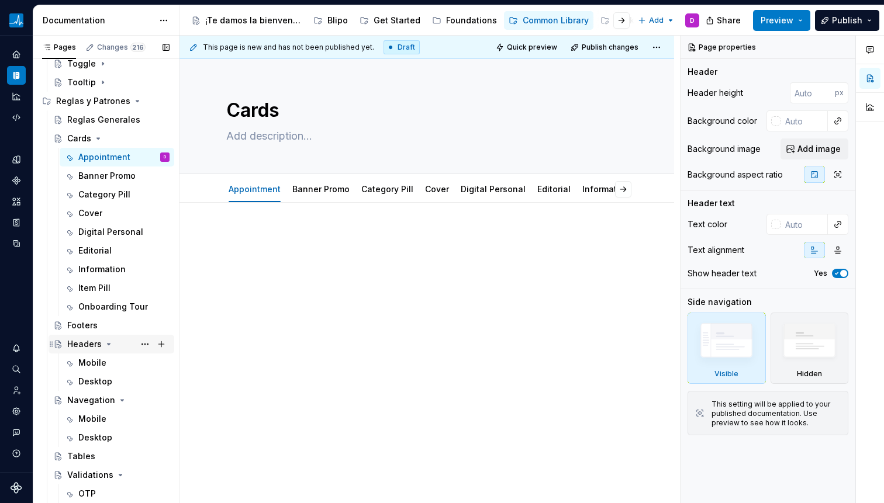
click at [74, 347] on div "Headers" at bounding box center [84, 344] width 34 height 12
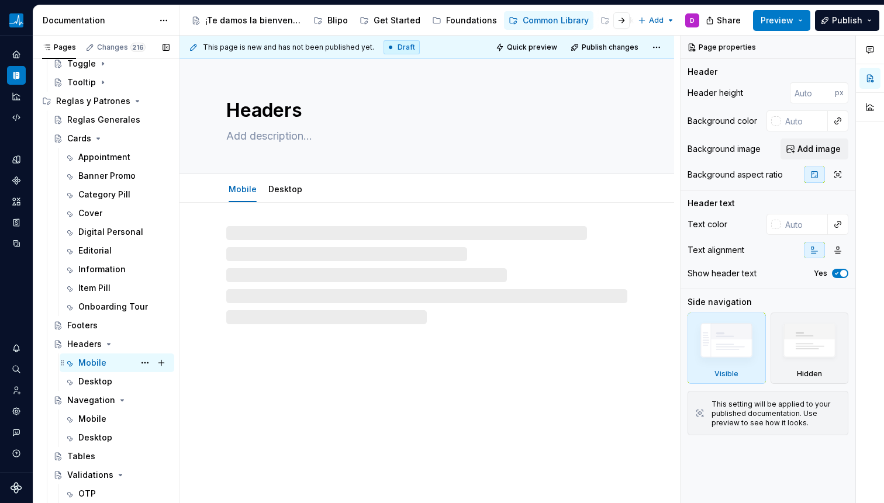
click at [84, 361] on div "Mobile" at bounding box center [92, 363] width 28 height 12
click at [81, 346] on div "Headers" at bounding box center [84, 344] width 34 height 12
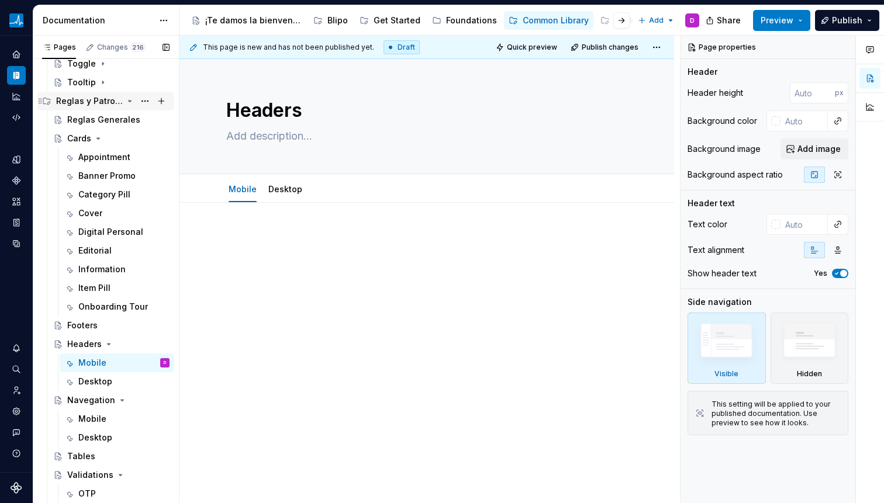
click at [125, 103] on icon "Page tree" at bounding box center [129, 100] width 9 height 9
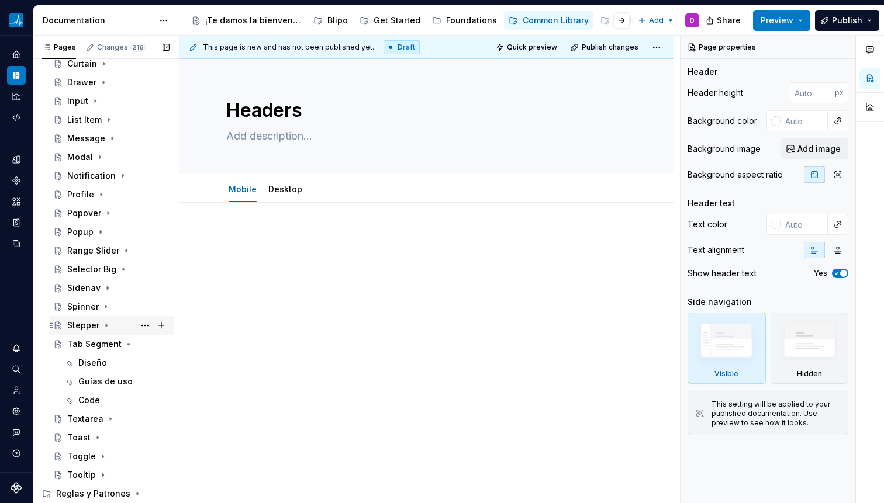
scroll to position [312, 0]
click at [102, 355] on div "Diseño" at bounding box center [123, 362] width 91 height 16
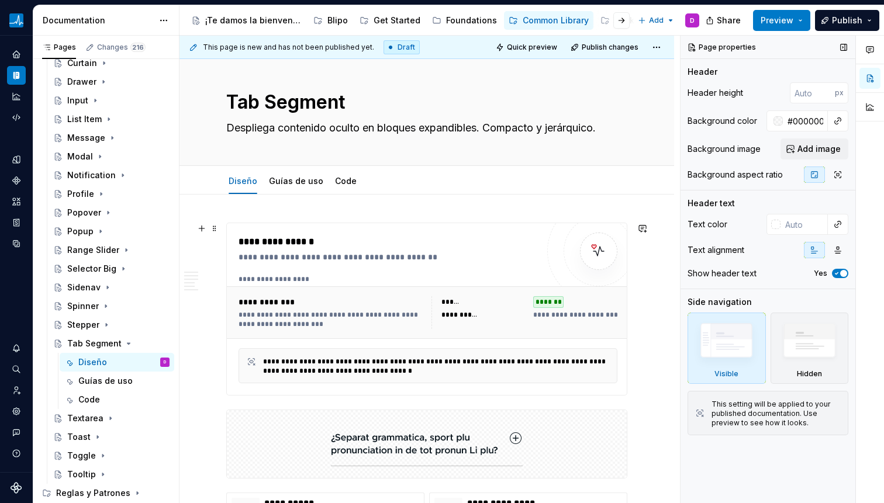
scroll to position [20, 0]
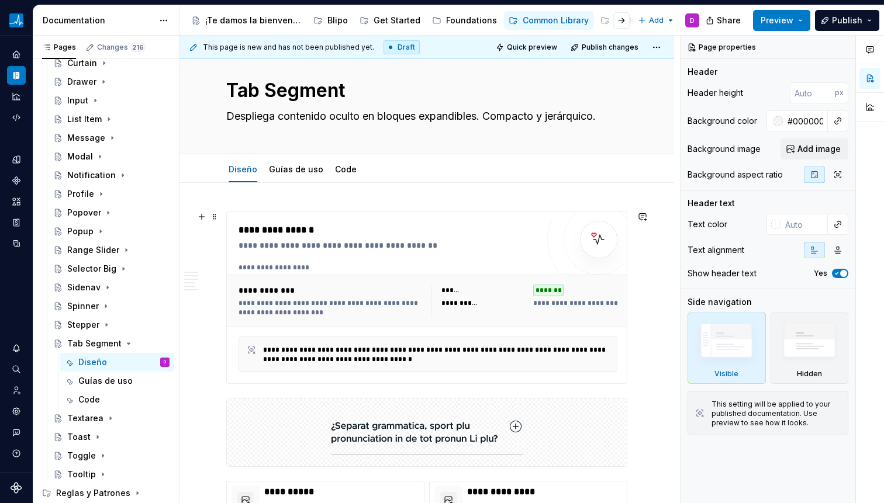
click at [532, 289] on div "**********" at bounding box center [524, 301] width 186 height 33
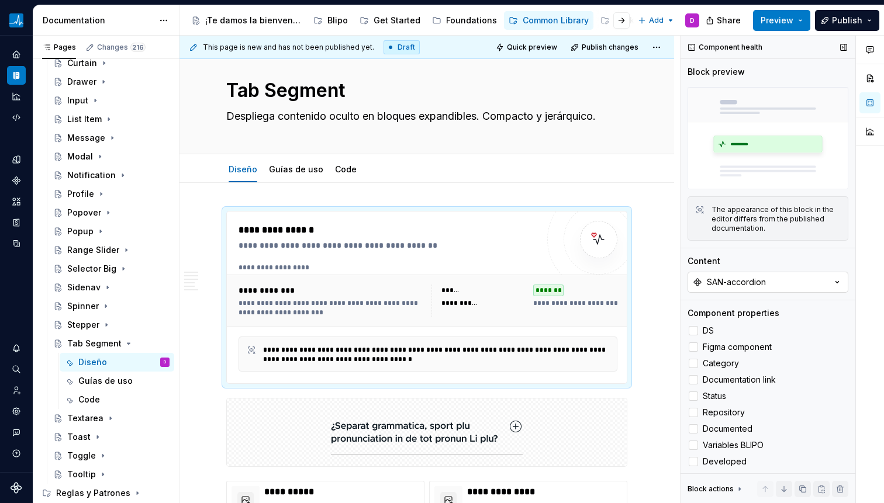
click at [777, 283] on button "SAN-accordion" at bounding box center [767, 282] width 161 height 21
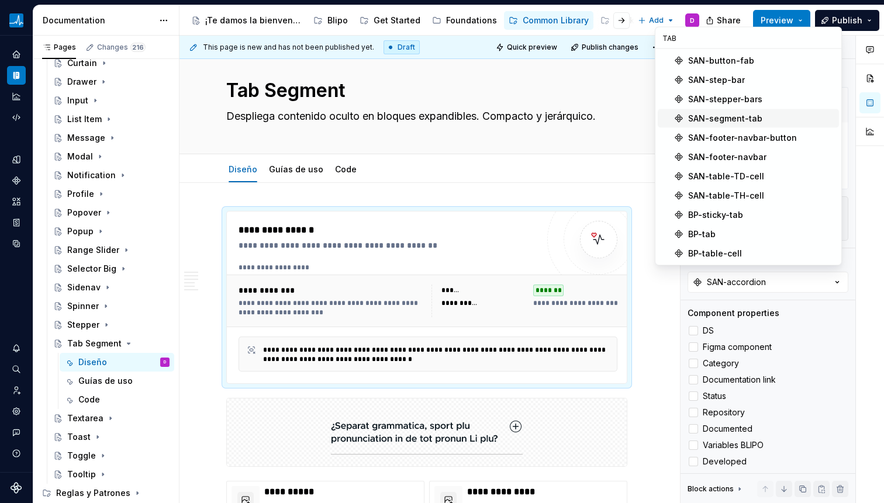
click at [741, 122] on div "SAN-segment-tab" at bounding box center [725, 119] width 74 height 12
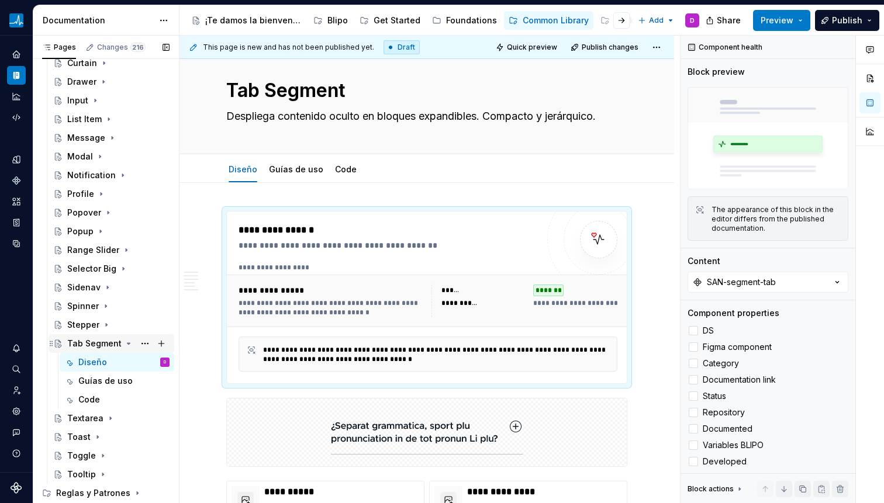
click at [85, 343] on div "Tab Segment" at bounding box center [94, 344] width 54 height 12
click at [87, 344] on div "Tab Segment" at bounding box center [94, 344] width 54 height 12
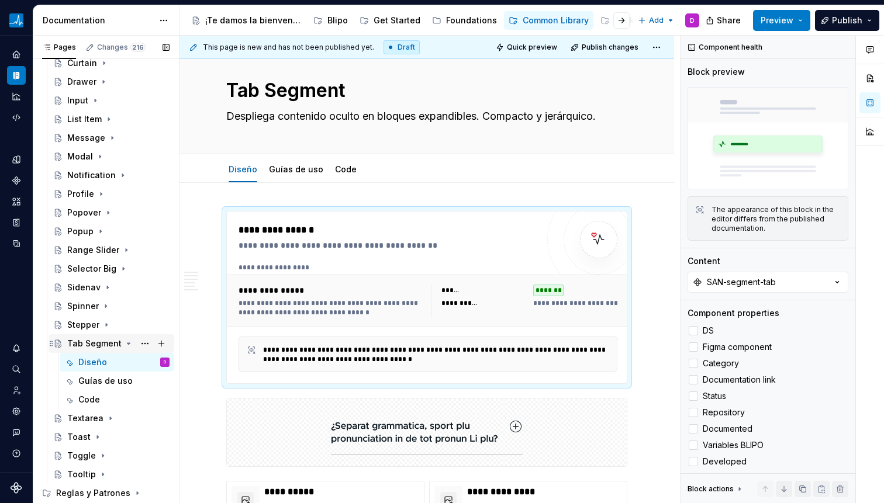
click at [87, 341] on div "Tab Segment" at bounding box center [94, 344] width 54 height 12
click at [315, 85] on textarea "Tab Segment" at bounding box center [424, 91] width 401 height 28
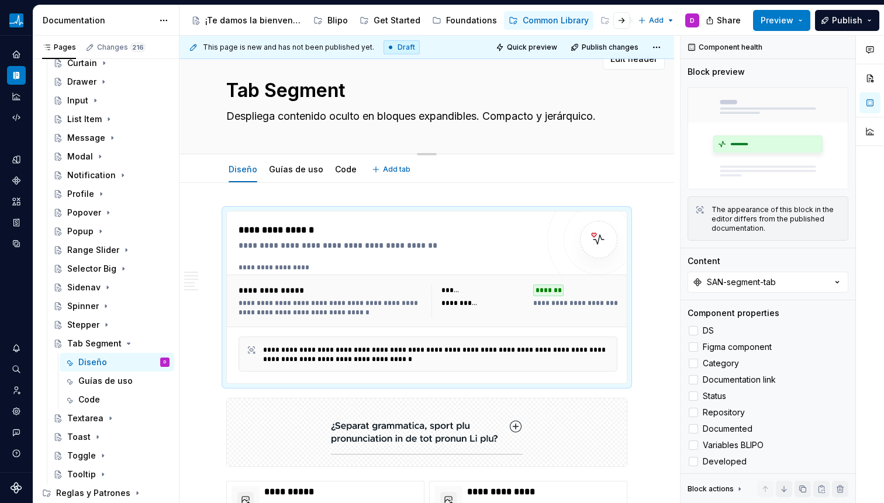
click at [318, 85] on textarea "Tab Segment" at bounding box center [424, 91] width 401 height 28
click at [322, 88] on textarea "Tab Segment" at bounding box center [424, 91] width 401 height 28
click at [269, 87] on textarea "Tab Segment" at bounding box center [424, 91] width 401 height 28
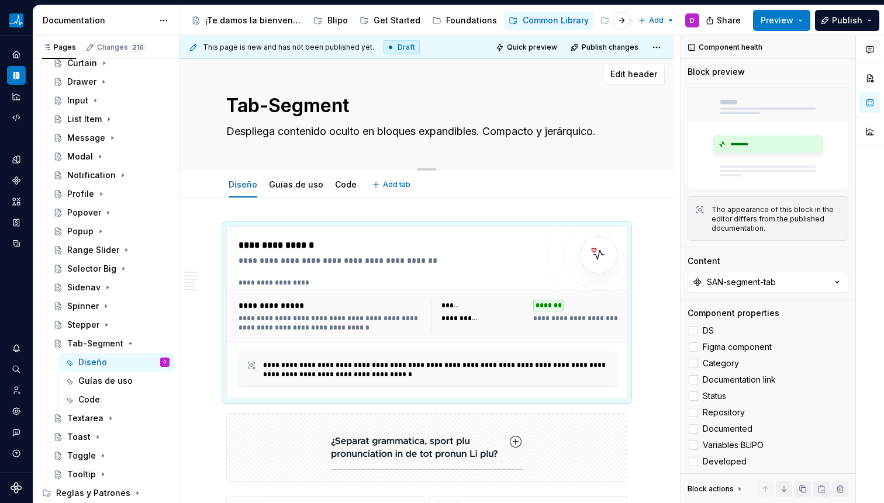
click at [368, 106] on textarea "Tab-Segment" at bounding box center [424, 106] width 401 height 28
click at [261, 105] on textarea "Tab-Toggle Button- Segment Group" at bounding box center [424, 106] width 401 height 28
click at [389, 87] on div "Tab-Toggle Button- Segment Group Despliega contenido oculto en bloques expandib…" at bounding box center [426, 111] width 401 height 115
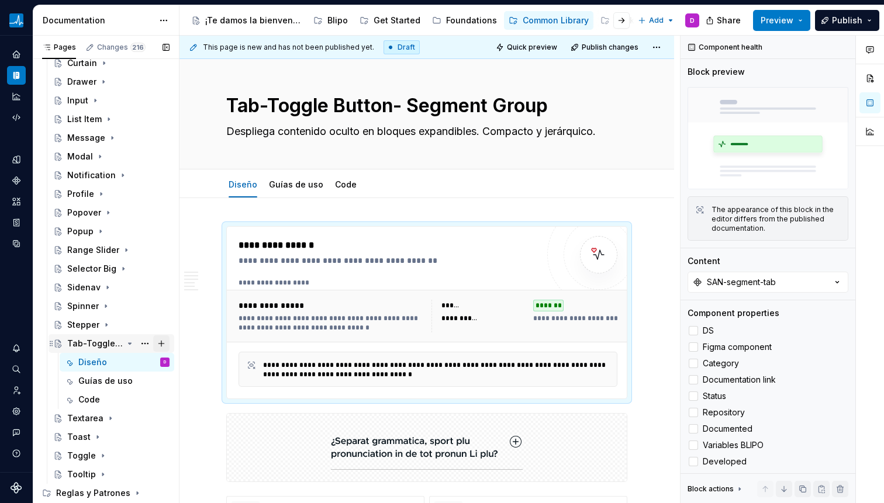
click at [158, 343] on button "Page tree" at bounding box center [161, 344] width 16 height 16
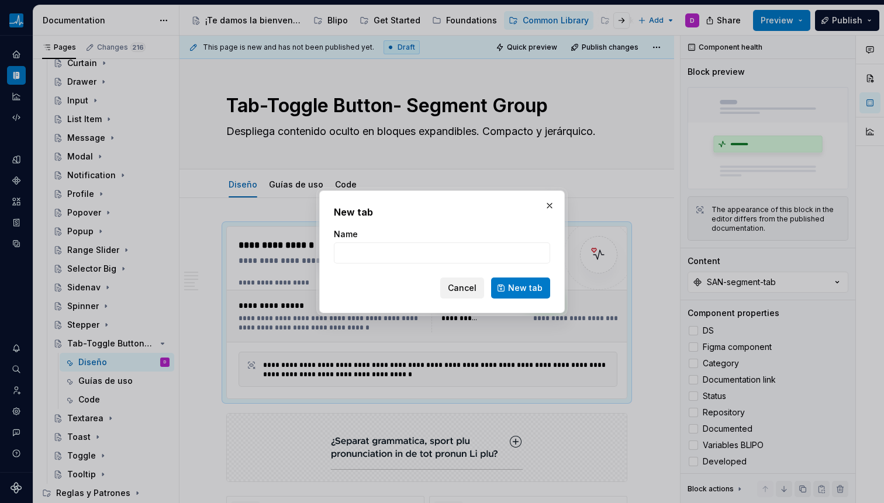
click at [466, 290] on span "Cancel" at bounding box center [462, 288] width 29 height 12
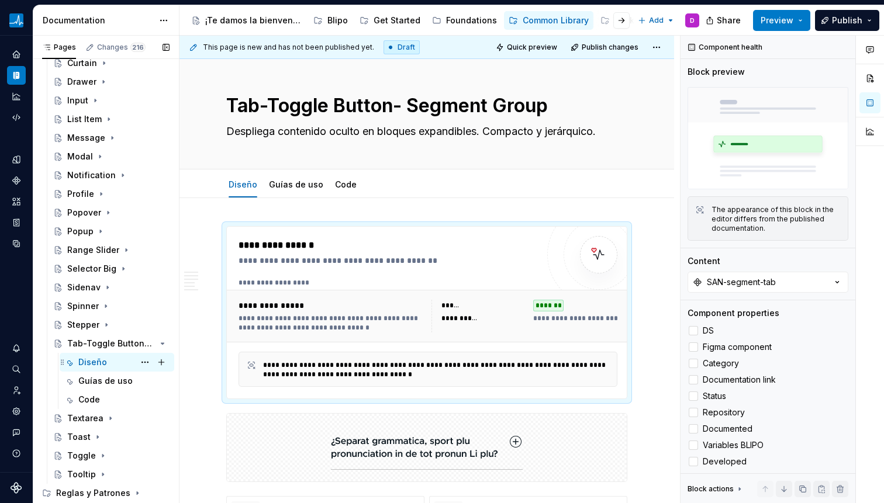
click at [113, 361] on div "Diseño D" at bounding box center [123, 362] width 91 height 16
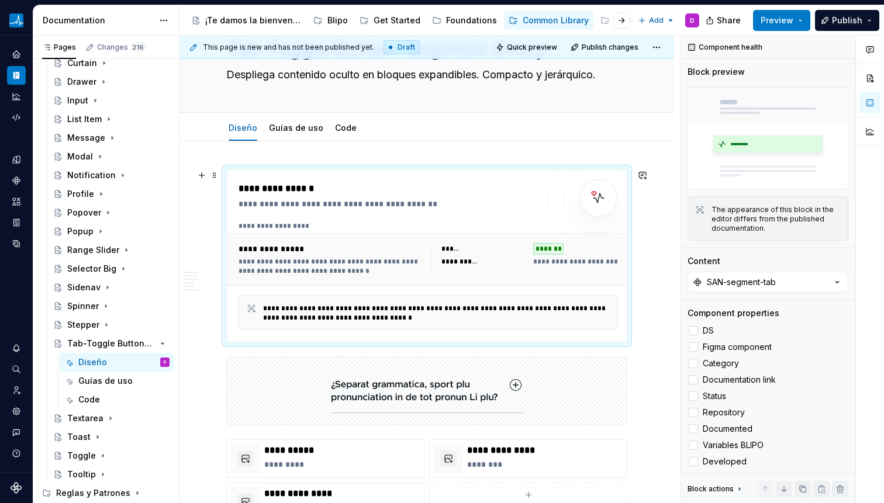
scroll to position [69, 0]
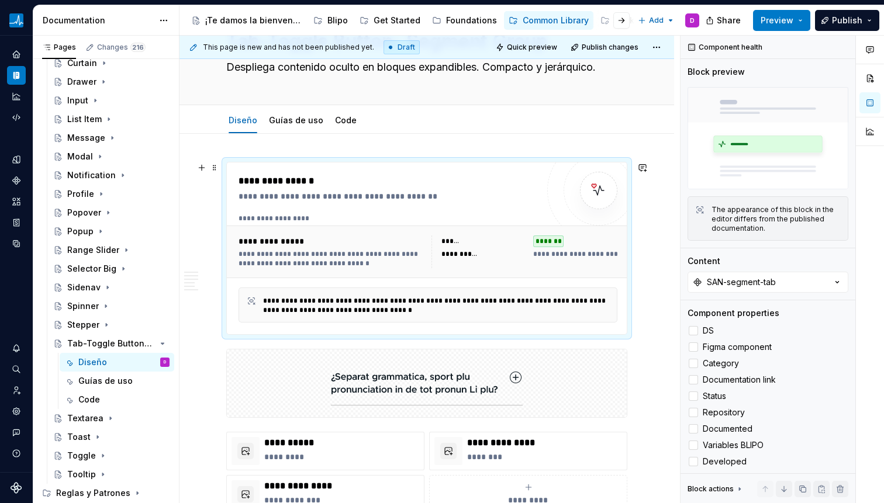
click at [324, 191] on div "**********" at bounding box center [388, 197] width 299 height 12
click at [724, 276] on div "SAN-segment-tab" at bounding box center [741, 282] width 69 height 12
click at [833, 276] on icon "button" at bounding box center [837, 282] width 12 height 12
click at [291, 198] on div "**********" at bounding box center [388, 197] width 299 height 12
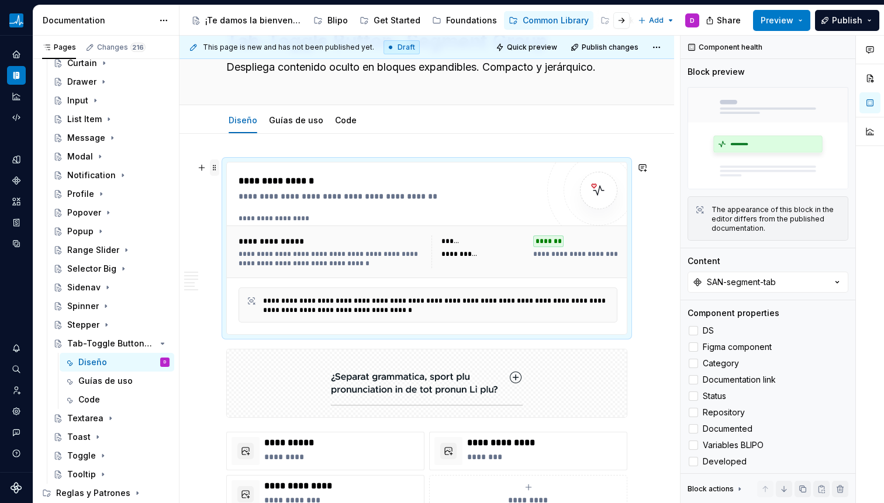
click at [217, 169] on span at bounding box center [214, 168] width 9 height 16
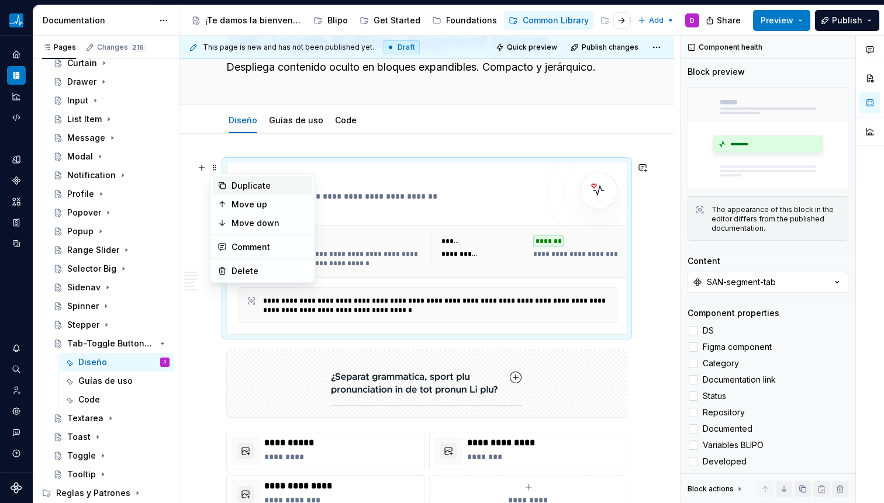
click at [246, 189] on div "Duplicate" at bounding box center [269, 186] width 76 height 12
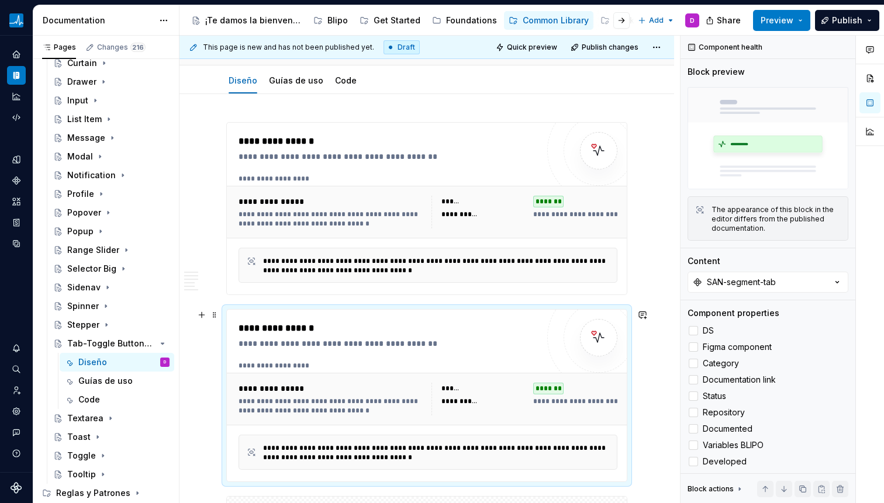
scroll to position [112, 0]
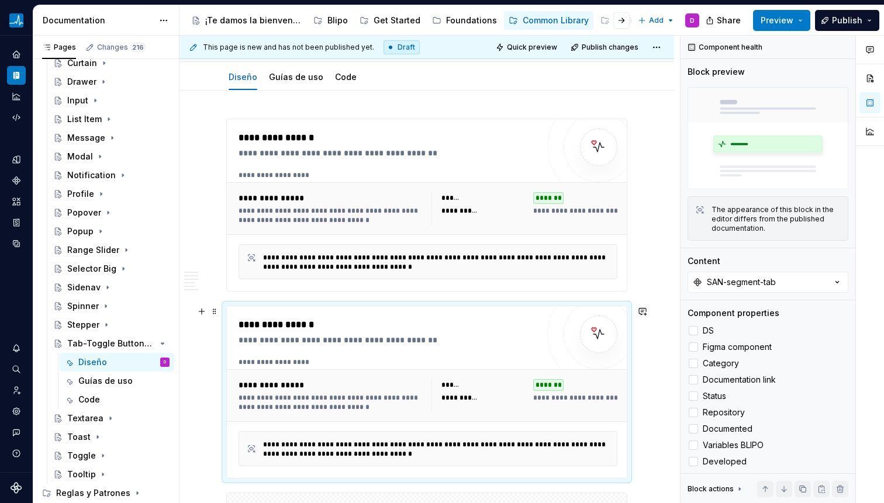
drag, startPoint x: 351, startPoint y: 348, endPoint x: 427, endPoint y: 358, distance: 76.6
click at [350, 348] on div "**********" at bounding box center [388, 392] width 299 height 148
click at [831, 277] on icon "button" at bounding box center [837, 282] width 12 height 12
click at [770, 302] on input "SAN_Segment_Button" at bounding box center [748, 302] width 186 height 21
click at [836, 282] on icon "button" at bounding box center [837, 283] width 3 height 2
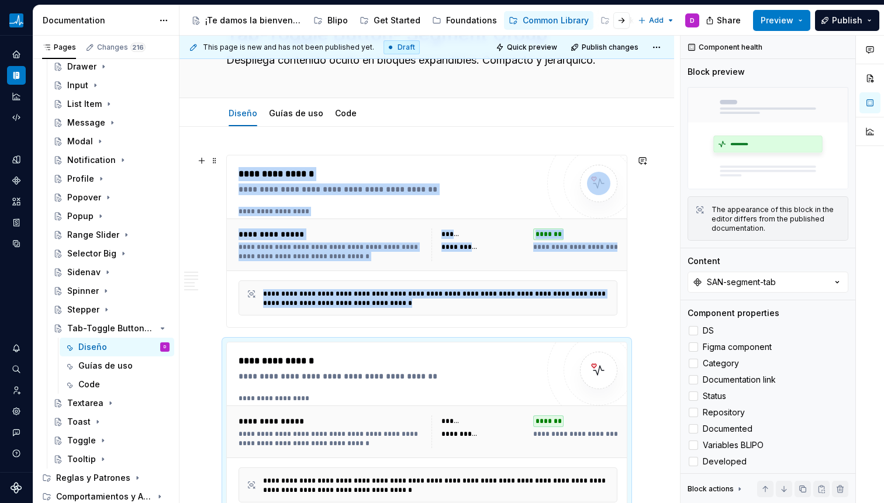
scroll to position [0, 0]
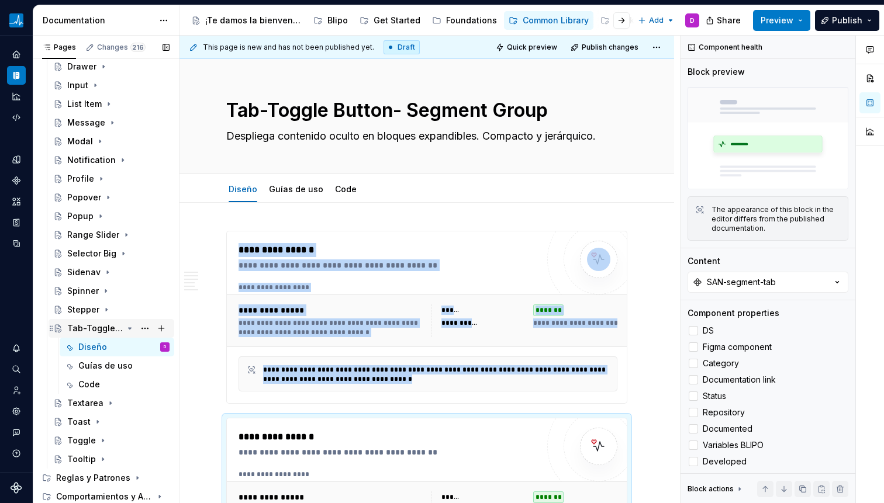
click at [109, 329] on div "Tab-Toggle Button- Segment Group" at bounding box center [95, 329] width 56 height 12
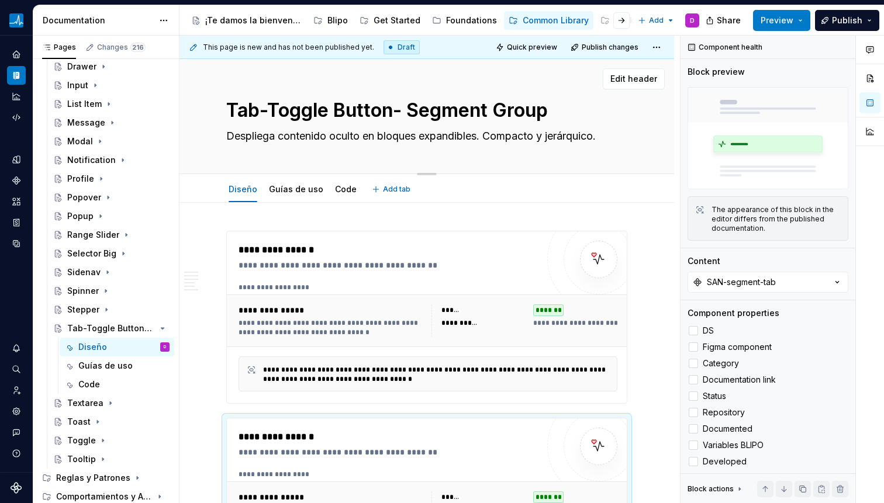
click at [288, 104] on textarea "Tab-Toggle Button- Segment Group" at bounding box center [424, 110] width 401 height 28
click at [262, 109] on textarea "Tab-Toggle Button- Segment Group" at bounding box center [424, 110] width 401 height 28
drag, startPoint x: 262, startPoint y: 109, endPoint x: 368, endPoint y: 111, distance: 105.2
click at [312, 109] on textarea "Tab-Toggle Button- Segment Group" at bounding box center [424, 110] width 401 height 28
click at [386, 111] on textarea "Tab-Toggle Button- Segment Group" at bounding box center [424, 110] width 401 height 28
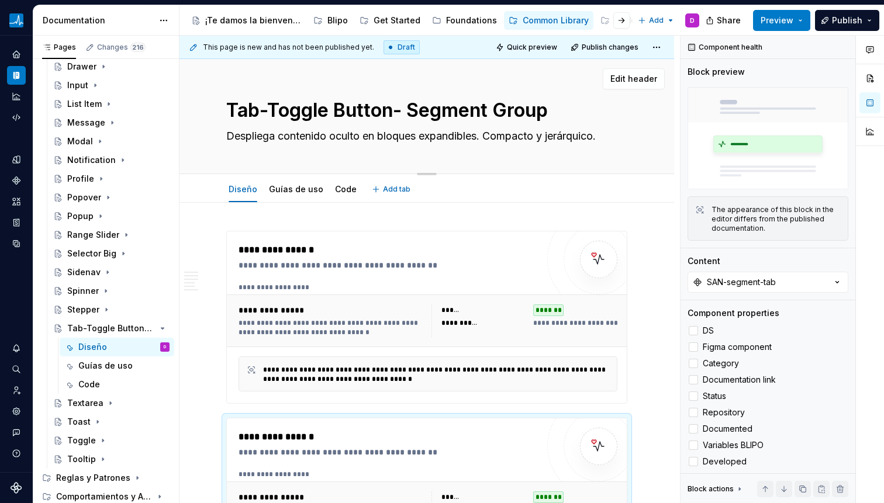
drag, startPoint x: 406, startPoint y: 112, endPoint x: 262, endPoint y: 104, distance: 144.6
click at [262, 104] on textarea "Tab-Toggle Button- Segment Group" at bounding box center [424, 110] width 401 height 28
click at [365, 109] on textarea "Tab Segment Group" at bounding box center [424, 110] width 401 height 28
click at [361, 116] on textarea "Tab Segment" at bounding box center [424, 110] width 401 height 28
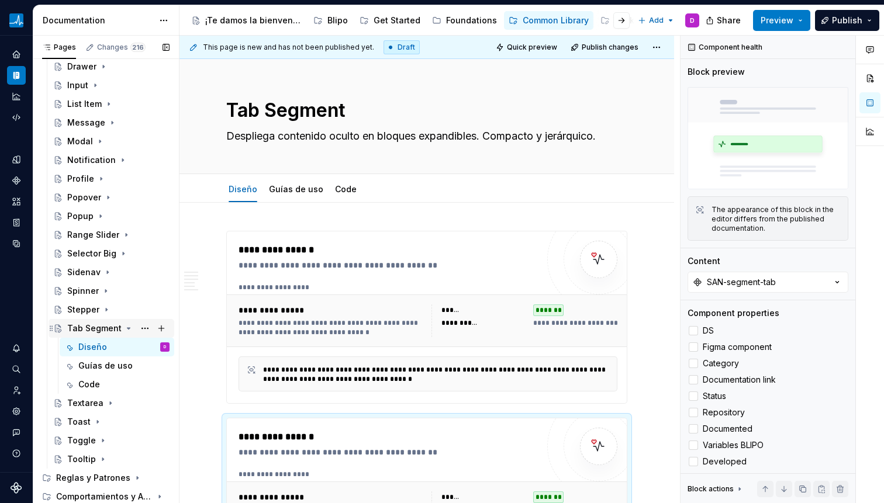
click at [127, 329] on icon "Page tree" at bounding box center [128, 328] width 9 height 9
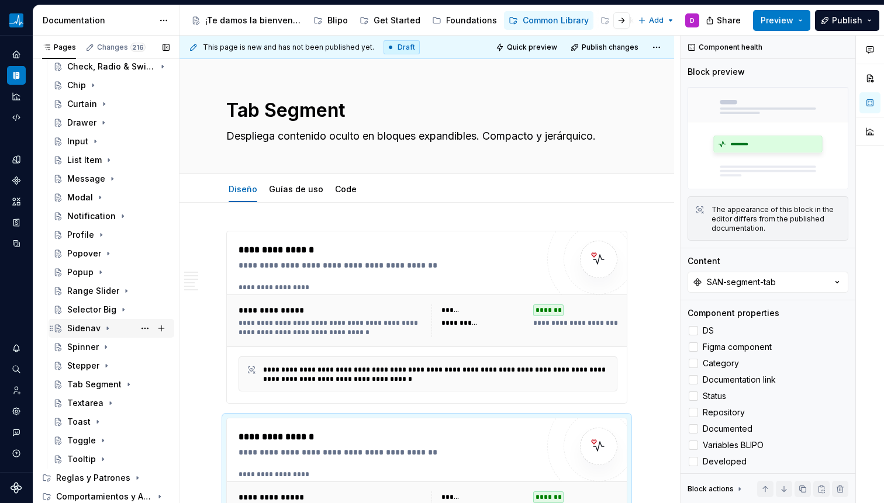
scroll to position [271, 0]
click at [109, 405] on icon "Page tree" at bounding box center [110, 403] width 9 height 9
click at [92, 422] on div "Diseño" at bounding box center [92, 422] width 29 height 12
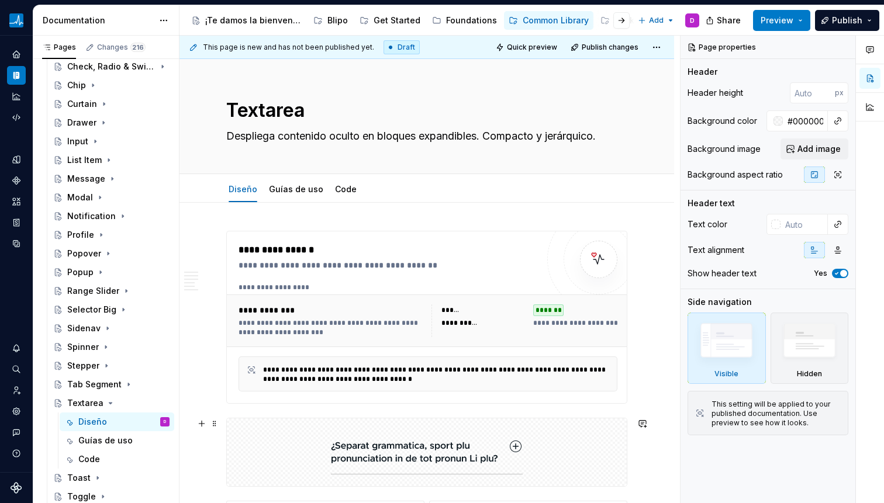
scroll to position [41, 0]
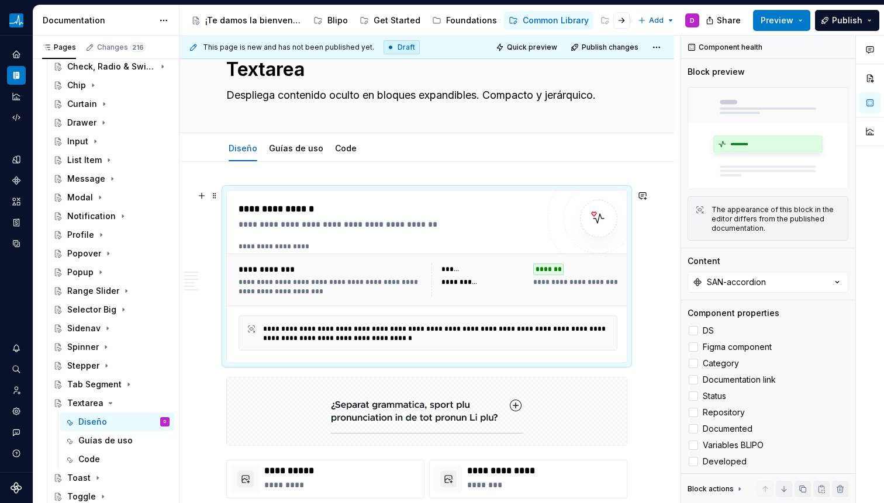
click at [306, 217] on div "**********" at bounding box center [388, 216] width 299 height 28
click at [304, 86] on textarea "Despliega contenido oculto en bloques expandibles. Compacto y jerárquico." at bounding box center [424, 95] width 401 height 19
click at [305, 94] on textarea "Despliega contenido oculto en bloques expandibles. Compacto y jerárquico." at bounding box center [424, 95] width 401 height 19
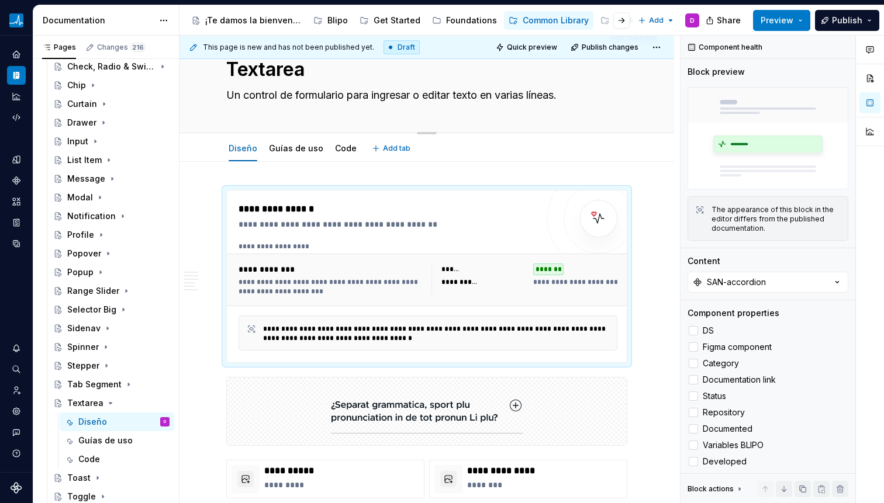
click at [306, 97] on textarea "Despliega contenido oculto en bloques expandibles. Compacto y jerárquico." at bounding box center [424, 95] width 401 height 19
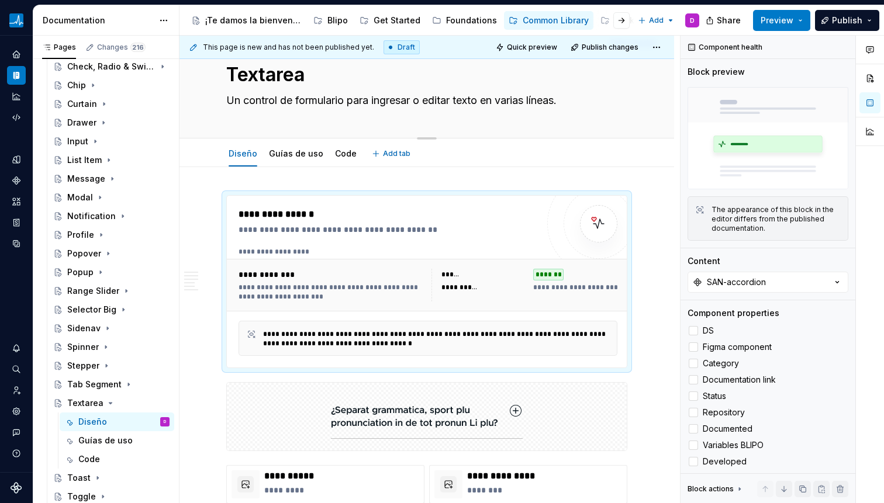
click at [473, 119] on div "Textarea Un control de formulario para ingresar o editar texto en varias líneas." at bounding box center [426, 80] width 401 height 115
click at [409, 101] on textarea "Un control de formulario para ingresar o editar texto en varias líneas." at bounding box center [424, 100] width 401 height 19
click at [393, 103] on textarea "Un control de formulario para ingresar o editar texto en varias líneas." at bounding box center [424, 100] width 401 height 19
click at [392, 103] on textarea "Un control de formulario para ingresar o editar texto en varias líneas." at bounding box center [424, 100] width 401 height 19
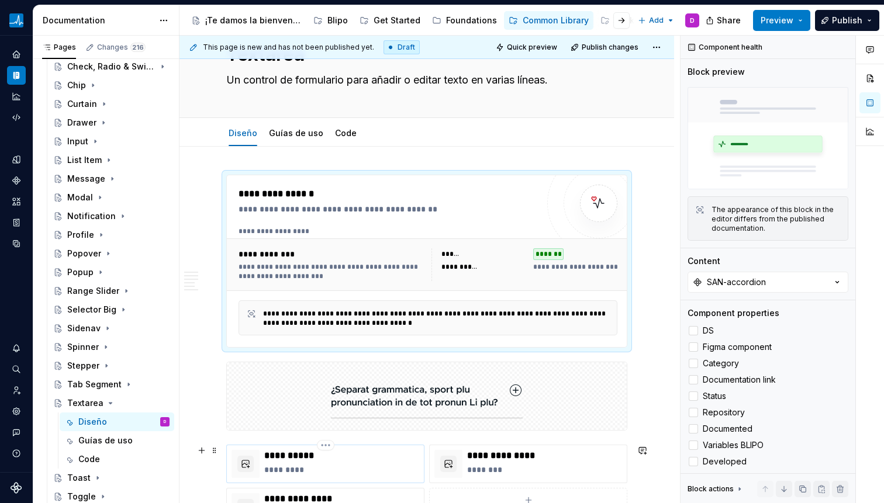
drag, startPoint x: 313, startPoint y: 467, endPoint x: 326, endPoint y: 456, distance: 17.0
click at [313, 467] on p "*********" at bounding box center [341, 470] width 155 height 12
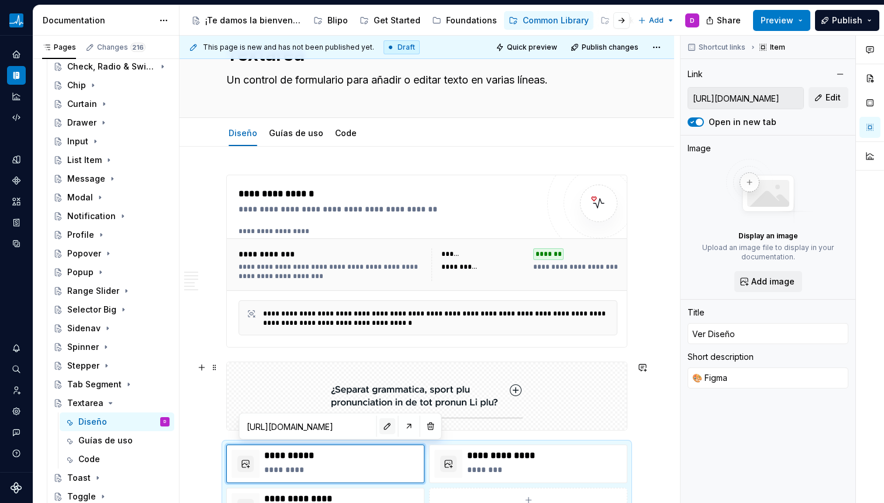
click at [379, 427] on button "button" at bounding box center [387, 427] width 16 height 16
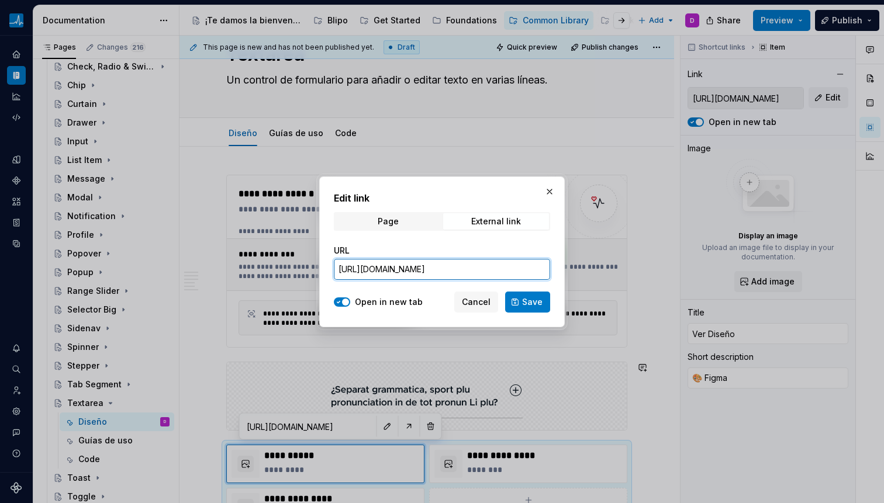
click at [450, 273] on input "[URL][DOMAIN_NAME]" at bounding box center [442, 269] width 216 height 21
paste input "https://www.figma.com/design/0Ul78tb8kGcQr4CWxRlTFf/SANITAS-COMMON-Components?m…"
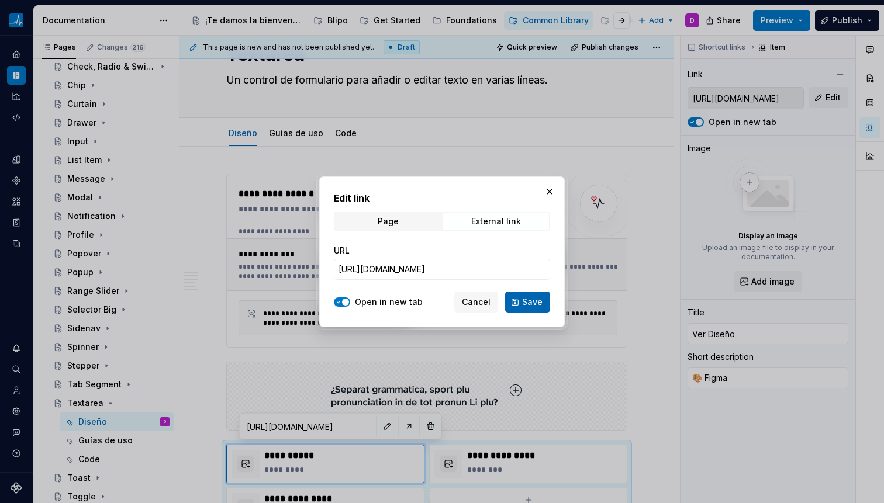
click at [536, 292] on button "Save" at bounding box center [527, 302] width 45 height 21
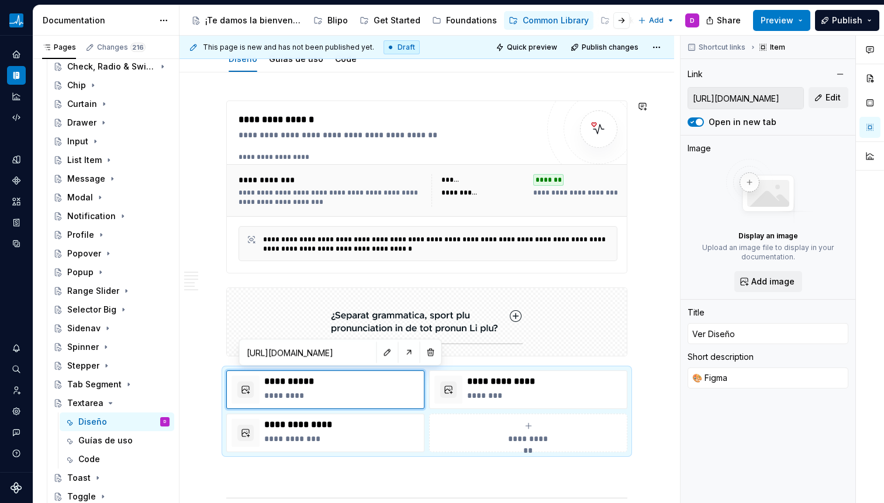
scroll to position [133, 0]
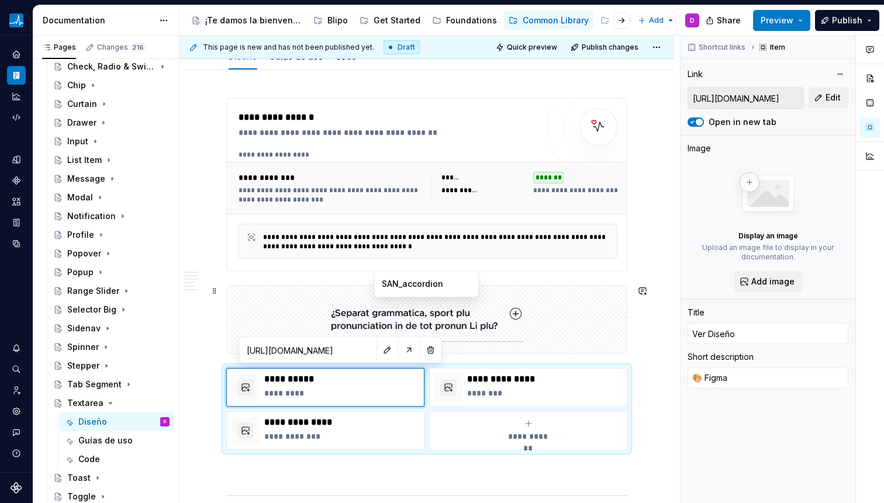
click at [450, 308] on img at bounding box center [427, 320] width 192 height 58
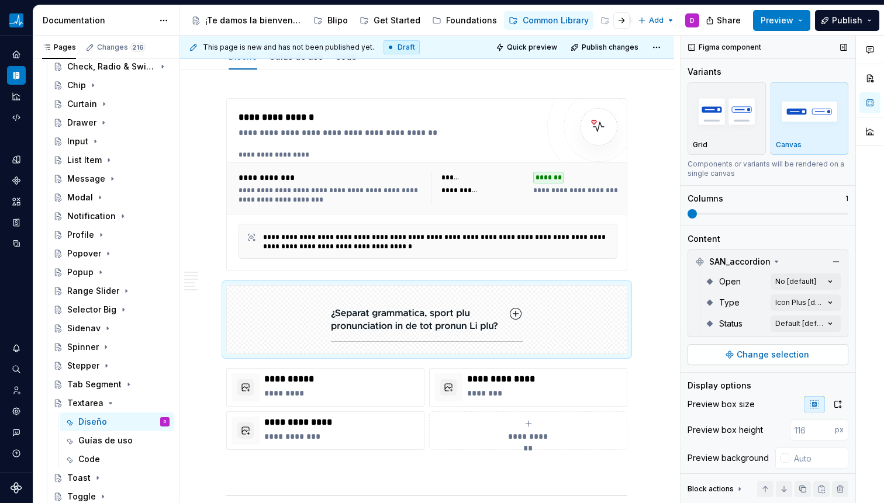
click at [763, 350] on span "Change selection" at bounding box center [773, 355] width 72 height 12
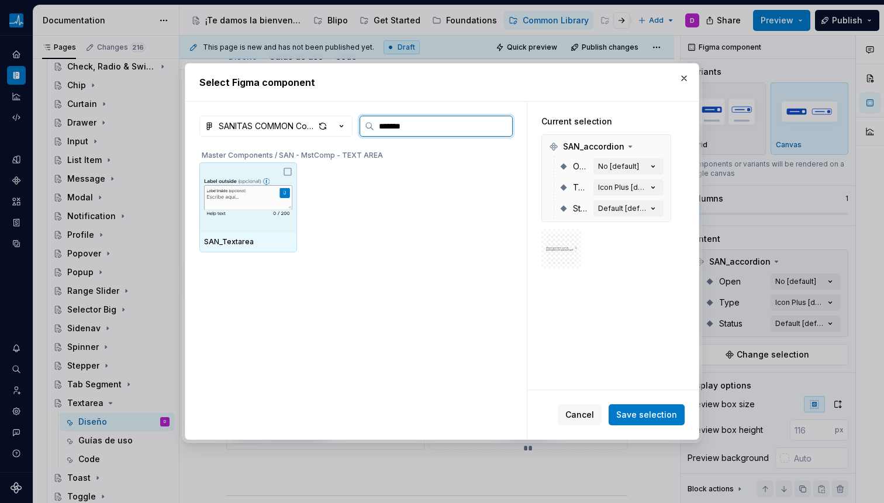
click at [237, 203] on img at bounding box center [248, 197] width 88 height 61
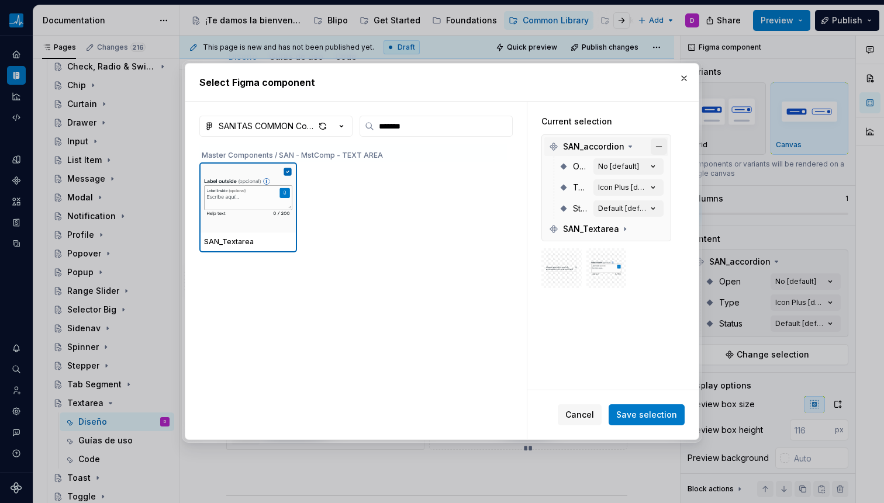
click at [658, 140] on button "button" at bounding box center [659, 147] width 16 height 16
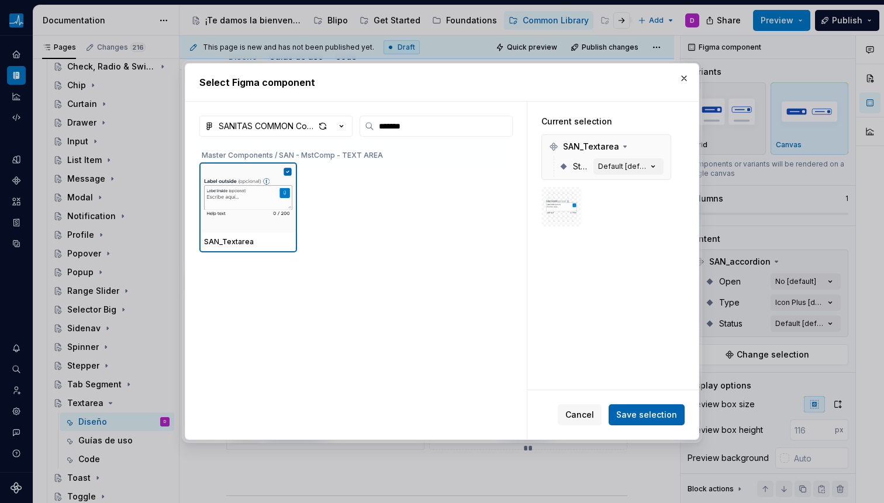
click at [678, 413] on button "Save selection" at bounding box center [647, 415] width 76 height 21
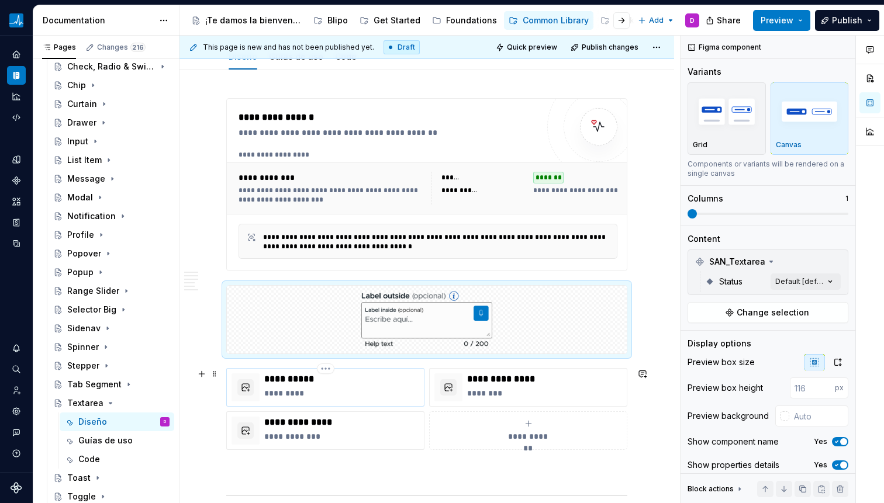
click at [319, 381] on p "**********" at bounding box center [341, 380] width 155 height 12
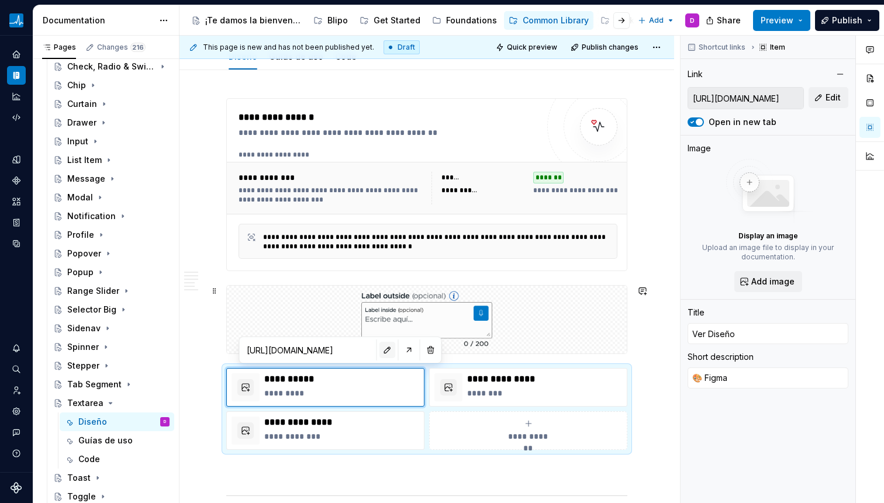
click at [379, 351] on button "button" at bounding box center [387, 350] width 16 height 16
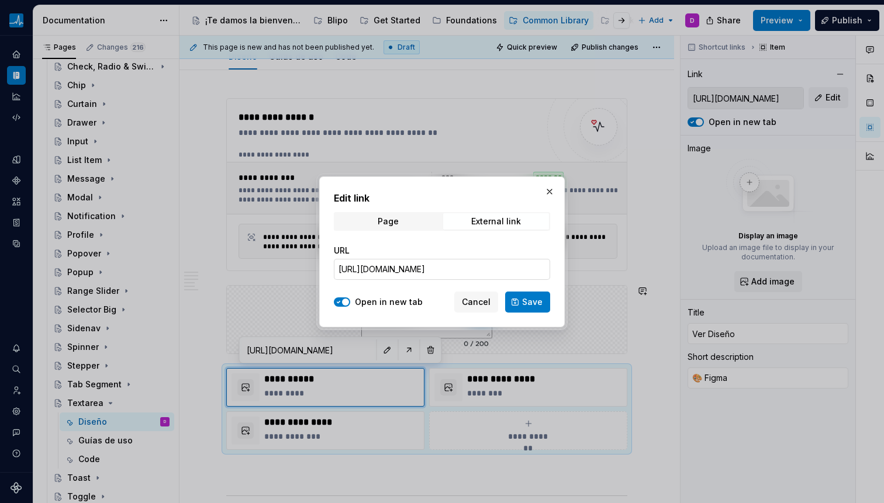
click at [396, 272] on input "https://www.figma.com/design/0Ul78tb8kGcQr4CWxRlTFf/SANITAS-COMMON-Components?m…" at bounding box center [442, 269] width 216 height 21
paste input "https://www.figma.com/design/0Ul78tb8kGcQr4CWxRlTFf/SANITAS-COMMON-Components?m…"
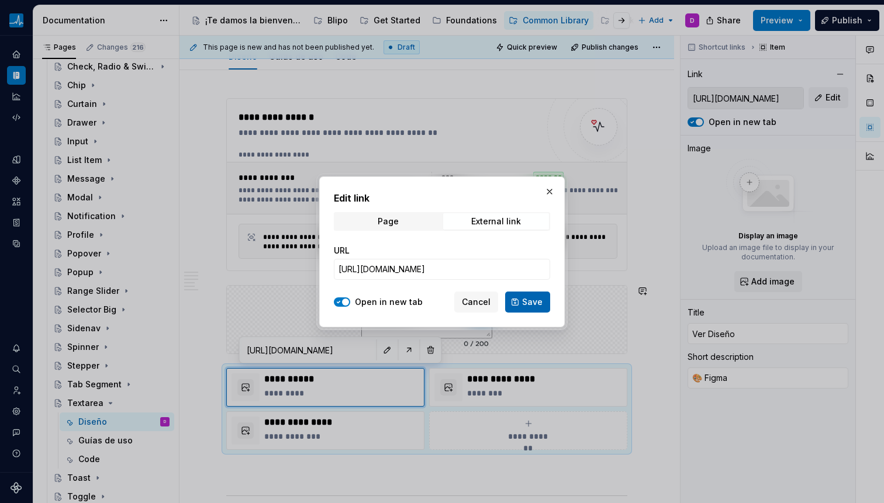
click at [529, 296] on span "Save" at bounding box center [532, 302] width 20 height 12
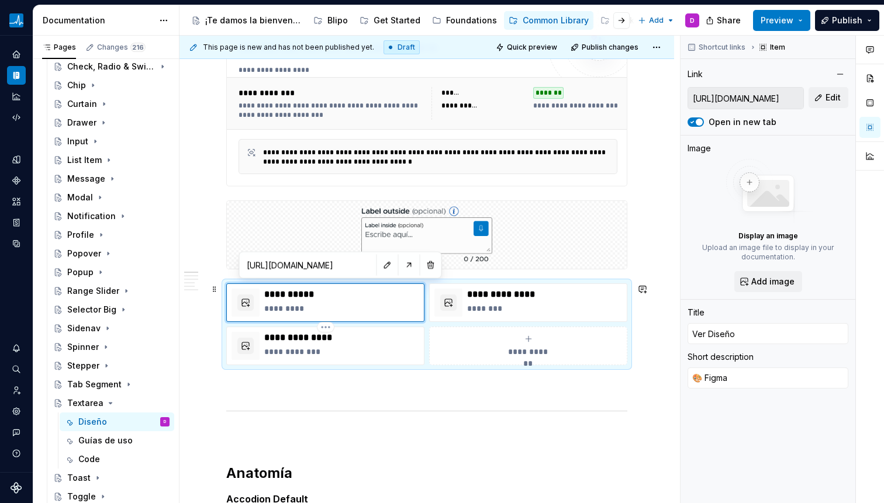
scroll to position [105, 0]
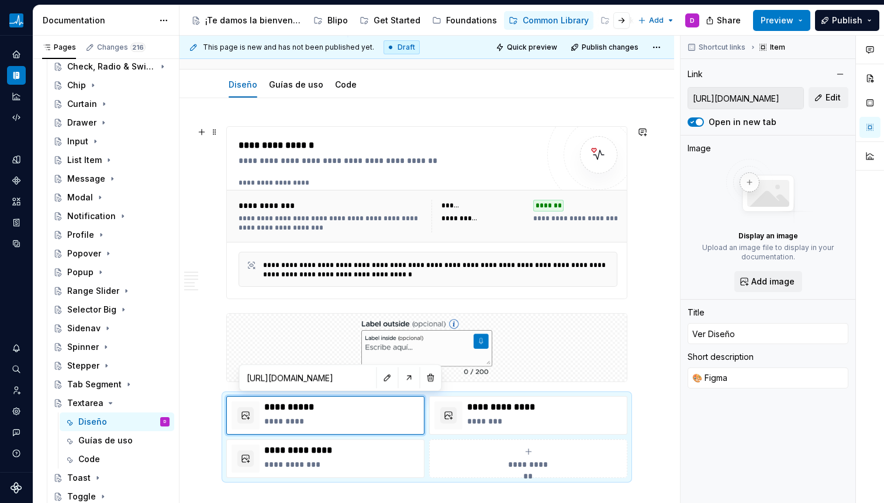
click at [406, 174] on div "**********" at bounding box center [388, 213] width 299 height 148
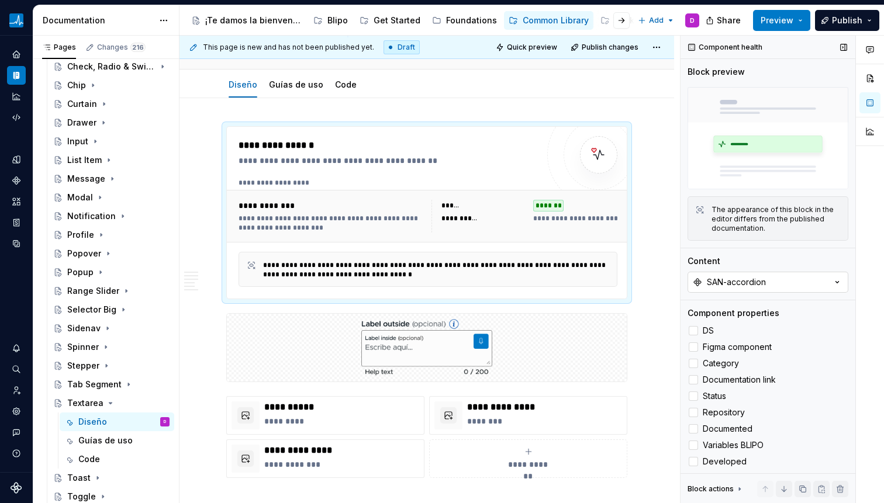
click at [761, 279] on div "SAN-accordion" at bounding box center [736, 282] width 59 height 12
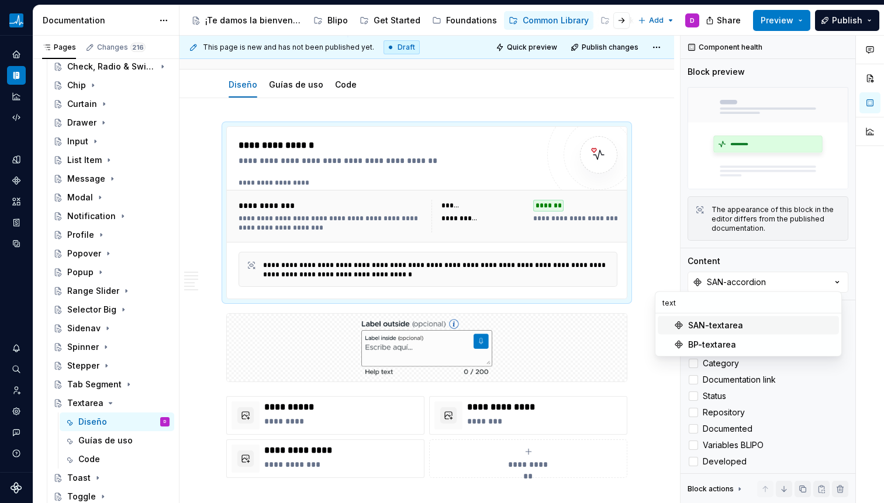
click at [718, 326] on div "SAN-textarea" at bounding box center [715, 326] width 55 height 12
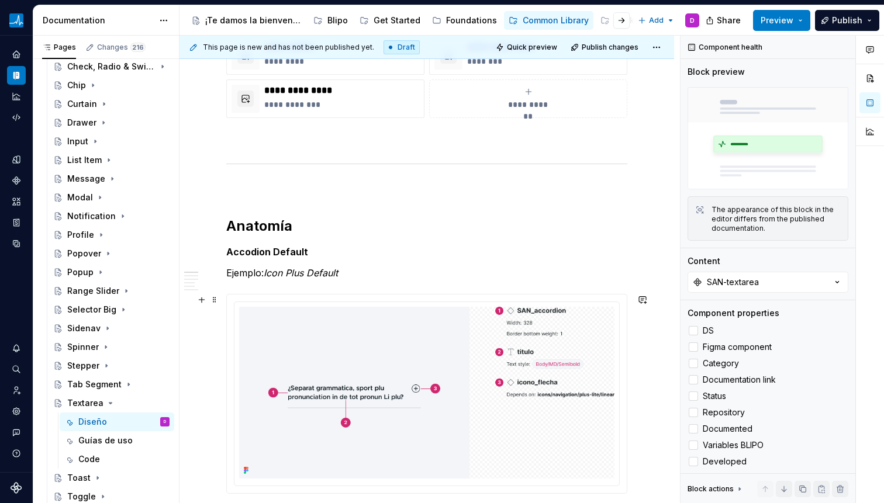
scroll to position [475, 0]
click at [330, 365] on img at bounding box center [426, 392] width 375 height 172
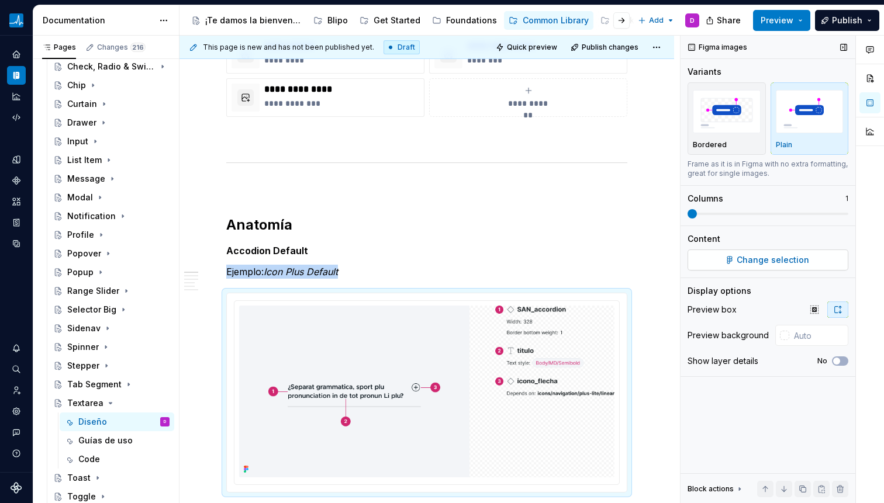
click at [809, 258] on button "Change selection" at bounding box center [767, 260] width 161 height 21
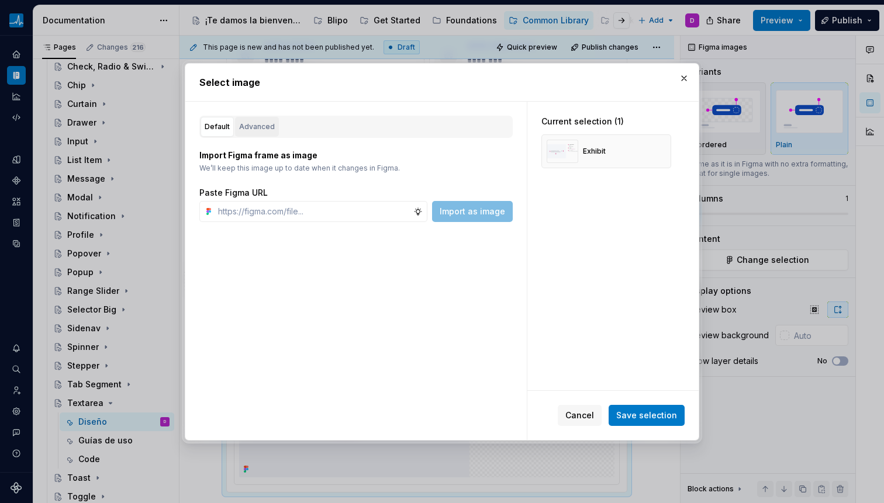
click at [265, 125] on div "Advanced" at bounding box center [257, 127] width 36 height 12
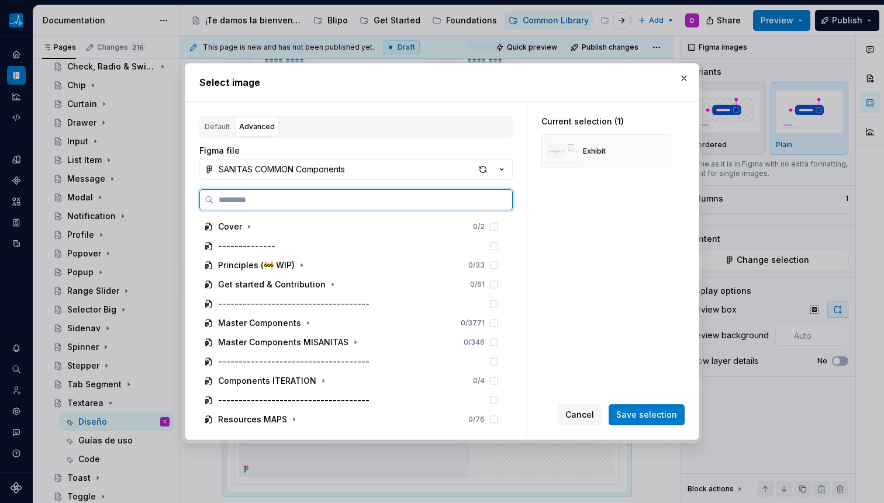
click at [260, 199] on input "search" at bounding box center [363, 200] width 298 height 12
paste input "**********"
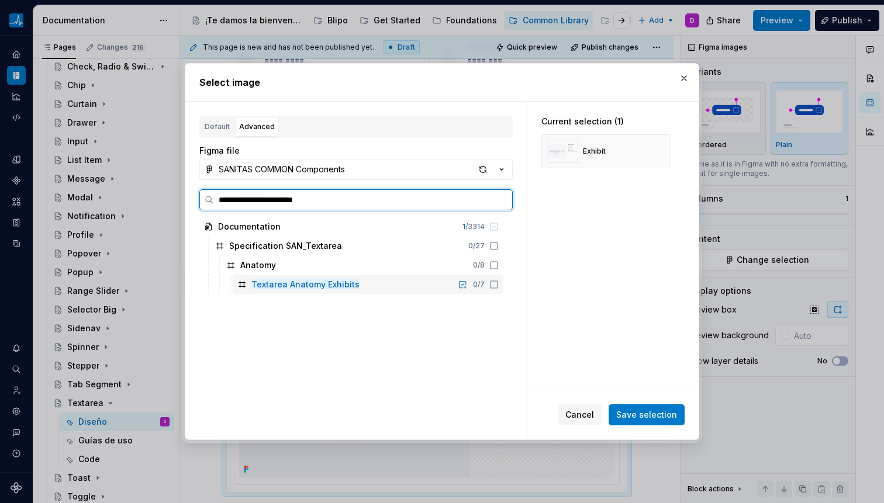
click at [490, 286] on icon at bounding box center [493, 284] width 9 height 9
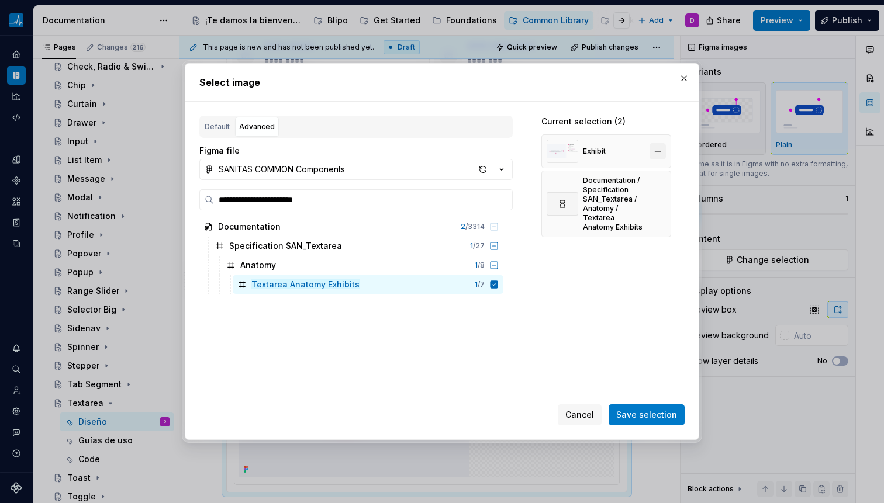
click at [658, 154] on button "button" at bounding box center [657, 151] width 16 height 16
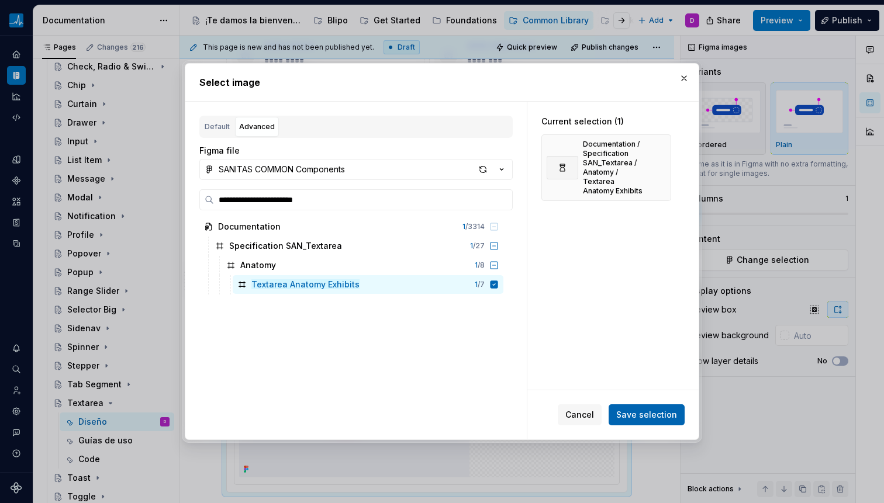
click at [640, 411] on span "Save selection" at bounding box center [646, 415] width 61 height 12
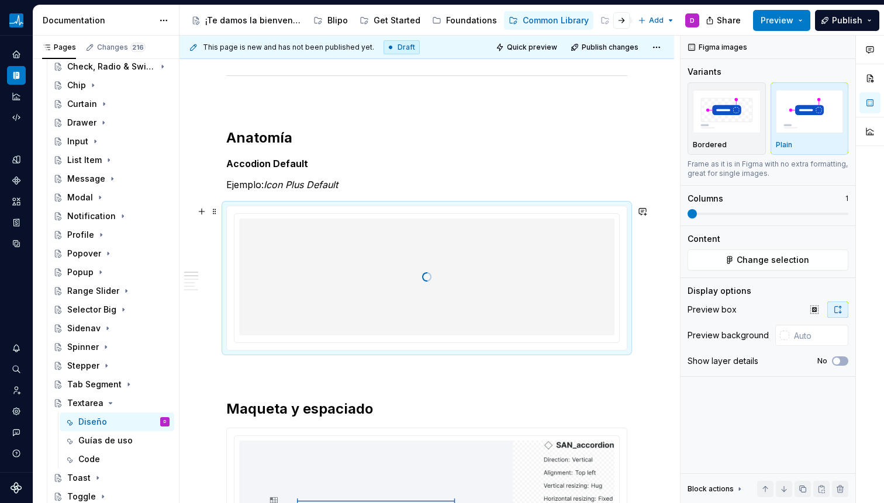
scroll to position [650, 0]
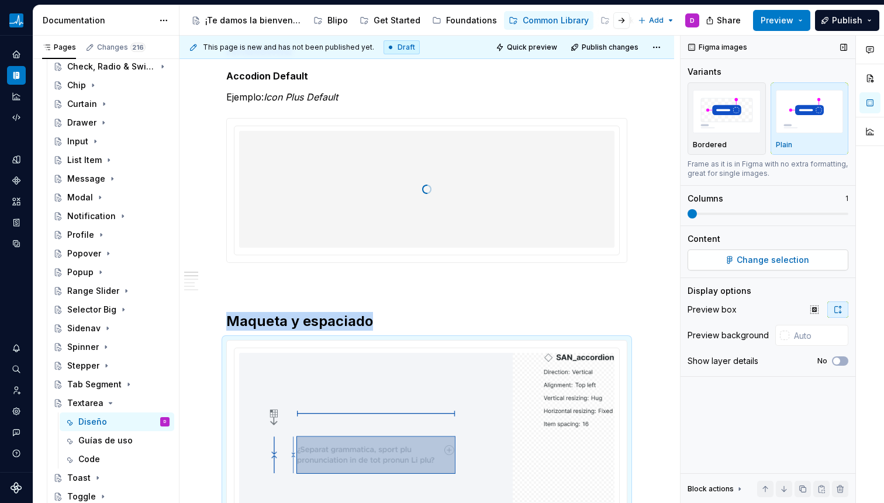
click at [779, 260] on span "Change selection" at bounding box center [773, 260] width 72 height 12
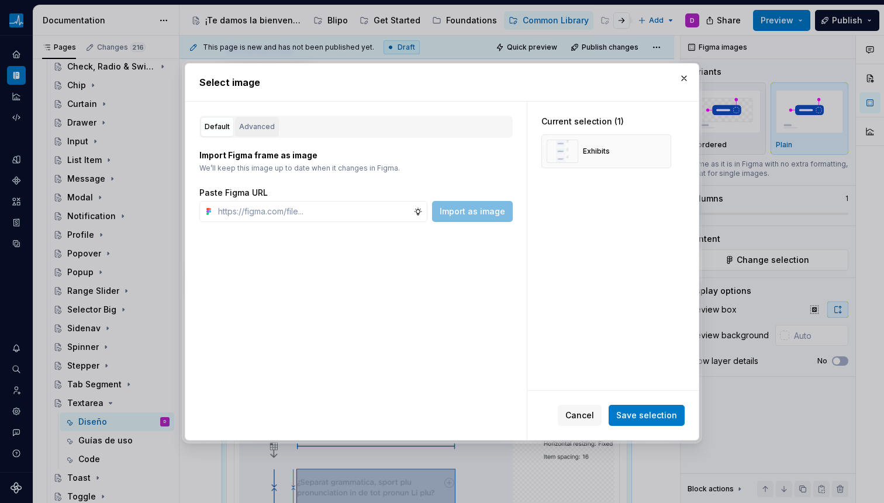
click at [265, 130] on div "Advanced" at bounding box center [257, 127] width 36 height 12
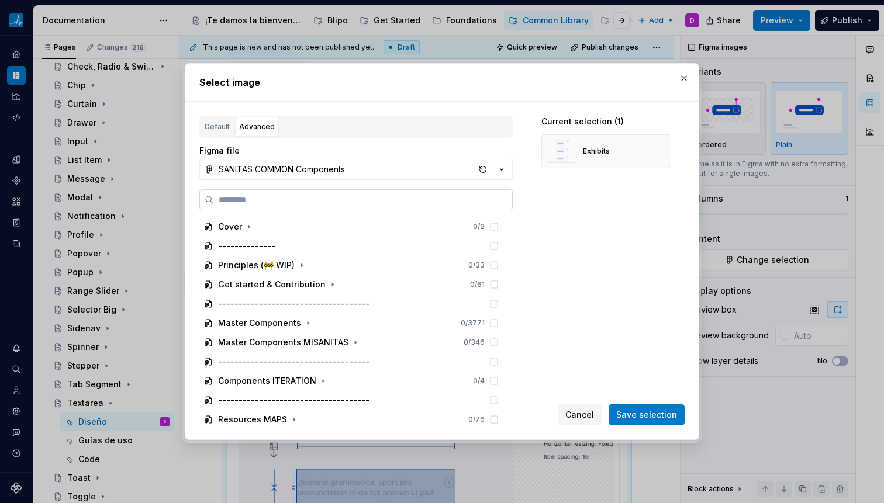
click at [286, 192] on label at bounding box center [355, 199] width 313 height 21
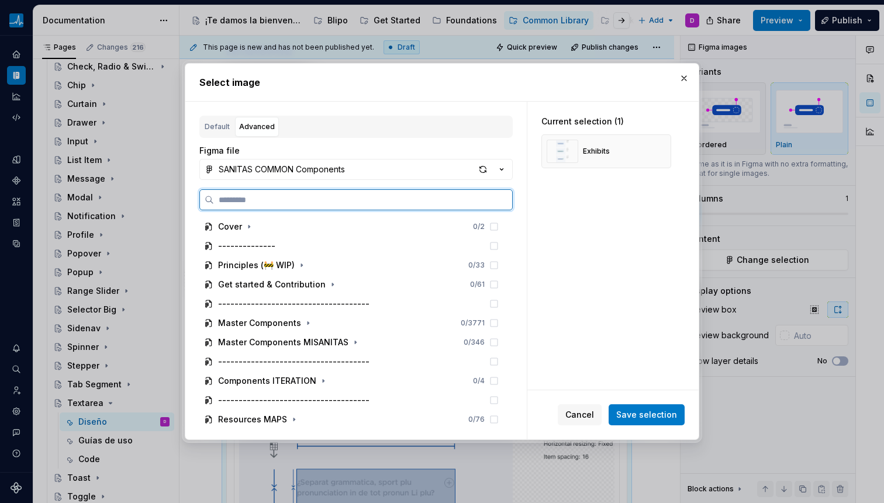
click at [286, 194] on input "search" at bounding box center [363, 200] width 298 height 12
paste input "**********"
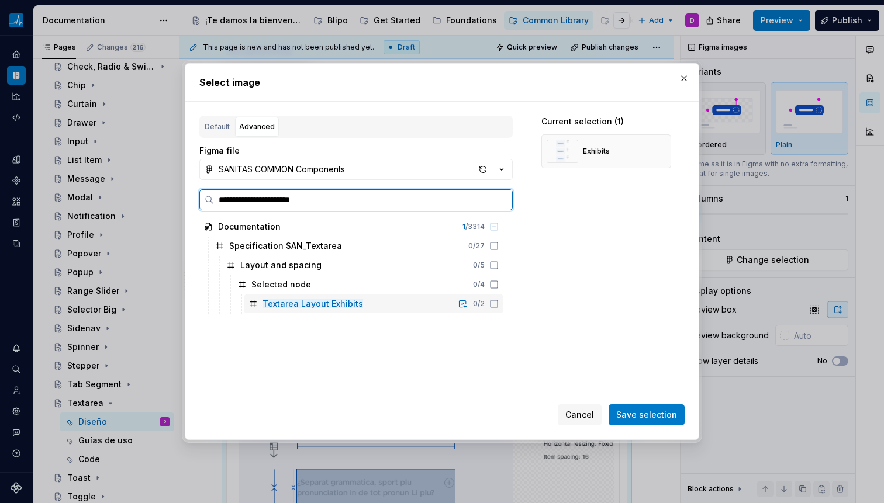
click at [495, 306] on icon at bounding box center [493, 303] width 9 height 9
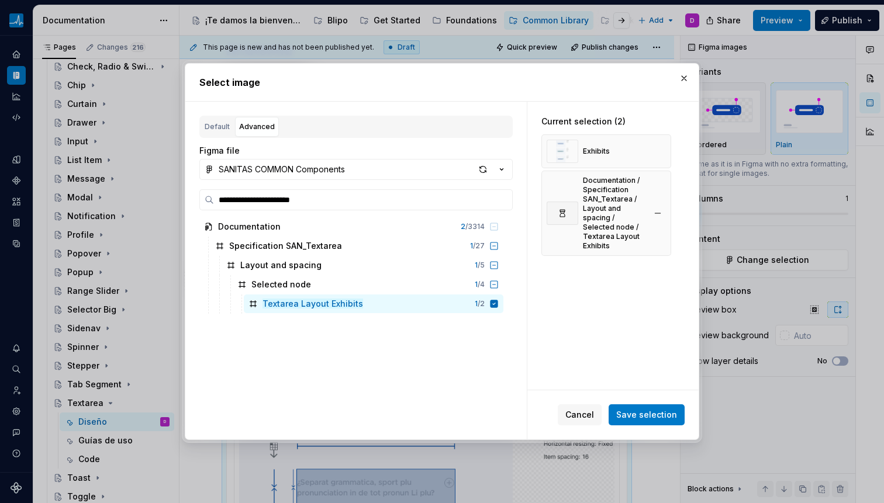
click at [661, 153] on button "button" at bounding box center [657, 151] width 16 height 16
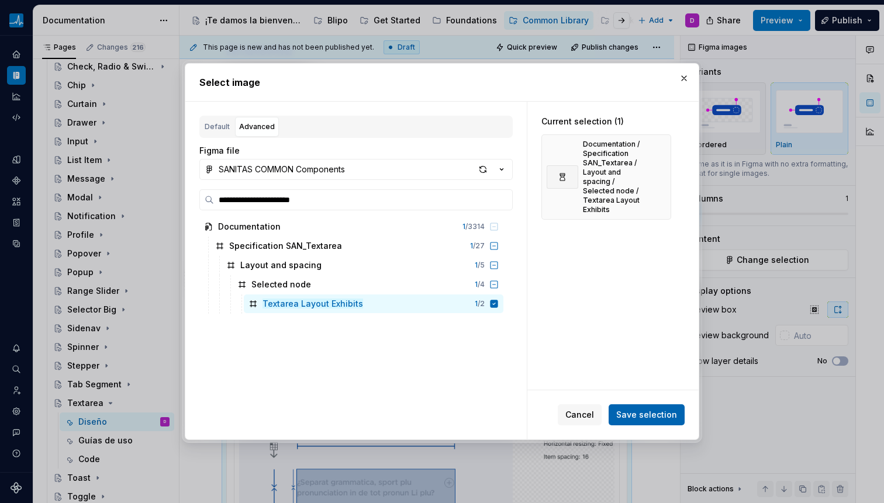
click at [644, 420] on span "Save selection" at bounding box center [646, 415] width 61 height 12
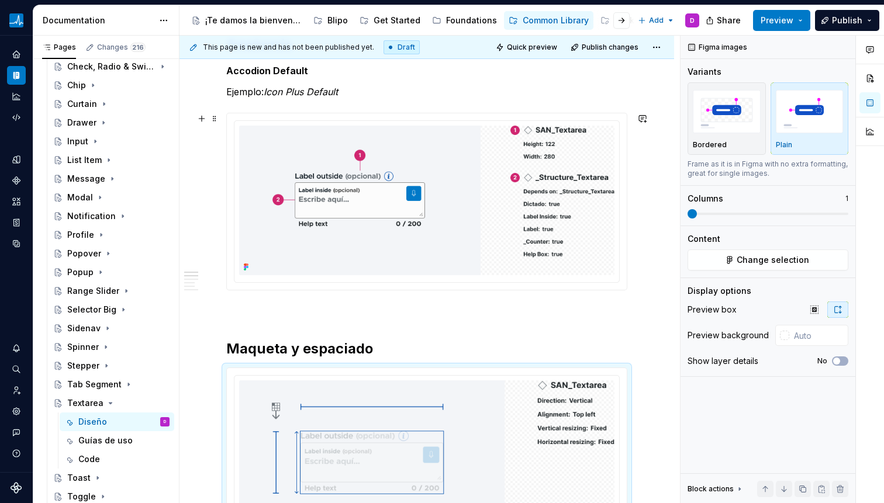
scroll to position [634, 0]
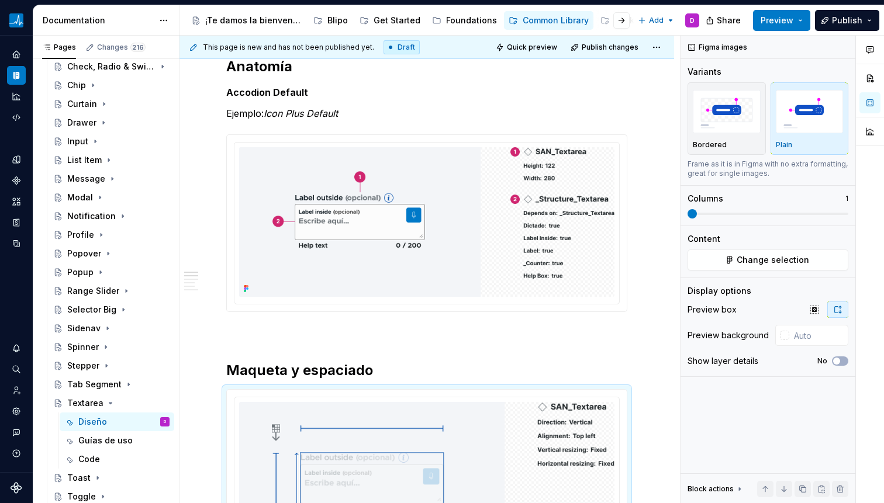
click at [275, 110] on em "Icon Plus Default" at bounding box center [301, 114] width 74 height 12
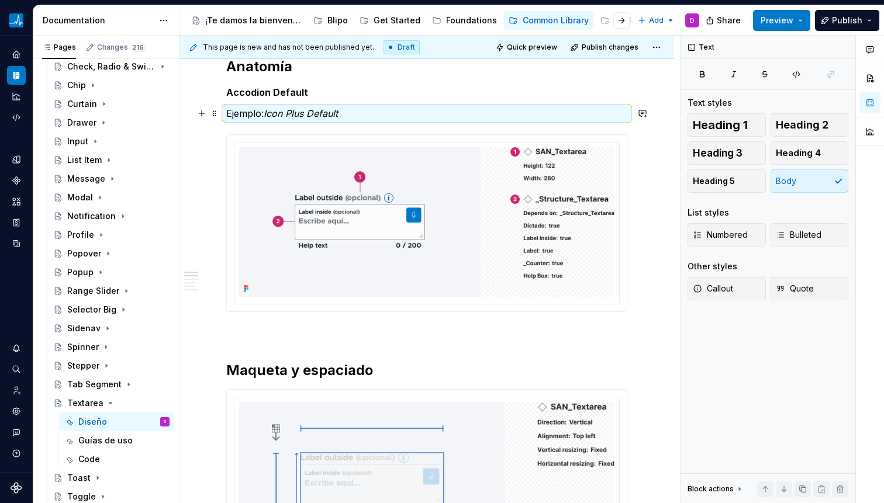
click at [275, 110] on em "Icon Plus Default" at bounding box center [301, 114] width 74 height 12
click at [278, 112] on em "Icon Plus Default" at bounding box center [301, 114] width 74 height 12
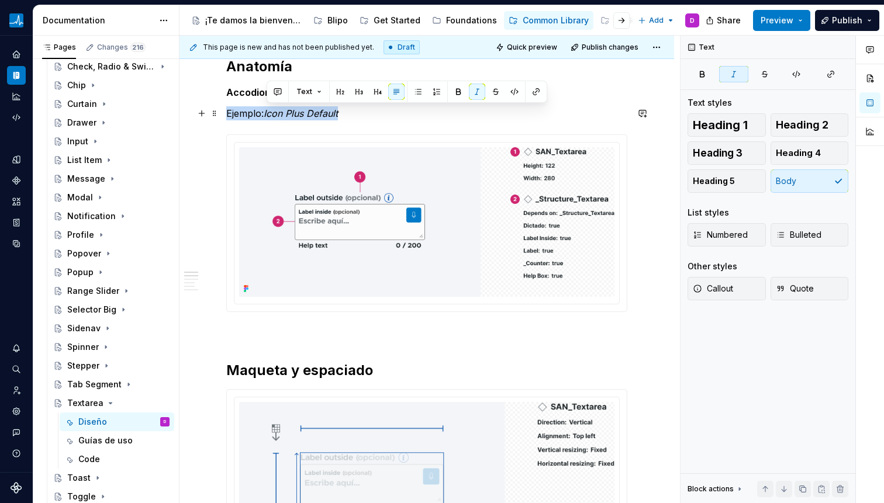
click at [278, 112] on em "Icon Plus Default" at bounding box center [301, 114] width 74 height 12
click at [273, 113] on em "Icon Plus Default" at bounding box center [301, 114] width 74 height 12
drag, startPoint x: 268, startPoint y: 113, endPoint x: 361, endPoint y: 113, distance: 92.9
click at [361, 113] on p "Ejemplo: Icon Plus Default" at bounding box center [426, 113] width 401 height 14
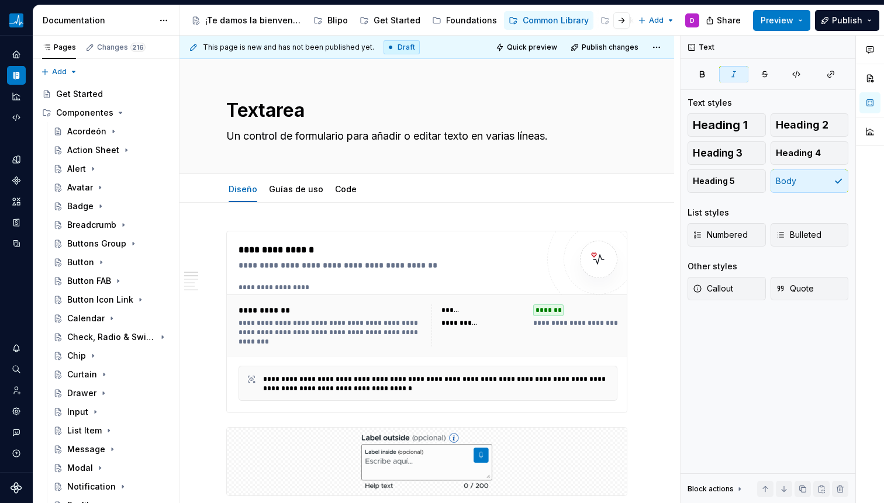
scroll to position [634, 0]
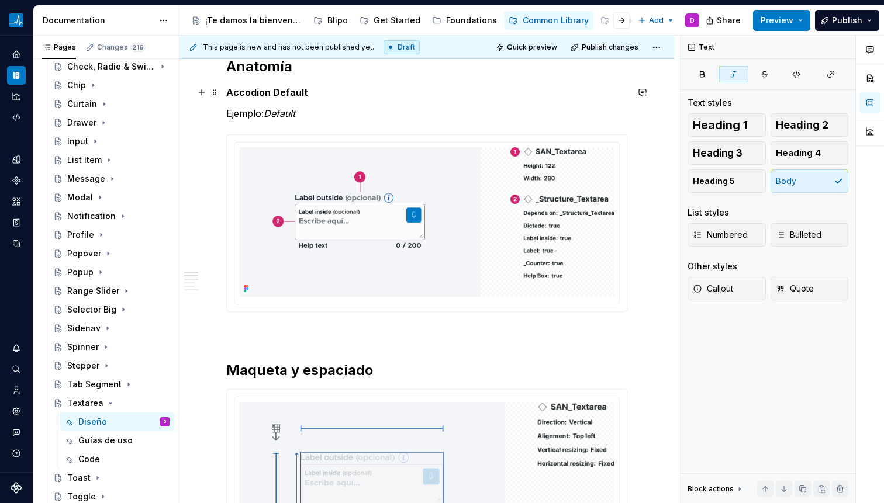
click at [243, 95] on strong "Accodion Default" at bounding box center [267, 93] width 82 height 12
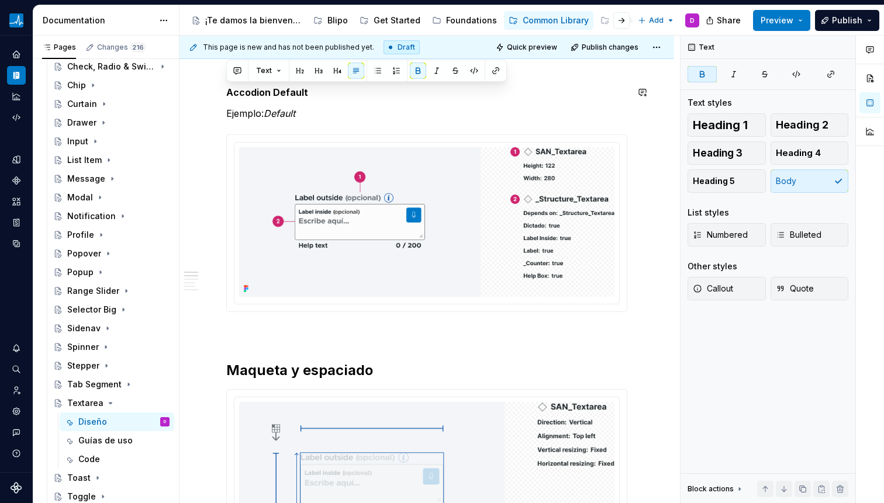
scroll to position [626, 0]
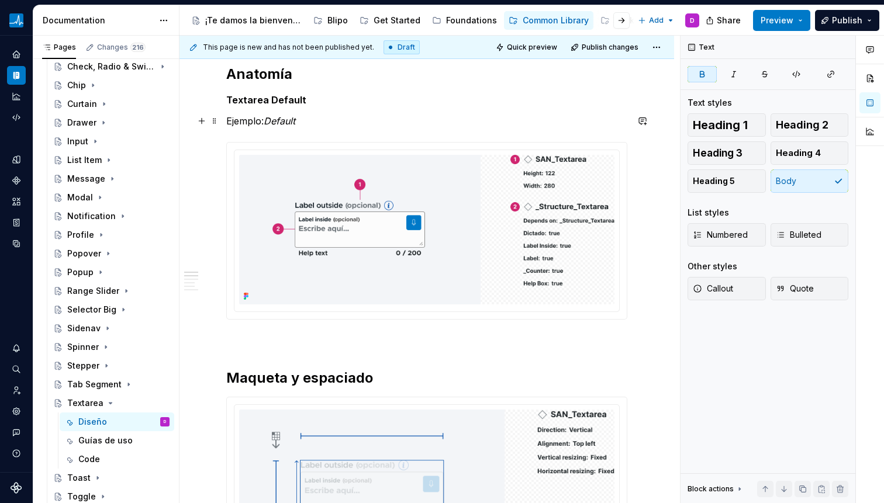
click at [276, 118] on em "Default" at bounding box center [280, 121] width 32 height 12
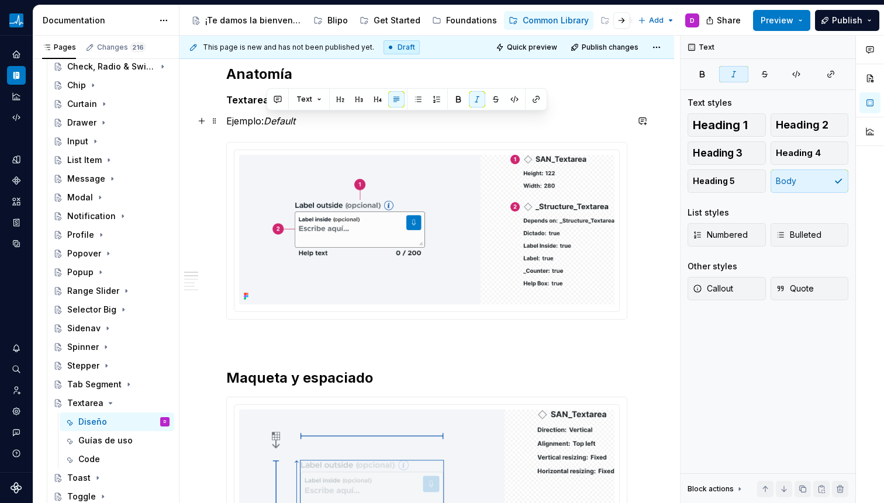
click at [295, 117] on em "Default" at bounding box center [280, 121] width 32 height 12
click at [279, 119] on em "Default with label and label inside h" at bounding box center [342, 121] width 157 height 12
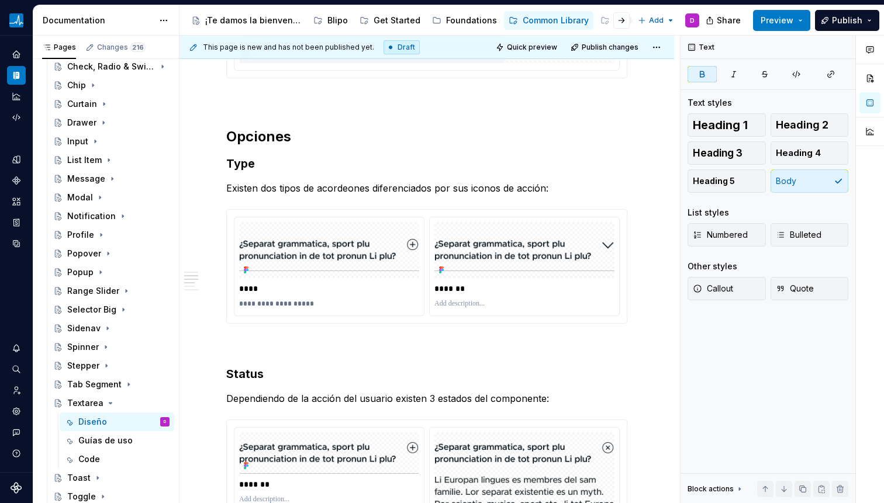
scroll to position [1276, 0]
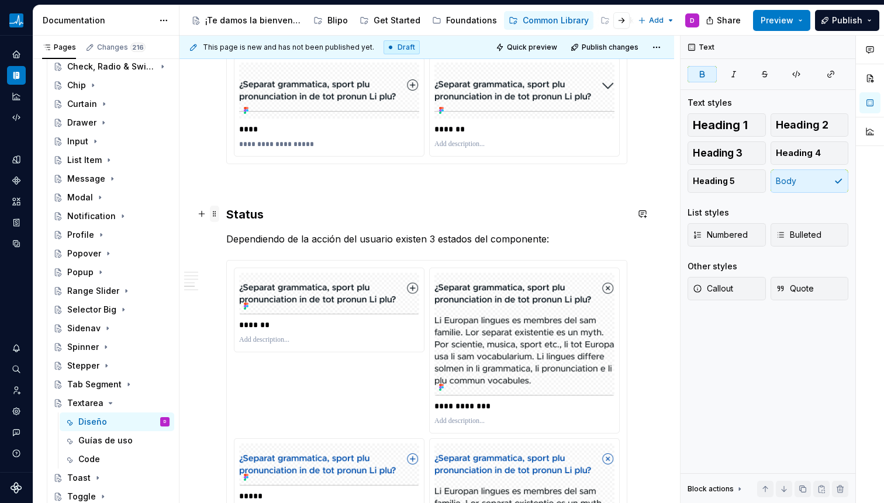
click at [217, 215] on span at bounding box center [214, 214] width 9 height 16
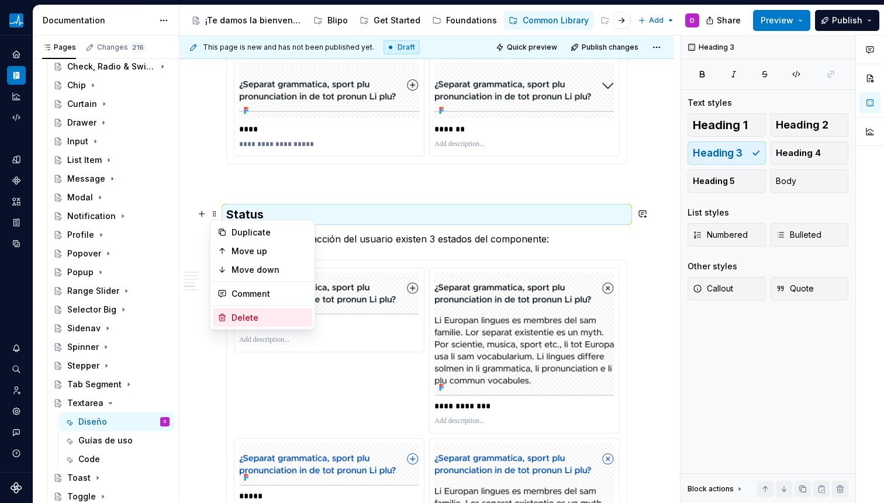
click at [243, 312] on div "Delete" at bounding box center [269, 318] width 76 height 12
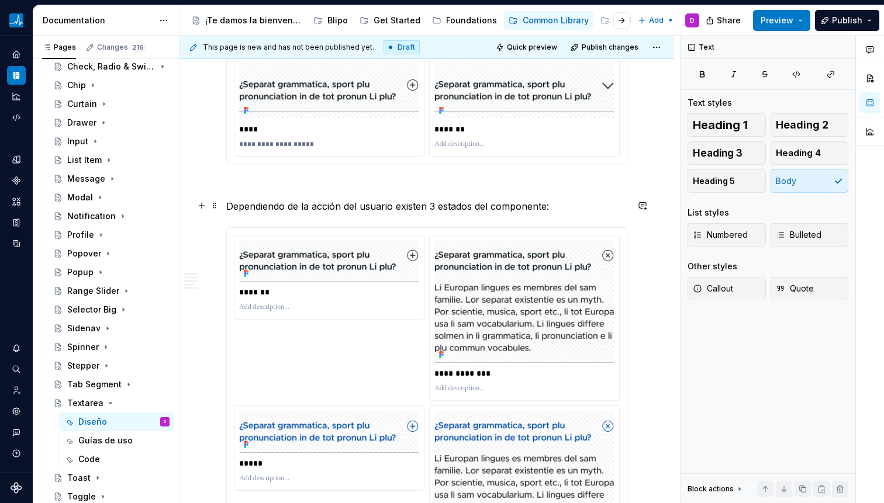
click at [230, 208] on p "Dependiendo de la acción del usuario existen 3 estados del componente:" at bounding box center [426, 206] width 401 height 14
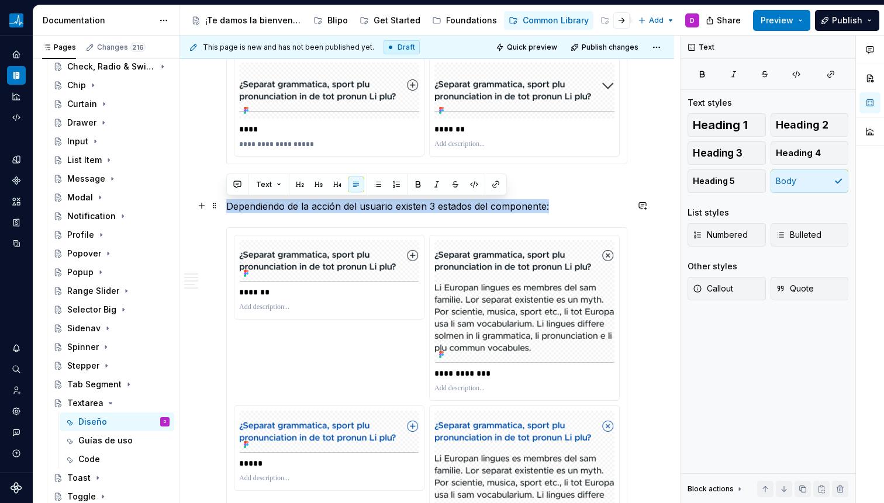
click at [230, 208] on p "Dependiendo de la acción del usuario existen 3 estados del componente:" at bounding box center [426, 206] width 401 height 14
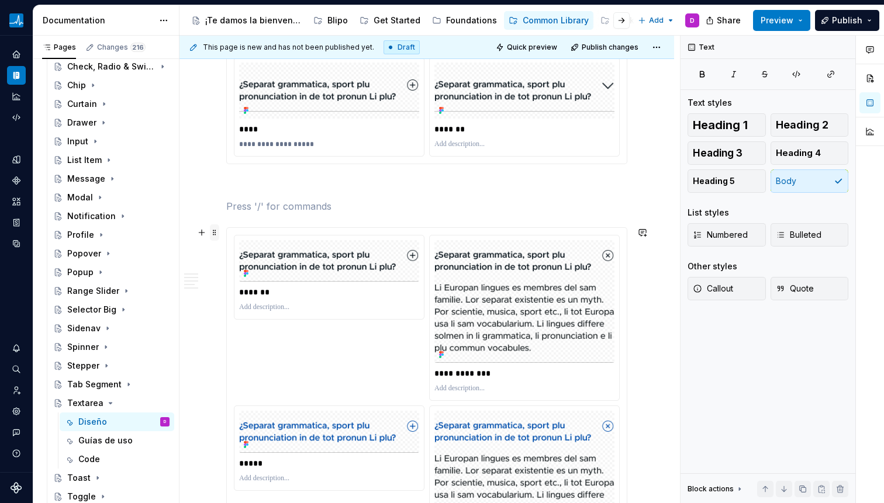
click at [218, 234] on span at bounding box center [214, 232] width 9 height 16
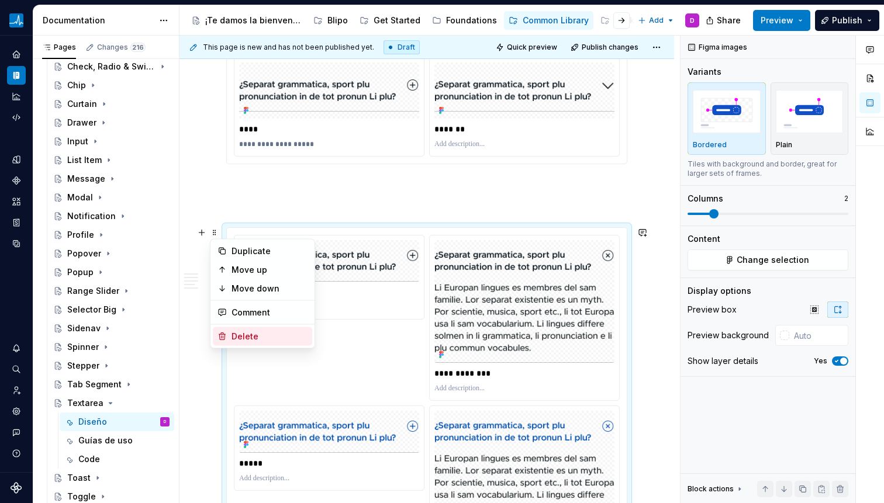
click at [245, 333] on div "Delete" at bounding box center [269, 337] width 76 height 12
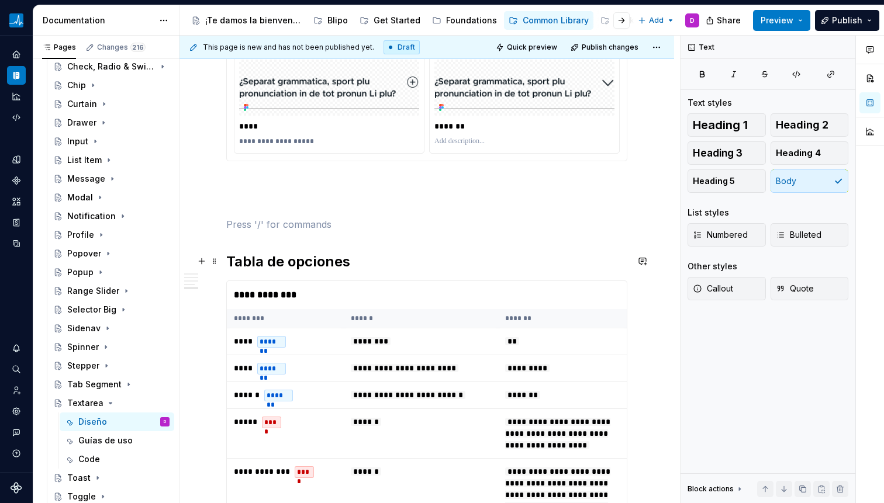
scroll to position [1281, 0]
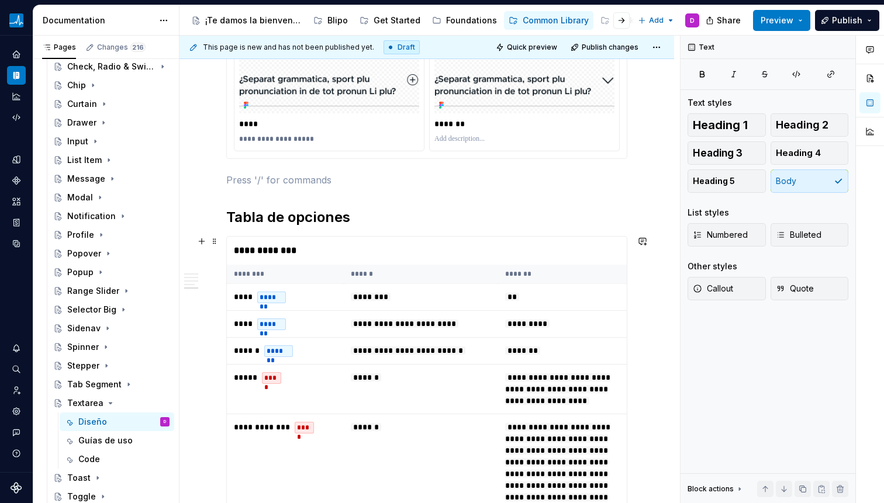
click at [303, 265] on th "********" at bounding box center [285, 274] width 117 height 19
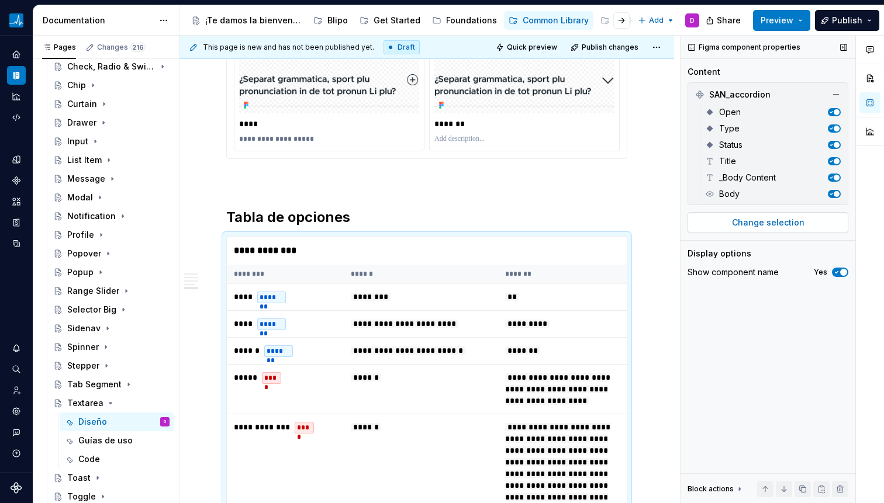
click at [813, 230] on button "Change selection" at bounding box center [767, 222] width 161 height 21
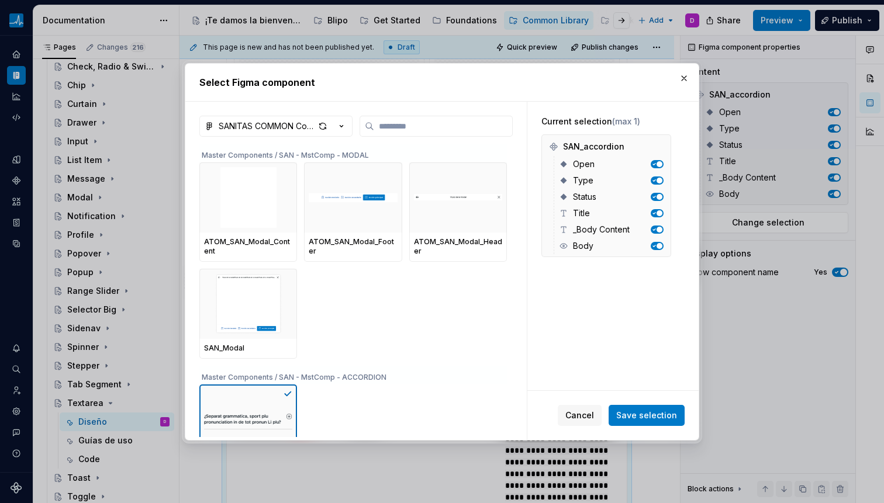
type textarea "*"
click at [441, 133] on label at bounding box center [436, 126] width 153 height 21
click at [441, 132] on input "search" at bounding box center [443, 126] width 138 height 12
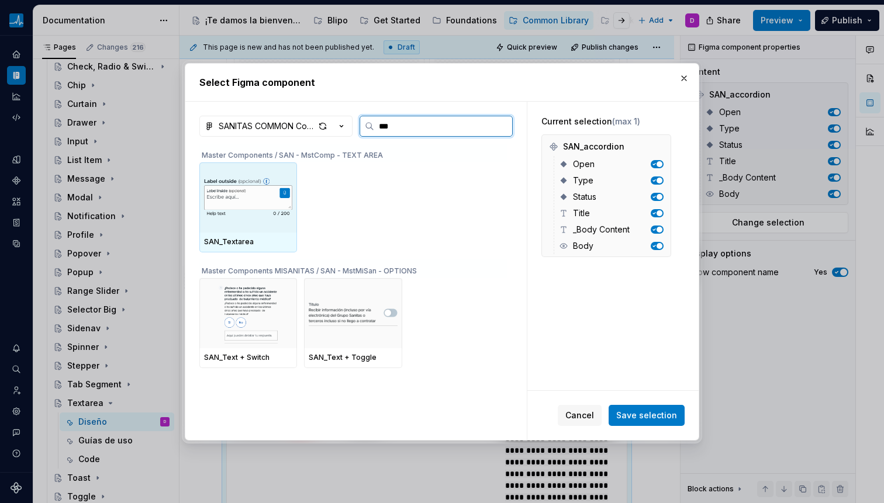
type input "****"
click at [239, 206] on img at bounding box center [248, 197] width 88 height 61
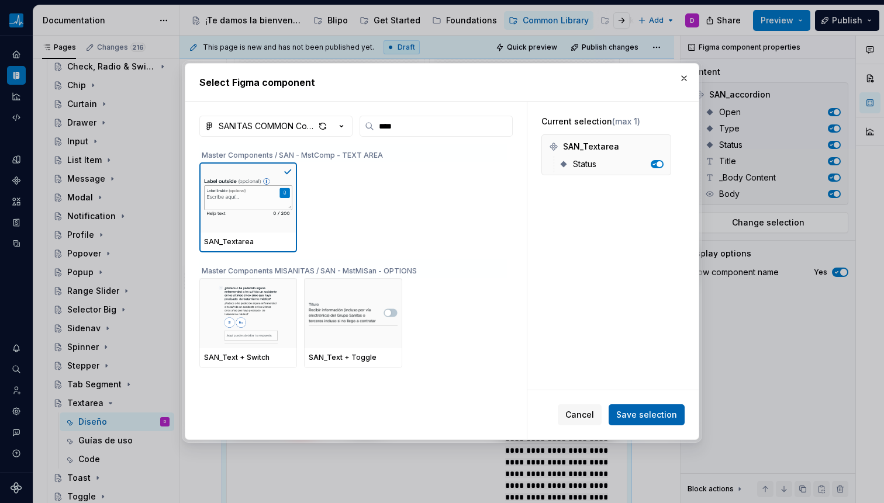
click at [656, 407] on button "Save selection" at bounding box center [647, 415] width 76 height 21
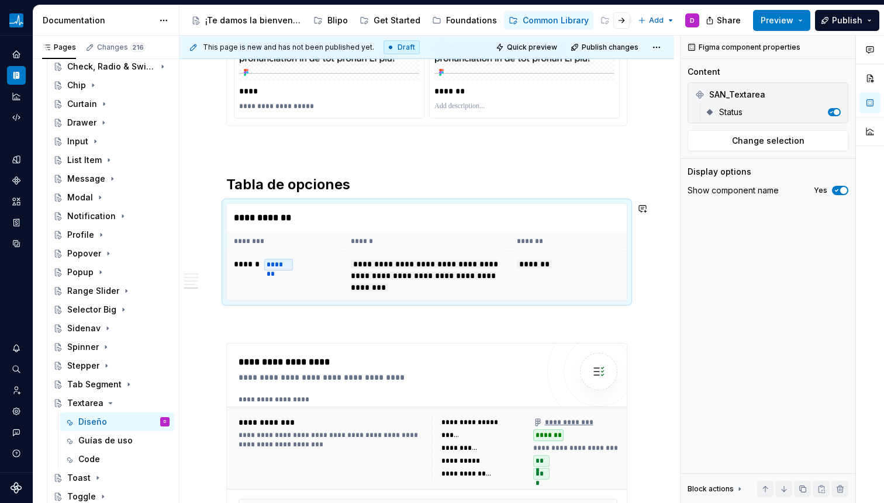
scroll to position [1339, 0]
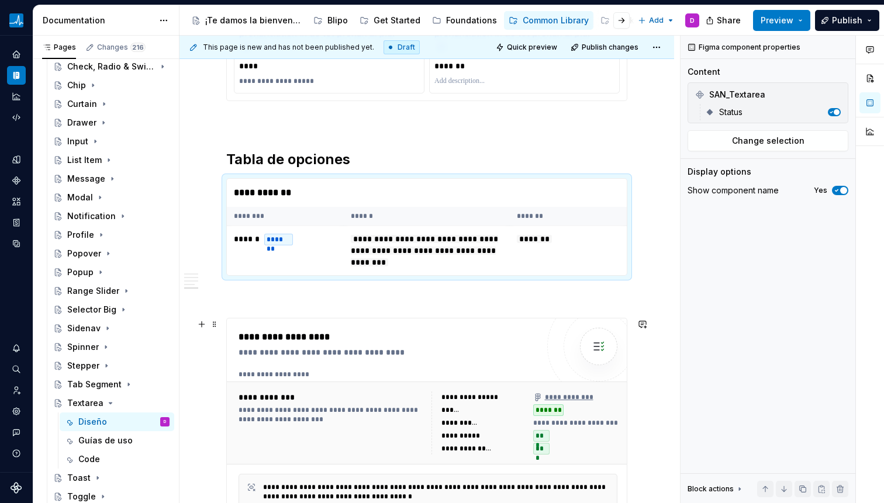
click at [407, 380] on div "**********" at bounding box center [428, 417] width 379 height 95
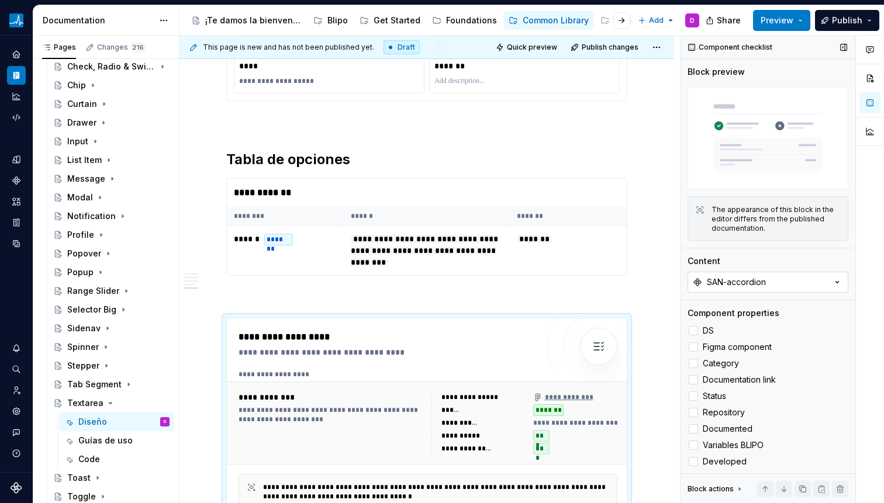
type textarea "*"
click at [776, 285] on button "SAN-accordion" at bounding box center [767, 282] width 161 height 21
type input "text"
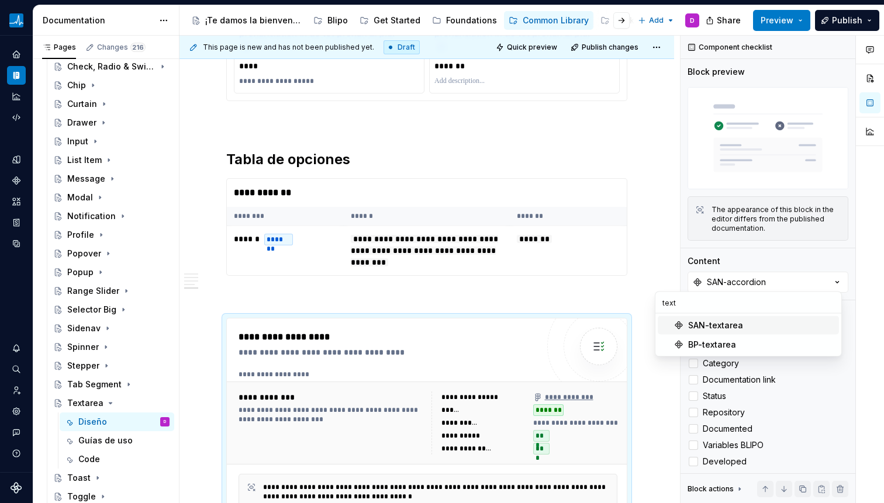
click at [738, 327] on div "SAN-textarea" at bounding box center [715, 326] width 55 height 12
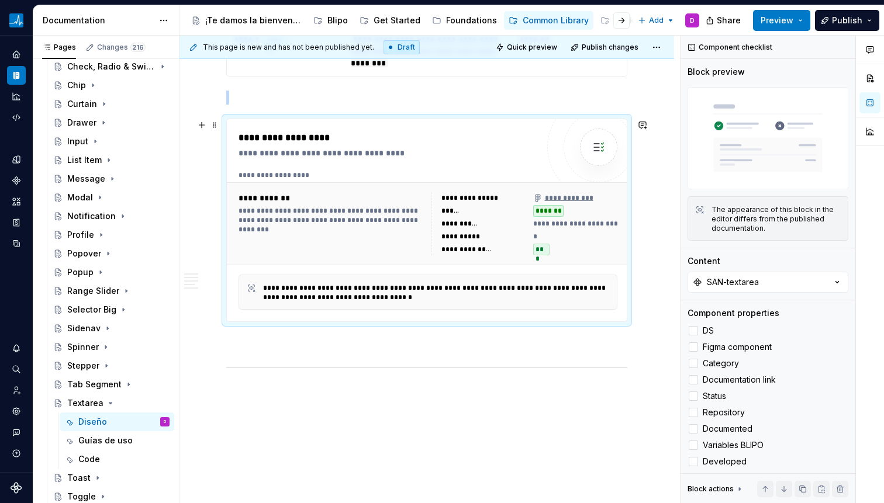
scroll to position [1599, 0]
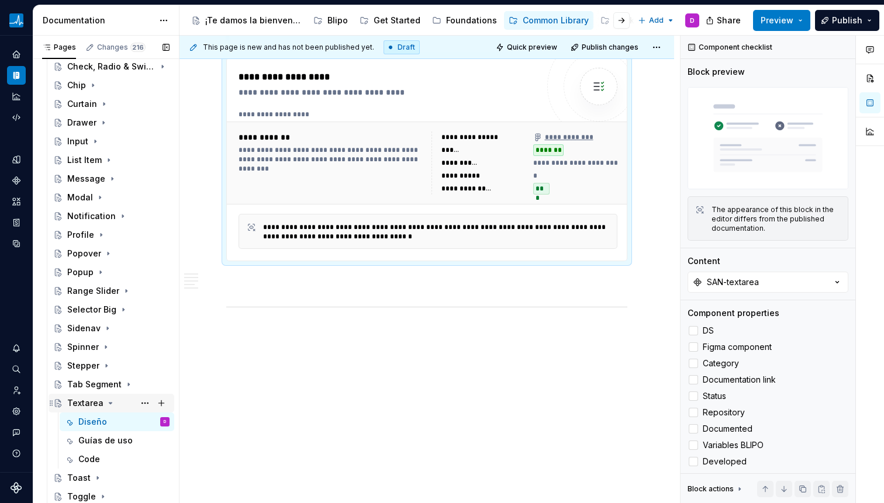
click at [106, 405] on icon "Page tree" at bounding box center [110, 403] width 9 height 9
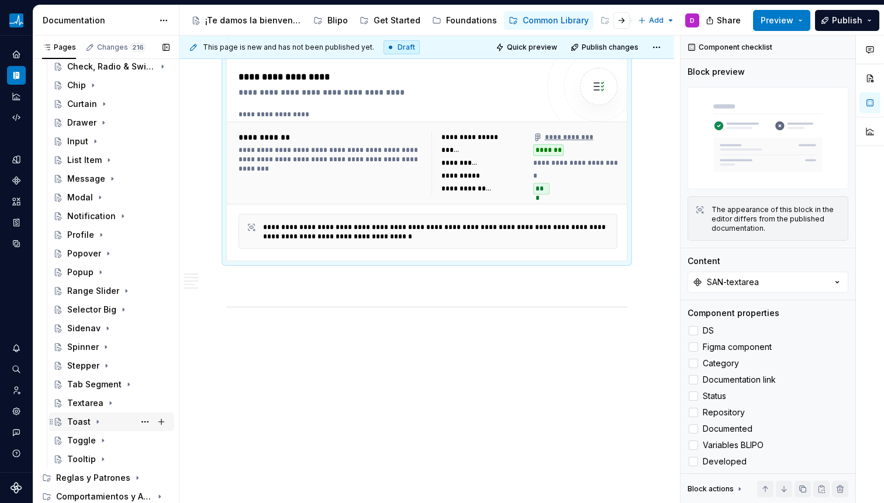
click at [98, 420] on icon "Page tree" at bounding box center [97, 421] width 9 height 9
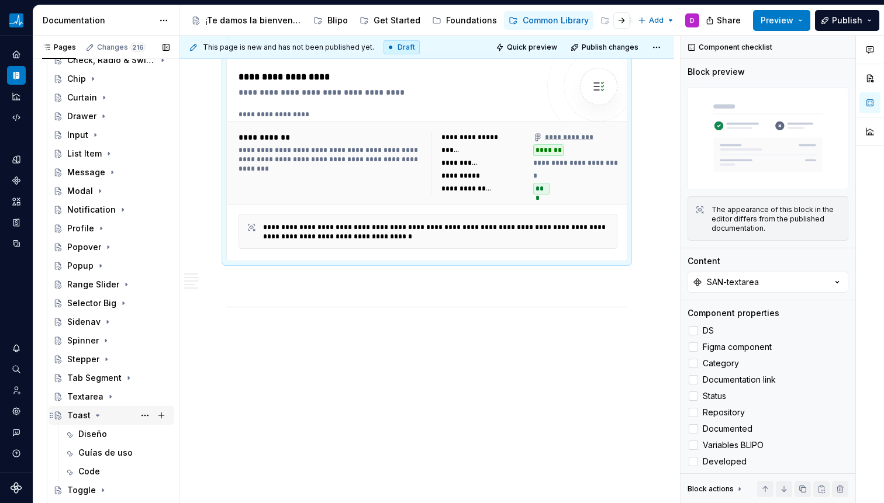
scroll to position [278, 0]
click at [84, 430] on div "Diseño" at bounding box center [92, 434] width 29 height 12
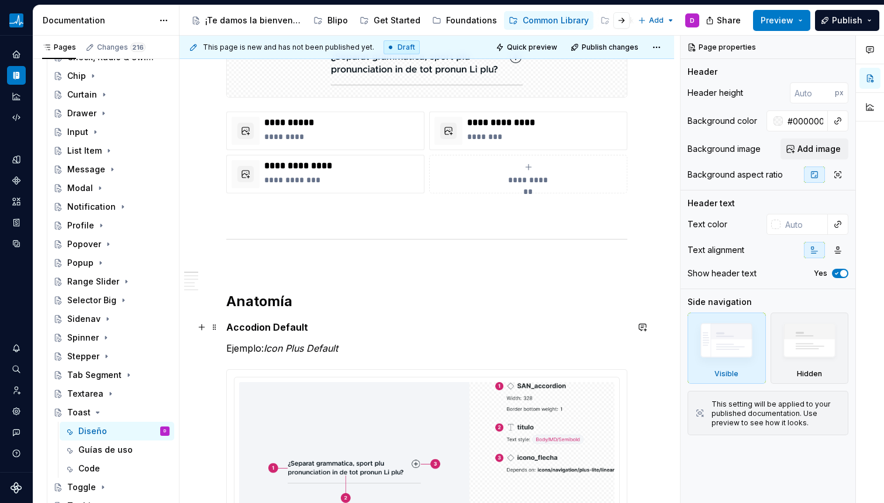
scroll to position [467, 0]
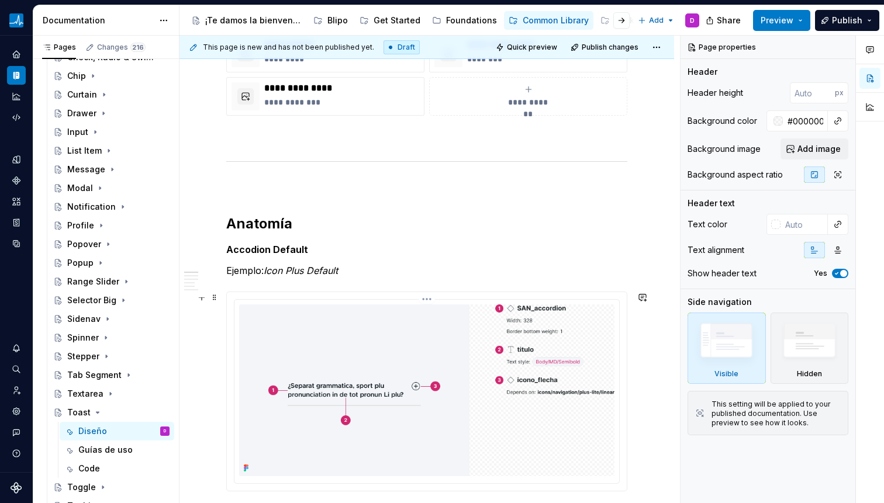
click at [386, 376] on img at bounding box center [426, 391] width 375 height 172
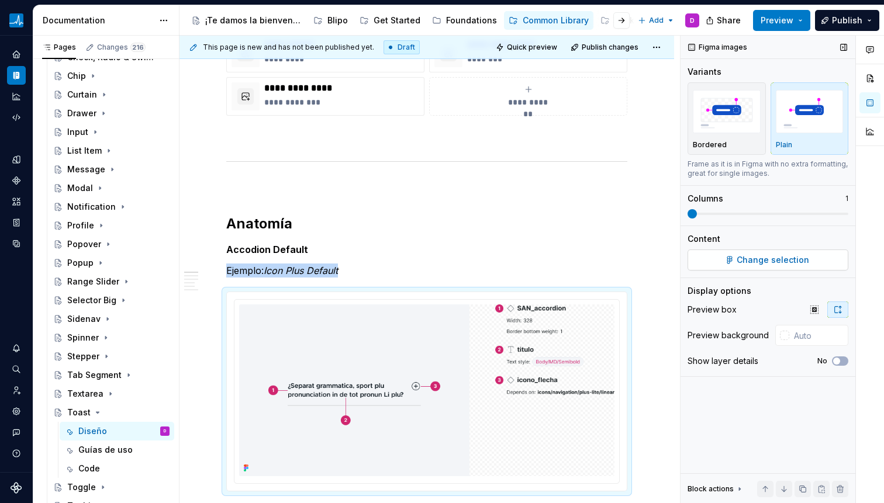
click at [734, 265] on button "Change selection" at bounding box center [767, 260] width 161 height 21
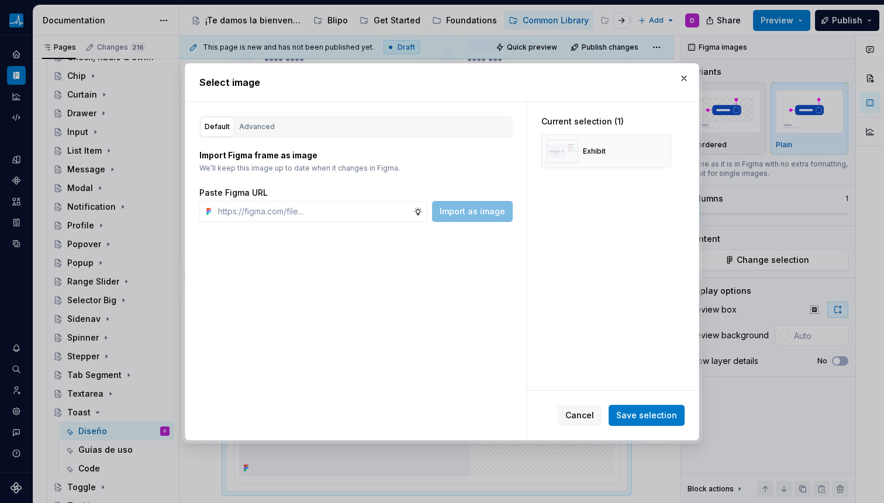
type textarea "*"
click at [262, 131] on div "Advanced" at bounding box center [257, 127] width 36 height 12
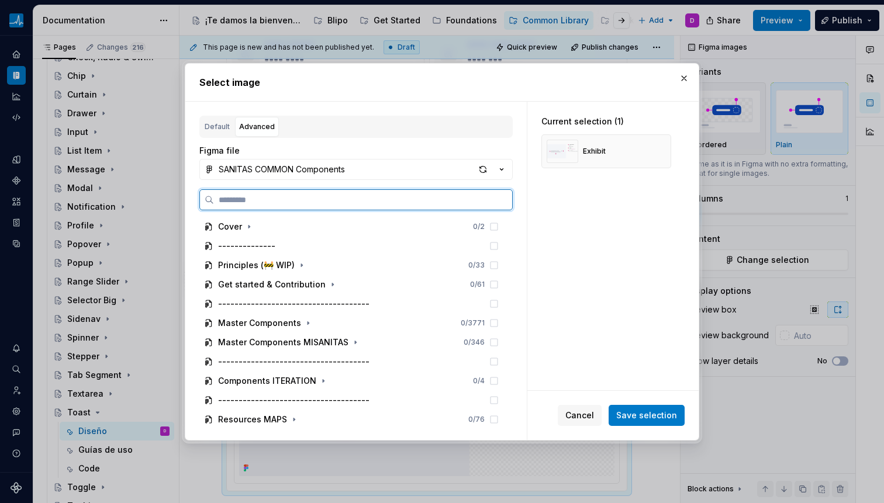
click at [295, 199] on input "search" at bounding box center [363, 200] width 298 height 12
paste input "**********"
type input "**********"
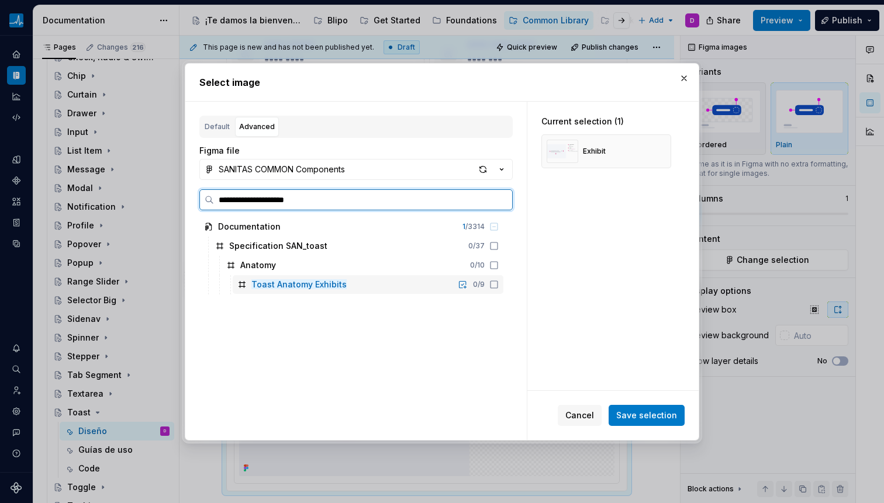
click at [493, 284] on icon at bounding box center [493, 284] width 9 height 9
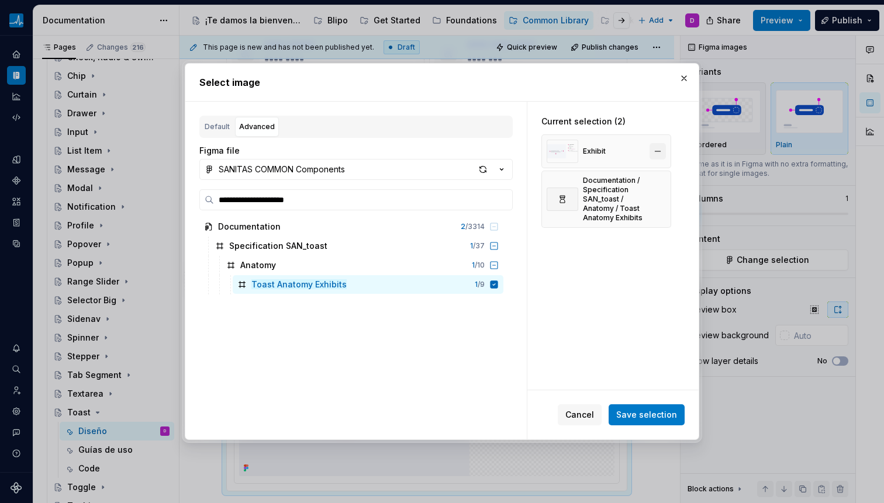
click at [662, 152] on button "button" at bounding box center [657, 151] width 16 height 16
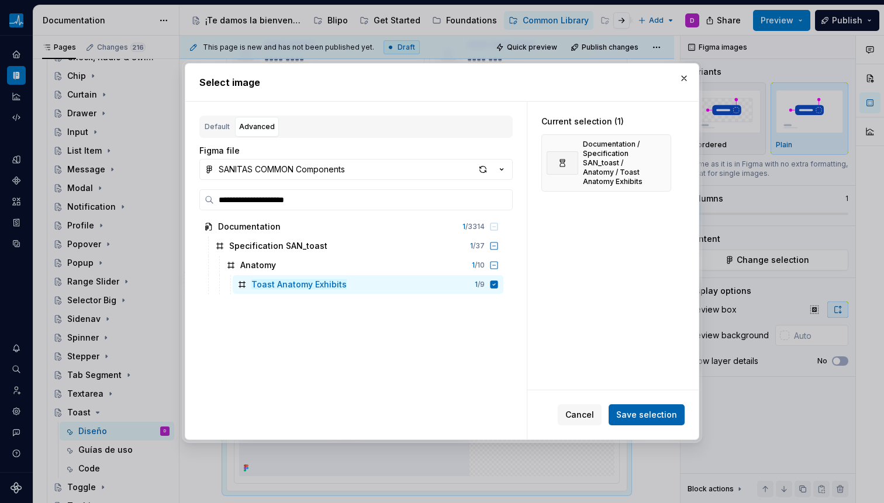
click at [663, 410] on span "Save selection" at bounding box center [646, 415] width 61 height 12
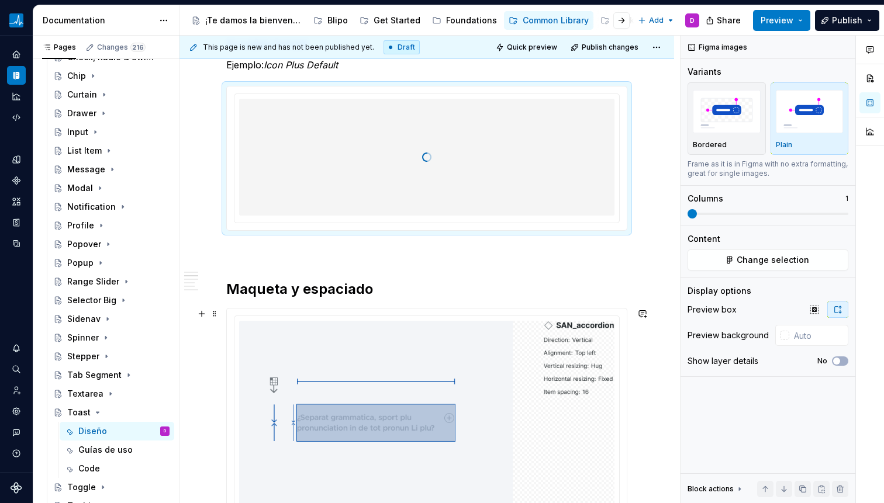
scroll to position [759, 0]
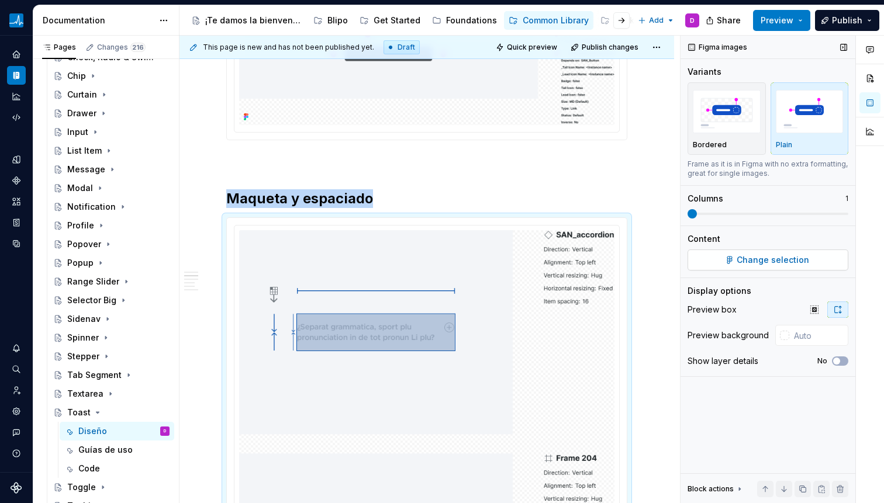
click at [727, 254] on button "Change selection" at bounding box center [767, 260] width 161 height 21
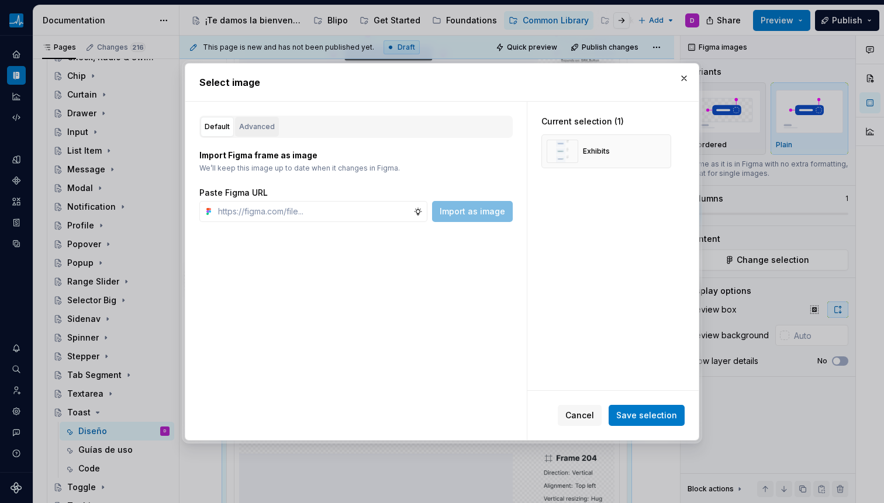
click at [273, 126] on button "Advanced" at bounding box center [257, 127] width 44 height 20
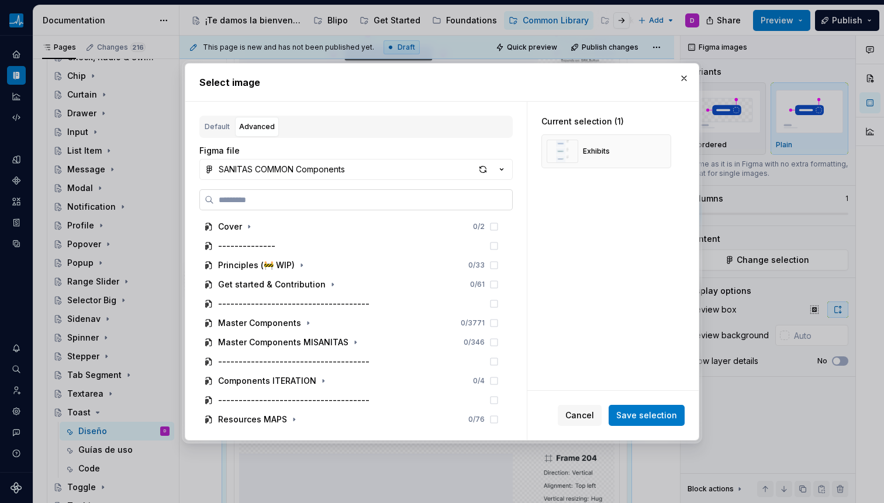
click at [262, 193] on label at bounding box center [355, 199] width 313 height 21
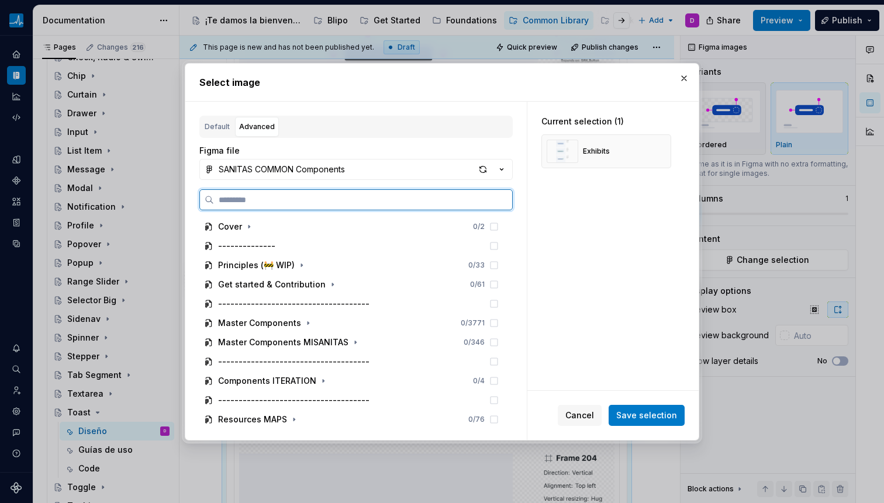
click at [262, 194] on input "search" at bounding box center [363, 200] width 298 height 12
paste input "**********"
type input "**********"
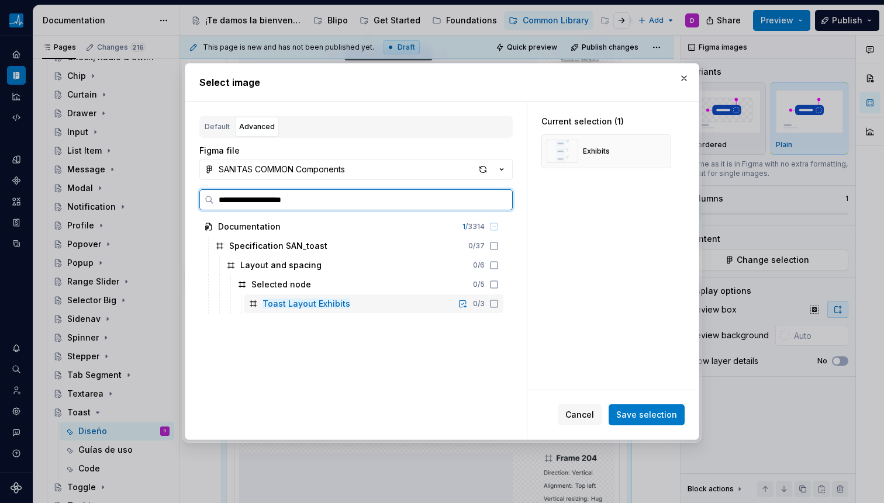
click at [495, 305] on icon at bounding box center [493, 303] width 9 height 9
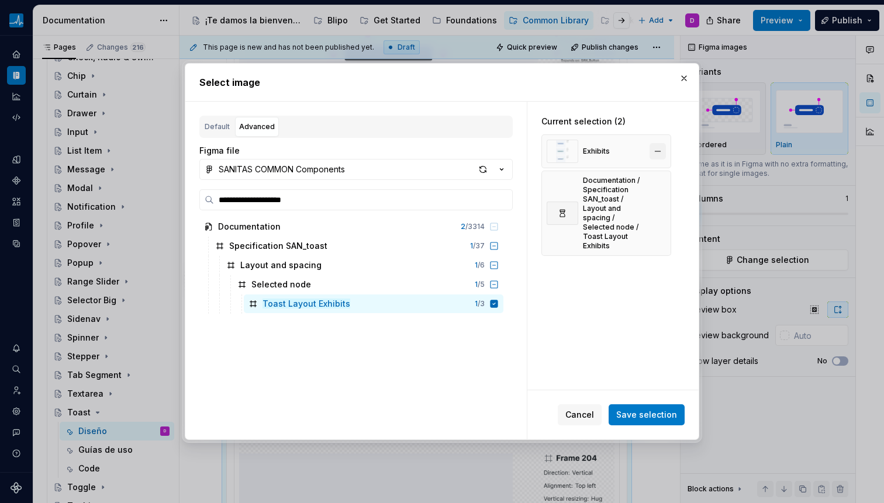
click at [657, 149] on button "button" at bounding box center [657, 151] width 16 height 16
click at [656, 413] on span "Save selection" at bounding box center [646, 415] width 61 height 12
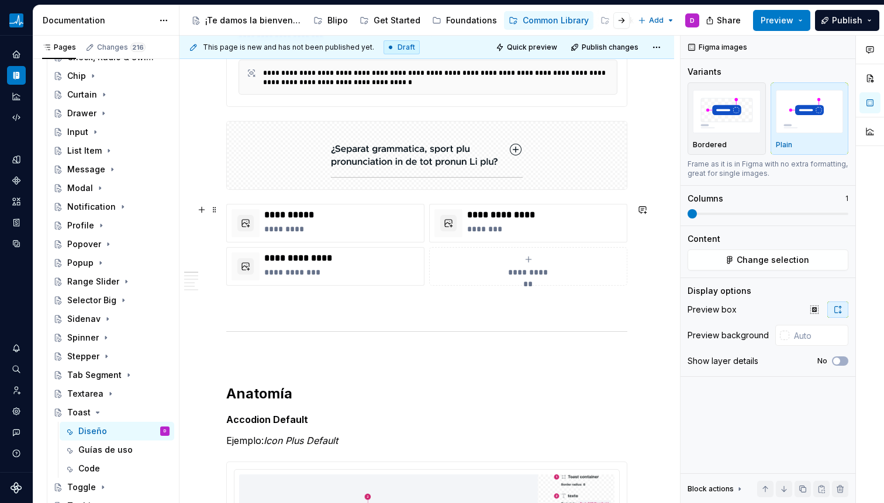
scroll to position [299, 0]
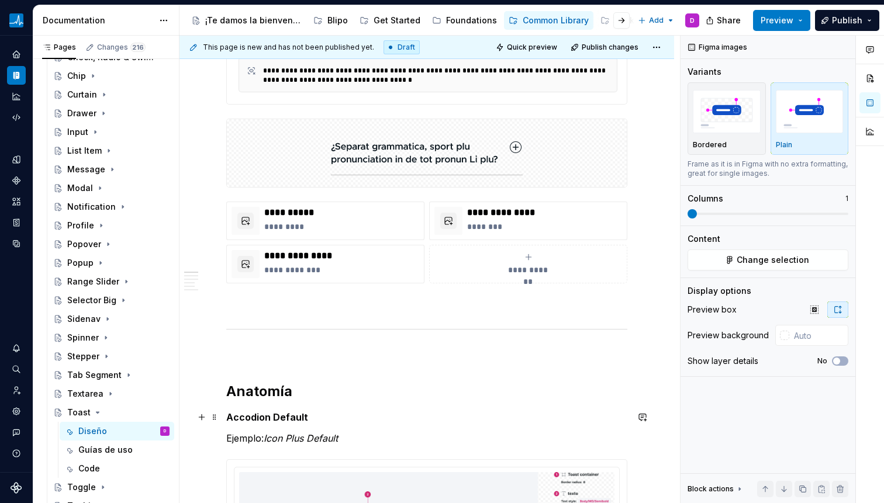
click at [291, 415] on strong "Accodion Default" at bounding box center [267, 418] width 82 height 12
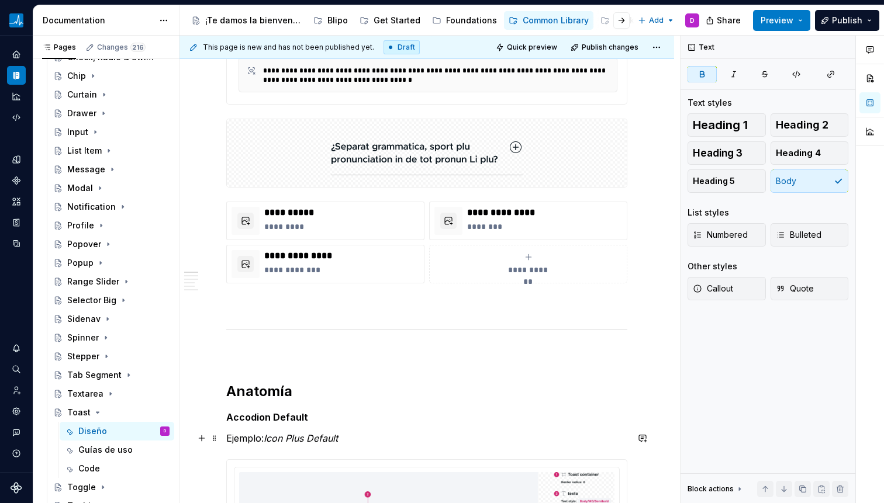
click at [281, 442] on em "Icon Plus Default" at bounding box center [301, 439] width 74 height 12
click at [280, 441] on em "Icon Plus Default" at bounding box center [301, 439] width 74 height 12
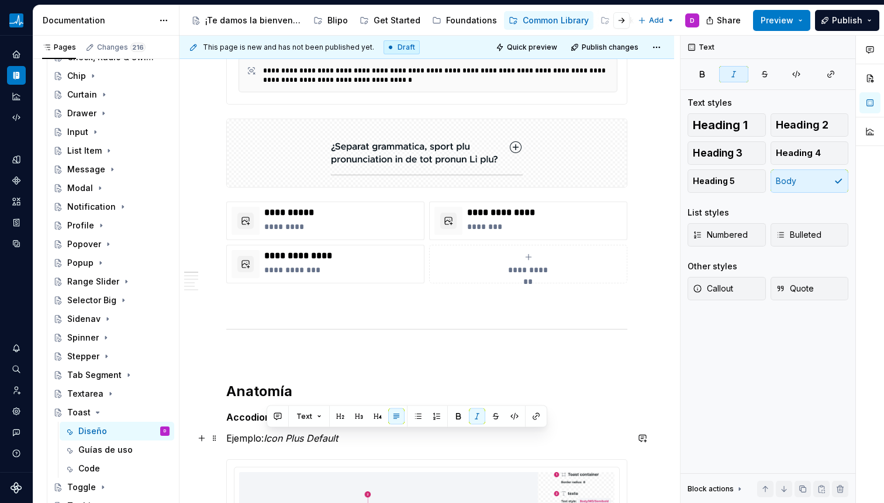
click at [268, 440] on em "Icon Plus Default" at bounding box center [301, 439] width 74 height 12
drag, startPoint x: 267, startPoint y: 439, endPoint x: 362, endPoint y: 436, distance: 95.9
click at [362, 436] on p "Ejemplo: Icon Plus Default" at bounding box center [426, 438] width 401 height 14
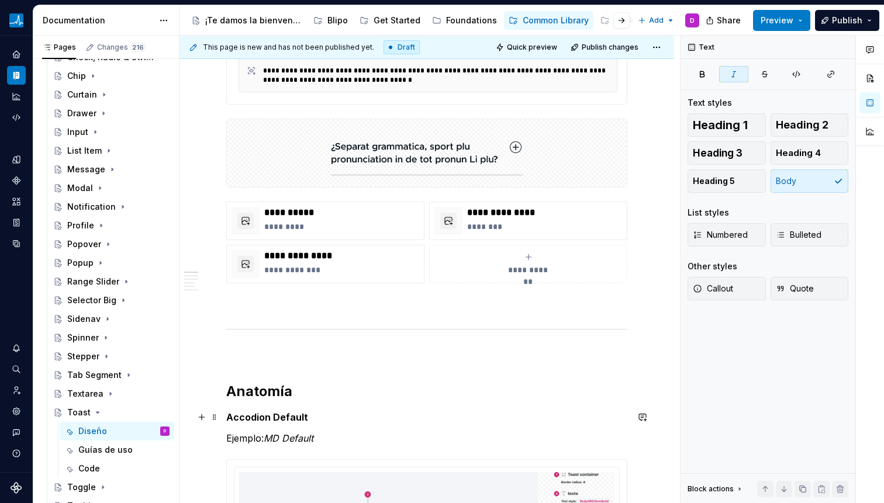
click at [243, 412] on strong "Accodion Default" at bounding box center [267, 418] width 82 height 12
click at [277, 438] on em "MD Default" at bounding box center [289, 439] width 50 height 12
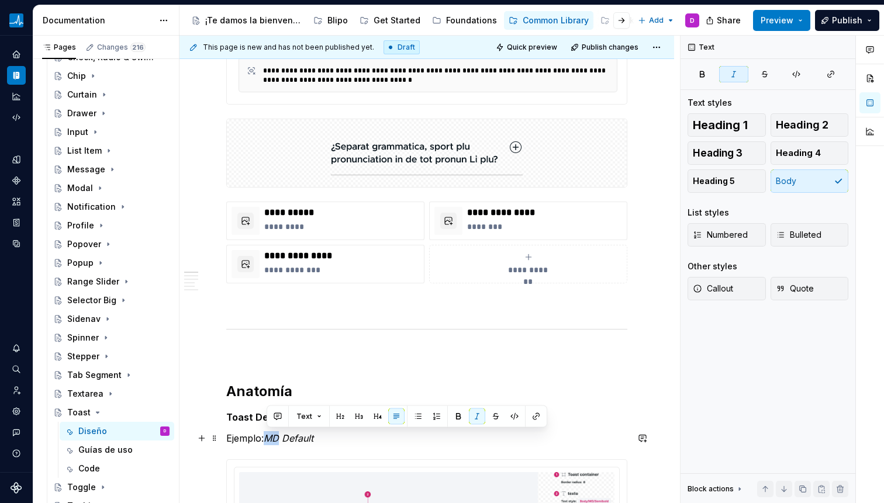
click at [277, 438] on em "MD Default" at bounding box center [289, 439] width 50 height 12
click at [307, 441] on em "MD Default" at bounding box center [289, 439] width 50 height 12
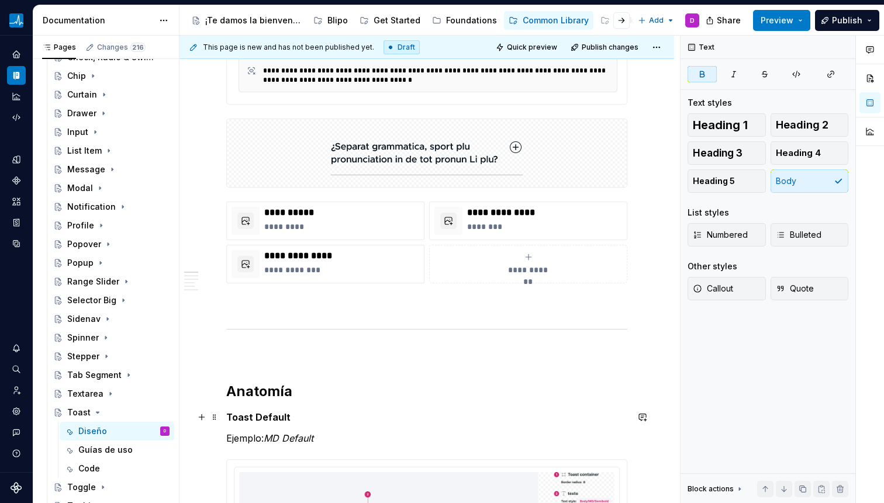
click at [267, 417] on strong "Toast Default" at bounding box center [258, 418] width 64 height 12
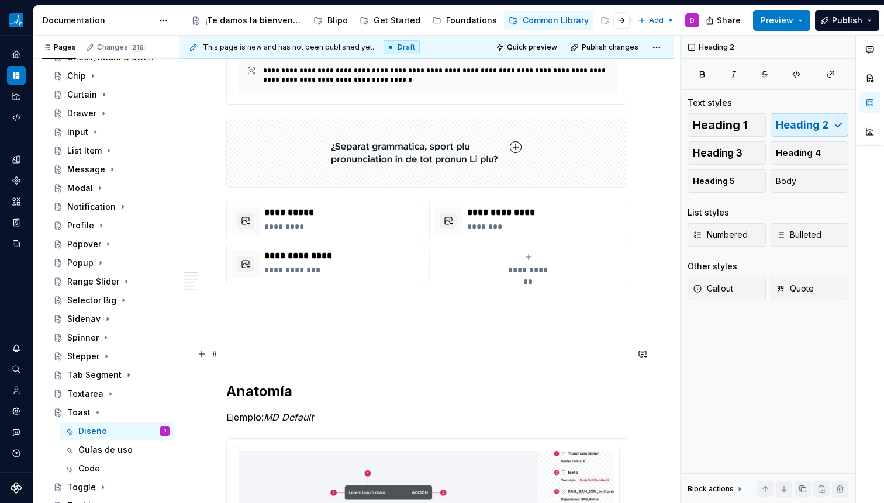
scroll to position [175, 0]
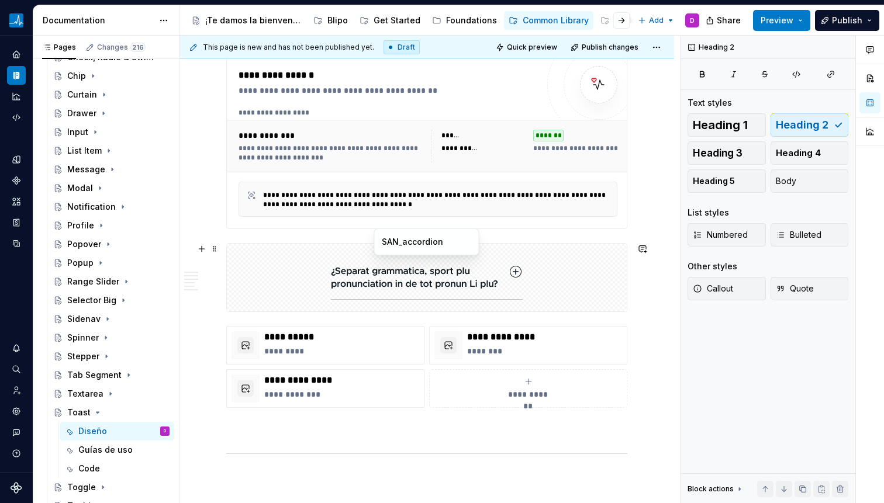
click at [415, 278] on img at bounding box center [427, 277] width 192 height 58
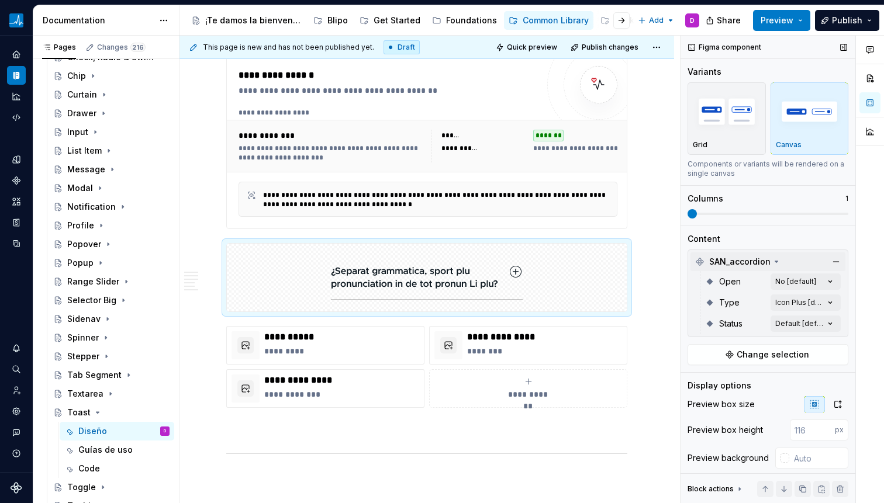
click at [765, 261] on span "SAN_accordion" at bounding box center [739, 262] width 61 height 12
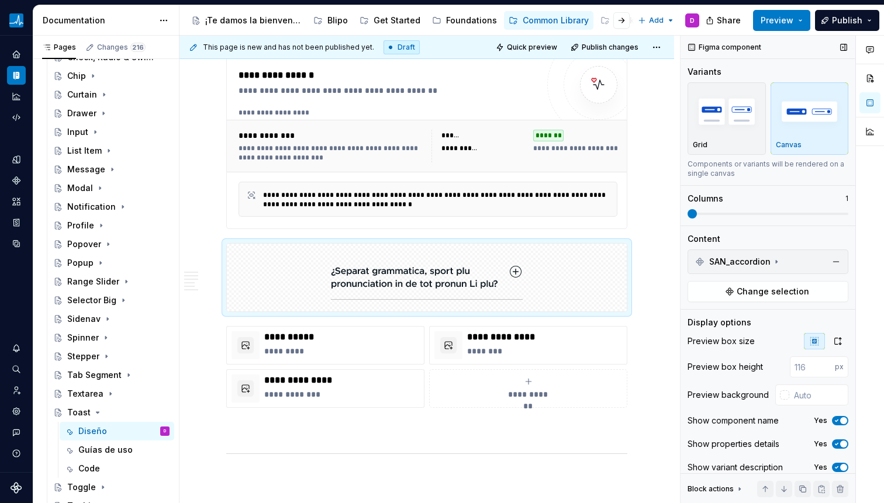
click at [776, 280] on div "SAN_accordion Change selection" at bounding box center [767, 276] width 161 height 53
click at [776, 286] on span "Change selection" at bounding box center [773, 292] width 72 height 12
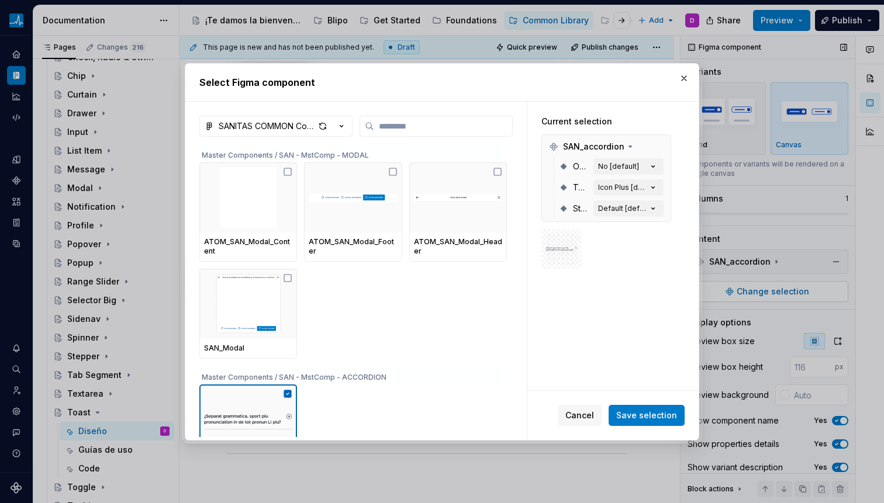
type textarea "*"
type input "*"
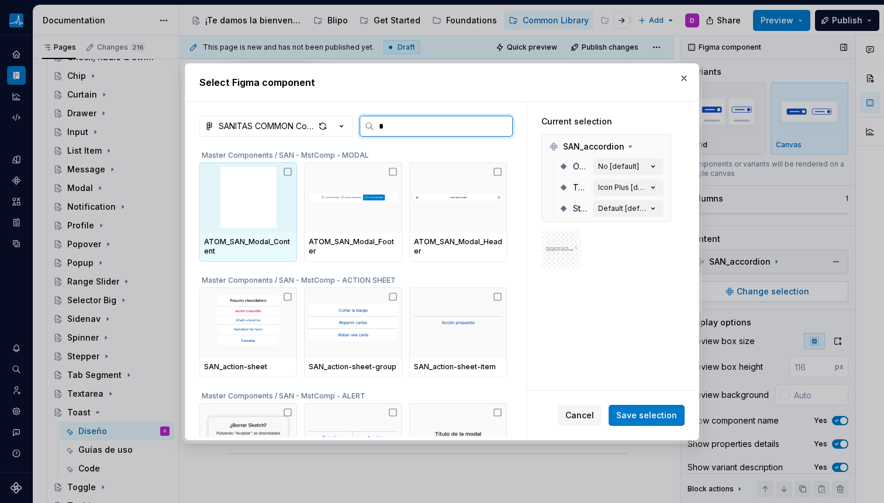
type textarea "*"
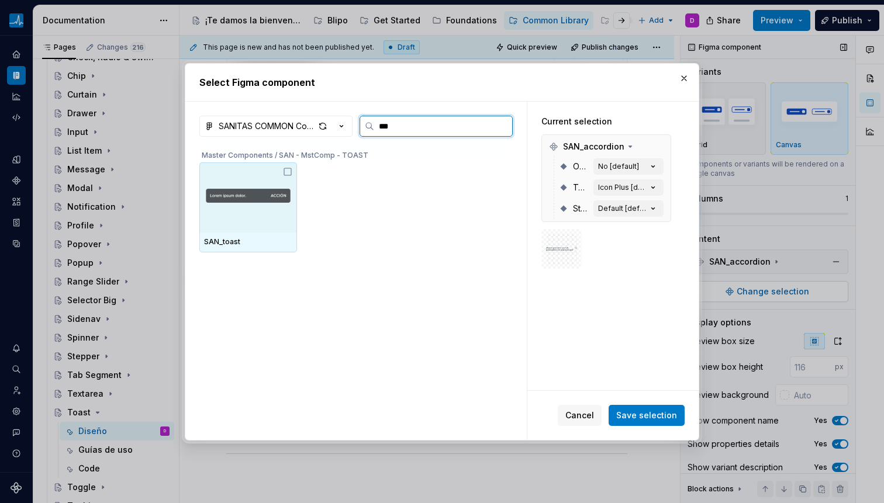
type input "****"
click at [239, 202] on img at bounding box center [248, 198] width 88 height 54
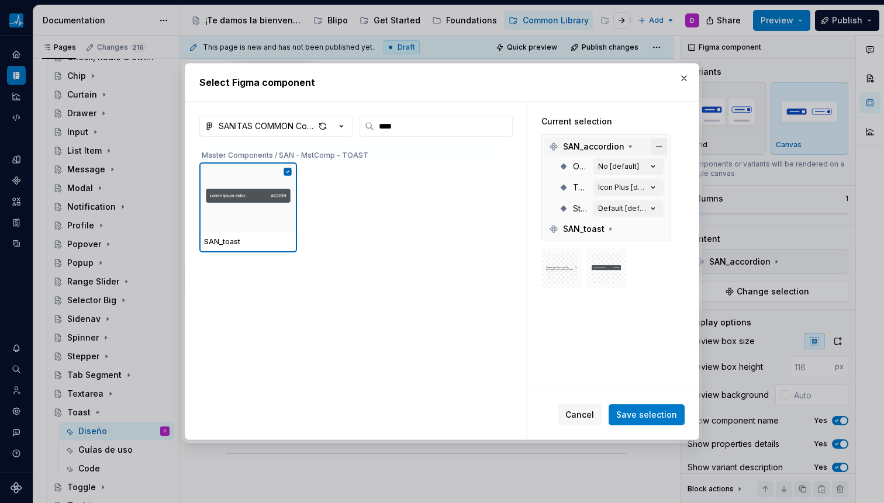
click at [655, 148] on button "button" at bounding box center [659, 147] width 16 height 16
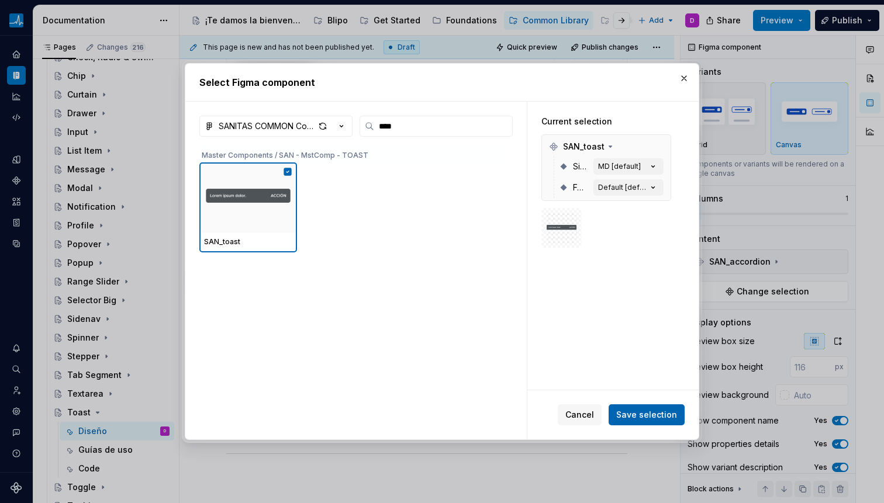
click at [631, 412] on span "Save selection" at bounding box center [646, 415] width 61 height 12
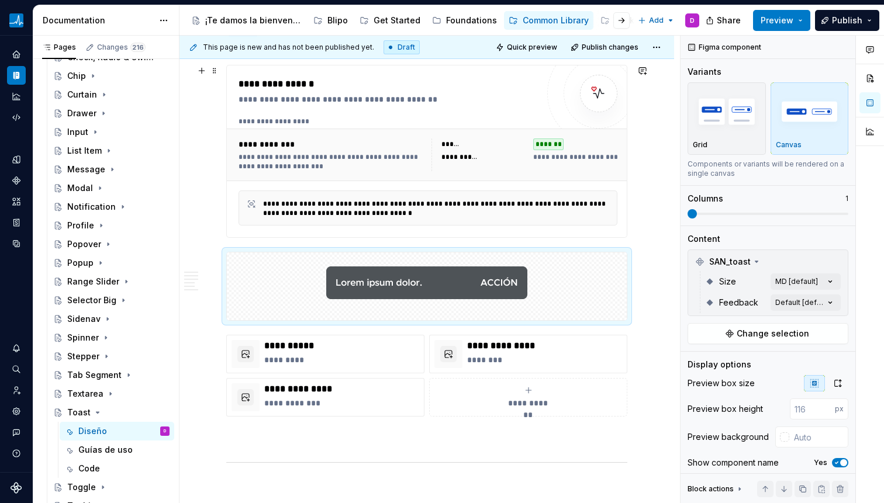
scroll to position [165, 0]
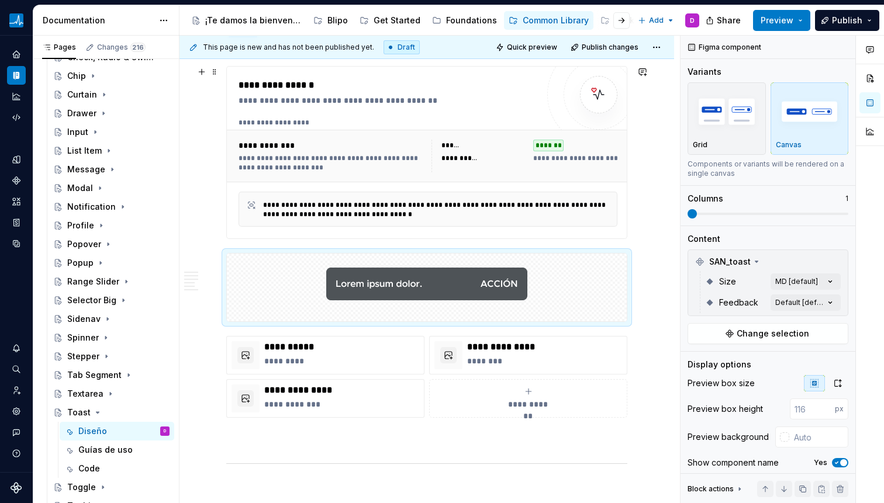
click at [344, 151] on div "**********" at bounding box center [332, 146] width 186 height 12
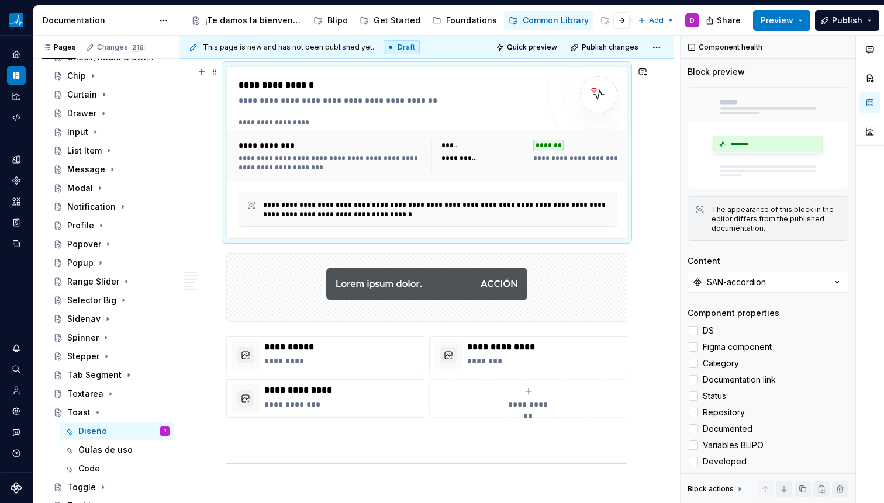
click at [503, 144] on div "******" at bounding box center [483, 146] width 85 height 12
click at [793, 286] on button "SAN-accordion" at bounding box center [767, 282] width 161 height 21
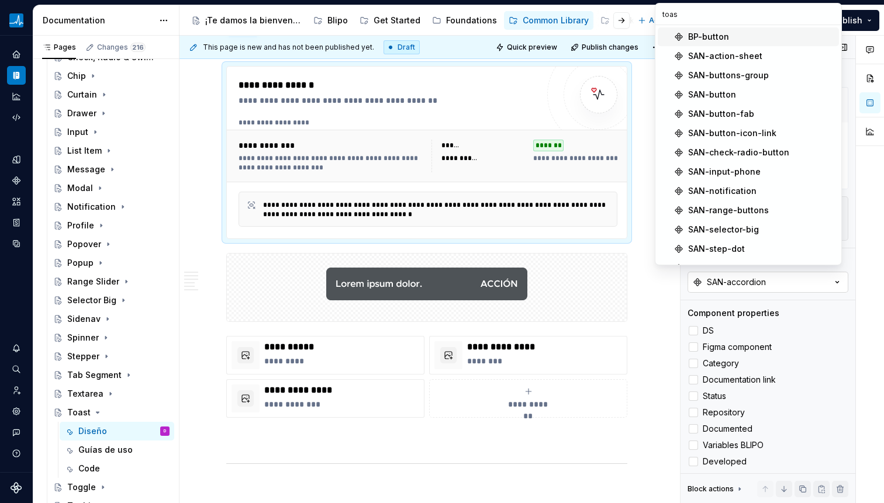
type input "toast"
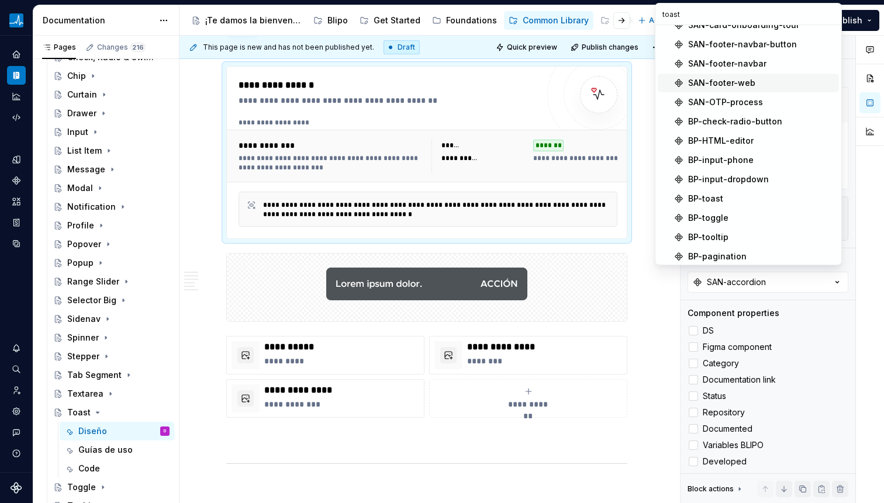
scroll to position [438, 0]
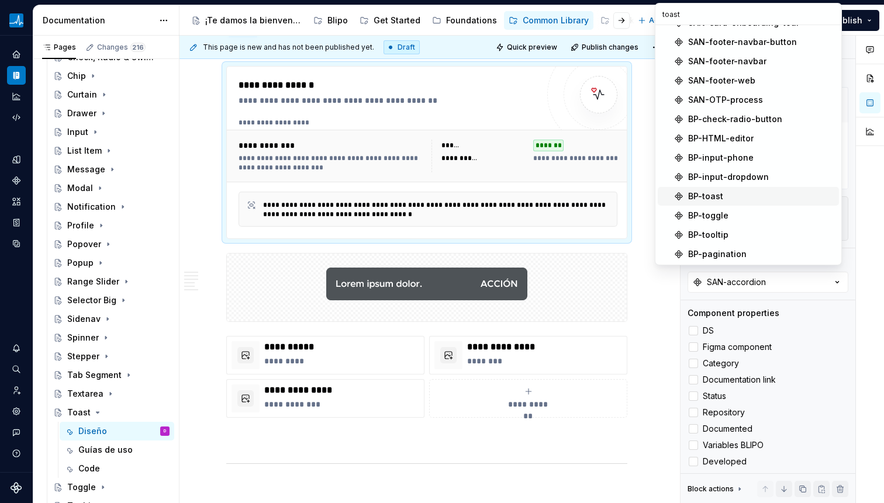
click at [730, 191] on div "BP-toast" at bounding box center [761, 197] width 146 height 12
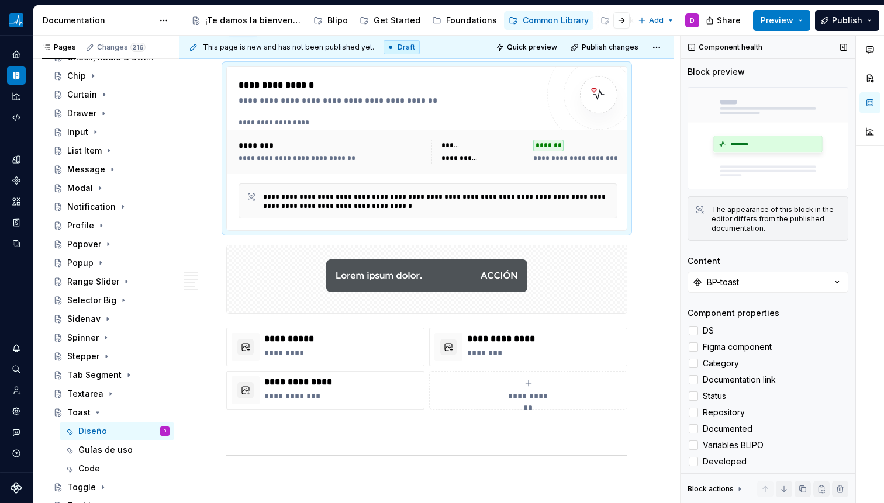
click at [755, 113] on img at bounding box center [767, 138] width 161 height 102
click at [763, 284] on button "BP-toast" at bounding box center [767, 282] width 161 height 21
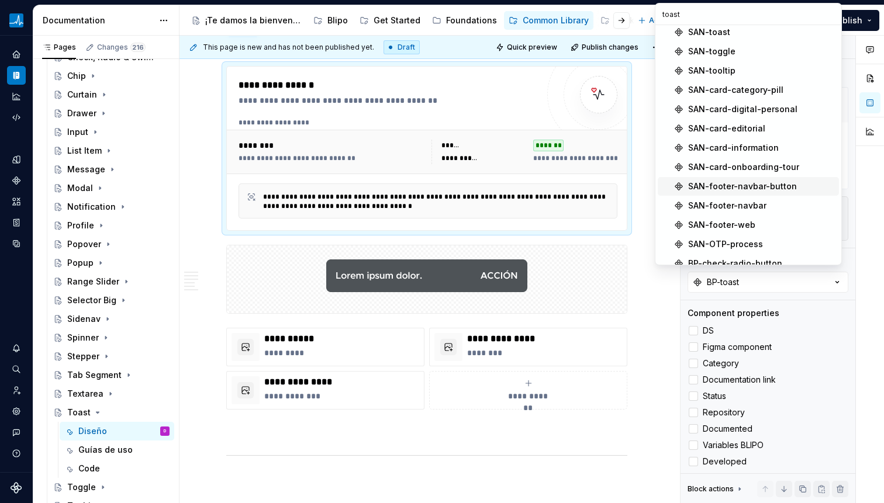
scroll to position [259, 0]
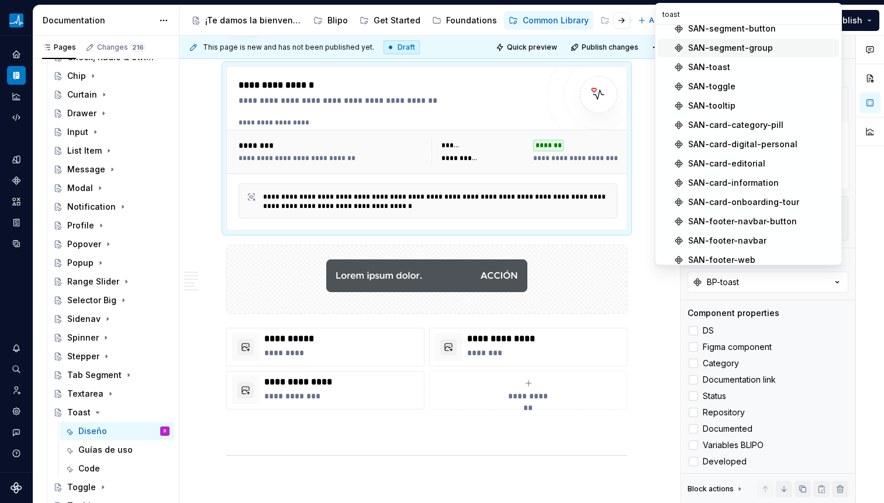
type input "toast"
drag, startPoint x: 710, startPoint y: 56, endPoint x: 714, endPoint y: 63, distance: 8.4
click at [714, 63] on div "SAN-toast" at bounding box center [709, 67] width 42 height 12
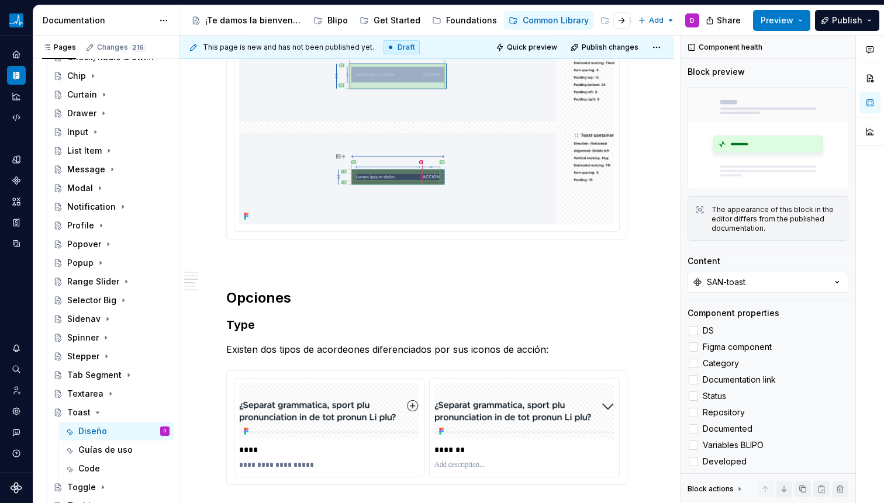
scroll to position [1209, 0]
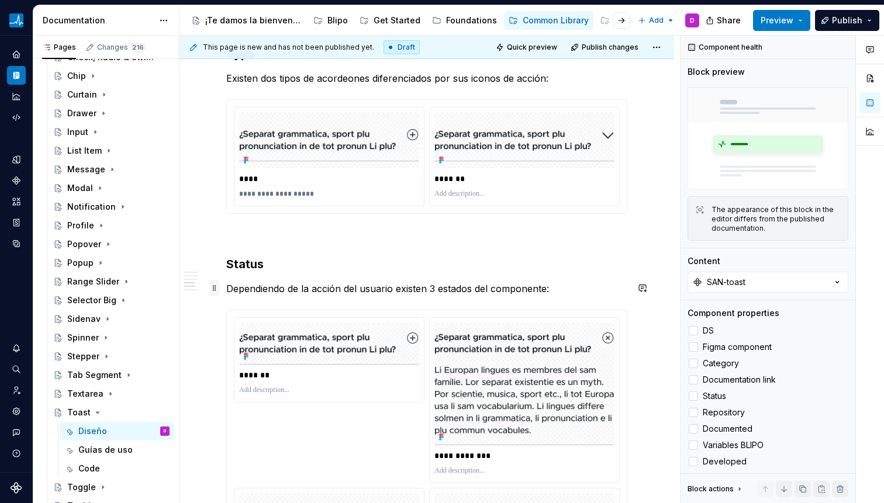
click at [213, 290] on span at bounding box center [214, 288] width 9 height 16
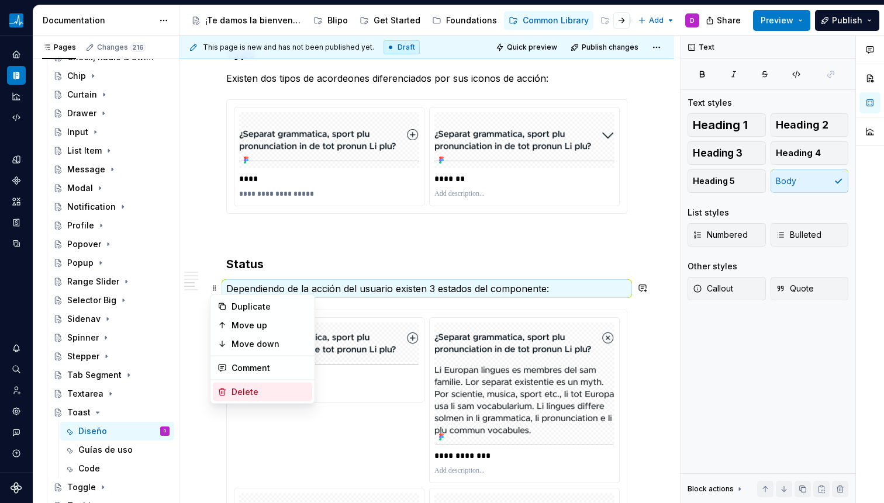
click at [258, 389] on div "Delete" at bounding box center [269, 392] width 76 height 12
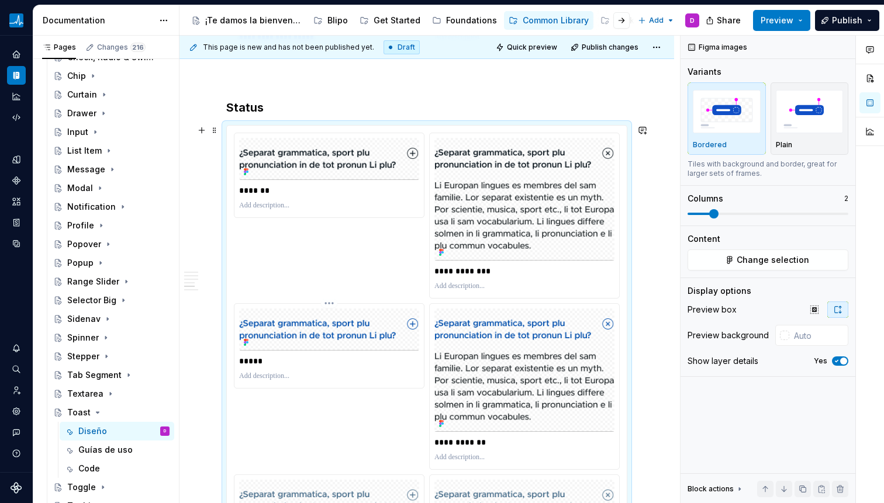
scroll to position [1359, 0]
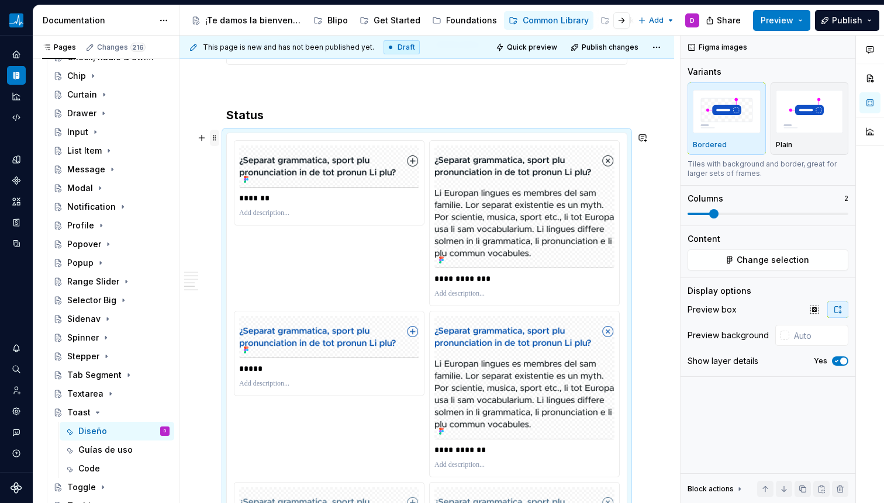
click at [214, 140] on span at bounding box center [214, 138] width 9 height 16
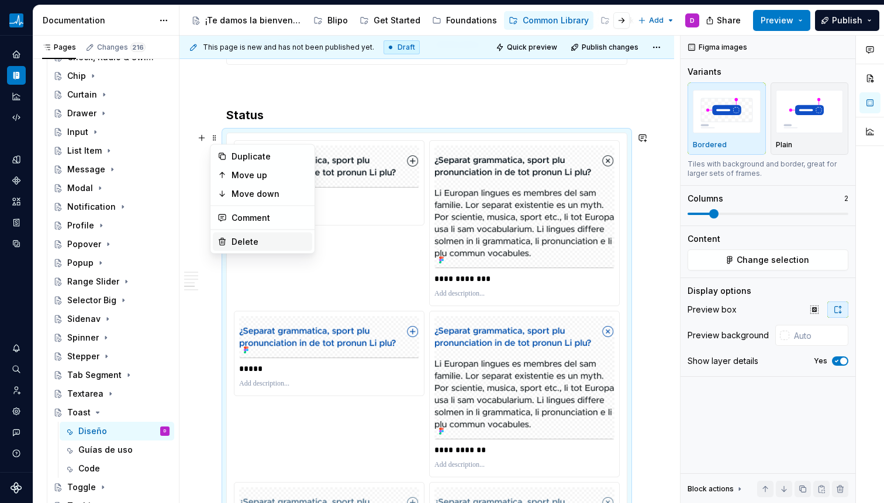
click at [247, 249] on div "Delete" at bounding box center [262, 242] width 99 height 19
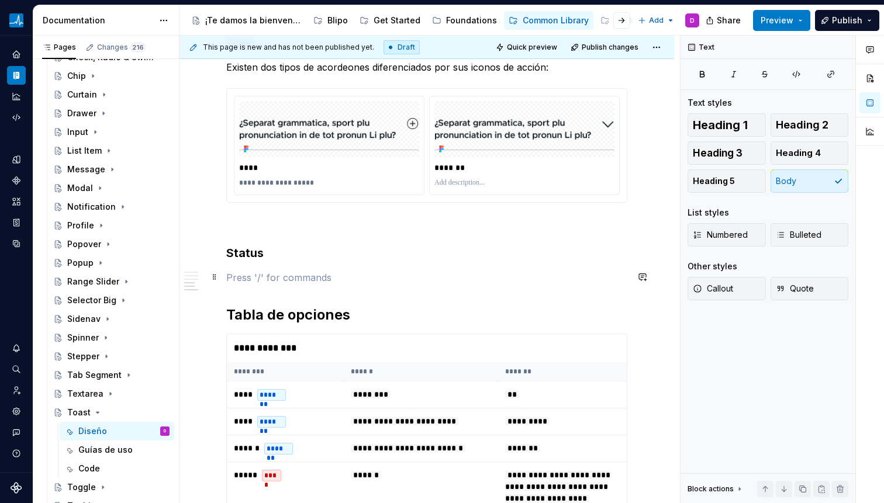
scroll to position [1194, 0]
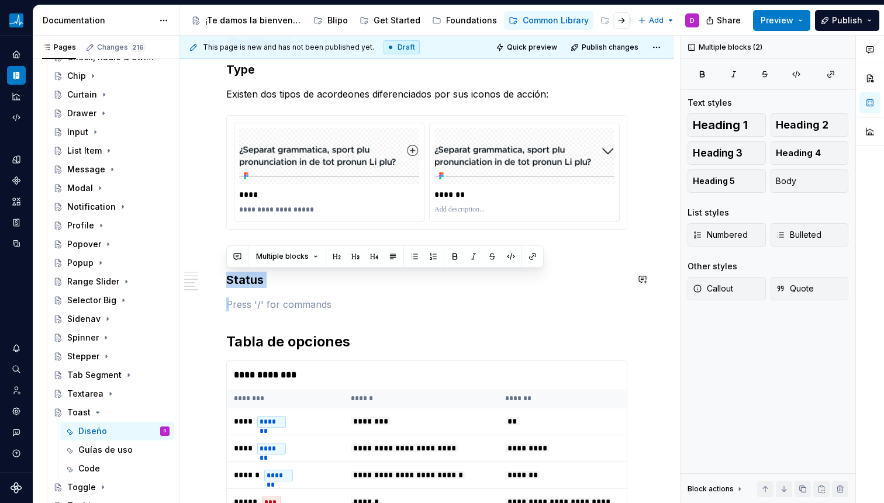
drag, startPoint x: 255, startPoint y: 309, endPoint x: 233, endPoint y: 269, distance: 46.3
click at [233, 269] on div "**********" at bounding box center [426, 28] width 401 height 1983
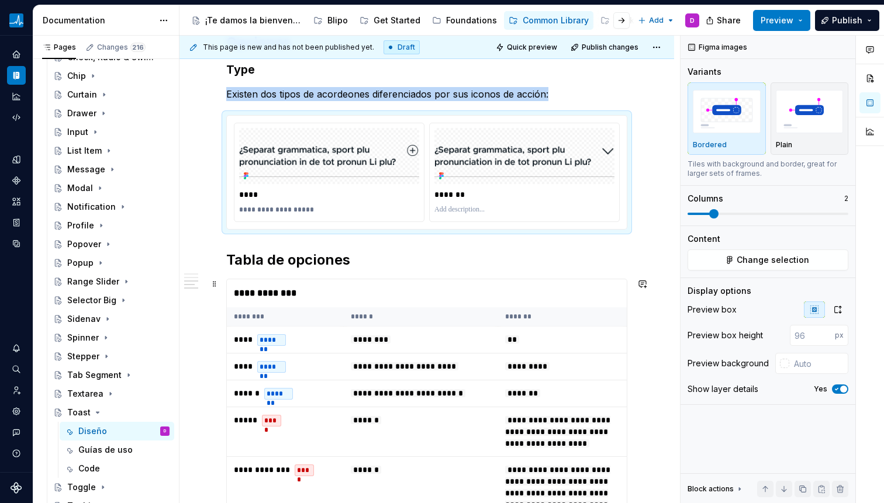
click at [352, 307] on th "******" at bounding box center [421, 316] width 154 height 19
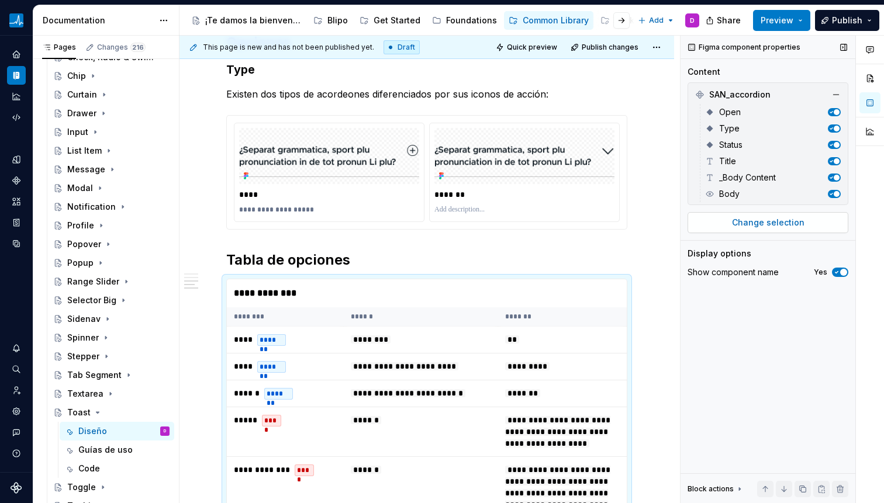
click at [747, 220] on span "Change selection" at bounding box center [768, 223] width 72 height 12
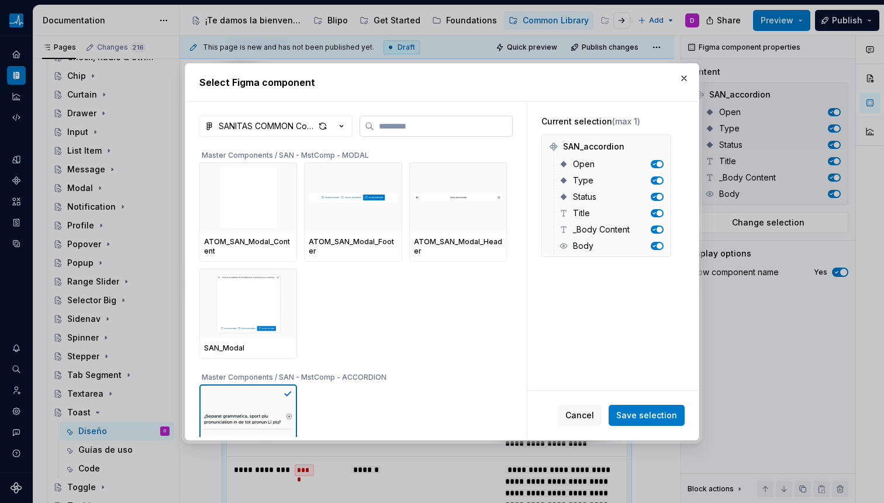
click at [432, 122] on input "search" at bounding box center [443, 126] width 138 height 12
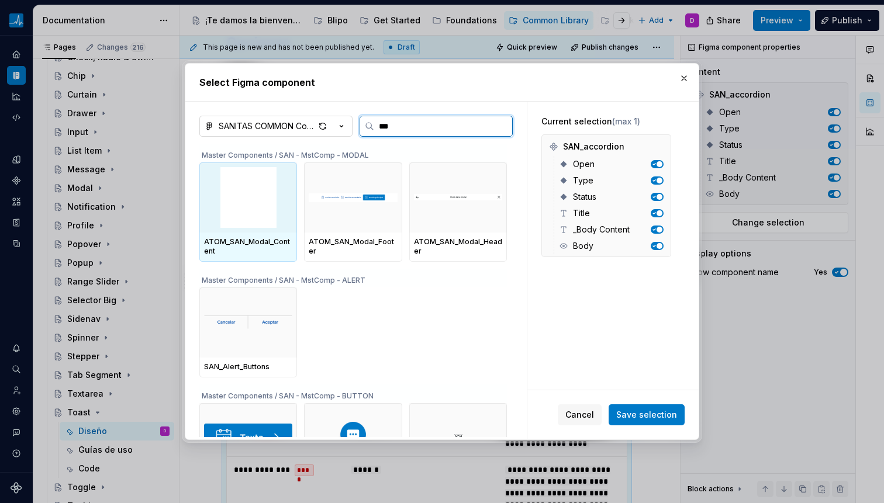
type input "****"
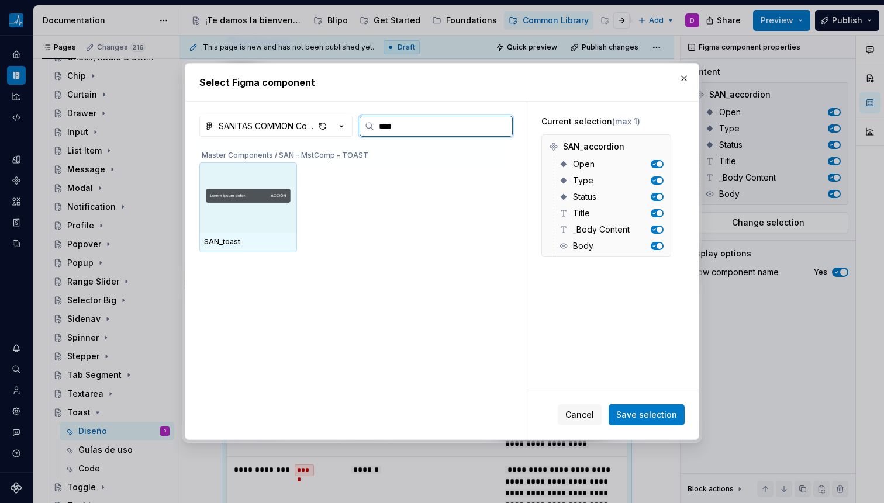
click at [236, 204] on img at bounding box center [248, 198] width 88 height 54
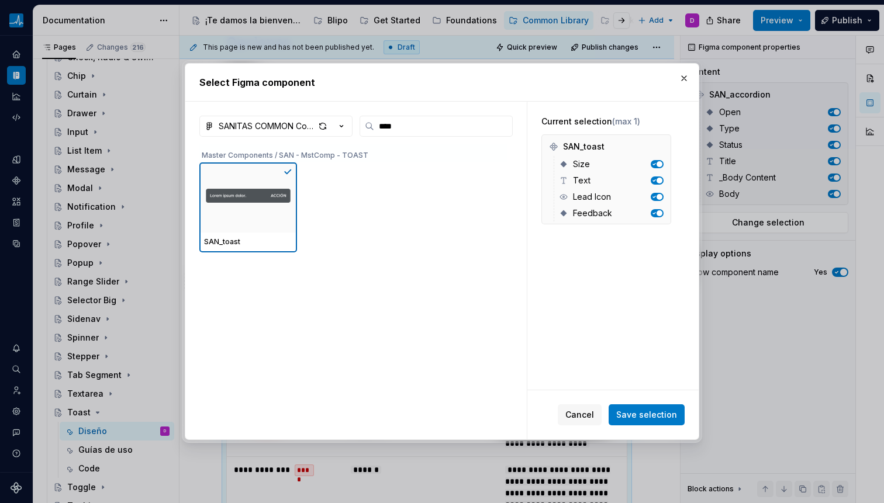
click at [632, 410] on span "Save selection" at bounding box center [646, 415] width 61 height 12
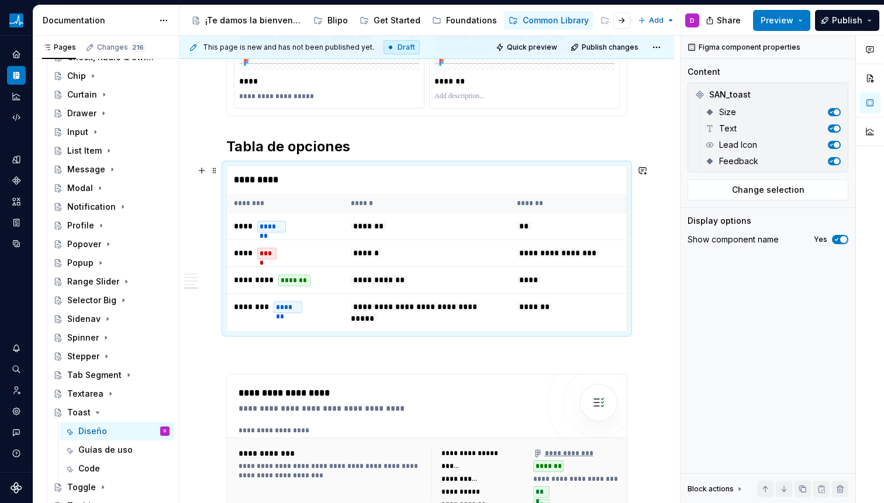
scroll to position [1305, 0]
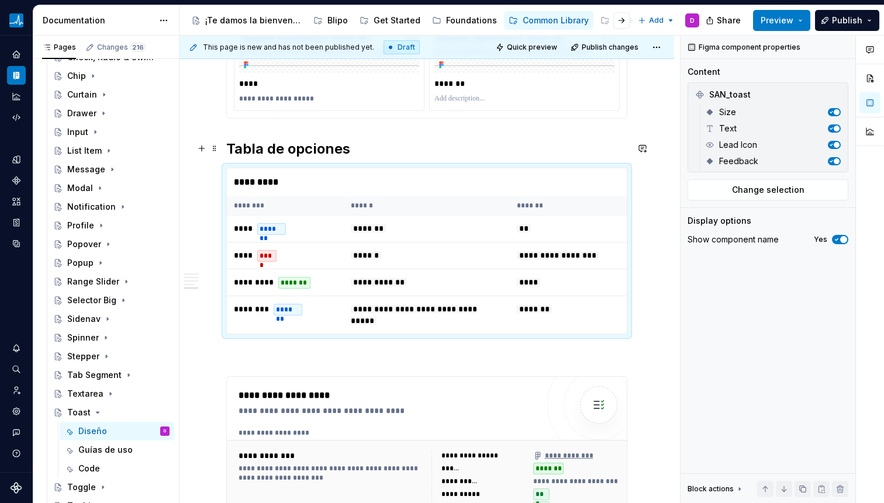
click at [369, 150] on h2 "Tabla de opciones" at bounding box center [426, 149] width 401 height 19
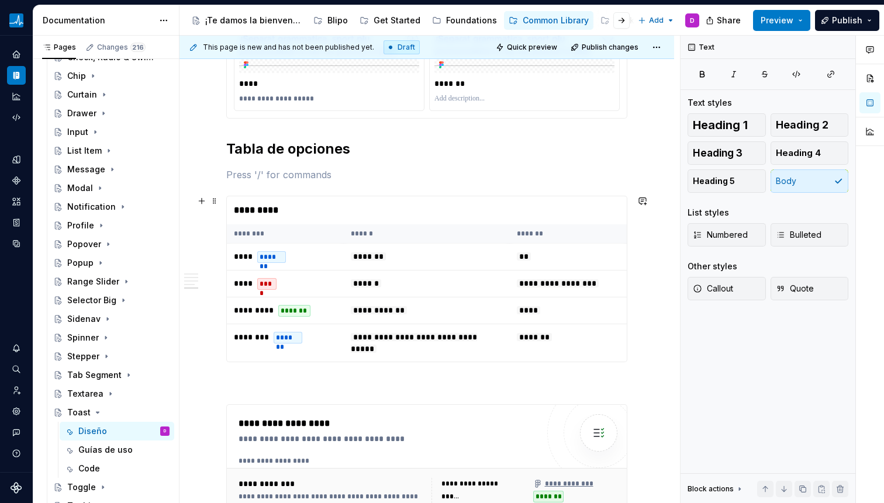
scroll to position [1330, 0]
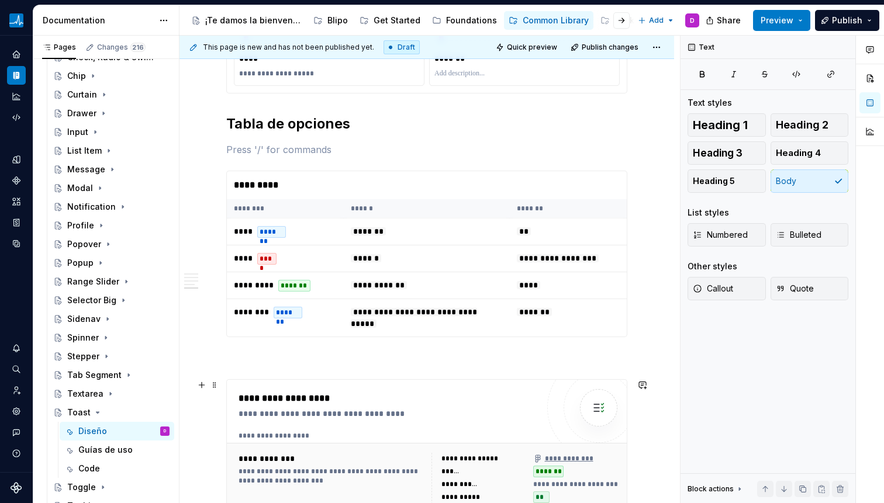
click at [358, 416] on div "**********" at bounding box center [388, 414] width 299 height 12
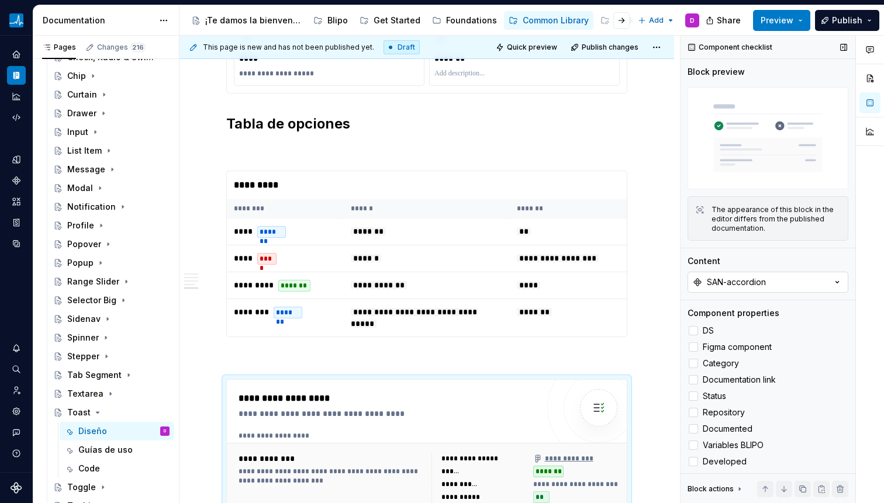
type textarea "*"
click at [728, 286] on button "SAN-accordion" at bounding box center [767, 282] width 161 height 21
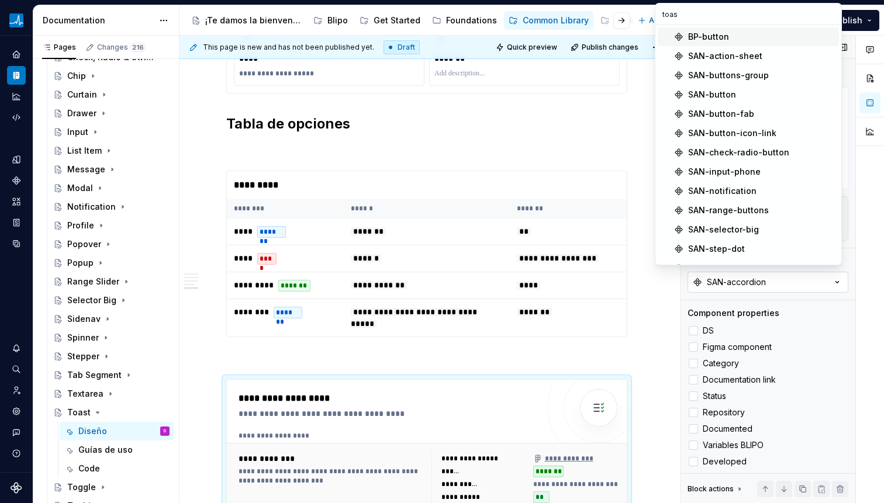
type input "toast"
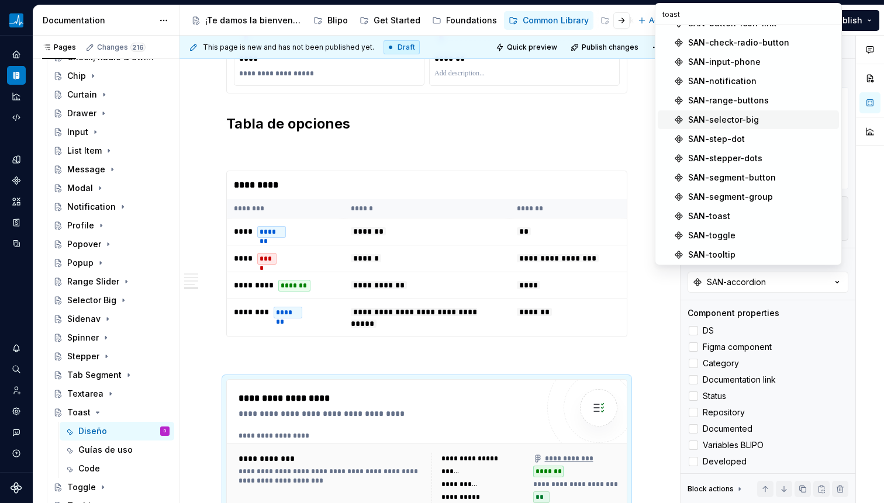
scroll to position [110, 0]
click at [736, 214] on div "SAN-toast" at bounding box center [761, 216] width 146 height 12
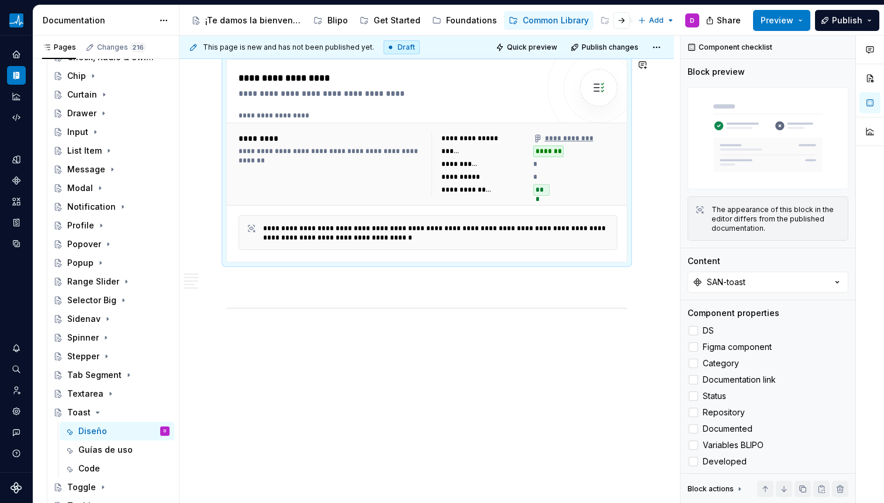
scroll to position [1651, 0]
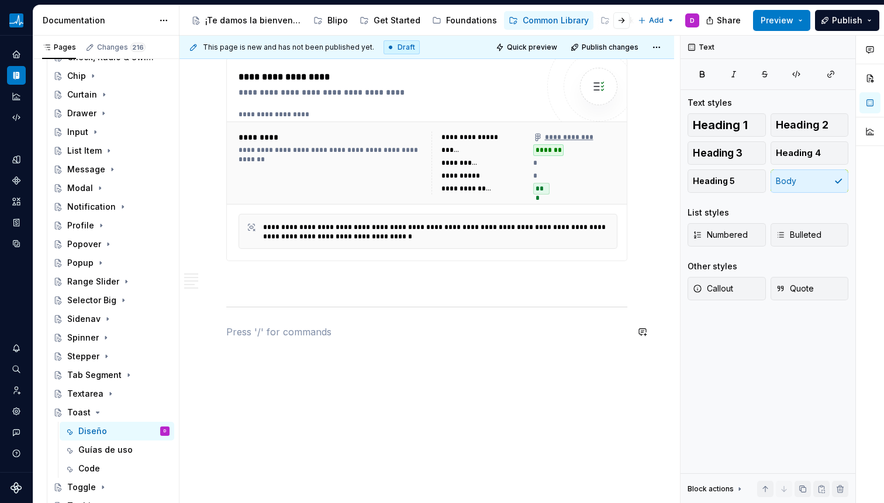
click at [458, 364] on div "**********" at bounding box center [429, 270] width 500 height 468
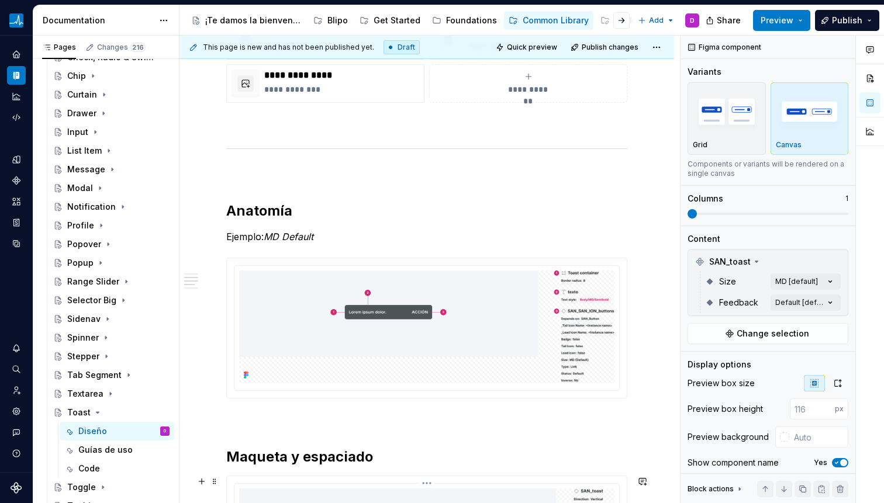
scroll to position [0, 0]
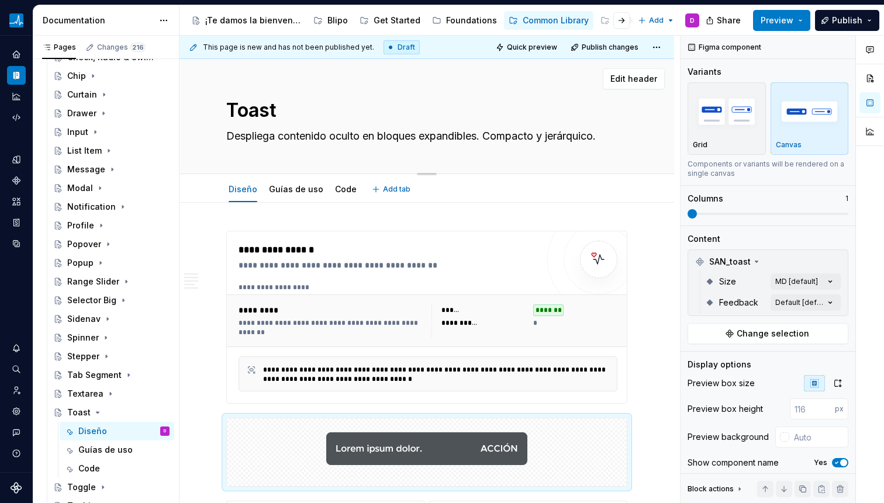
click at [365, 132] on textarea "Despliega contenido oculto en bloques expandibles. Compacto y jerárquico." at bounding box center [424, 136] width 401 height 19
click at [303, 139] on textarea "Despliega contenido oculto en bloques expandibles. Compacto y jerárquico." at bounding box center [424, 136] width 401 height 19
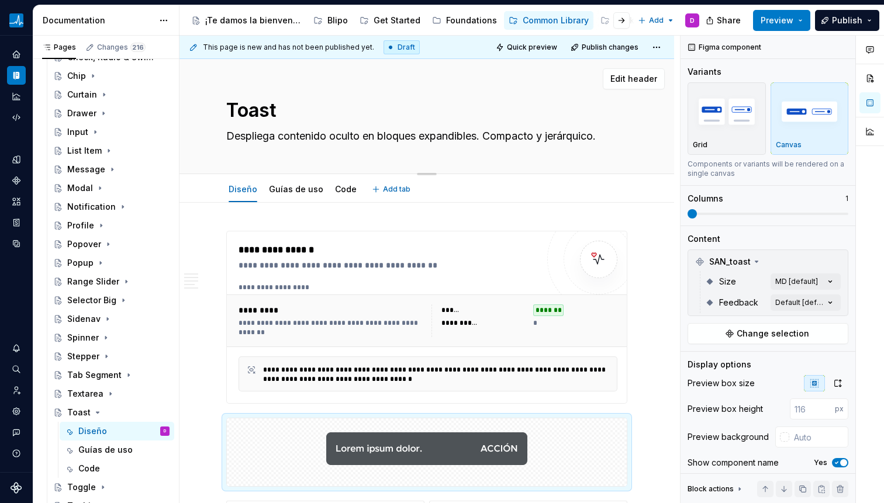
click at [303, 139] on textarea "Despliega contenido oculto en bloques expandibles. Compacto y jerárquico." at bounding box center [424, 136] width 401 height 19
paste textarea "Un tipo de alerta que aparece en una capa sobre el resto del contenido, visualm…"
type textarea "*"
type textarea "Un tipo de alerta que aparece en una capa sobre el resto del contenido, visualm…"
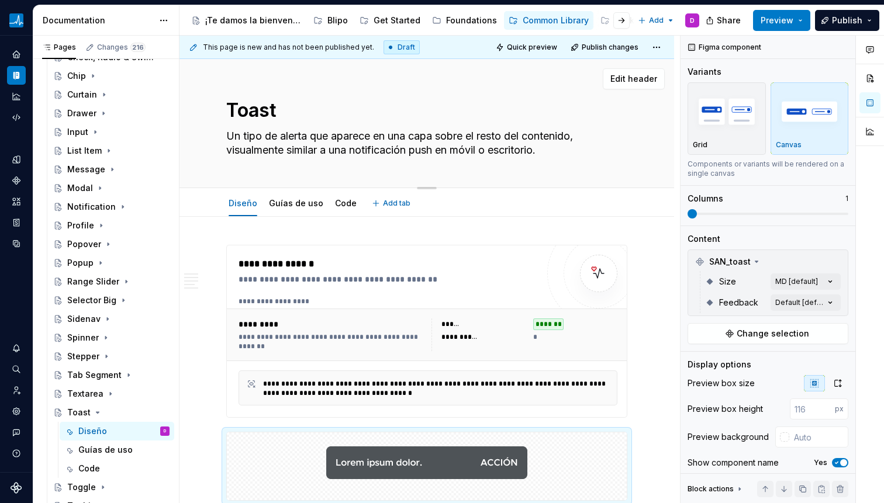
drag, startPoint x: 365, startPoint y: 137, endPoint x: 455, endPoint y: 157, distance: 92.6
click at [455, 157] on textarea "Un tipo de alerta que aparece en una capa sobre el resto del contenido, visualm…" at bounding box center [424, 143] width 401 height 33
drag, startPoint x: 438, startPoint y: 143, endPoint x: 507, endPoint y: 157, distance: 69.8
click at [506, 157] on textarea "Un tipo de alerta que aparece en una capa sobre el resto del contenido, visualm…" at bounding box center [424, 143] width 401 height 33
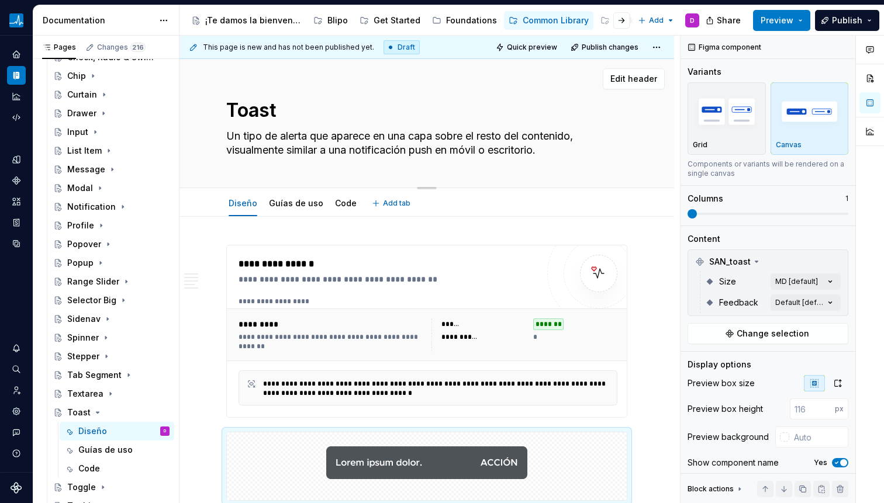
click at [507, 158] on textarea "Un tipo de alerta que aparece en una capa sobre el resto del contenido, visualm…" at bounding box center [424, 143] width 401 height 33
type textarea "*"
drag, startPoint x: 310, startPoint y: 150, endPoint x: 486, endPoint y: 151, distance: 176.0
click at [486, 151] on textarea "Un tipo de alerta que aparece en una capa sobre el resto del contenido, visualm…" at bounding box center [424, 143] width 401 height 33
click at [489, 151] on textarea "Un tipo de alerta que aparece en una capa sobre el resto del contenido, visualm…" at bounding box center [424, 143] width 401 height 33
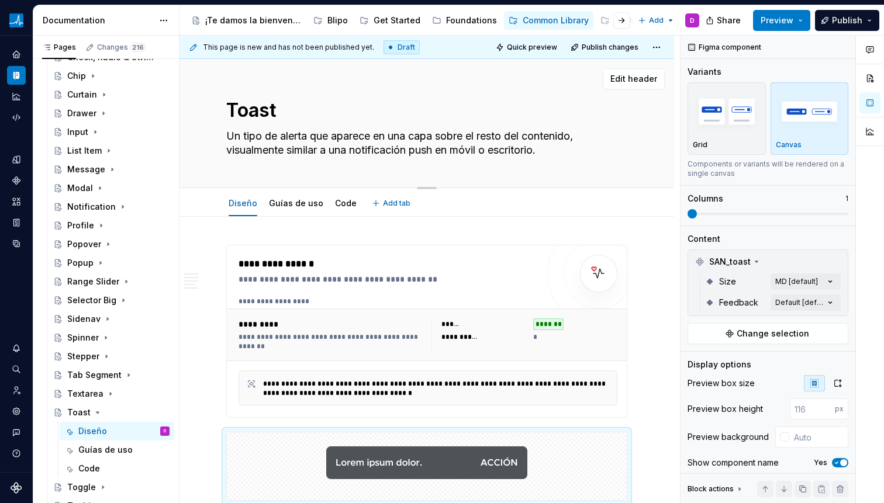
type textarea "Un tipo de alerta que aparece en una capa sobre el resto del contenido, visualm…"
click at [525, 162] on div "Toast Un tipo de alerta que aparece en una capa sobre el resto del contenido, v…" at bounding box center [426, 123] width 401 height 129
click at [560, 150] on textarea "Un tipo de alerta que aparece en una capa sobre el resto del contenido, visualm…" at bounding box center [424, 143] width 401 height 33
click at [559, 153] on textarea "Un tipo de alerta que aparece en una capa sobre el resto del contenido, visualm…" at bounding box center [424, 143] width 401 height 33
click at [542, 171] on div "Toast Un tipo de alerta que aparece en una capa sobre el resto del contenido, v…" at bounding box center [426, 123] width 401 height 129
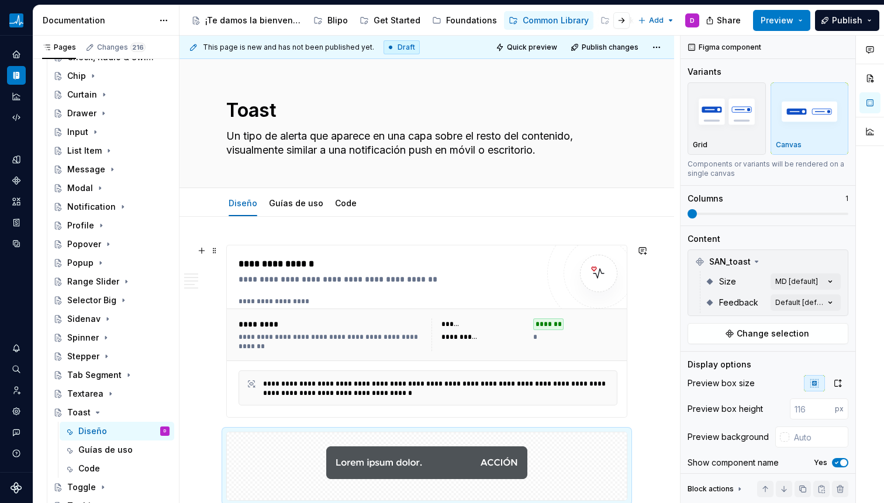
scroll to position [146, 0]
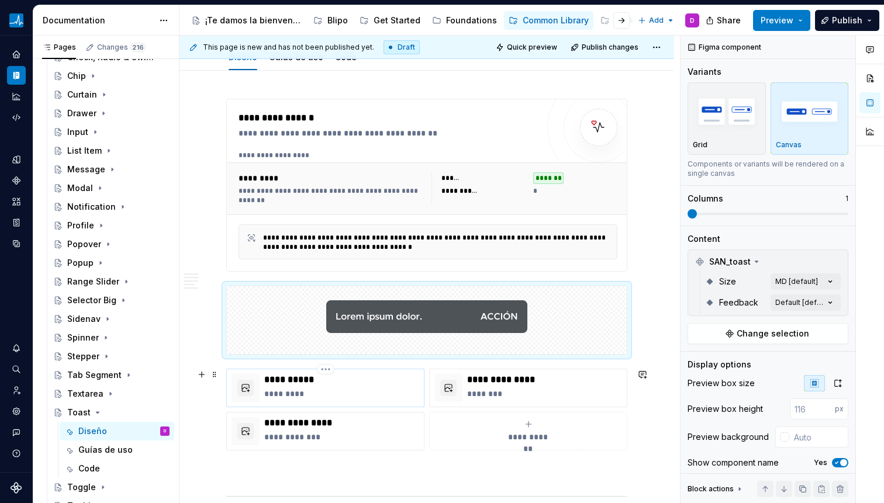
click at [307, 385] on p "**********" at bounding box center [341, 380] width 155 height 12
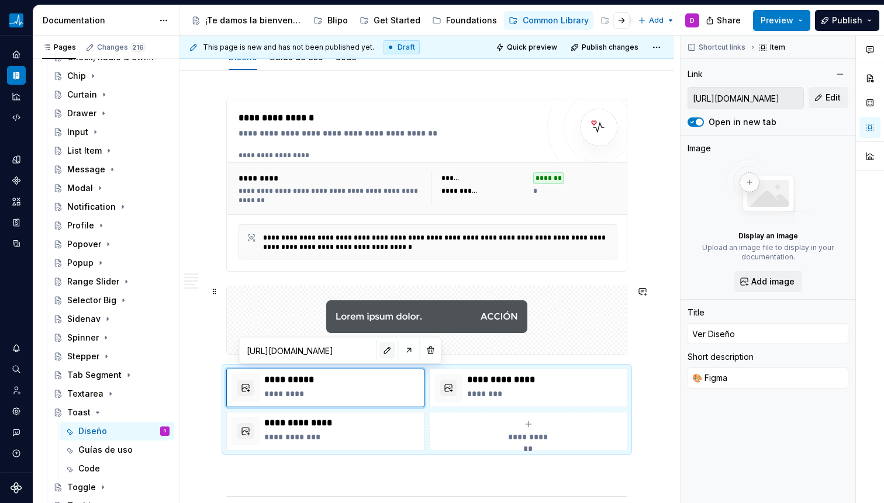
click at [379, 351] on button "button" at bounding box center [387, 351] width 16 height 16
type textarea "*"
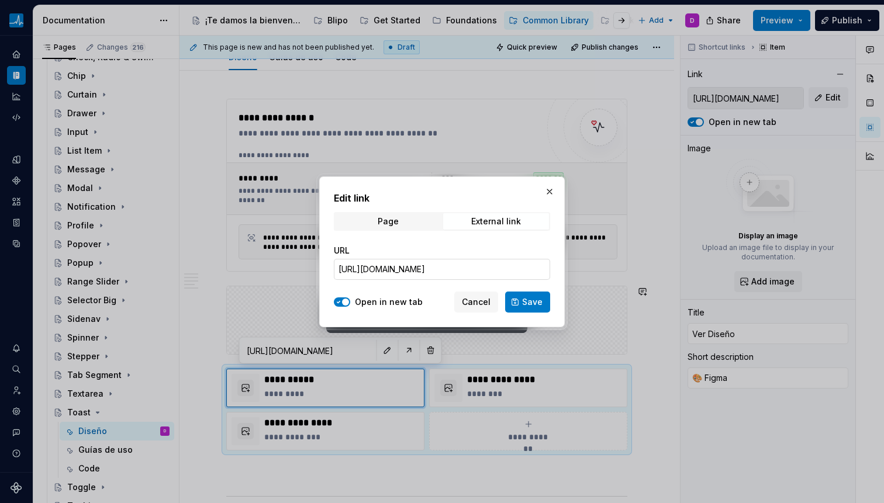
click at [472, 271] on input "[URL][DOMAIN_NAME]" at bounding box center [442, 269] width 216 height 21
click at [473, 271] on input "[URL][DOMAIN_NAME]" at bounding box center [442, 269] width 216 height 21
paste input "[URL][DOMAIN_NAME]"
type input "[URL][DOMAIN_NAME]"
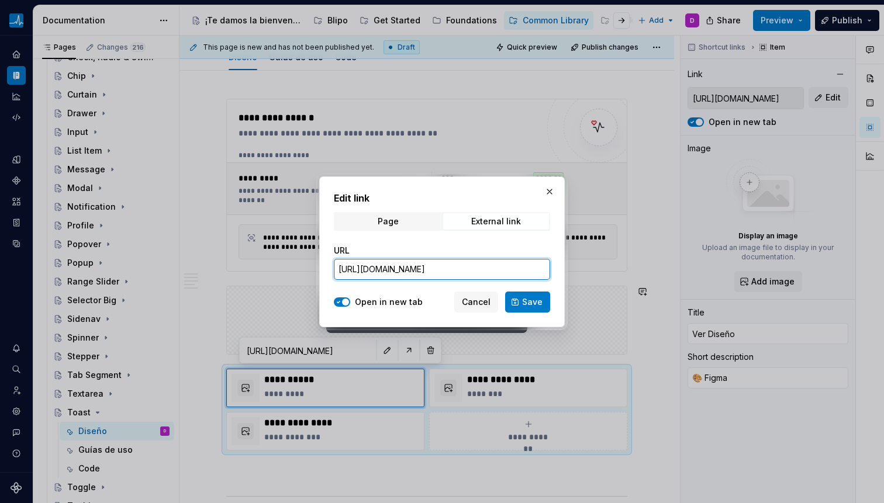
scroll to position [0, 383]
click at [527, 305] on span "Save" at bounding box center [532, 302] width 20 height 12
type textarea "*"
type input "[URL][DOMAIN_NAME]"
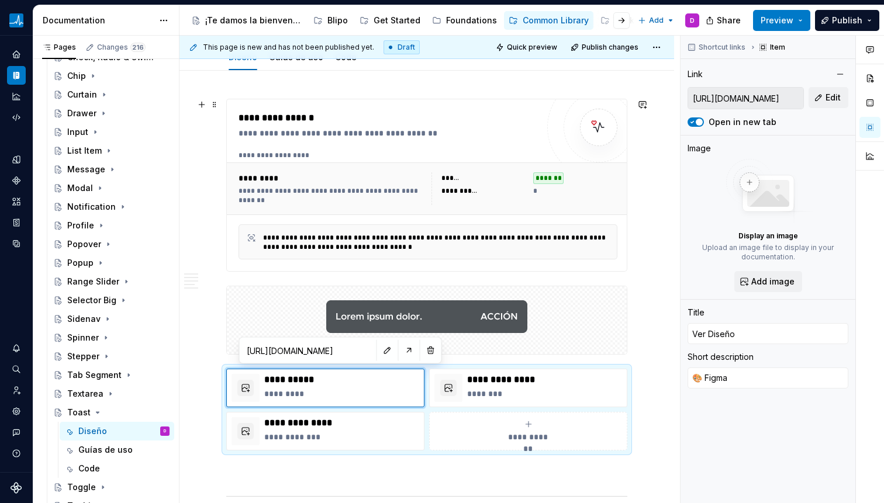
click at [309, 272] on div "**********" at bounding box center [426, 185] width 401 height 173
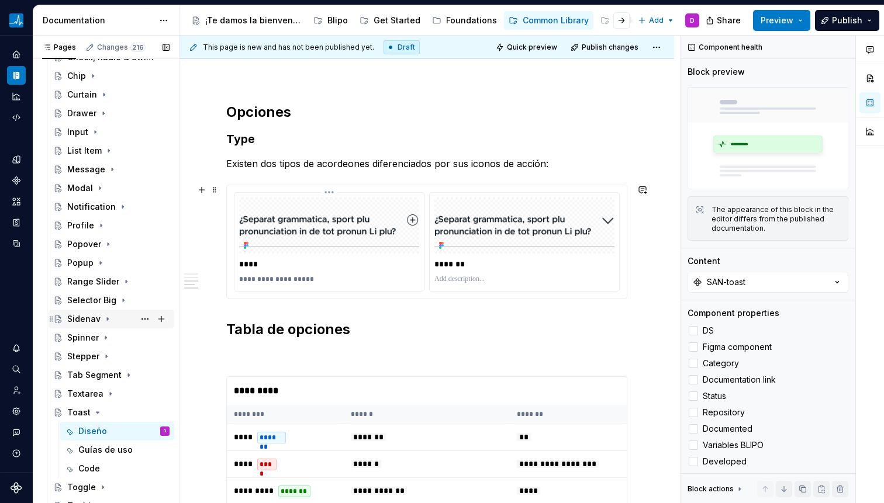
scroll to position [1140, 0]
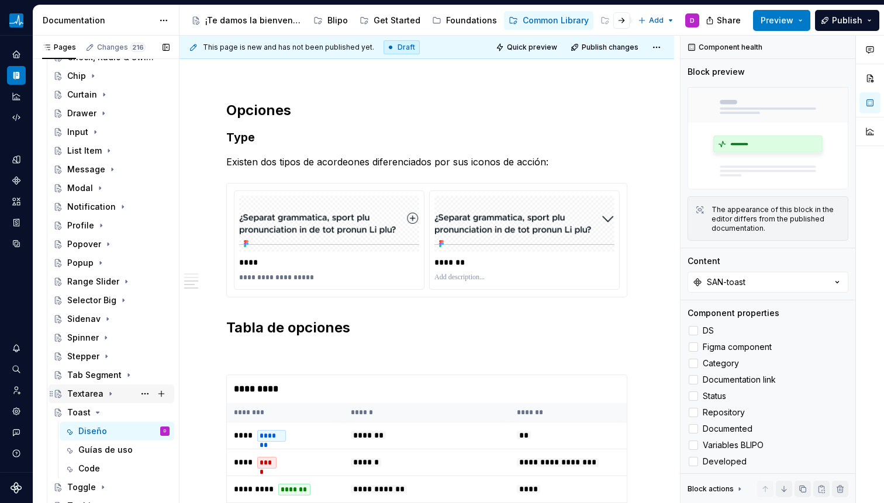
click at [96, 413] on icon "Page tree" at bounding box center [97, 412] width 3 height 1
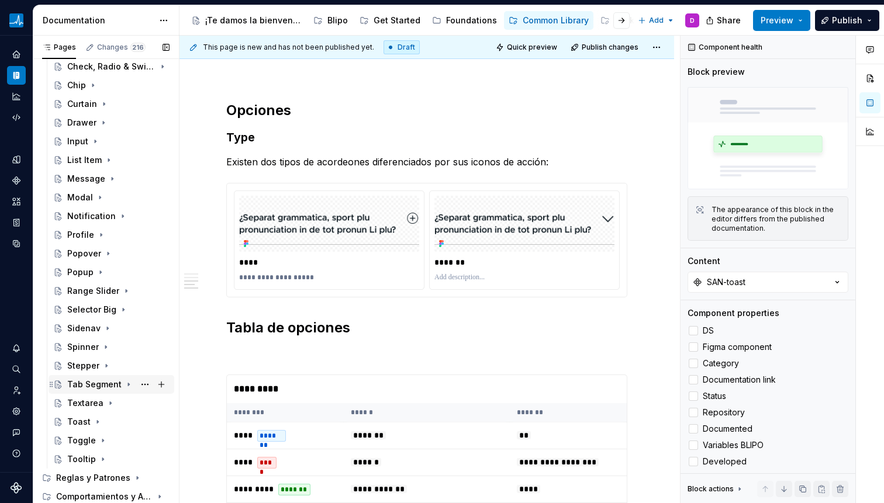
scroll to position [271, 0]
click at [101, 436] on icon "Page tree" at bounding box center [102, 440] width 9 height 9
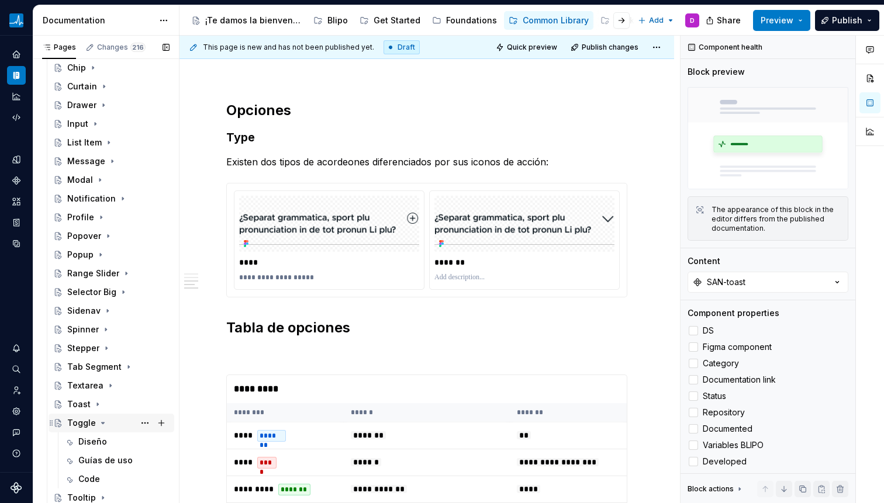
scroll to position [298, 0]
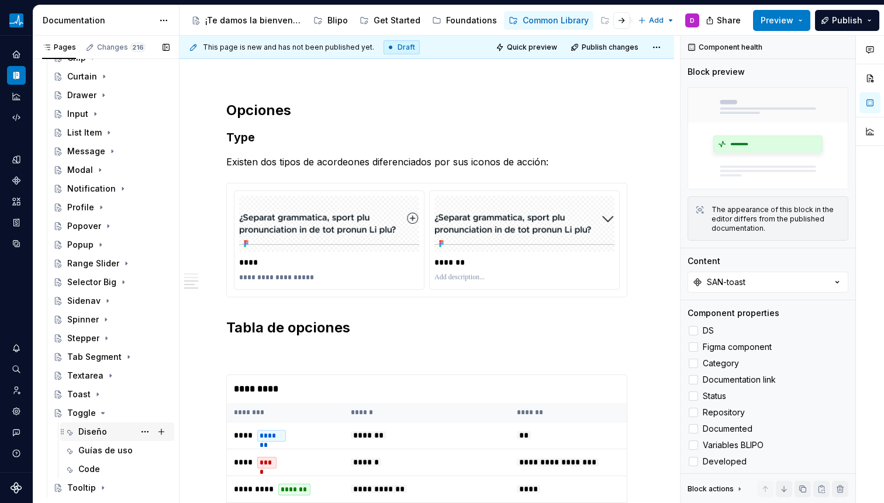
click at [101, 435] on div "Diseño" at bounding box center [92, 432] width 29 height 12
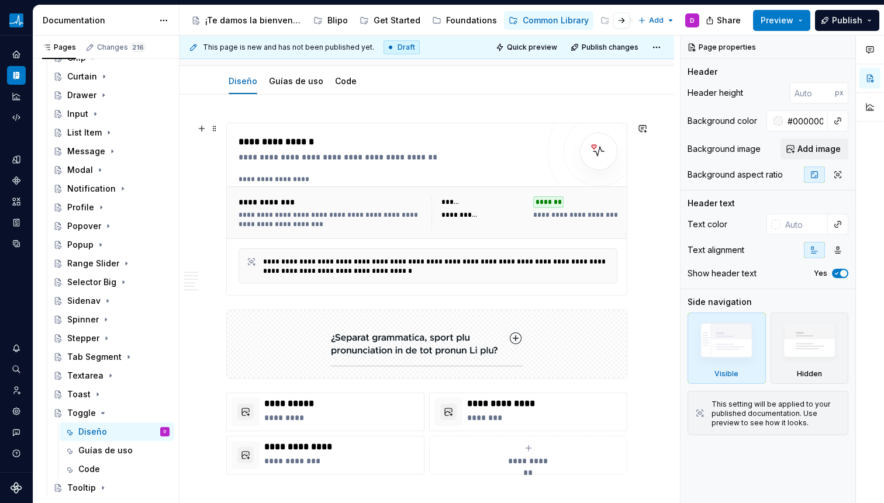
scroll to position [110, 0]
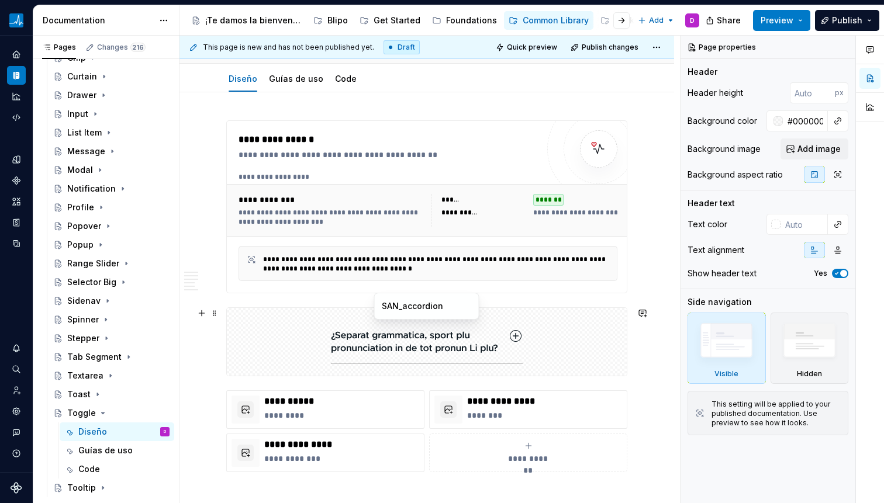
click at [445, 338] on img at bounding box center [427, 342] width 192 height 58
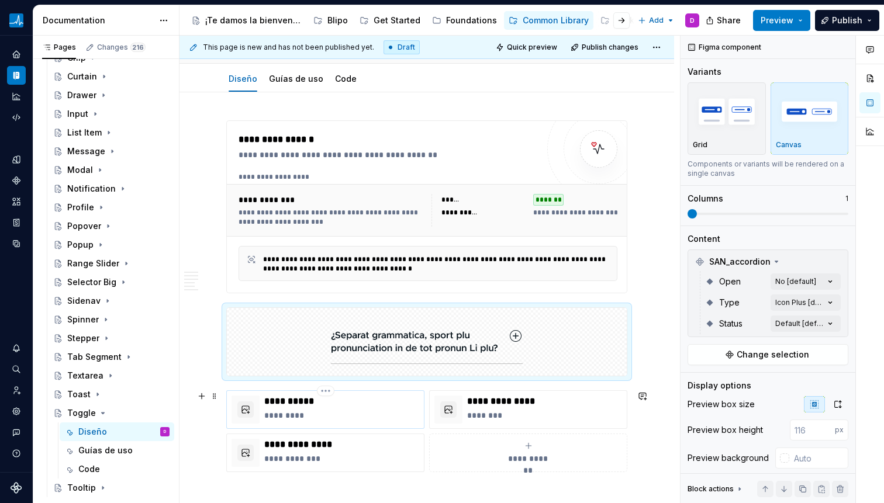
drag, startPoint x: 367, startPoint y: 419, endPoint x: 364, endPoint y: 410, distance: 8.9
click at [367, 419] on p "*********" at bounding box center [341, 416] width 155 height 12
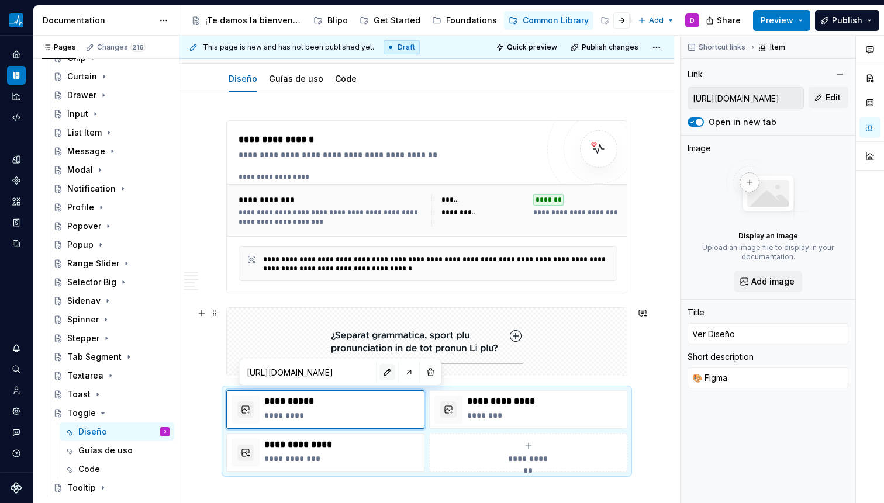
click at [379, 376] on button "button" at bounding box center [387, 372] width 16 height 16
type textarea "*"
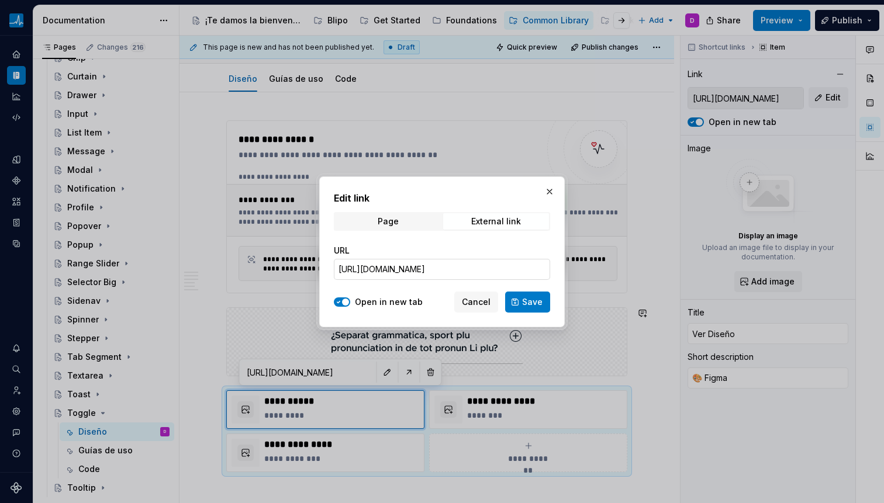
click at [476, 274] on input "[URL][DOMAIN_NAME]" at bounding box center [442, 269] width 216 height 21
paste input "[URL][DOMAIN_NAME]"
type input "[URL][DOMAIN_NAME]"
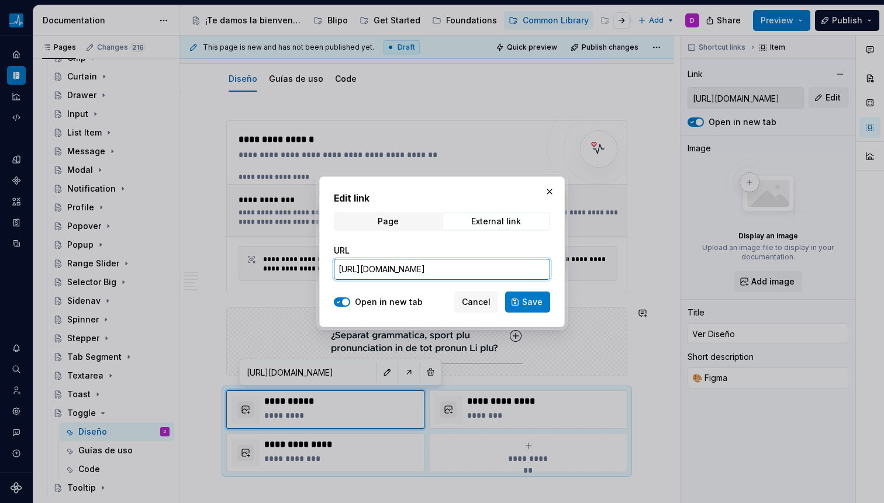
scroll to position [0, 380]
click at [537, 306] on span "Save" at bounding box center [532, 302] width 20 height 12
type textarea "*"
type input "[URL][DOMAIN_NAME]"
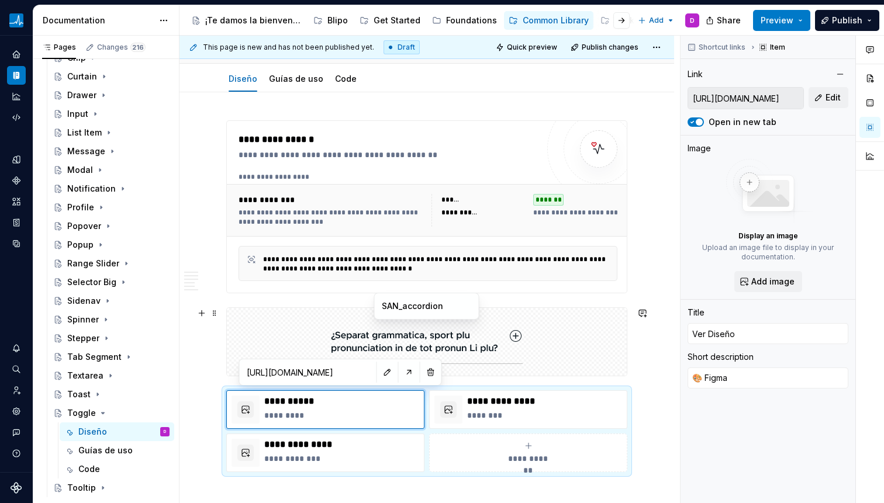
click at [354, 344] on img at bounding box center [427, 342] width 192 height 58
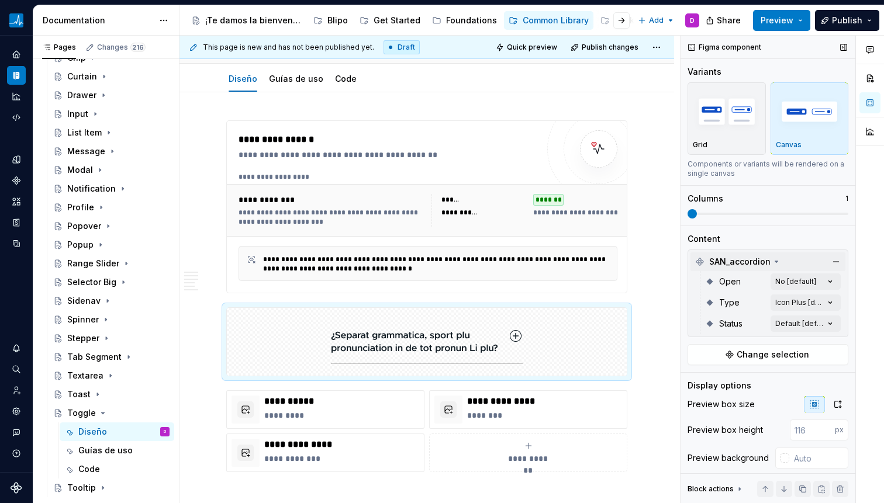
click at [762, 264] on span "SAN_accordion" at bounding box center [739, 262] width 61 height 12
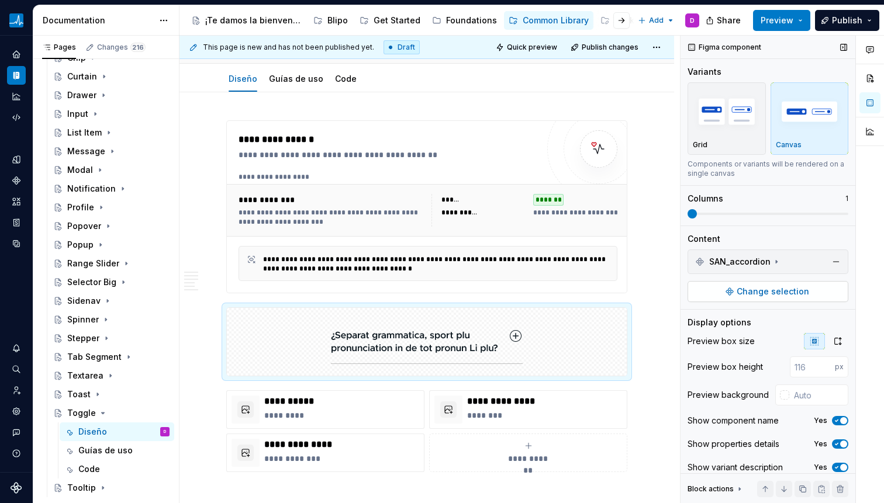
click at [756, 291] on span "Change selection" at bounding box center [773, 292] width 72 height 12
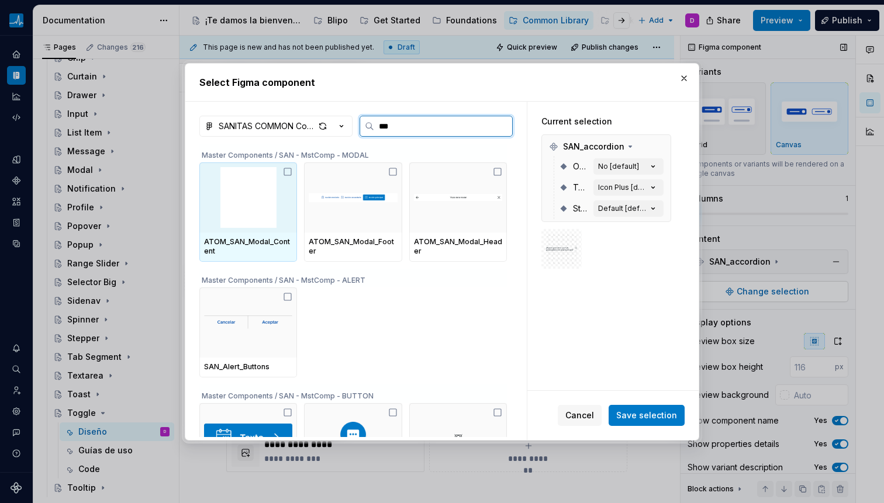
type input "****"
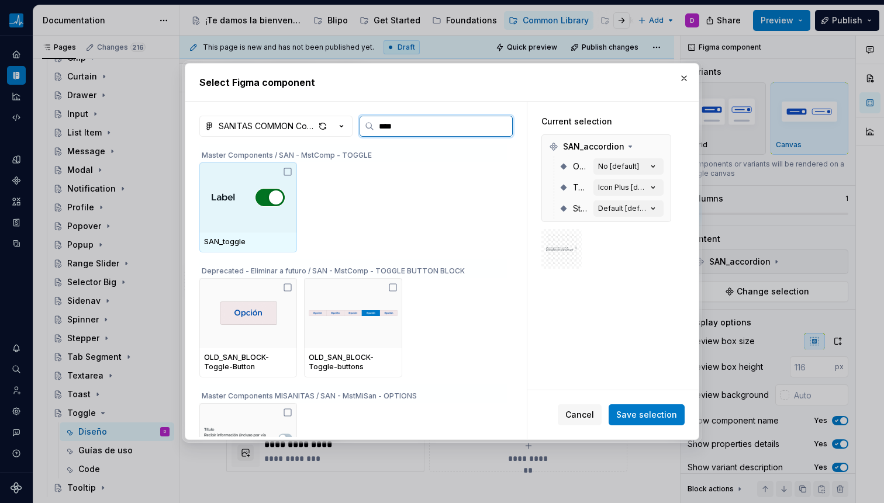
click at [282, 222] on div at bounding box center [248, 198] width 98 height 70
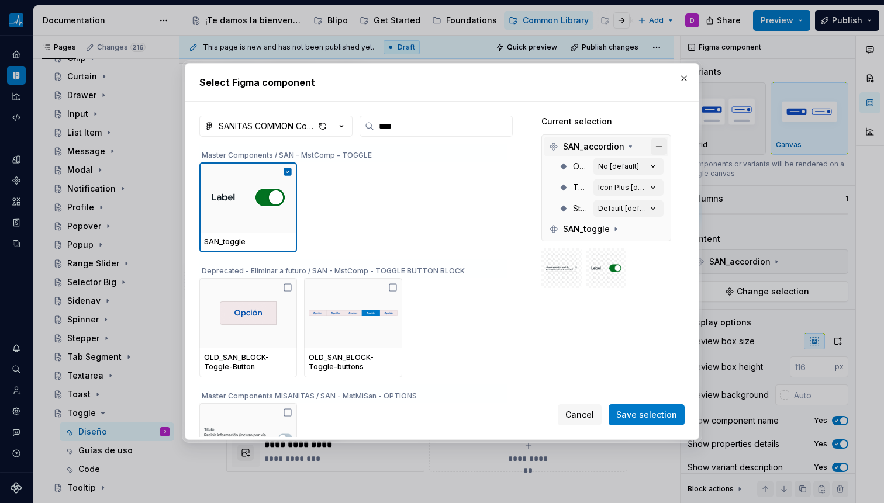
click at [653, 144] on button "button" at bounding box center [659, 147] width 16 height 16
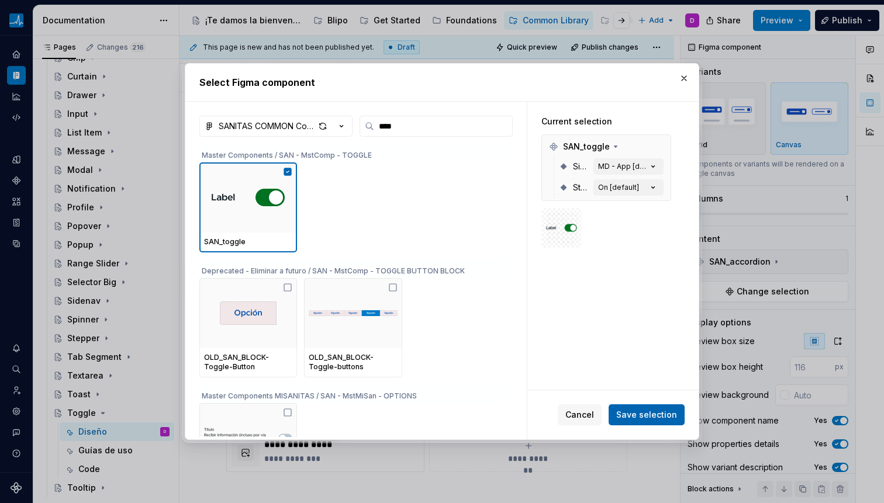
click at [641, 410] on span "Save selection" at bounding box center [646, 415] width 61 height 12
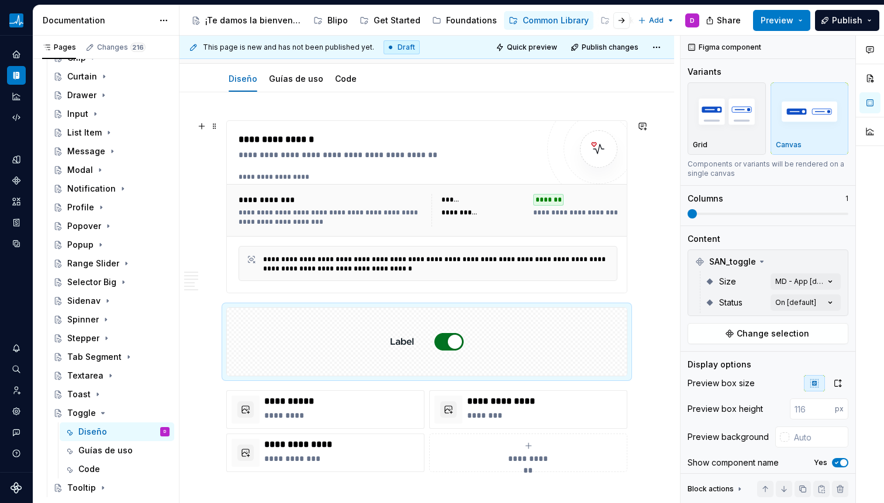
click at [379, 165] on div "**********" at bounding box center [388, 207] width 299 height 148
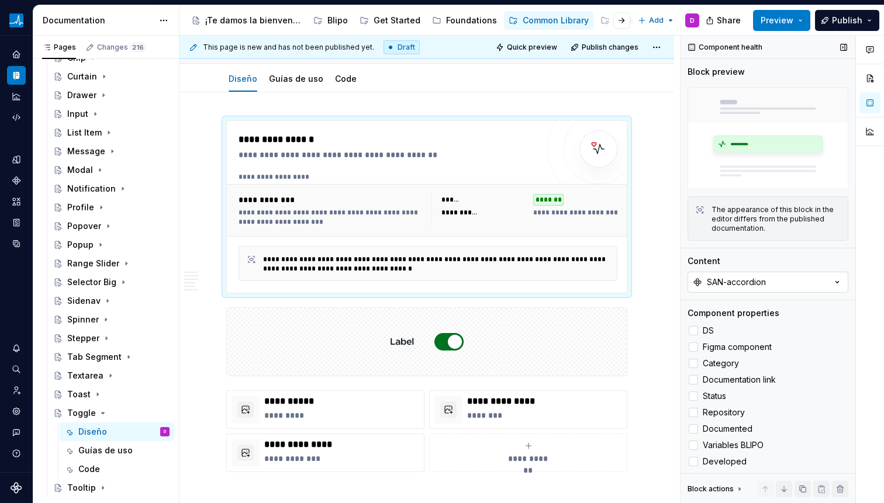
click at [758, 284] on div "SAN-accordion" at bounding box center [736, 282] width 59 height 12
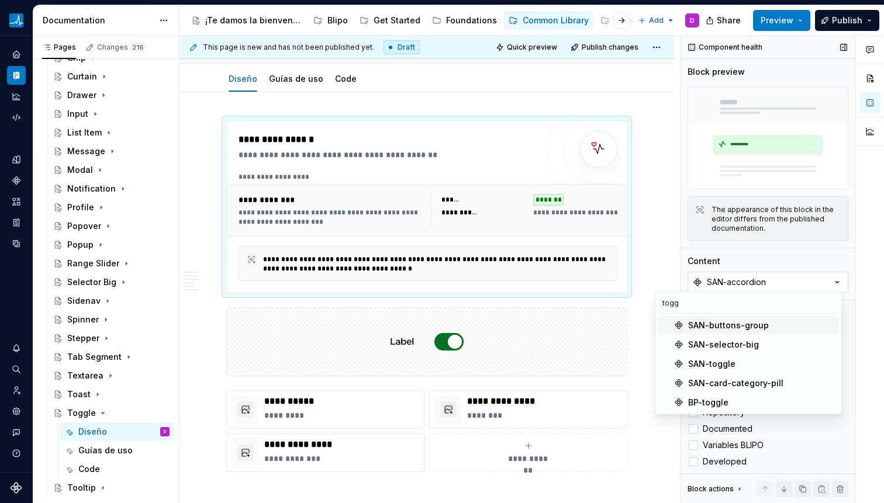
type input "toggl"
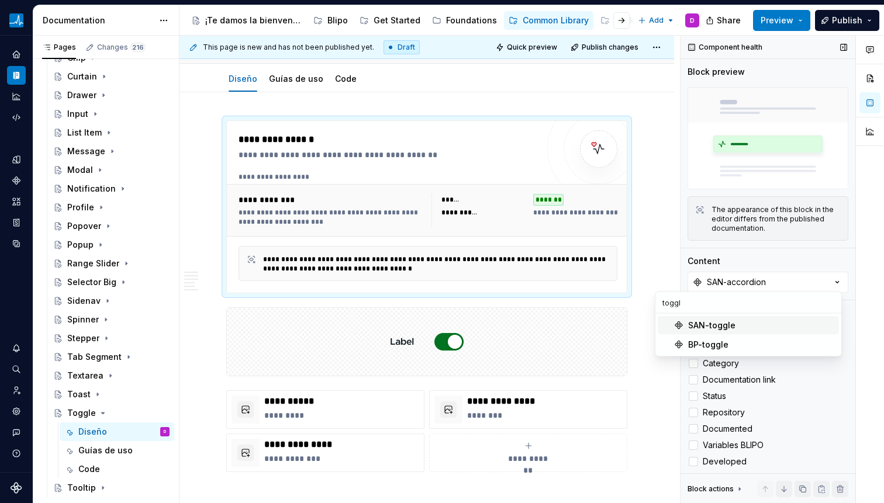
click at [720, 320] on div "SAN-toggle" at bounding box center [711, 326] width 47 height 12
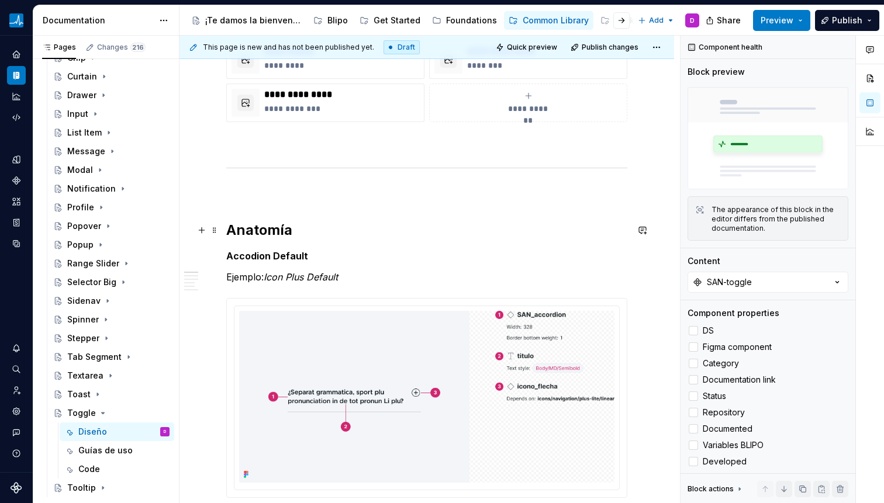
scroll to position [471, 0]
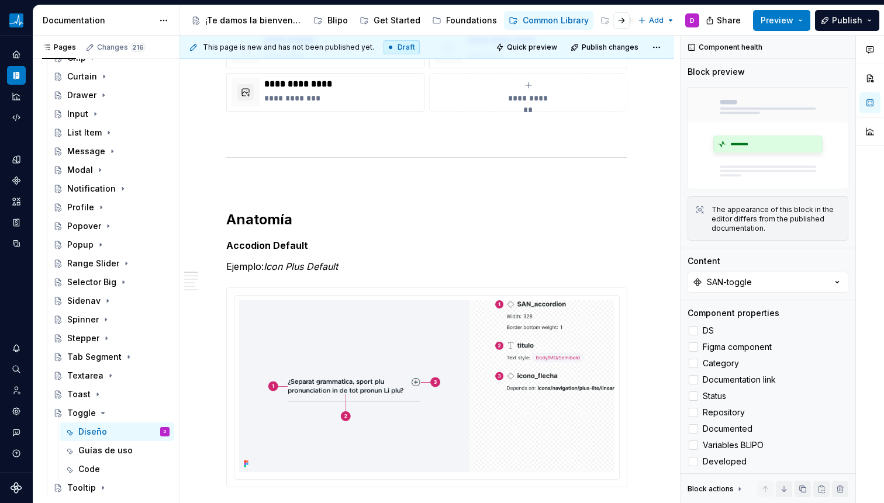
click at [310, 337] on img at bounding box center [426, 386] width 375 height 172
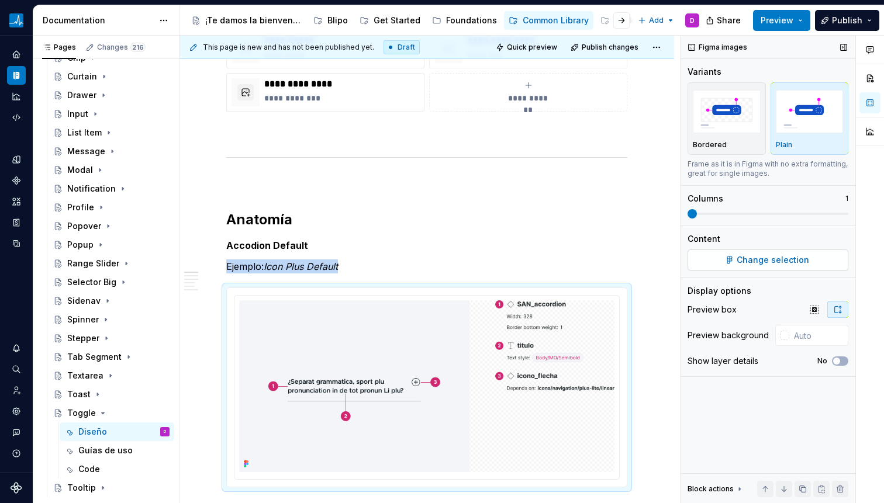
click at [733, 264] on button "Change selection" at bounding box center [767, 260] width 161 height 21
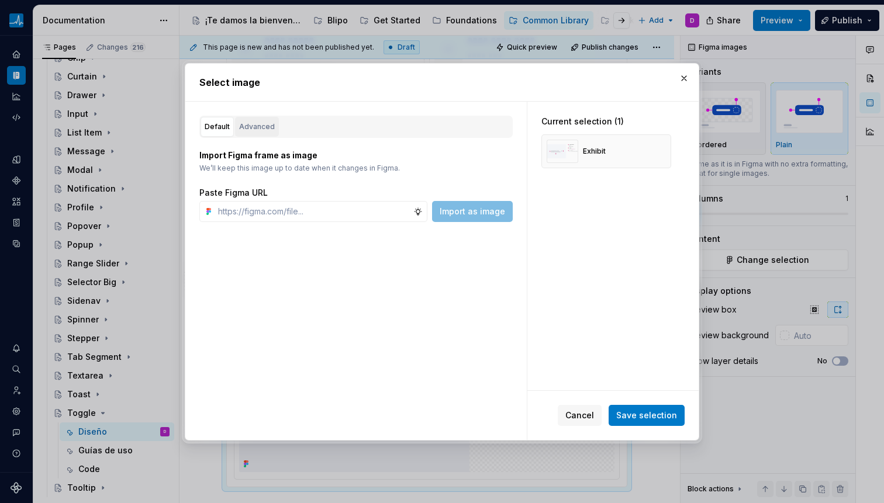
click at [261, 130] on div "Advanced" at bounding box center [257, 127] width 36 height 12
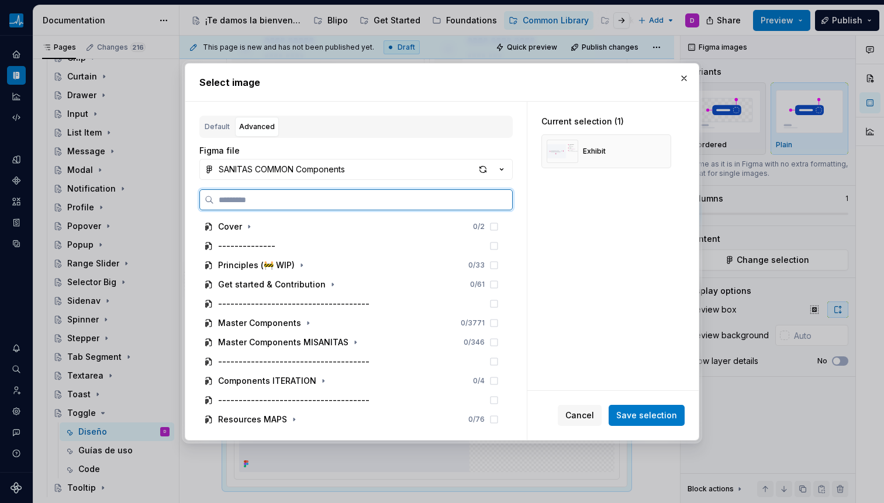
click at [272, 195] on input "search" at bounding box center [363, 200] width 298 height 12
paste input "**********"
type input "**********"
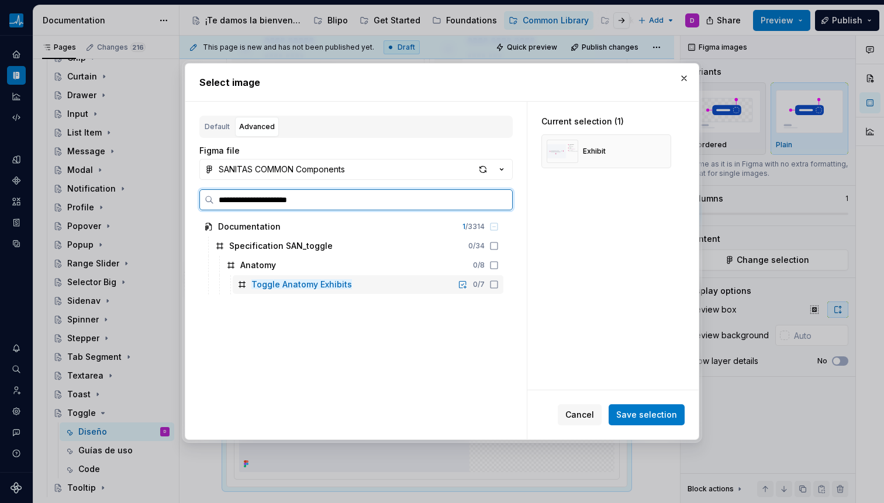
click at [495, 284] on icon at bounding box center [493, 284] width 9 height 9
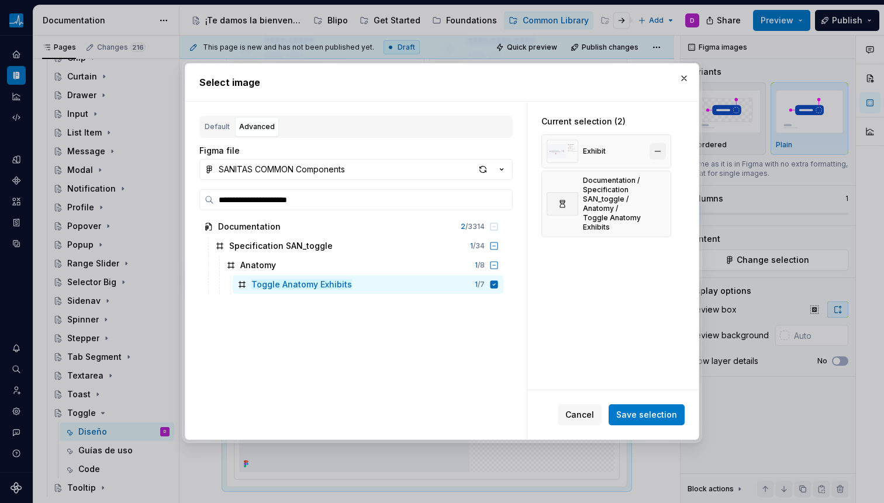
click at [656, 151] on button "button" at bounding box center [657, 151] width 16 height 16
click at [629, 413] on span "Save selection" at bounding box center [646, 415] width 61 height 12
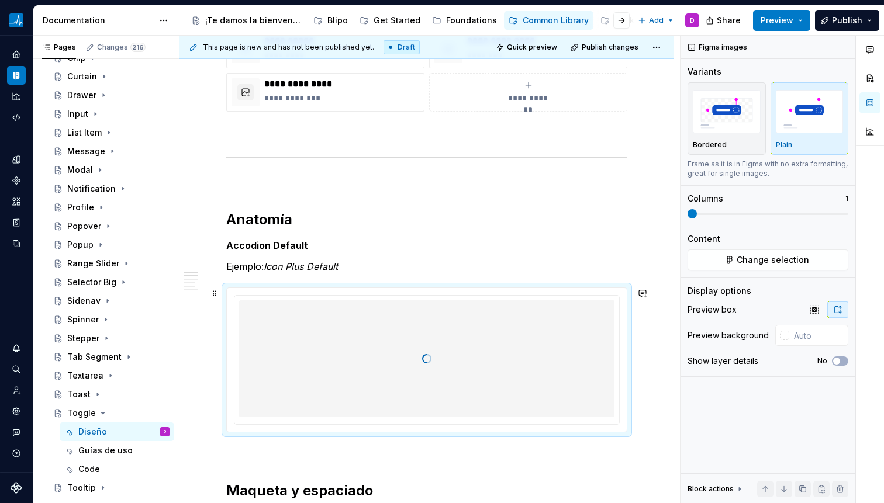
scroll to position [500, 0]
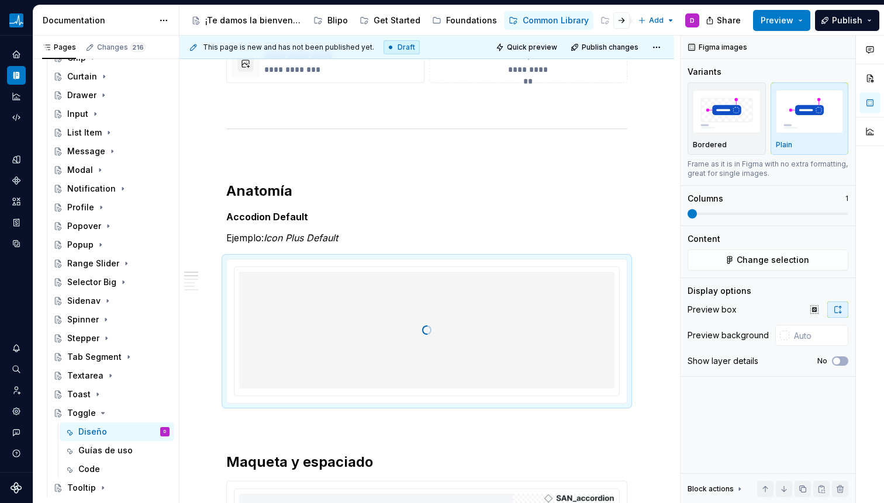
click at [286, 237] on em "Icon Plus Default" at bounding box center [301, 238] width 74 height 12
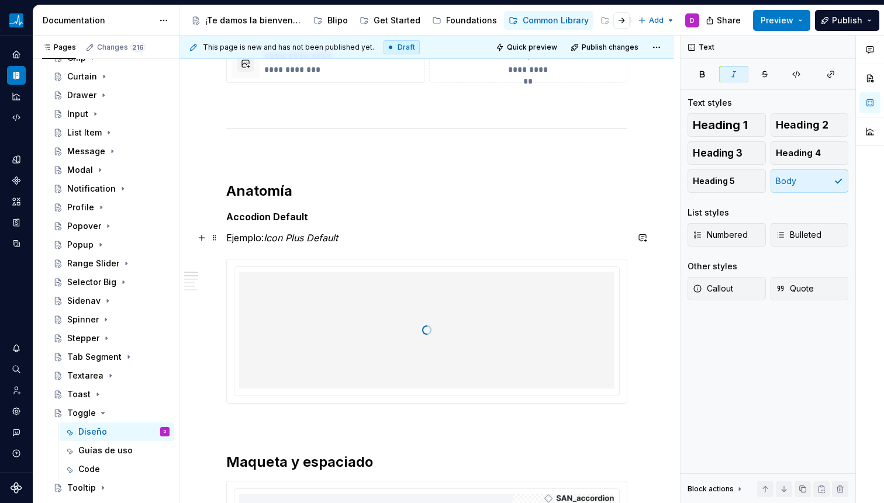
click at [286, 237] on em "Icon Plus Default" at bounding box center [301, 238] width 74 height 12
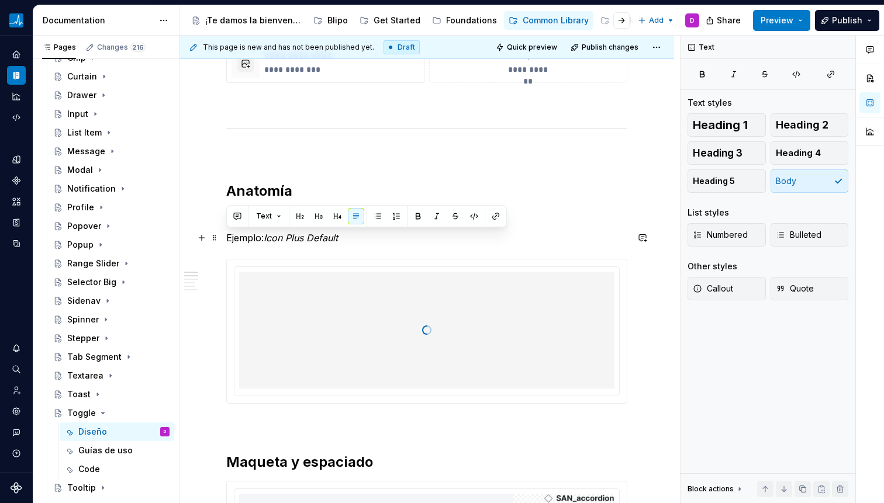
click at [269, 239] on em "Icon Plus Default" at bounding box center [301, 238] width 74 height 12
drag, startPoint x: 268, startPoint y: 239, endPoint x: 355, endPoint y: 238, distance: 86.5
click at [354, 238] on p "Ejemplo: Icon Plus Default" at bounding box center [426, 238] width 401 height 14
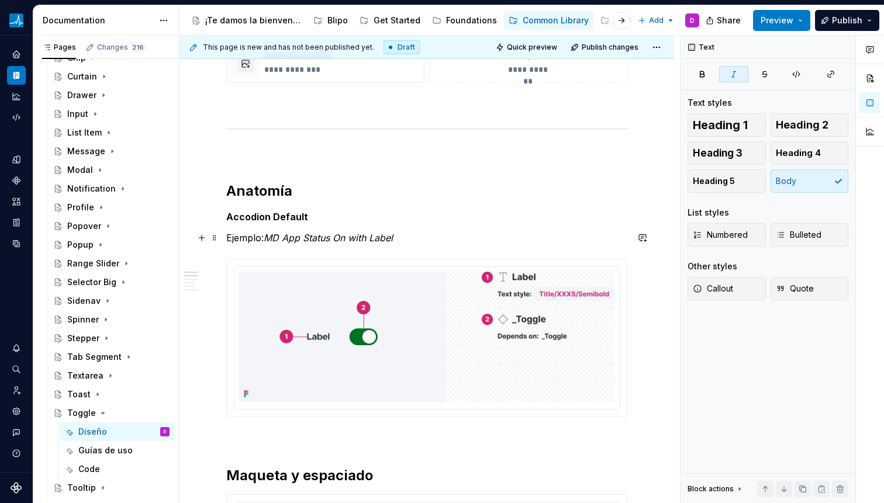
click at [295, 236] on em "MD App Status On with Label" at bounding box center [328, 238] width 129 height 12
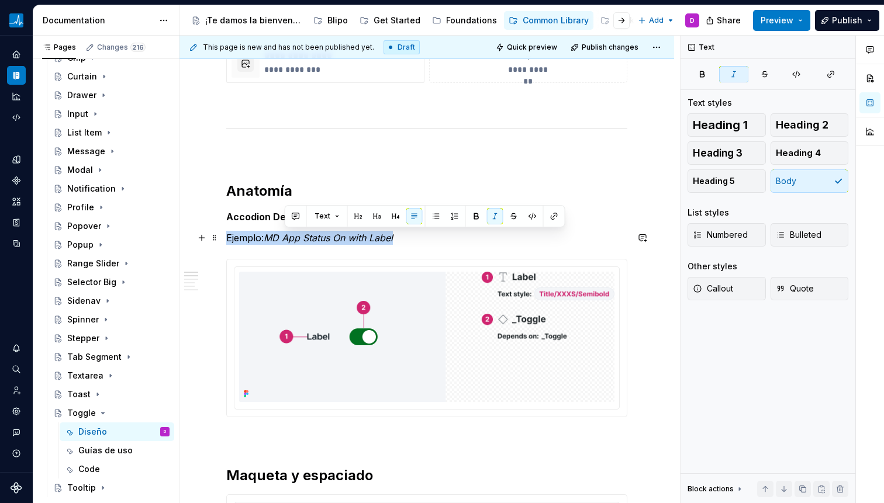
click at [298, 240] on em "MD App Status On with Label" at bounding box center [328, 238] width 129 height 12
click at [305, 239] on em "MD App Status On with Label" at bounding box center [328, 238] width 129 height 12
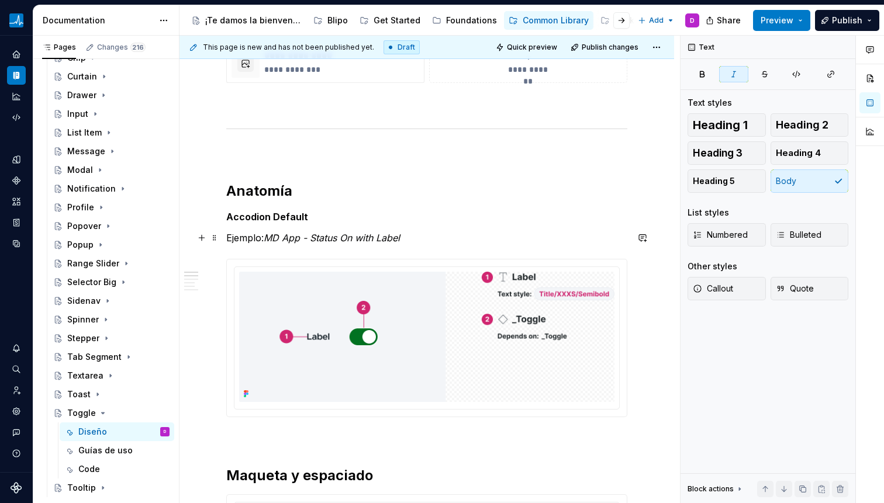
click at [356, 240] on em "MD App - Status On with Label" at bounding box center [332, 238] width 136 height 12
click at [285, 211] on strong "Accodion Default" at bounding box center [267, 217] width 82 height 12
click at [265, 217] on strong "Accodion Default" at bounding box center [267, 217] width 82 height 12
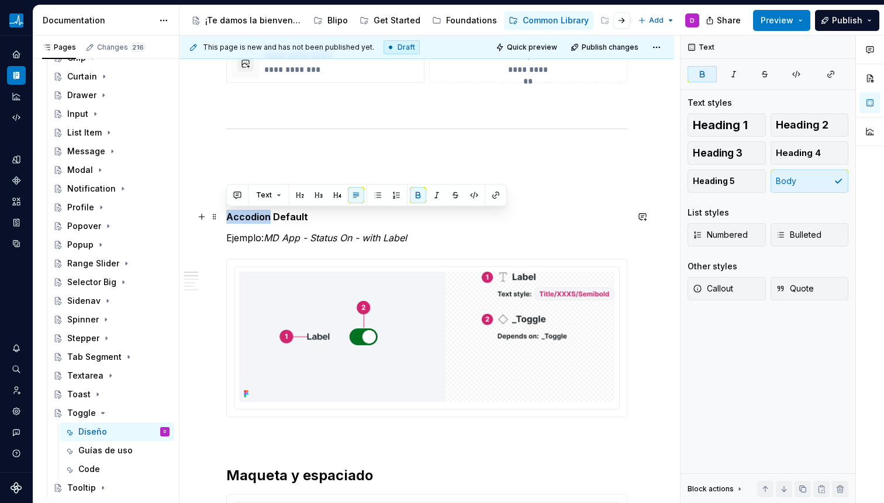
click at [268, 217] on strong "Accodion Default" at bounding box center [267, 217] width 82 height 12
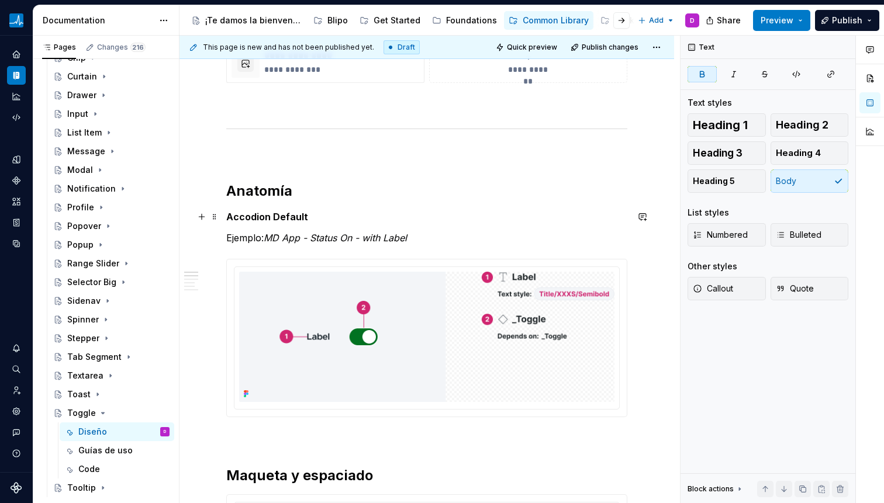
click at [268, 217] on strong "Accodion Default" at bounding box center [267, 217] width 82 height 12
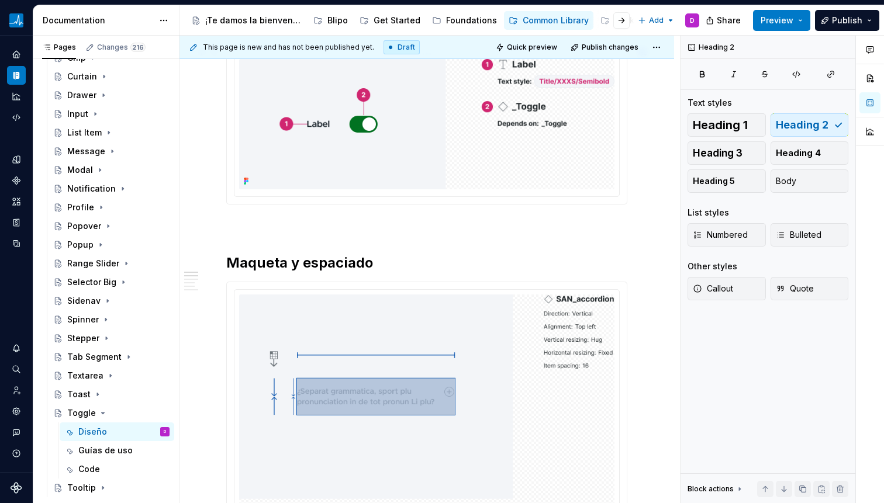
scroll to position [703, 0]
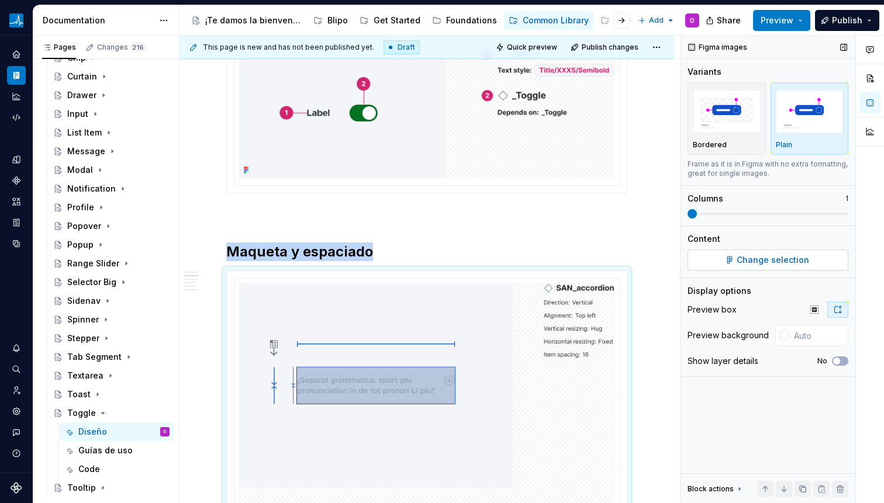
click at [770, 257] on span "Change selection" at bounding box center [773, 260] width 72 height 12
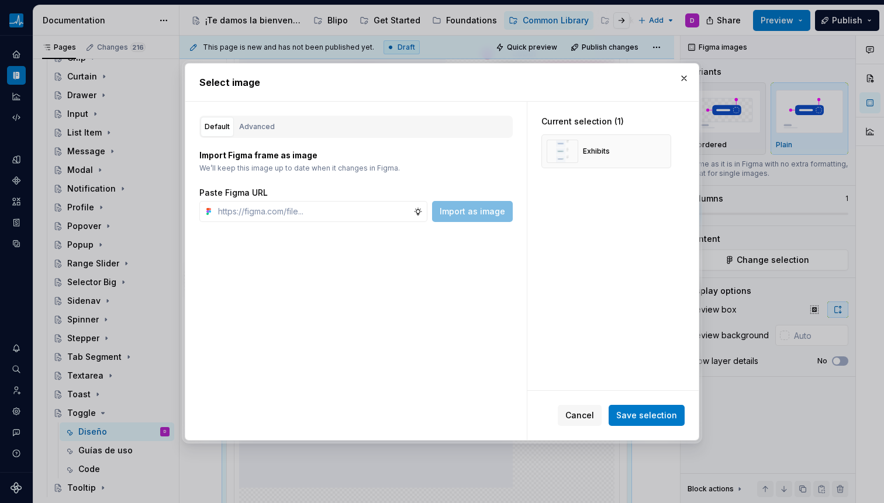
type textarea "*"
click at [327, 207] on input "text" at bounding box center [313, 211] width 200 height 21
drag, startPoint x: 375, startPoint y: 74, endPoint x: 424, endPoint y: 116, distance: 64.7
click at [423, 144] on div "Select image Default Advanced Import Figma frame as image We’ll keep this image…" at bounding box center [442, 252] width 514 height 378
click at [298, 210] on input "text" at bounding box center [313, 211] width 200 height 21
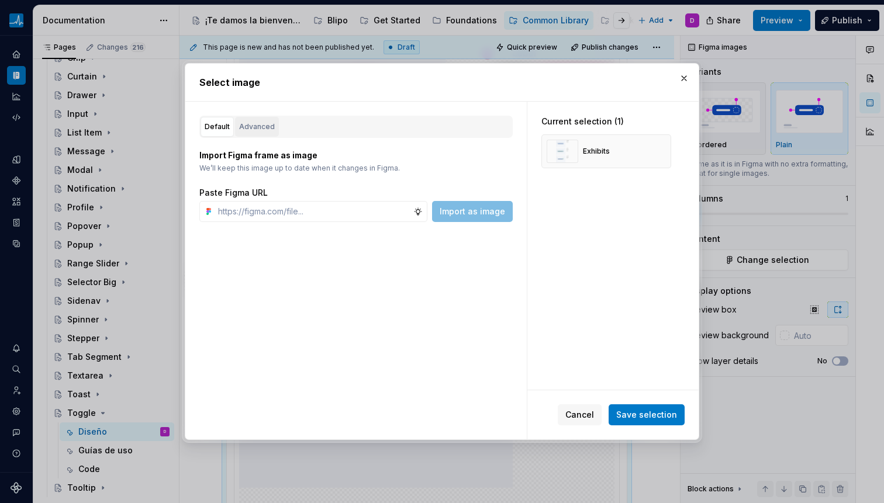
click at [264, 120] on button "Advanced" at bounding box center [257, 127] width 44 height 20
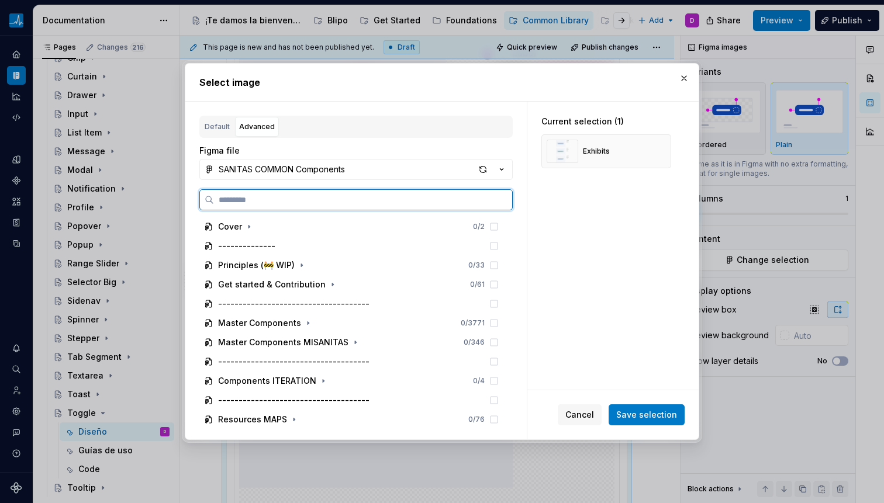
click at [282, 201] on input "search" at bounding box center [363, 200] width 298 height 12
paste input "**********"
type input "**********"
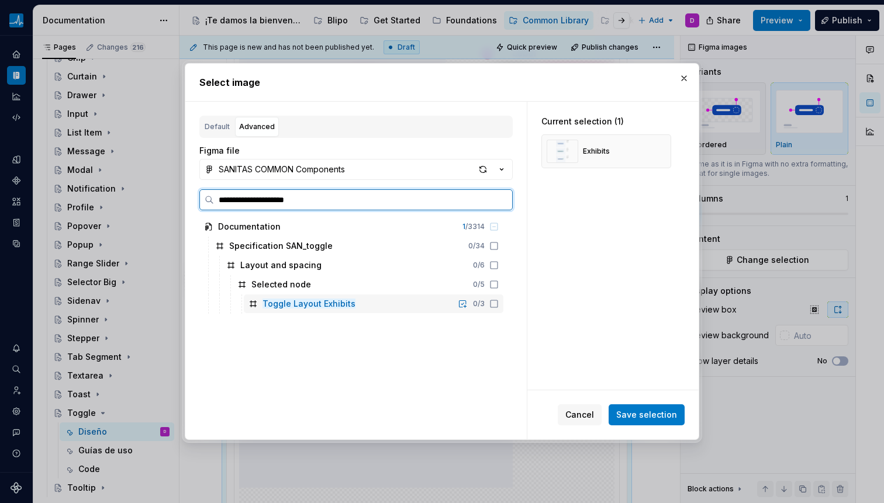
click at [493, 305] on icon at bounding box center [493, 303] width 9 height 9
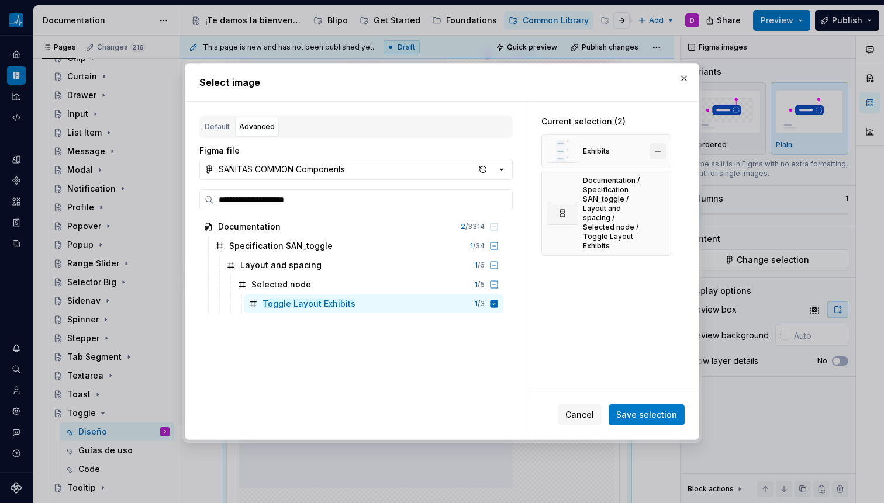
click at [659, 150] on button "button" at bounding box center [657, 151] width 16 height 16
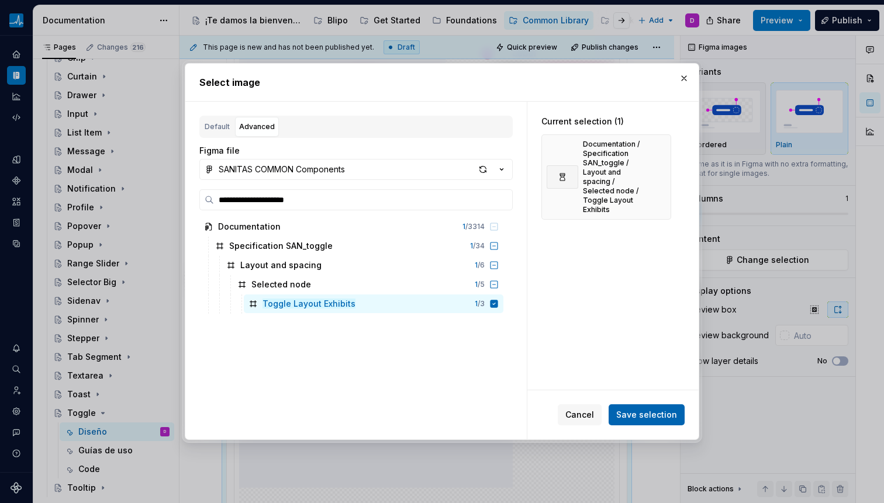
click at [648, 410] on span "Save selection" at bounding box center [646, 415] width 61 height 12
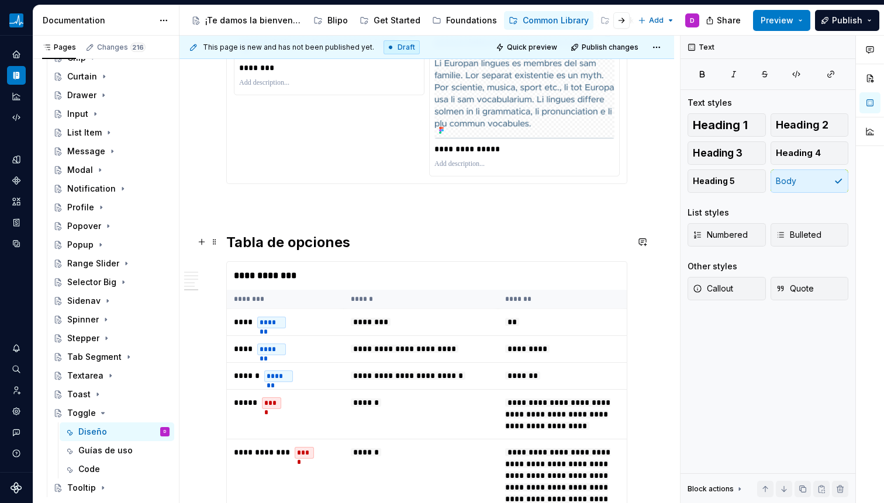
scroll to position [2149, 0]
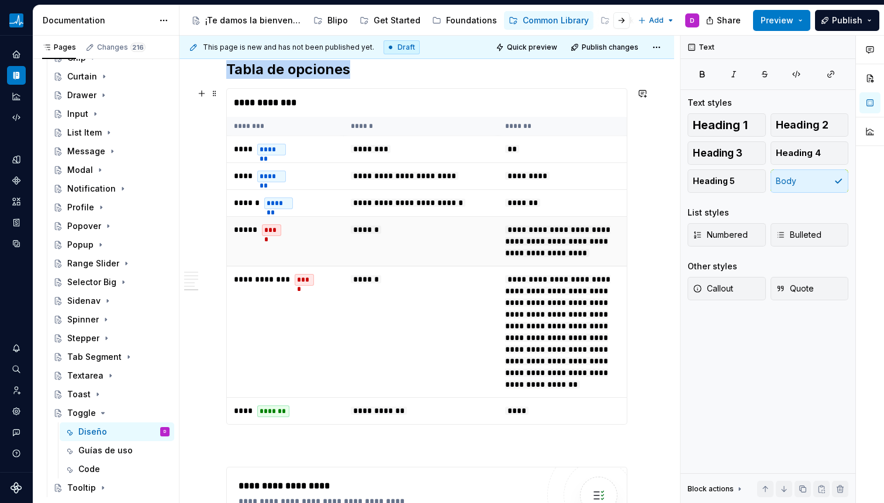
click at [459, 239] on td "******" at bounding box center [421, 242] width 154 height 50
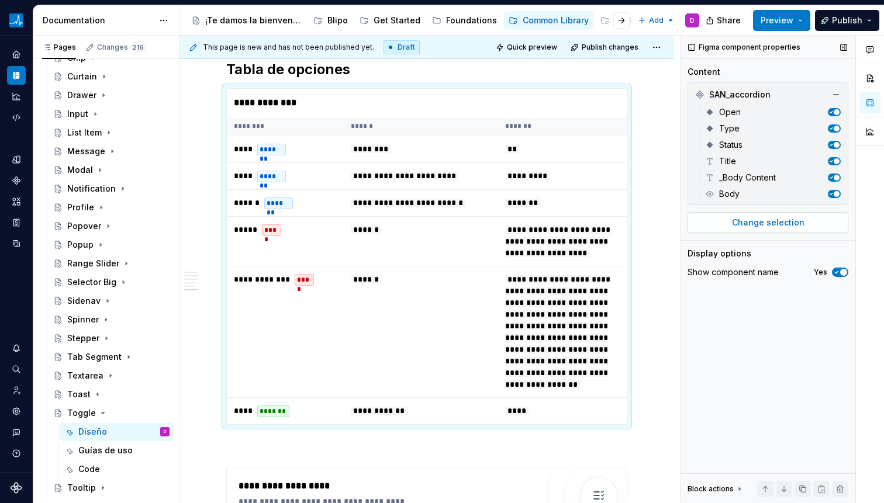
click at [751, 231] on button "Change selection" at bounding box center [767, 222] width 161 height 21
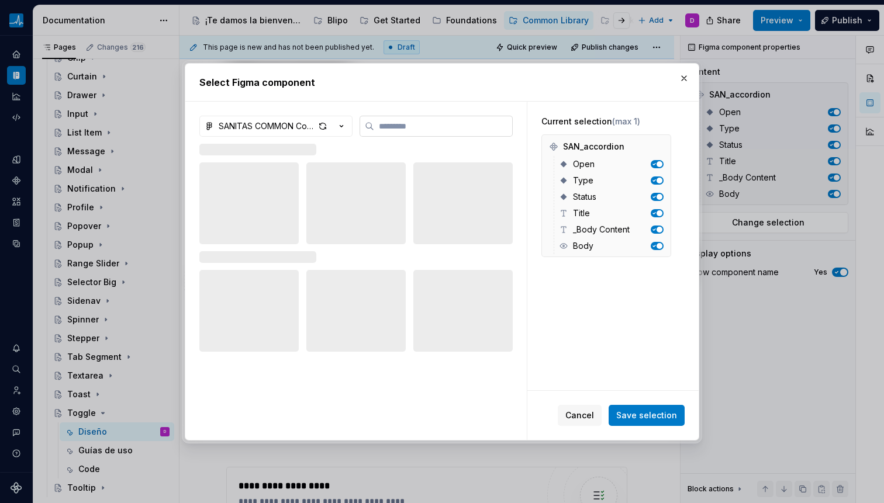
click at [455, 129] on input "search" at bounding box center [443, 126] width 138 height 12
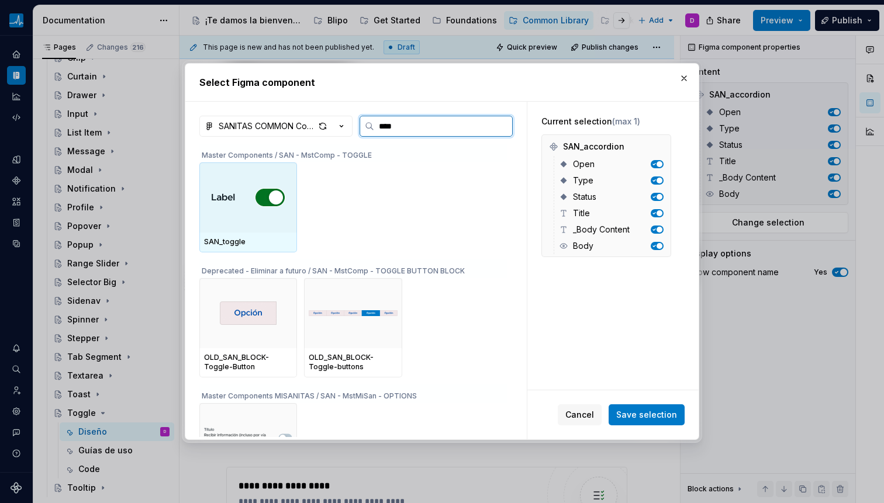
type input "*****"
click at [202, 195] on div at bounding box center [248, 198] width 98 height 70
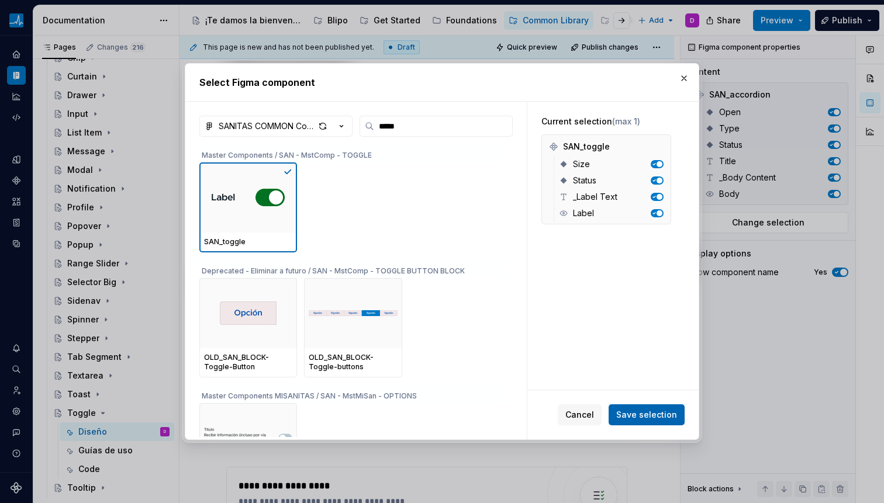
click at [659, 414] on span "Save selection" at bounding box center [646, 415] width 61 height 12
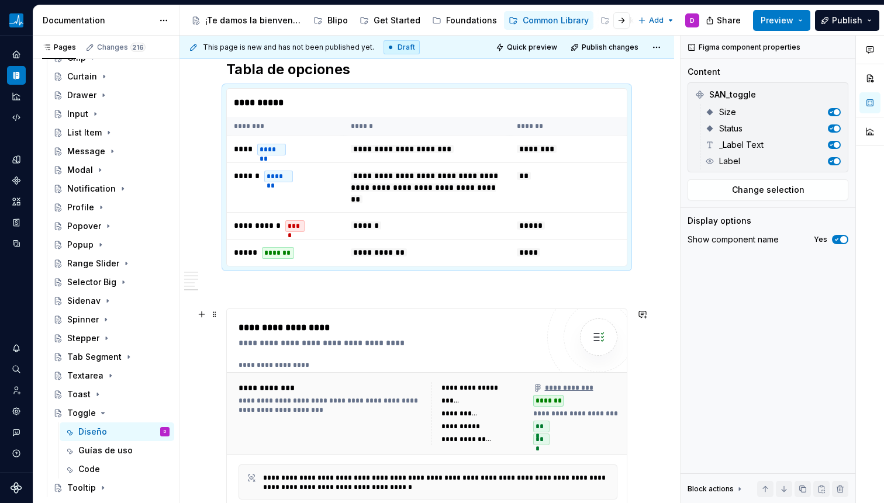
scroll to position [2166, 0]
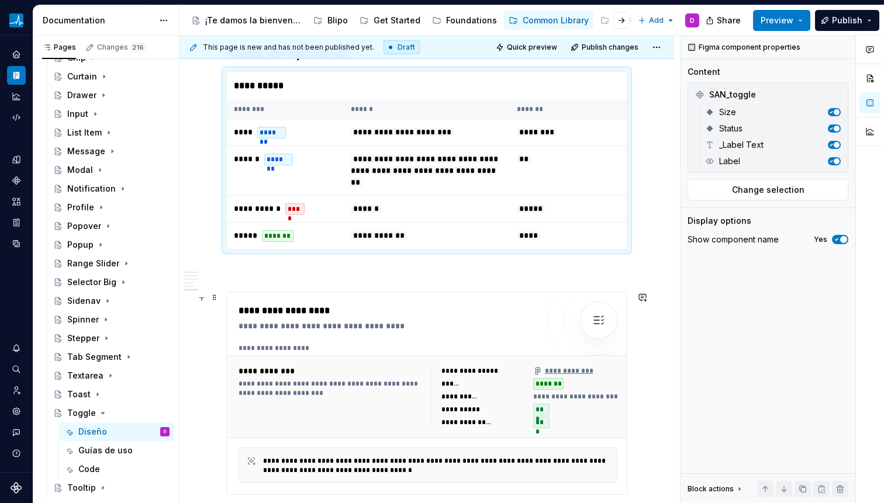
click at [420, 352] on div "**********" at bounding box center [428, 348] width 378 height 9
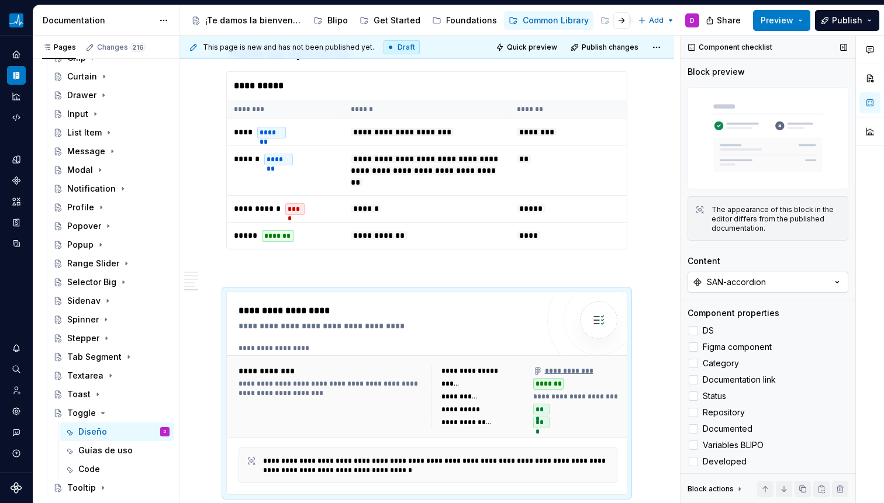
type textarea "*"
click at [707, 281] on div "SAN-accordion" at bounding box center [736, 282] width 59 height 12
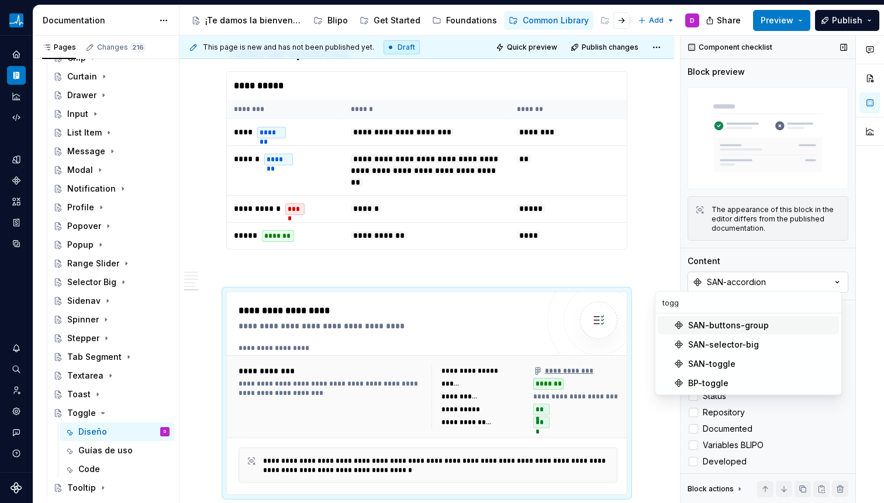
type input "toggl"
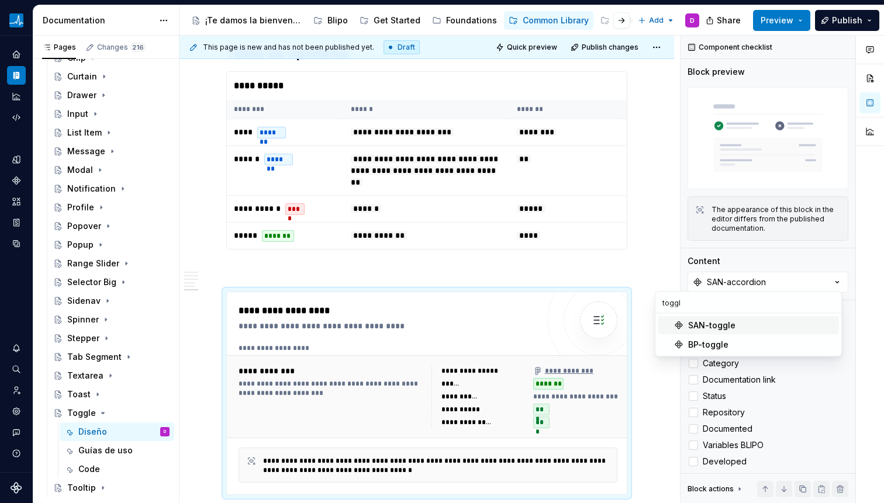
click at [694, 323] on div "SAN-toggle" at bounding box center [711, 326] width 47 height 12
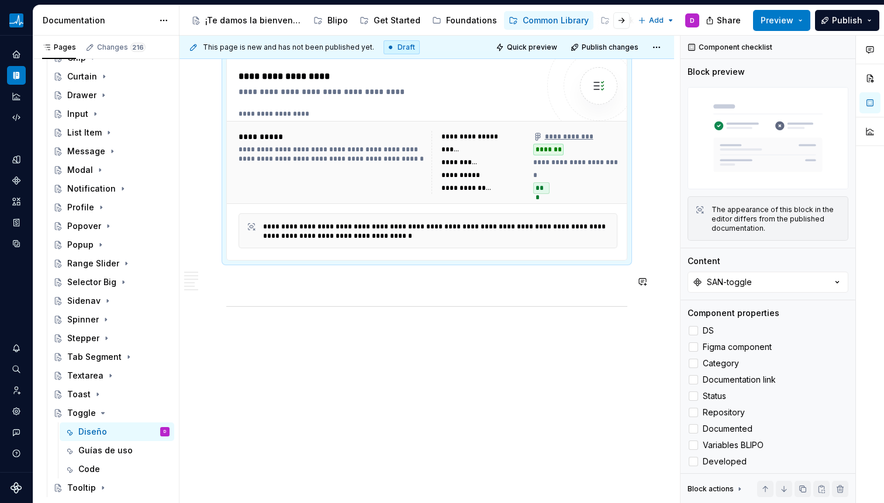
scroll to position [2306, 0]
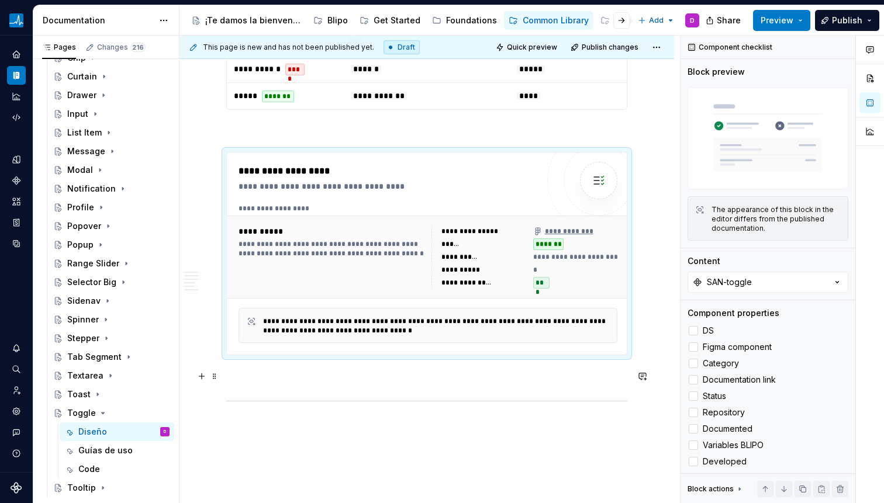
click at [305, 381] on p at bounding box center [426, 376] width 401 height 14
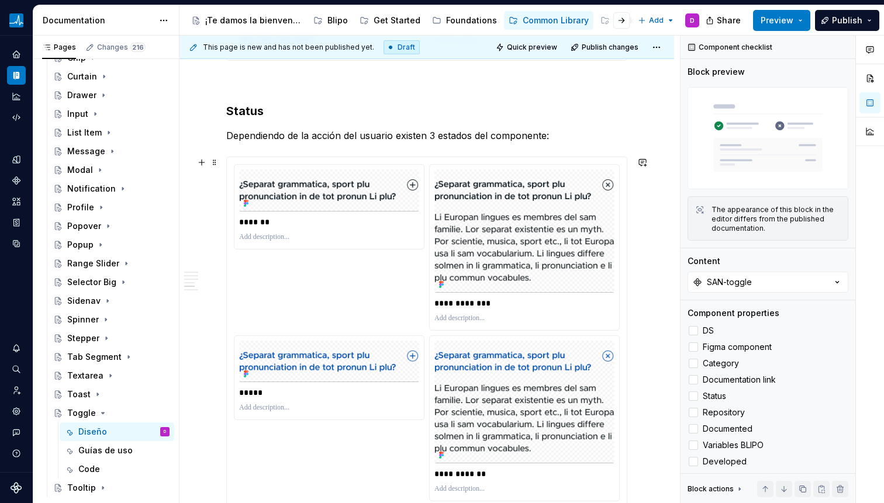
scroll to position [1452, 0]
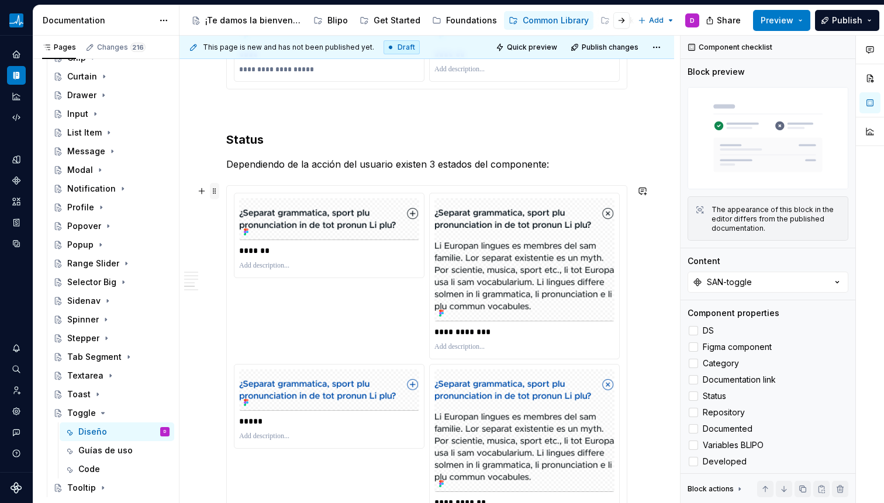
click at [215, 190] on span at bounding box center [214, 191] width 9 height 16
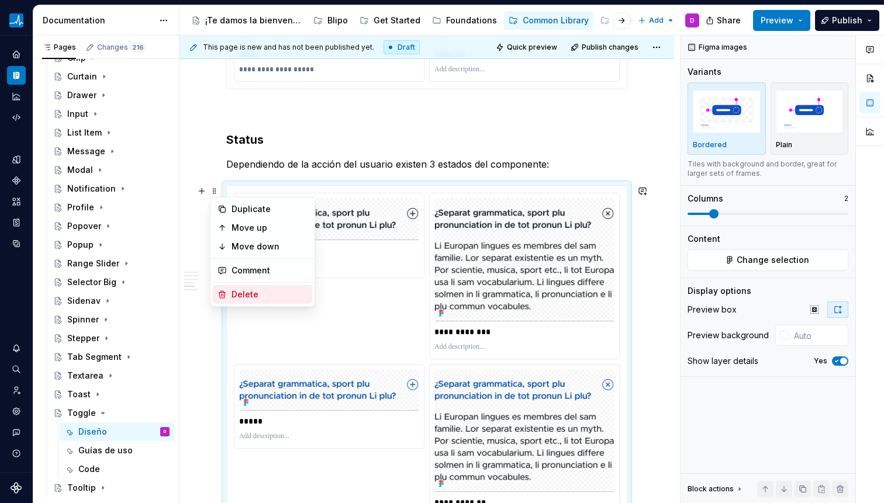
click at [236, 288] on div "Delete" at bounding box center [262, 294] width 99 height 19
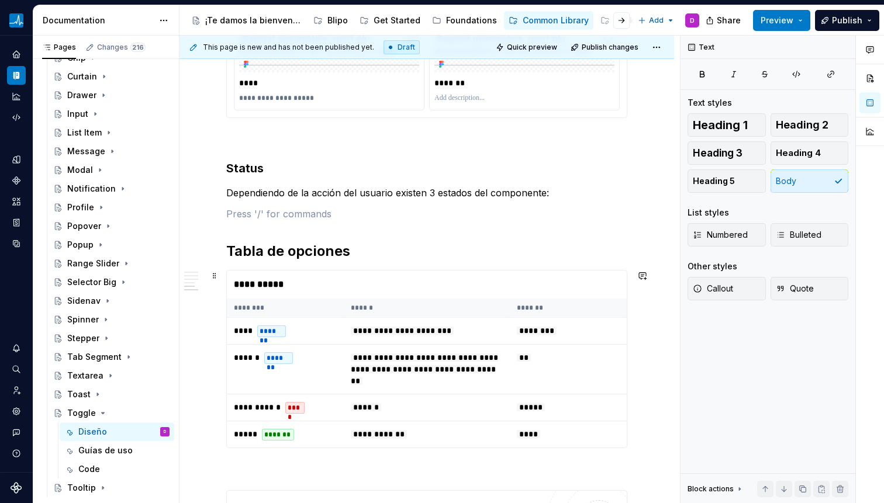
scroll to position [1339, 0]
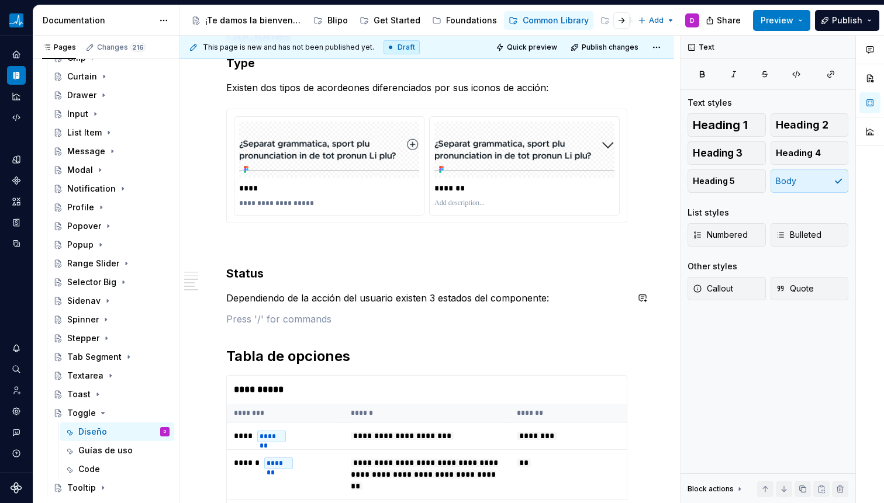
scroll to position [1312, 0]
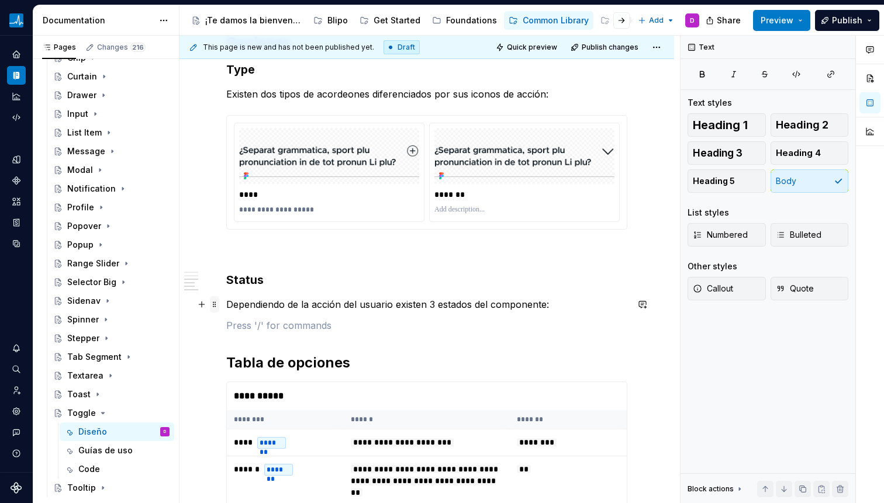
click at [215, 307] on span at bounding box center [214, 304] width 9 height 16
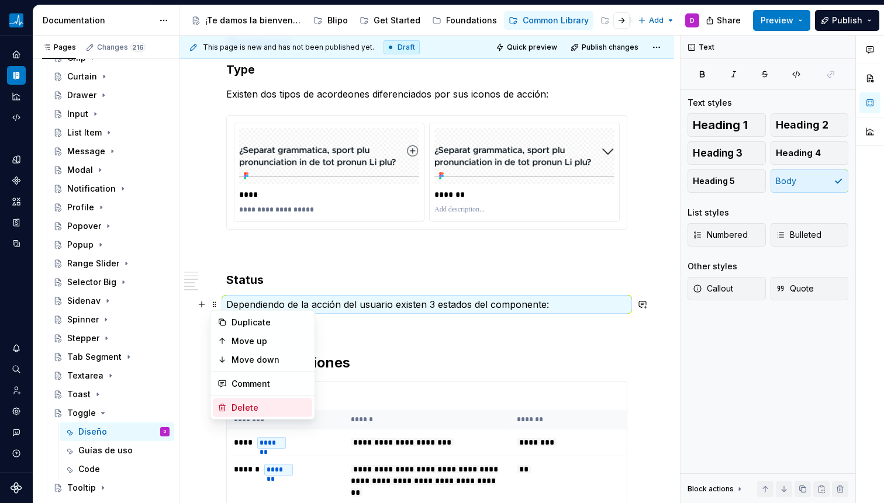
click at [236, 413] on div "Delete" at bounding box center [269, 408] width 76 height 12
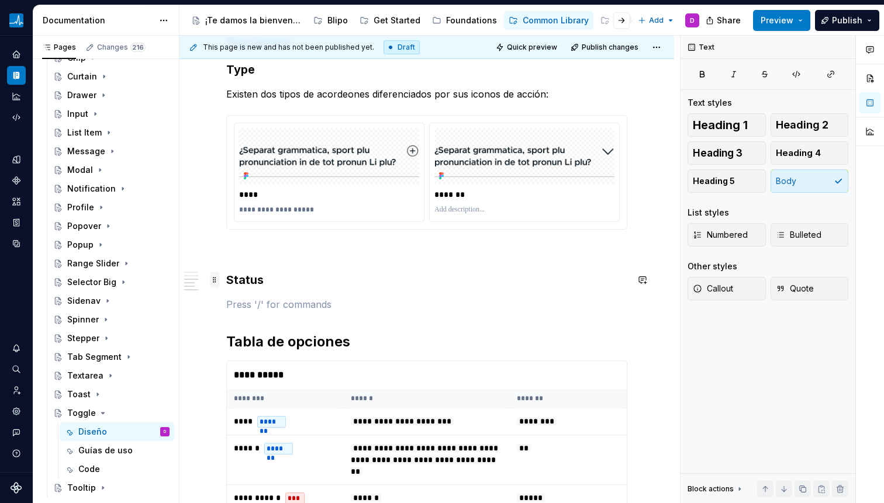
click at [216, 283] on span at bounding box center [214, 280] width 9 height 16
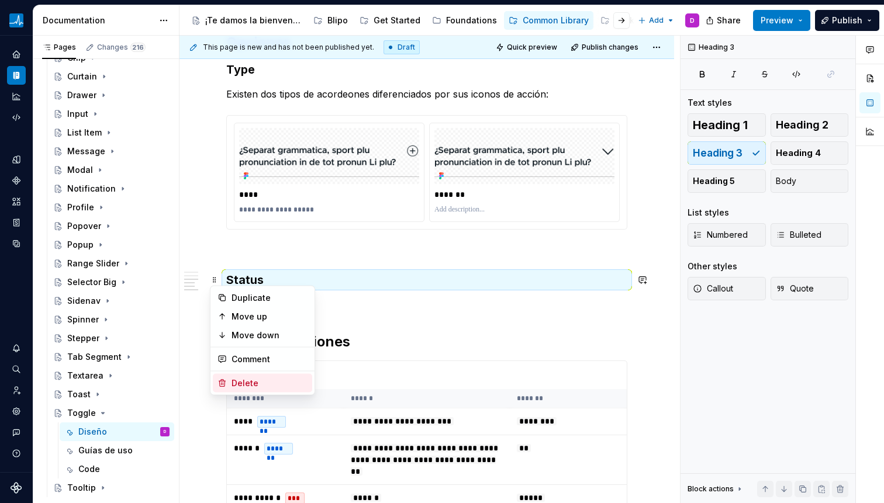
click at [252, 383] on div "Delete" at bounding box center [269, 384] width 76 height 12
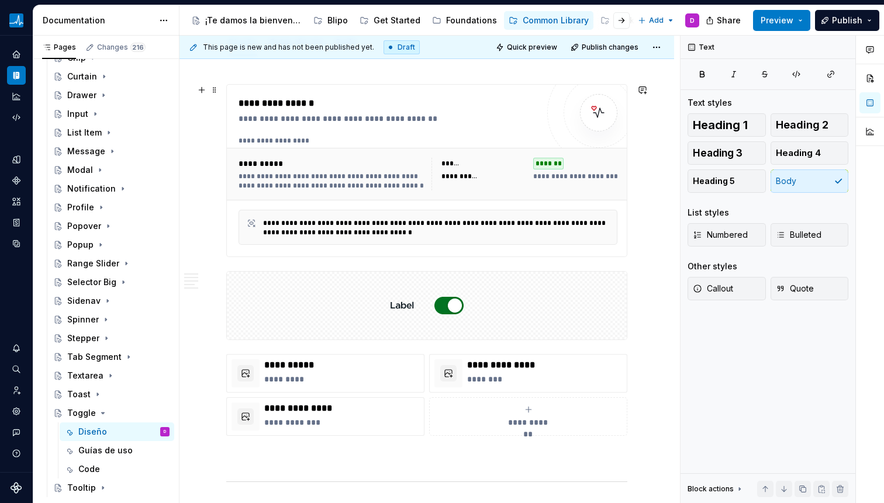
scroll to position [144, 0]
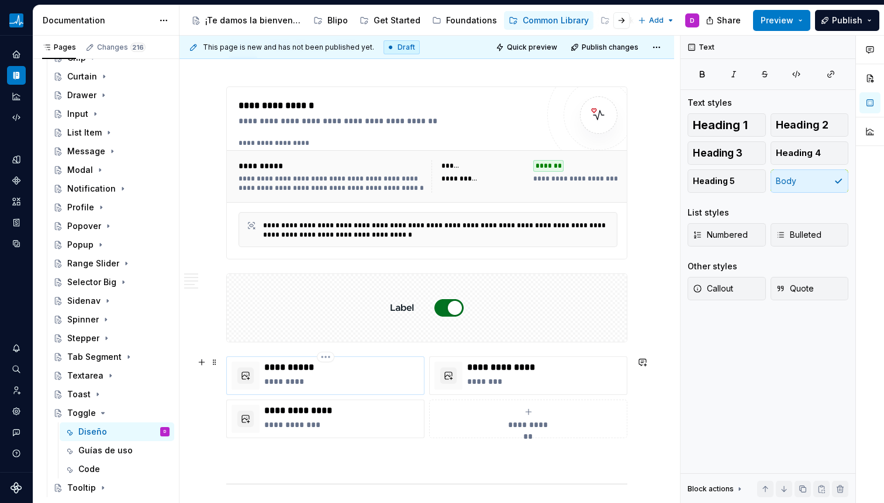
click at [336, 365] on p "**********" at bounding box center [341, 368] width 155 height 12
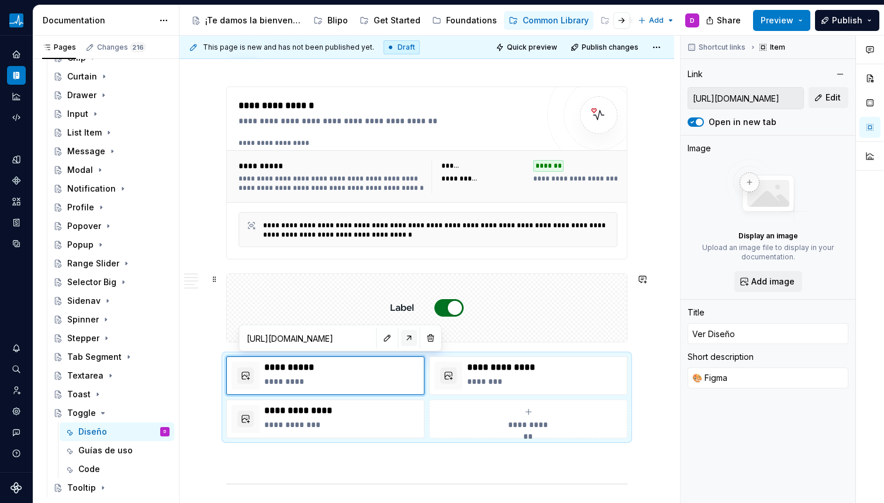
click at [401, 340] on button "button" at bounding box center [409, 338] width 16 height 16
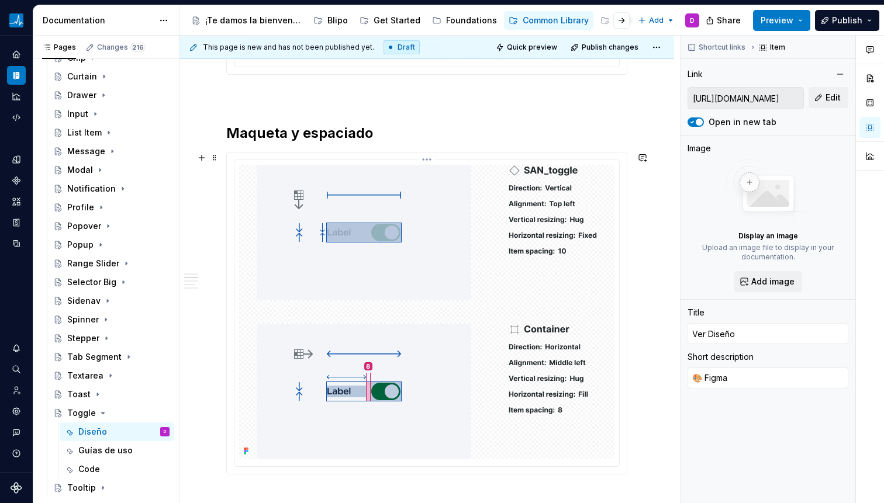
scroll to position [0, 0]
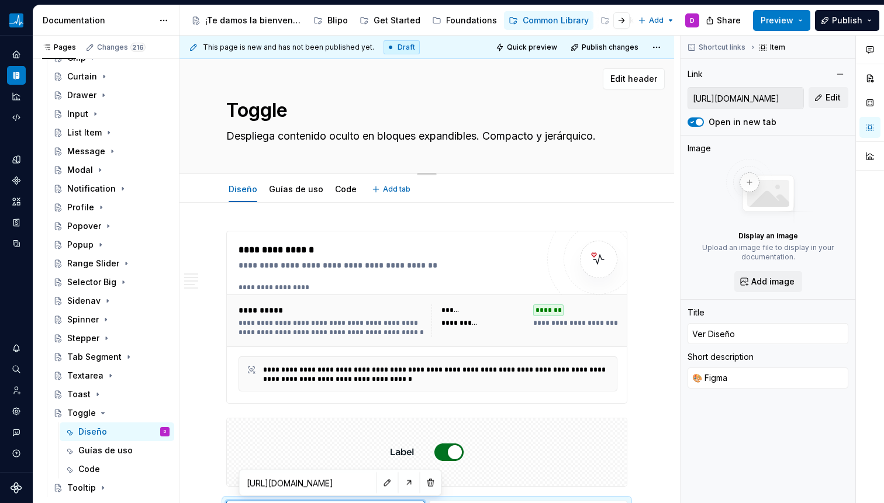
click at [320, 139] on textarea "Despliega contenido oculto en bloques expandibles. Compacto y jerárquico." at bounding box center [424, 136] width 401 height 19
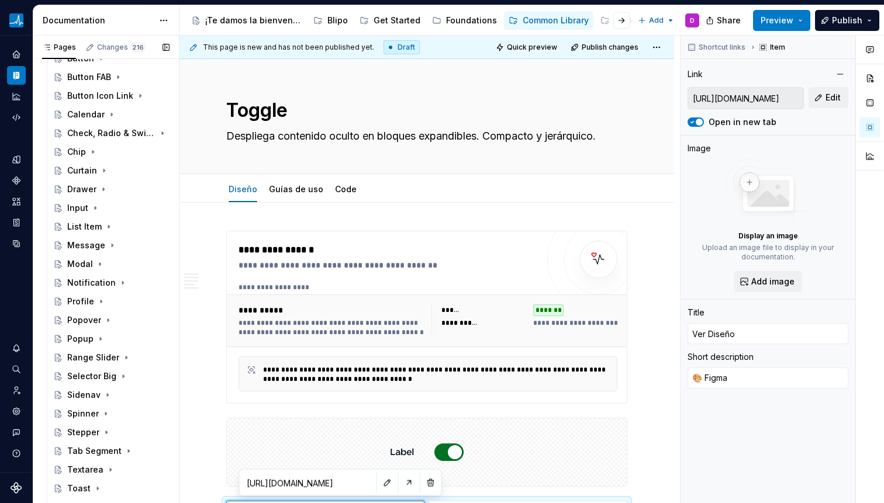
scroll to position [206, 0]
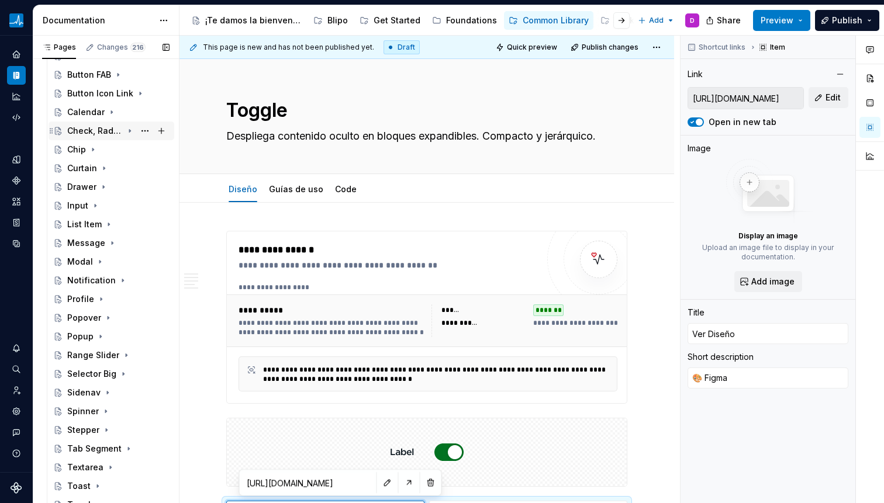
click at [125, 130] on icon "Page tree" at bounding box center [129, 130] width 9 height 9
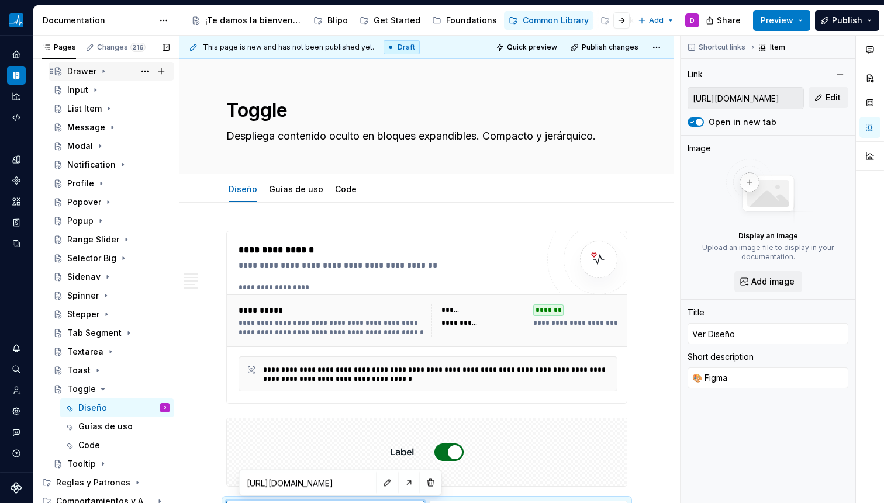
scroll to position [383, 0]
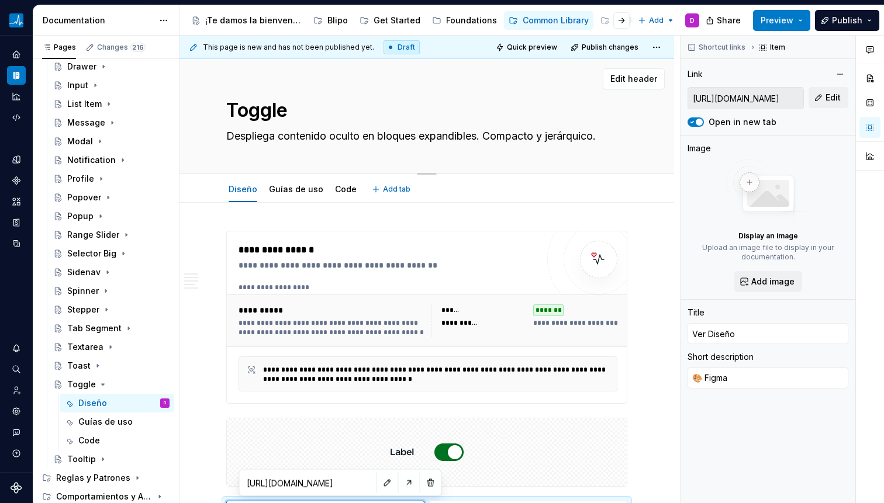
click at [429, 143] on textarea "Despliega contenido oculto en bloques expandibles. Compacto y jerárquico." at bounding box center [424, 136] width 401 height 19
click at [329, 141] on textarea "Despliega contenido oculto en bloques expandibles. Compacto y jerárquico." at bounding box center [424, 136] width 401 height 19
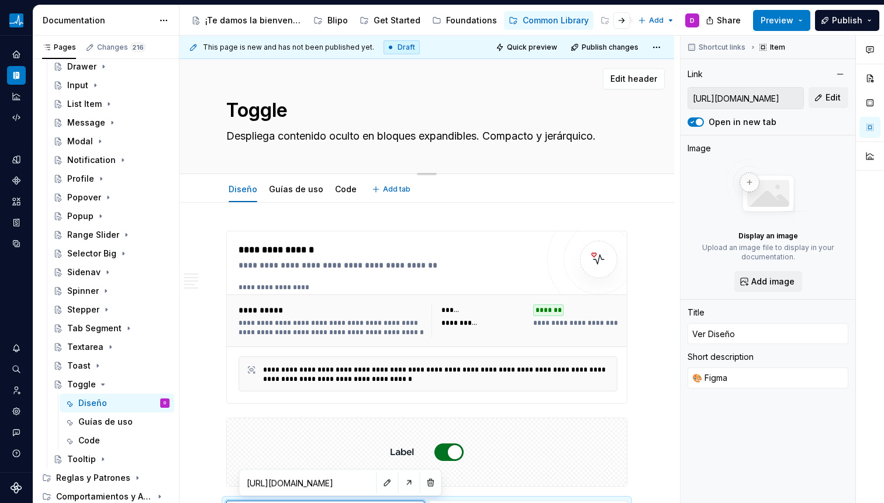
paste textarea "También conocido como: switch, interruptor, botón de alternancia Un control que…"
type textarea "*"
type textarea "También conocido como: switch, interruptor, botón de alternancia Un control que…"
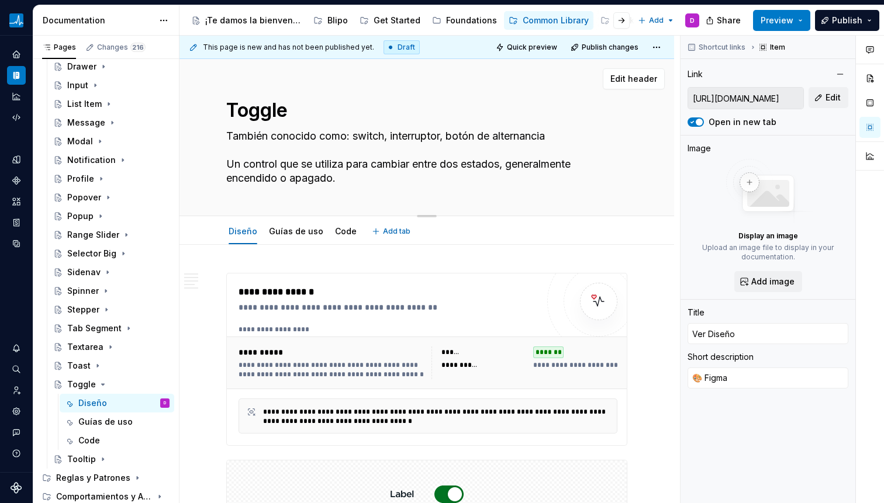
drag, startPoint x: 292, startPoint y: 167, endPoint x: 323, endPoint y: 164, distance: 31.1
click at [292, 167] on textarea "También conocido como: switch, interruptor, botón de alternancia Un control que…" at bounding box center [424, 157] width 401 height 61
drag, startPoint x: 371, startPoint y: 164, endPoint x: 212, endPoint y: 158, distance: 159.1
click at [212, 158] on div "Toggle También conocido como: switch, interruptor, botón de alternancia Un cont…" at bounding box center [426, 137] width 495 height 157
type textarea "*"
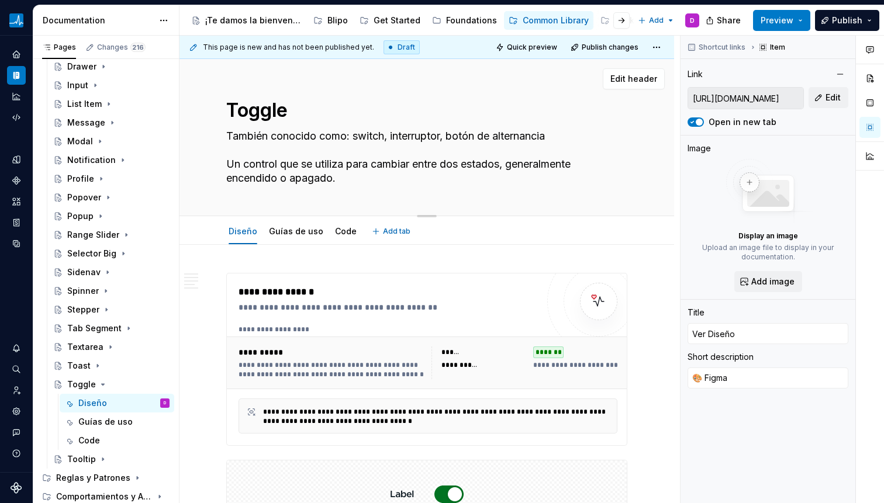
type textarea "También conocido como: switch, interruptor, botón de alternancia p cambiar entr…"
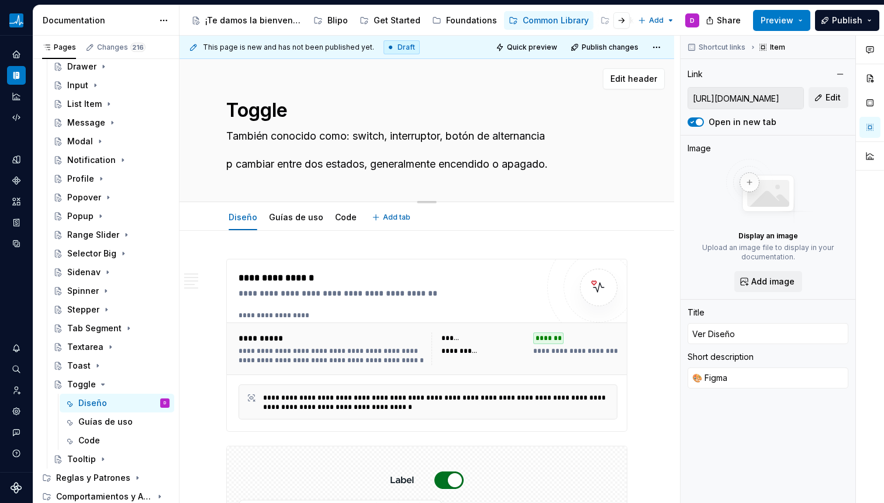
type textarea "*"
type textarea "También conocido como: switch, interruptor, botón de alternancia pE cambiar ent…"
type textarea "*"
type textarea "También conocido como: switch, interruptor, botón de alternancia p cambiar entr…"
type textarea "*"
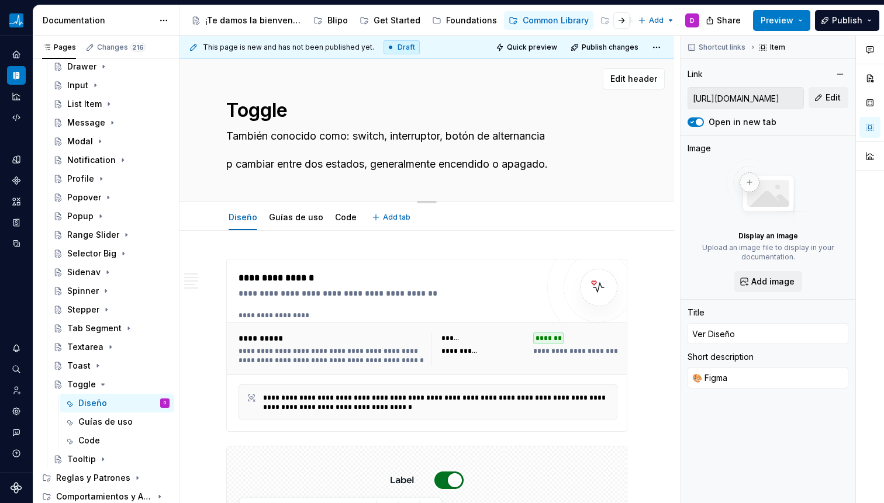
type textarea "También conocido como: switch, interruptor, botón de alternancia cambiar entre …"
type textarea "*"
type textarea "También conocido como: switch, interruptor, botón de alternancia P cambiar entr…"
type textarea "*"
type textarea "También conocido como: switch, interruptor, botón de alternancia Pe cambiar ent…"
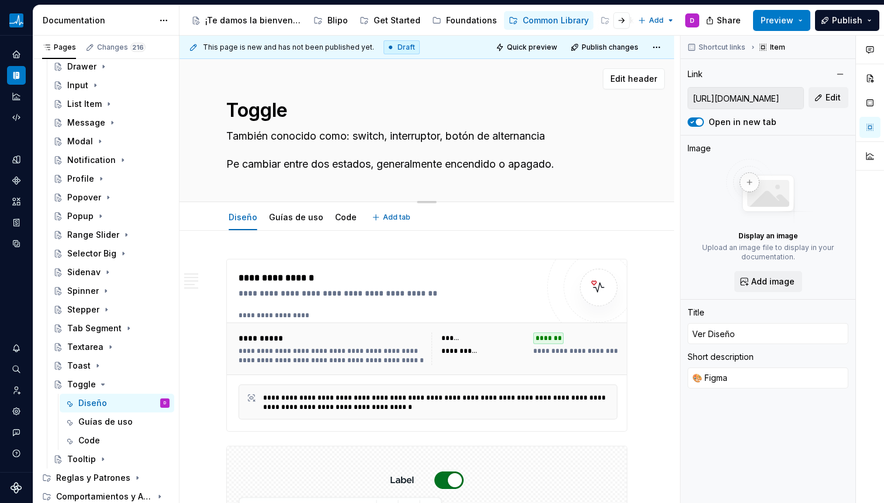
type textarea "*"
type textarea "También conocido como: switch, interruptor, botón de alternancia Per cambiar en…"
type textarea "*"
type textarea "También conocido como: switch, interruptor, botón de alternancia Perm cambiar e…"
type textarea "*"
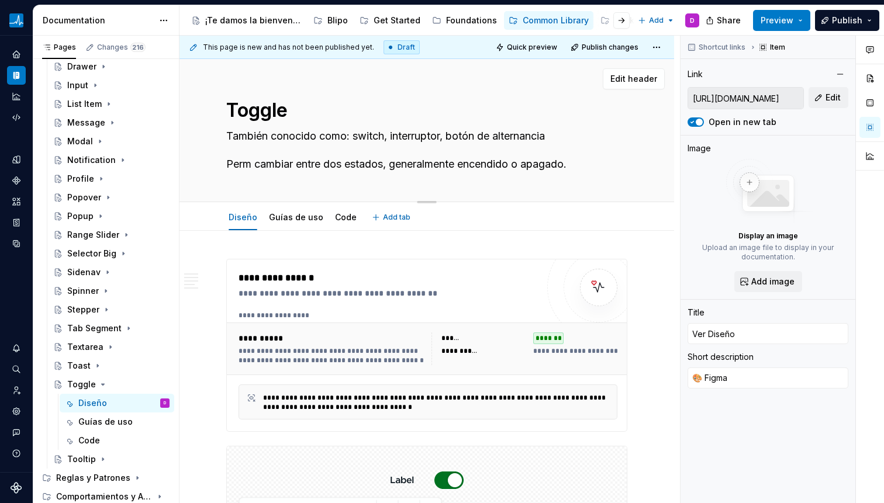
type textarea "También conocido como: switch, interruptor, botón de alternancia Permi cambiar …"
type textarea "*"
type textarea "También conocido como: switch, interruptor, botón de alternancia Permie cambiar…"
type textarea "*"
type textarea "También conocido como: switch, interruptor, botón de alternancia Permi cambiar …"
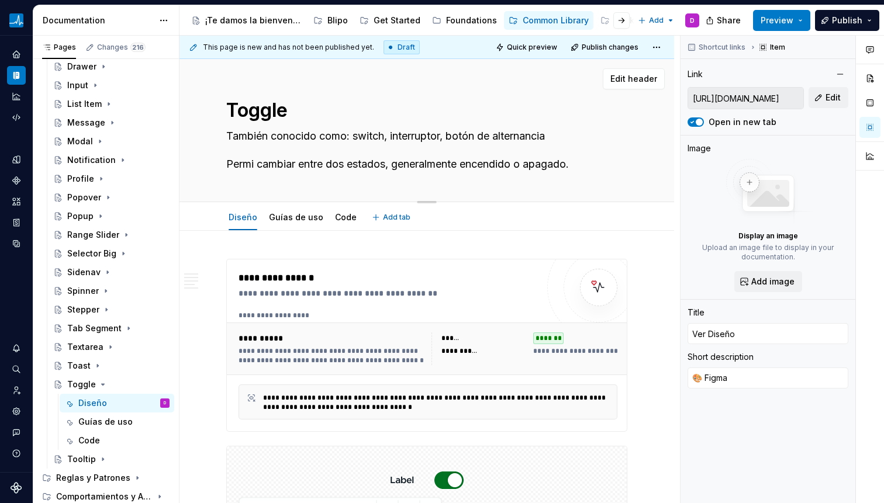
type textarea "*"
type textarea "También conocido como: switch, interruptor, botón de alternancia Permit cambiar…"
type textarea "*"
type textarea "También conocido como: switch, interruptor, botón de alternancia Permite cambia…"
click at [230, 162] on textarea "También conocido como: switch, interruptor, botón de alternancia Permite cambia…" at bounding box center [424, 150] width 401 height 47
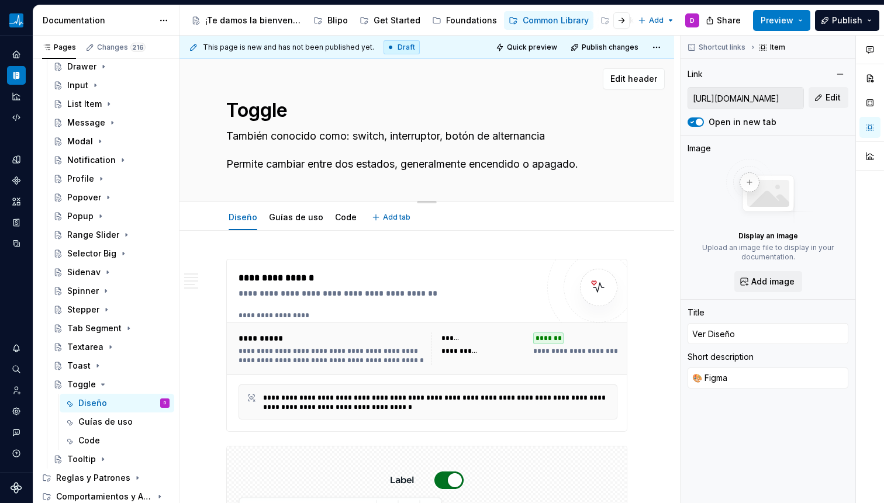
click at [229, 163] on textarea "También conocido como: switch, interruptor, botón de alternancia Permite cambia…" at bounding box center [424, 150] width 401 height 47
type textarea "*"
type textarea "También conocido como: switch, interruptor, botón de alternancia Permite cambia…"
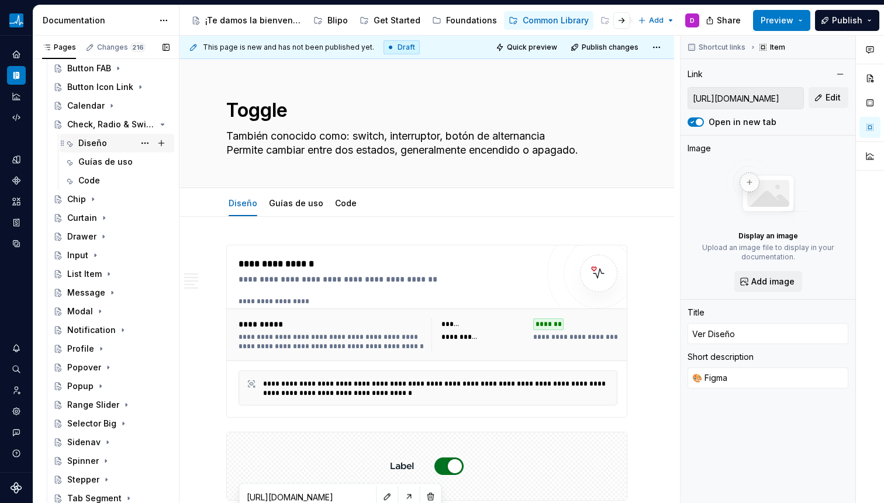
scroll to position [212, 0]
type textarea "*"
type textarea "También conocido como: switch, interruptor, botón de alternancia Permite cambia…"
click at [129, 125] on icon "Page tree" at bounding box center [130, 125] width 3 height 1
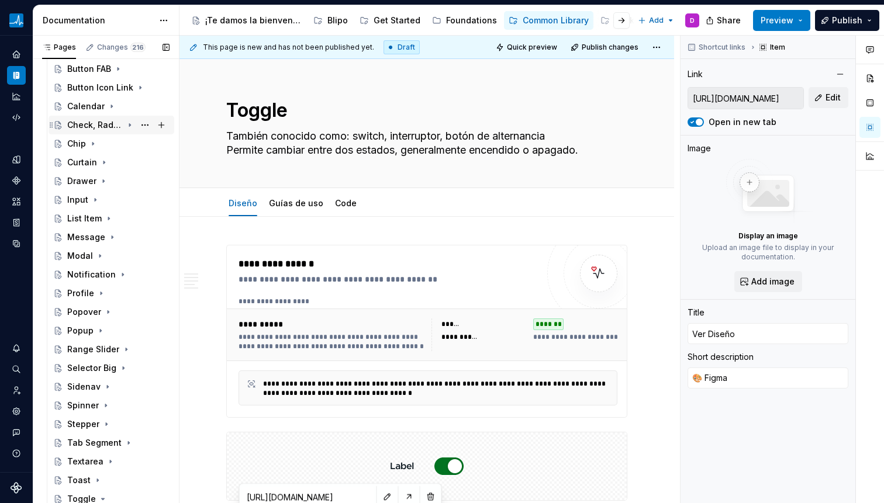
click at [125, 125] on icon "Page tree" at bounding box center [129, 124] width 9 height 9
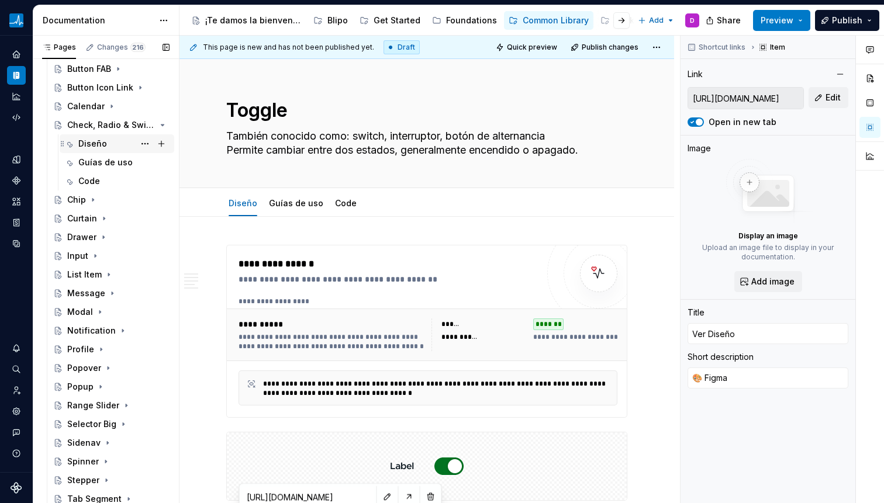
click at [90, 141] on div "Diseño" at bounding box center [92, 144] width 29 height 12
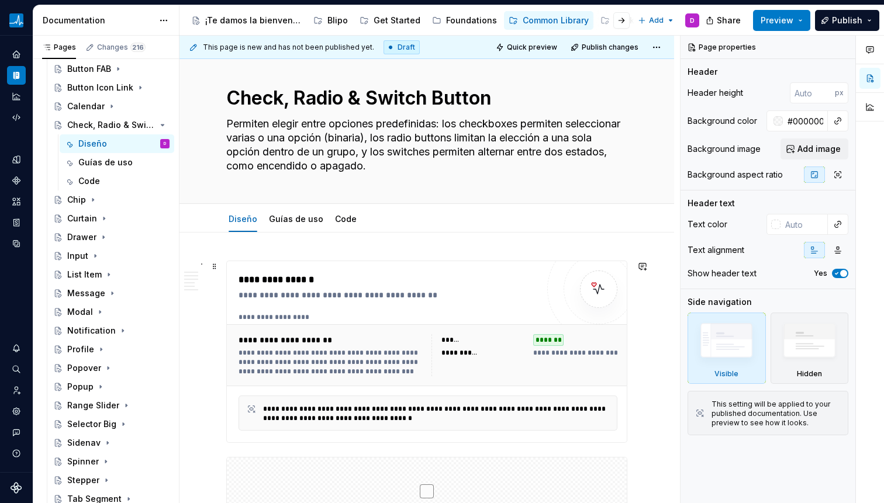
scroll to position [13, 0]
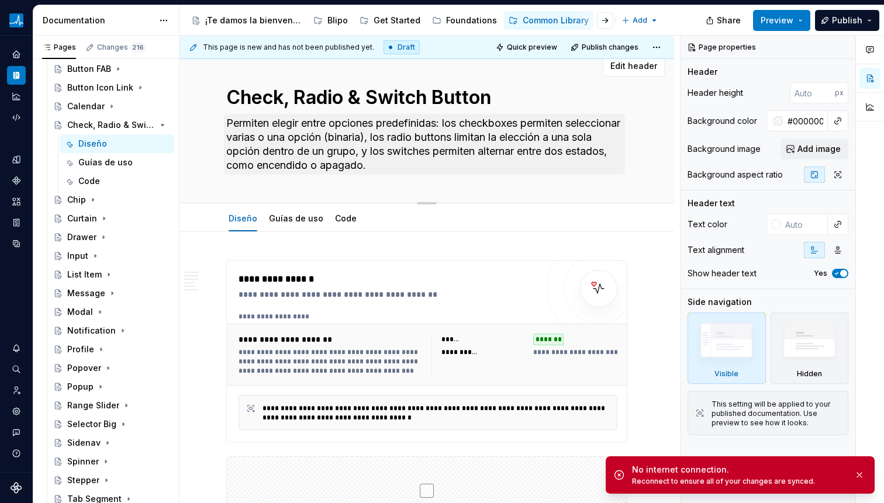
type textarea "*"
